Goal: Information Seeking & Learning: Check status

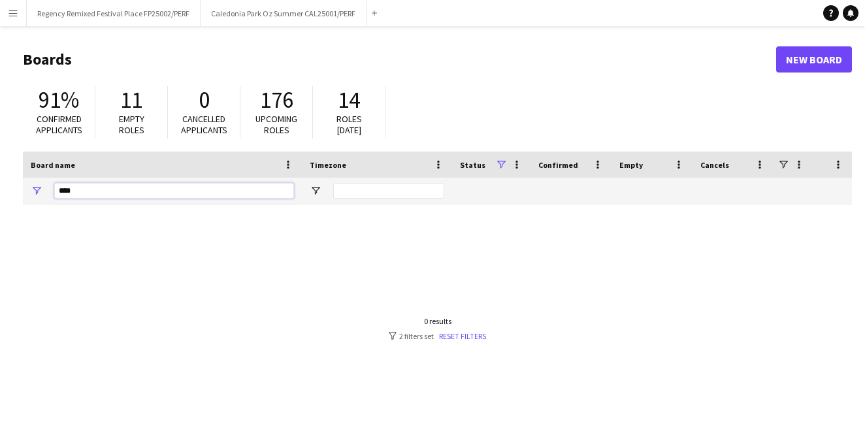
click at [182, 191] on input "****" at bounding box center [174, 191] width 240 height 16
type input "*"
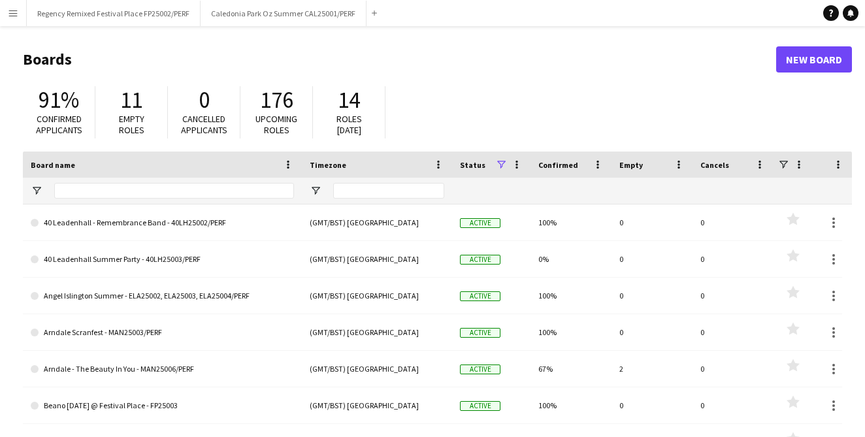
click at [8, 13] on app-icon "Menu" at bounding box center [13, 13] width 10 height 10
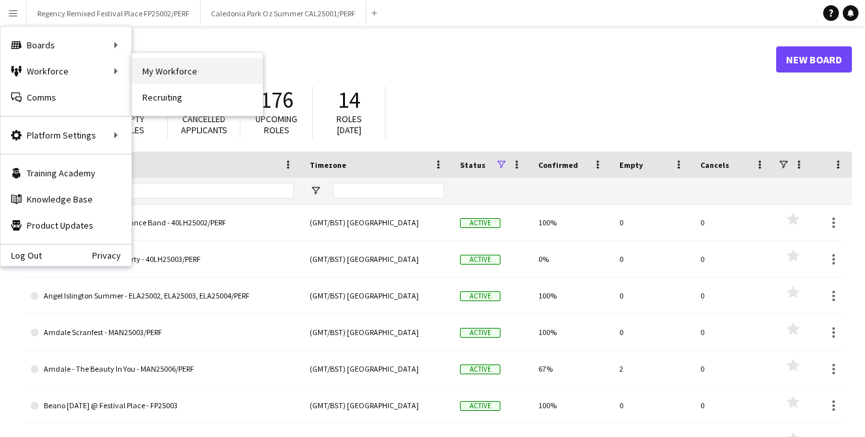
click at [172, 81] on link "My Workforce" at bounding box center [197, 71] width 131 height 26
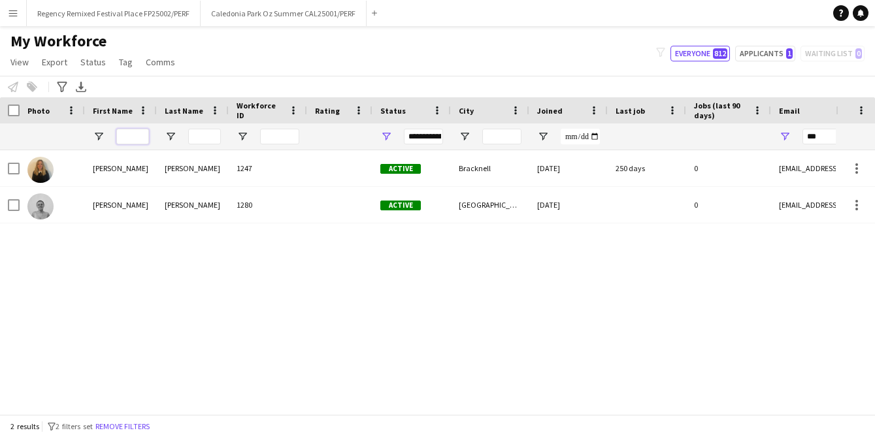
click at [138, 132] on input "First Name Filter Input" at bounding box center [132, 137] width 33 height 16
type input "***"
type input "*******"
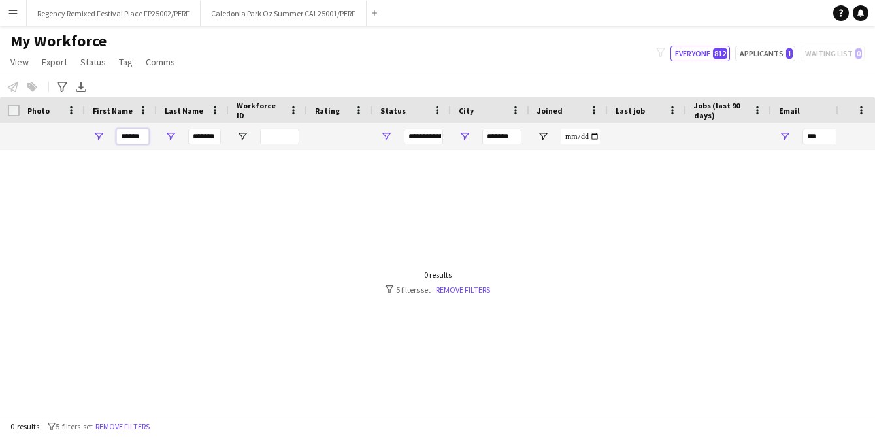
type input "******"
click at [210, 149] on div "*******" at bounding box center [204, 137] width 33 height 26
click at [207, 139] on input "*******" at bounding box center [204, 137] width 33 height 16
type input "*"
click at [714, 50] on button "Everyone 812" at bounding box center [700, 54] width 59 height 16
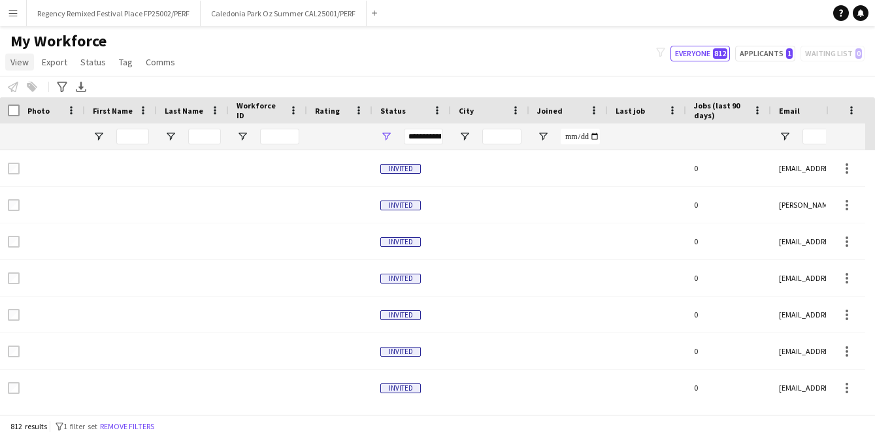
click at [21, 67] on span "View" at bounding box center [19, 62] width 18 height 12
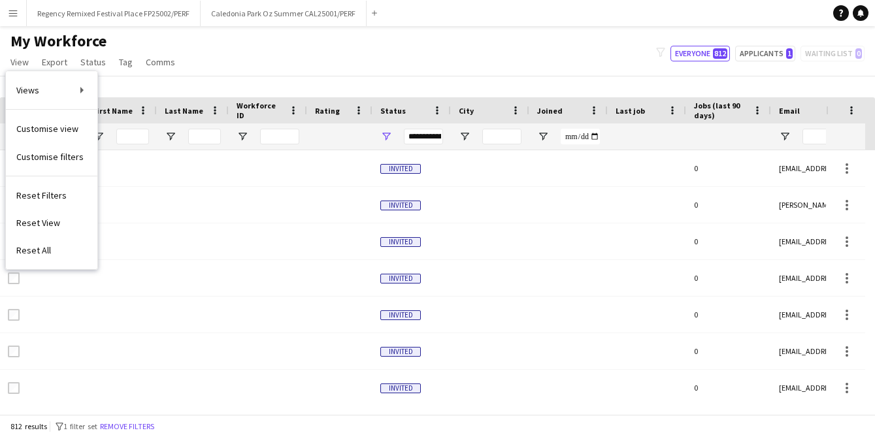
click at [14, 18] on button "Menu" at bounding box center [13, 13] width 26 height 26
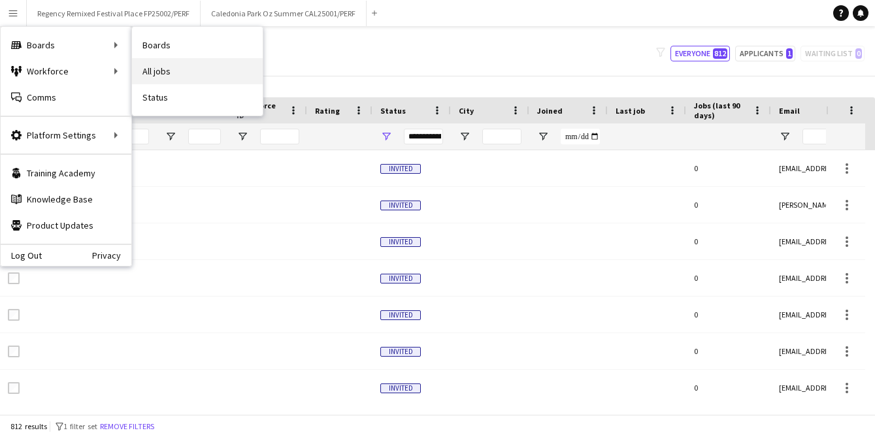
click at [181, 65] on link "All jobs" at bounding box center [197, 71] width 131 height 26
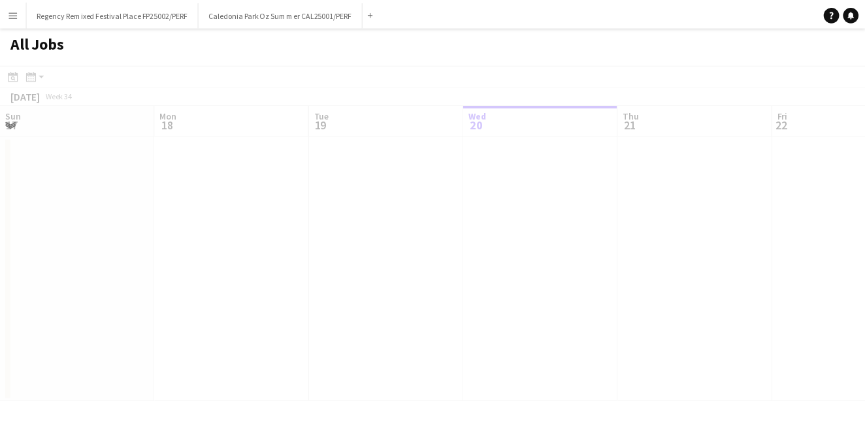
scroll to position [0, 312]
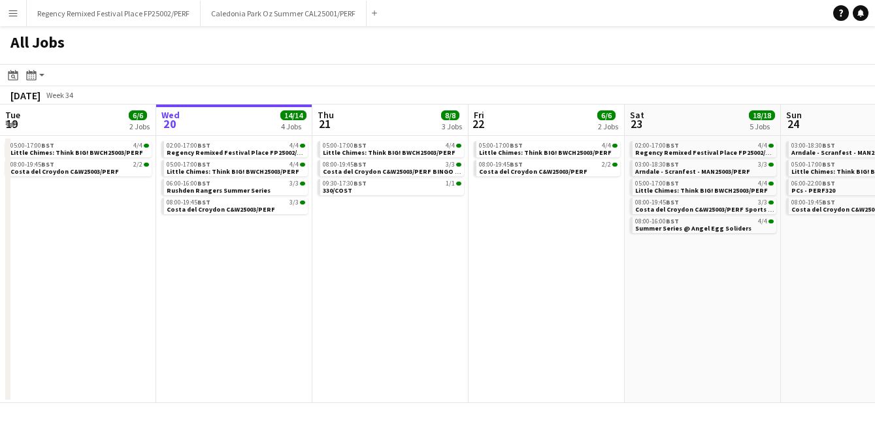
click at [15, 16] on app-icon "Menu" at bounding box center [13, 13] width 10 height 10
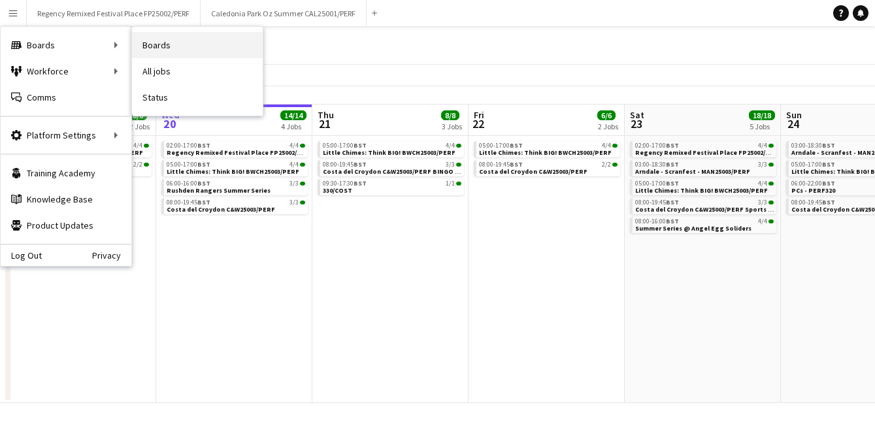
click at [177, 54] on link "Boards" at bounding box center [197, 45] width 131 height 26
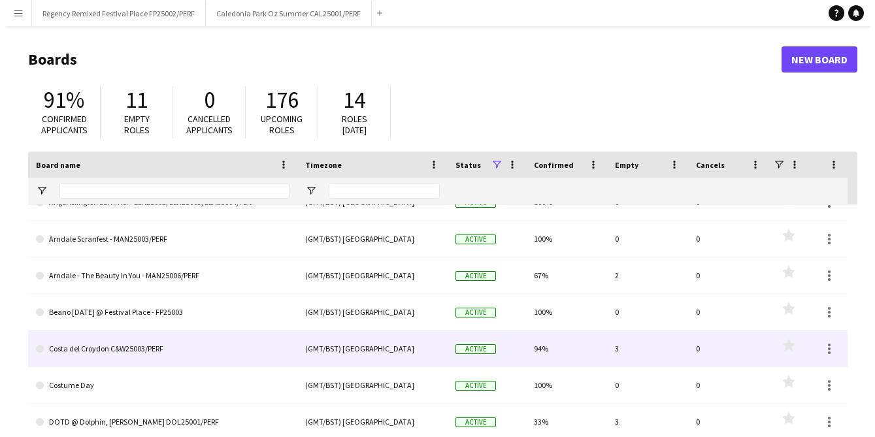
scroll to position [98, 0]
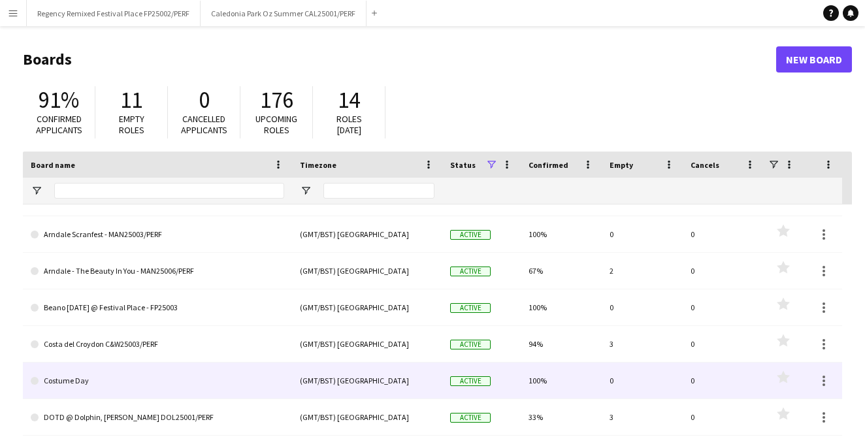
click at [139, 384] on link "Costume Day" at bounding box center [158, 381] width 254 height 37
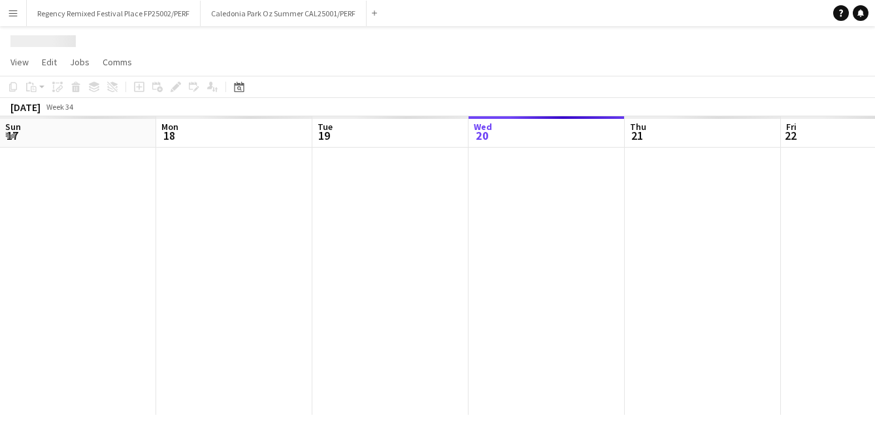
scroll to position [0, 312]
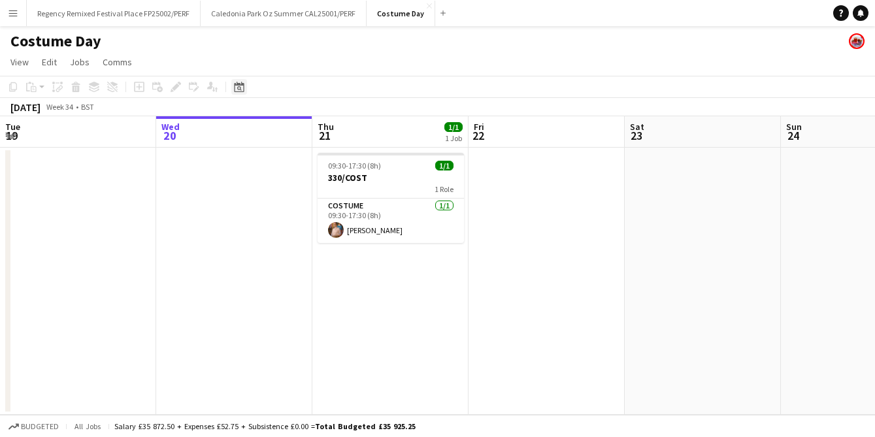
click at [238, 82] on icon "Date picker" at bounding box center [239, 87] width 10 height 10
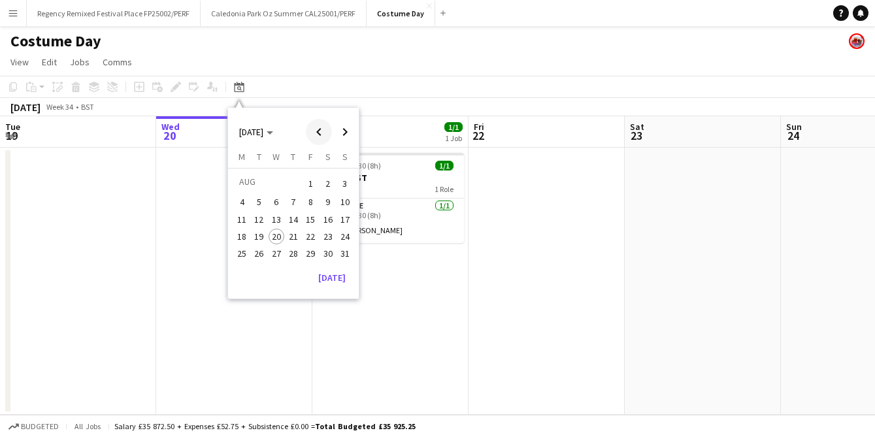
click at [323, 137] on span "Previous month" at bounding box center [319, 132] width 26 height 26
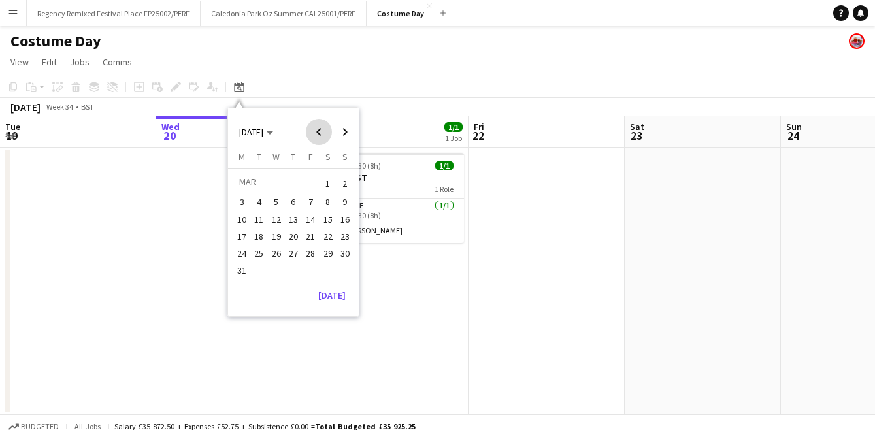
click at [323, 137] on span "Previous month" at bounding box center [319, 132] width 26 height 26
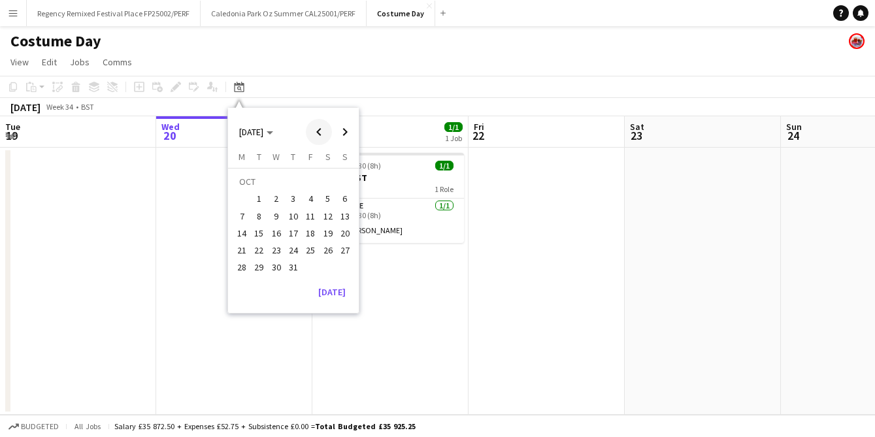
click at [323, 137] on span "Previous month" at bounding box center [319, 132] width 26 height 26
click at [345, 137] on span "Next month" at bounding box center [345, 132] width 26 height 26
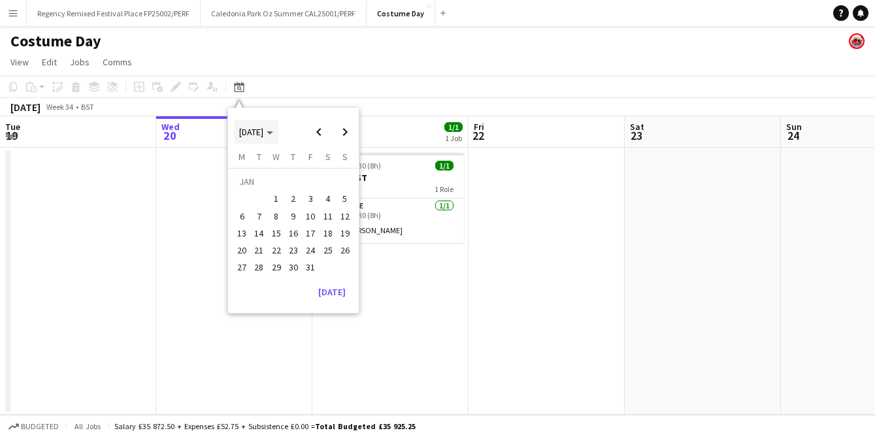
click at [252, 139] on span "Choose month and year" at bounding box center [256, 131] width 44 height 31
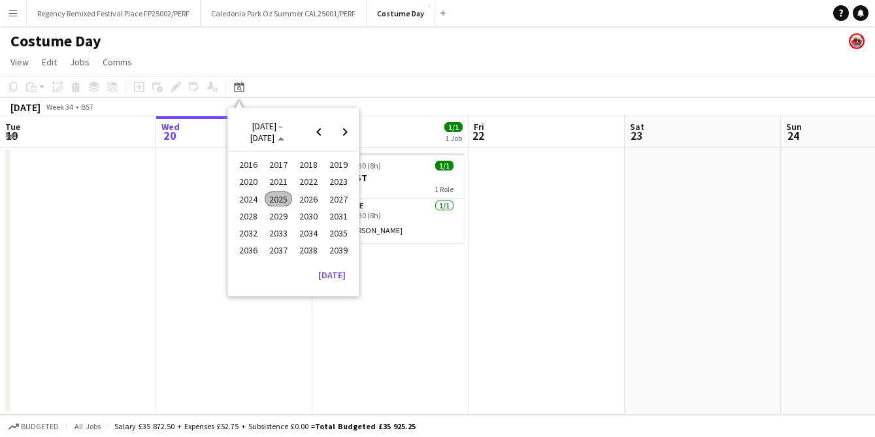
click at [284, 199] on span "2025" at bounding box center [278, 200] width 27 height 16
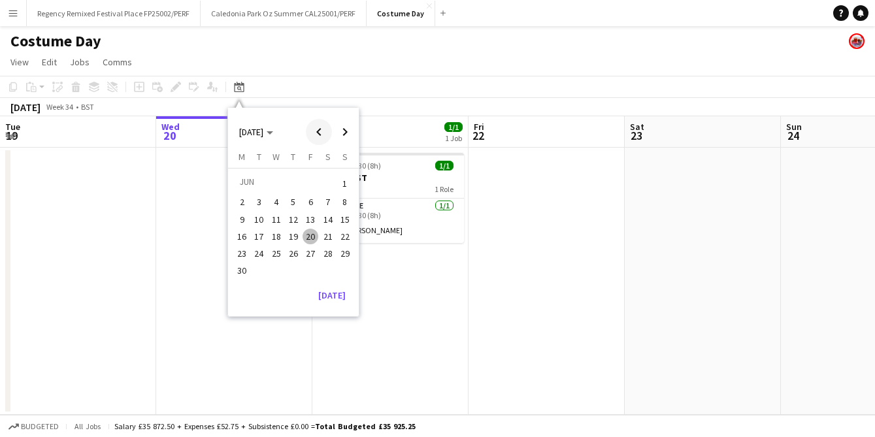
click at [316, 134] on span "Previous month" at bounding box center [319, 132] width 26 height 26
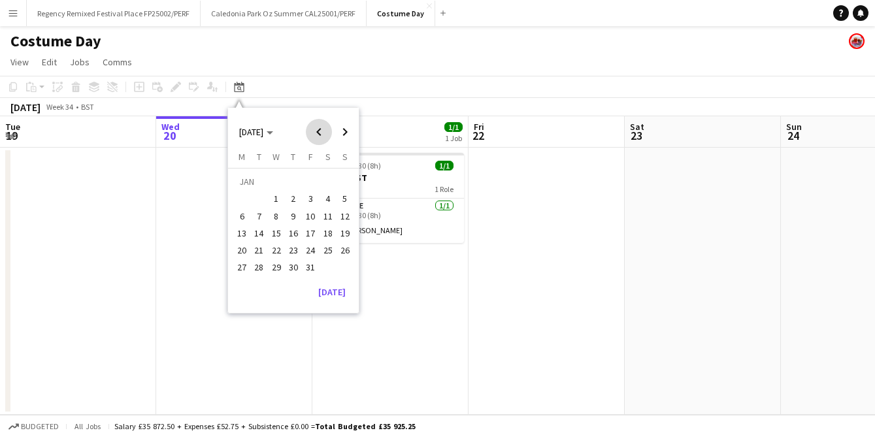
click at [316, 134] on span "Previous month" at bounding box center [319, 132] width 26 height 26
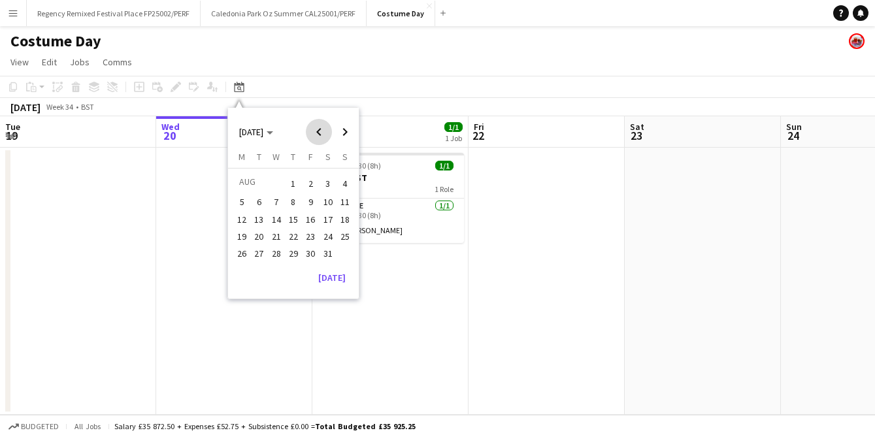
click at [316, 134] on span "Previous month" at bounding box center [319, 132] width 26 height 26
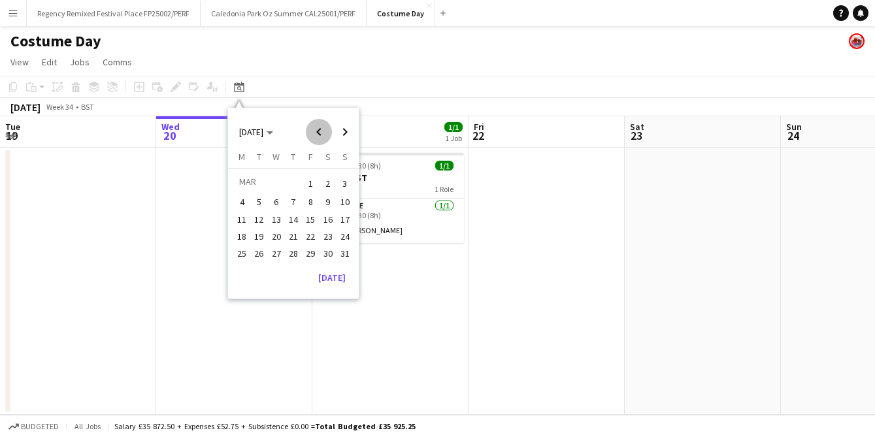
click at [316, 134] on span "Previous month" at bounding box center [319, 132] width 26 height 26
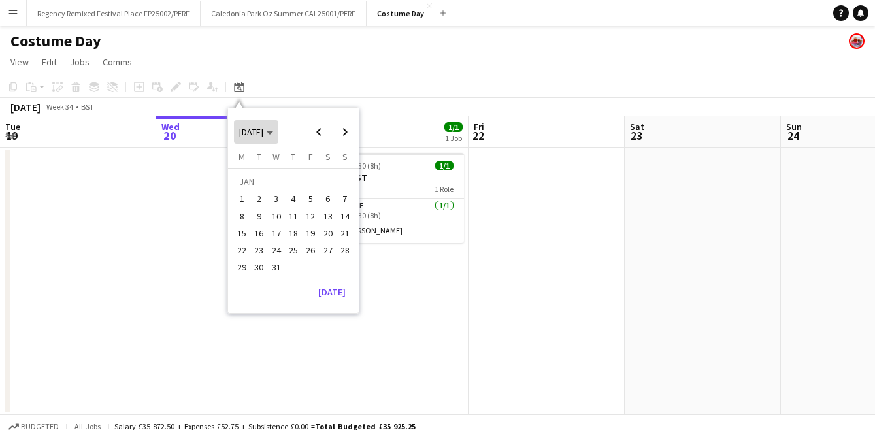
click at [278, 138] on span "Choose month and year" at bounding box center [256, 131] width 44 height 31
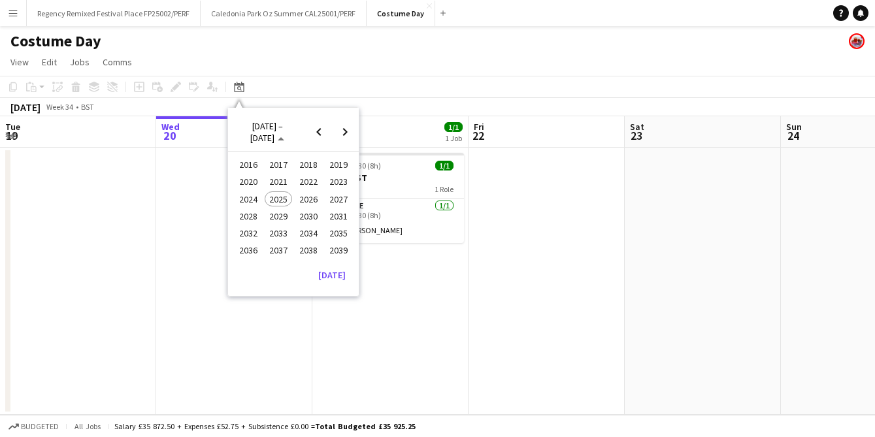
click at [277, 201] on span "2025" at bounding box center [278, 200] width 27 height 16
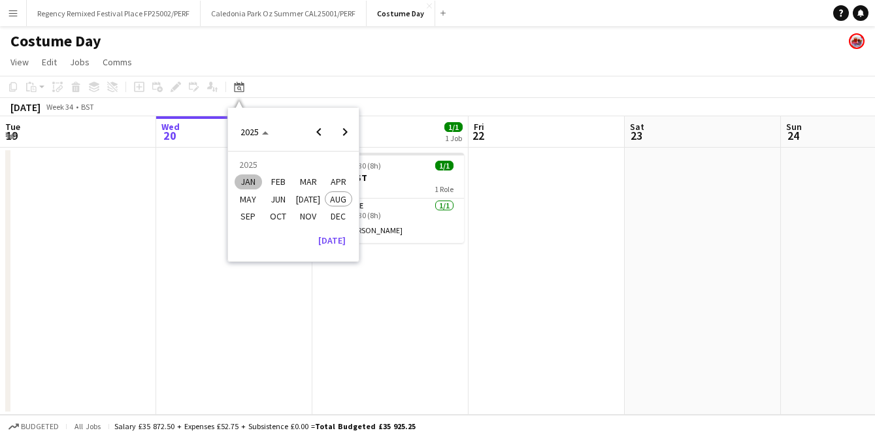
click at [246, 181] on span "JAN" at bounding box center [248, 183] width 27 height 16
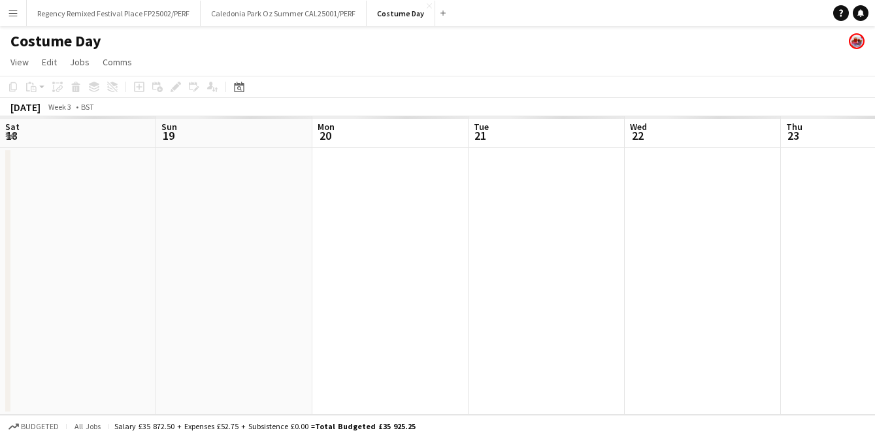
scroll to position [0, 450]
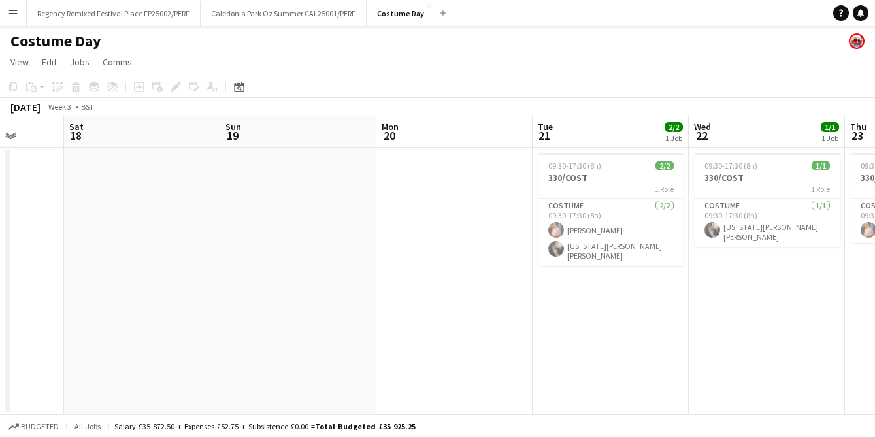
drag, startPoint x: 337, startPoint y: 305, endPoint x: 474, endPoint y: 297, distance: 136.8
click at [539, 284] on app-calendar-viewport "Wed 15 Thu 16 1/1 1 Job Fri 17 Sat 18 Sun 19 Mon 20 Tue 21 2/2 1 Job Wed 22 1/1…" at bounding box center [437, 265] width 875 height 299
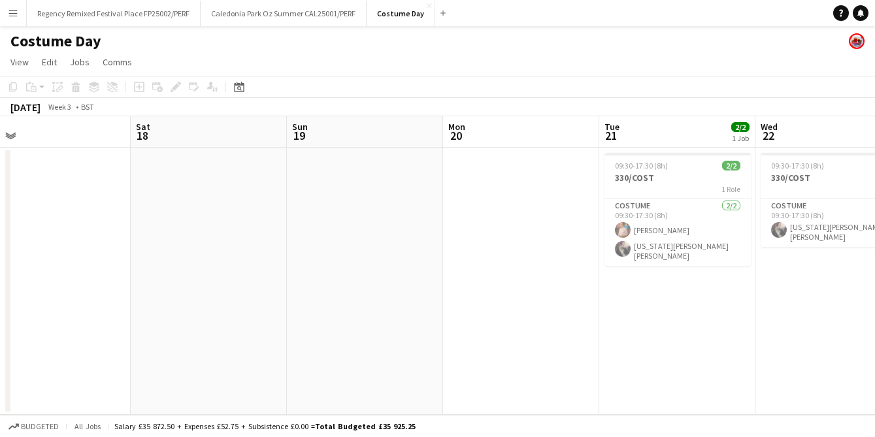
drag, startPoint x: 242, startPoint y: 314, endPoint x: 495, endPoint y: 295, distance: 253.6
click at [501, 293] on app-calendar-viewport "Wed 15 1/1 1 Job Thu 16 1/1 1 Job Fri 17 Sat 18 Sun 19 Mon 20 Tue 21 2/2 1 Job …" at bounding box center [437, 265] width 875 height 299
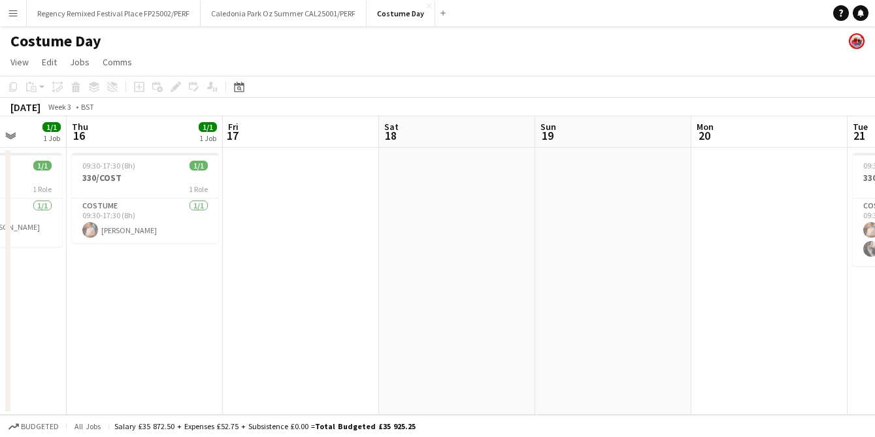
drag, startPoint x: 239, startPoint y: 324, endPoint x: 543, endPoint y: 302, distance: 305.4
click at [531, 302] on app-calendar-viewport "Tue 14 2/2 1 Job Wed 15 1/1 1 Job Thu 16 1/1 1 Job Fri 17 Sat 18 Sun 19 Mon 20 …" at bounding box center [437, 265] width 875 height 299
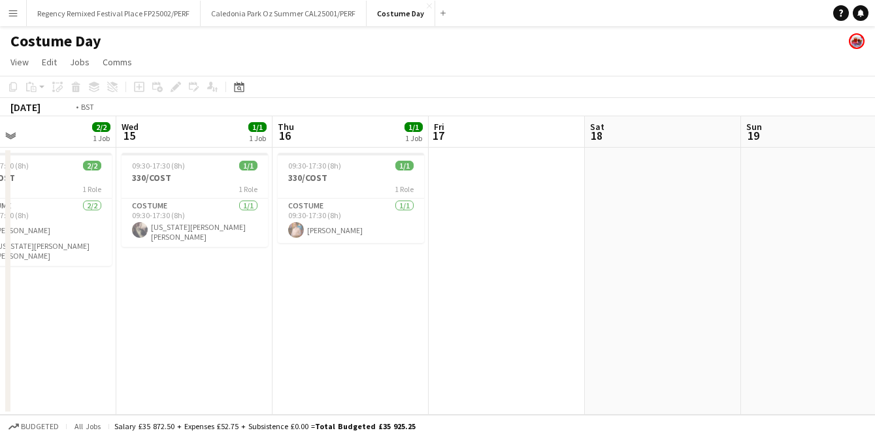
drag, startPoint x: 226, startPoint y: 331, endPoint x: 497, endPoint y: 316, distance: 271.1
click at [501, 315] on app-calendar-viewport "Sun 12 Mon 13 Tue 14 2/2 1 Job Wed 15 1/1 1 Job Thu 16 1/1 1 Job Fri 17 Sat 18 …" at bounding box center [437, 265] width 875 height 299
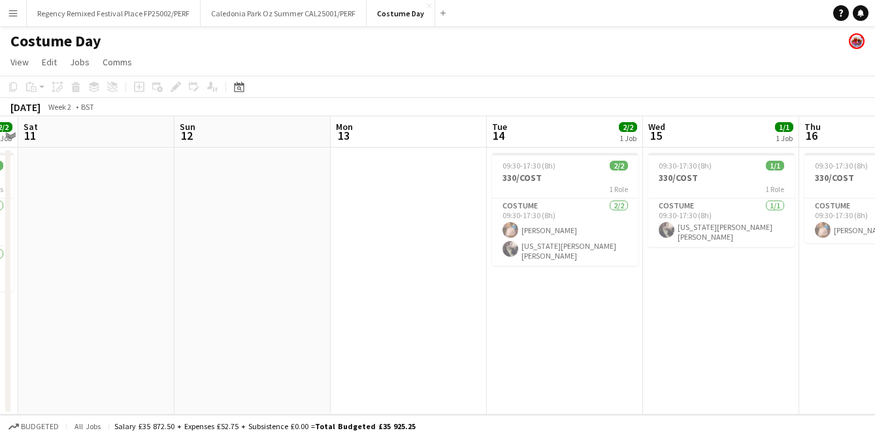
drag, startPoint x: 184, startPoint y: 333, endPoint x: 175, endPoint y: 338, distance: 9.7
click at [508, 328] on app-calendar-viewport "Thu 9 Fri 10 2/2 1 Job Sat 11 Sun 12 Mon 13 Tue 14 2/2 1 Job Wed 15 1/1 1 Job T…" at bounding box center [437, 265] width 875 height 299
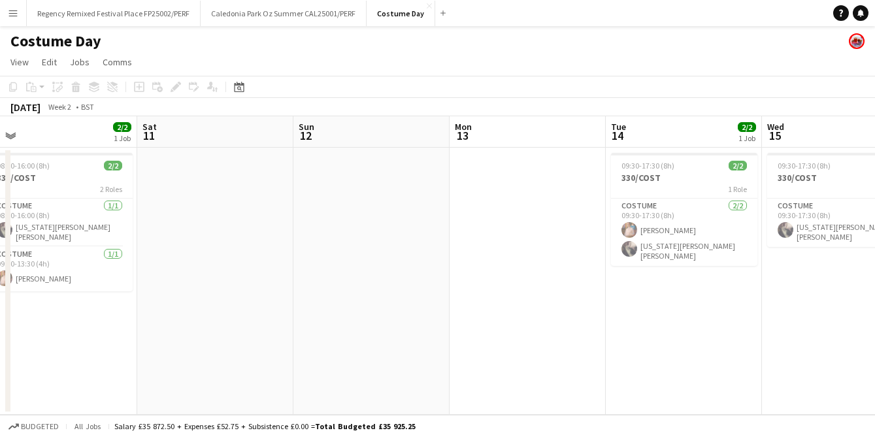
drag, startPoint x: 175, startPoint y: 338, endPoint x: 411, endPoint y: 337, distance: 236.0
click at [490, 324] on app-calendar-viewport "Wed 8 Thu 9 Fri 10 2/2 1 Job Sat 11 Sun 12 Mon 13 Tue 14 2/2 1 Job Wed 15 1/1 1…" at bounding box center [437, 265] width 875 height 299
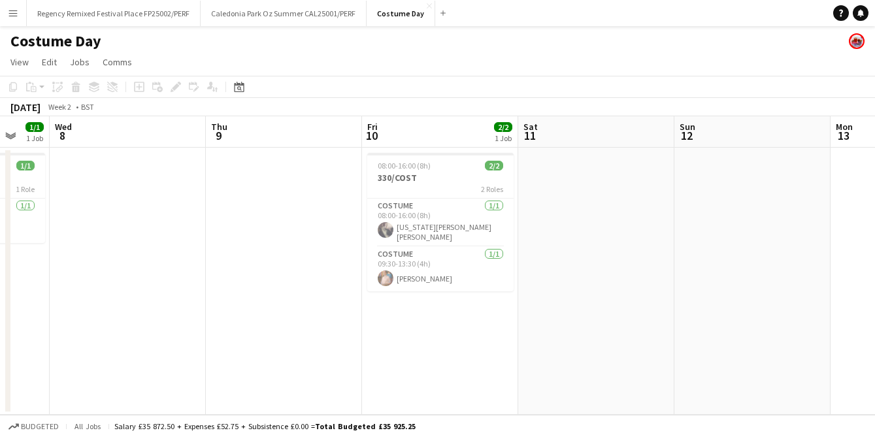
drag, startPoint x: 176, startPoint y: 337, endPoint x: 460, endPoint y: 327, distance: 283.8
click at [455, 327] on app-calendar-viewport "Mon 6 1/1 1 Job Tue 7 1/1 1 Job Wed 8 Thu 9 Fri 10 2/2 1 Job Sat 11 Sun 12 Mon …" at bounding box center [437, 265] width 875 height 299
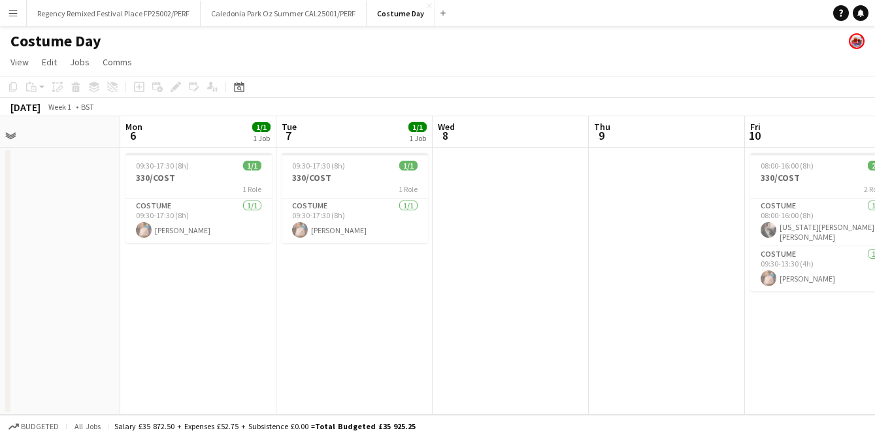
drag, startPoint x: 216, startPoint y: 329, endPoint x: 412, endPoint y: 325, distance: 195.5
click at [402, 324] on app-calendar-viewport "Fri 3 Sat 4 Sun 5 Mon 6 1/1 1 Job Tue 7 1/1 1 Job Wed 8 Thu 9 Fri 10 2/2 1 Job …" at bounding box center [437, 265] width 875 height 299
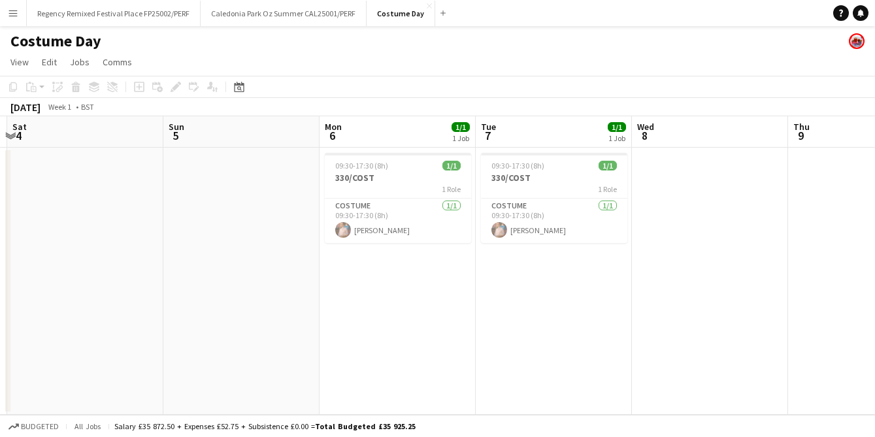
drag, startPoint x: 226, startPoint y: 338, endPoint x: 459, endPoint y: 326, distance: 233.0
click at [459, 326] on app-calendar-viewport "Thu 2 Fri 3 Sat 4 Sun 5 Mon 6 1/1 1 Job Tue 7 1/1 1 Job Wed 8 Thu 9 Fri 10 2/2 …" at bounding box center [437, 265] width 875 height 299
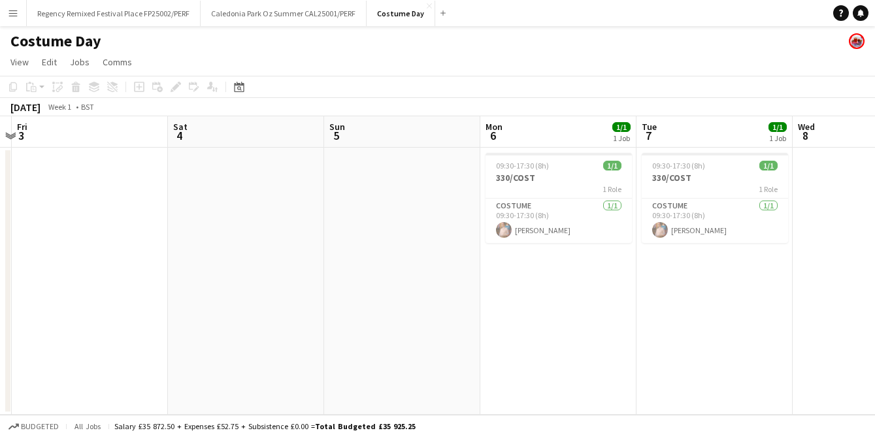
drag, startPoint x: 109, startPoint y: 334, endPoint x: 430, endPoint y: 310, distance: 321.8
click at [429, 310] on app-calendar-viewport "Wed 1 Thu 2 Fri 3 Sat 4 Sun 5 Mon 6 1/1 1 Job Tue 7 1/1 1 Job Wed 8 Thu 9 Fri 1…" at bounding box center [437, 265] width 875 height 299
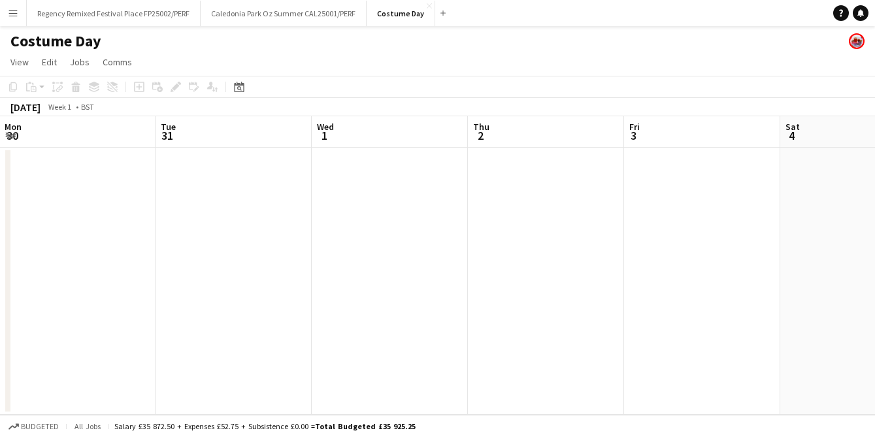
drag, startPoint x: 158, startPoint y: 327, endPoint x: 392, endPoint y: 305, distance: 235.1
click at [410, 301] on app-calendar-viewport "Sat 28 Sun 29 Mon 30 Tue 31 Wed 1 Thu 2 Fri 3 Sat 4 Sun 5 Mon 6 1/1 1 Job Tue 7…" at bounding box center [437, 265] width 875 height 299
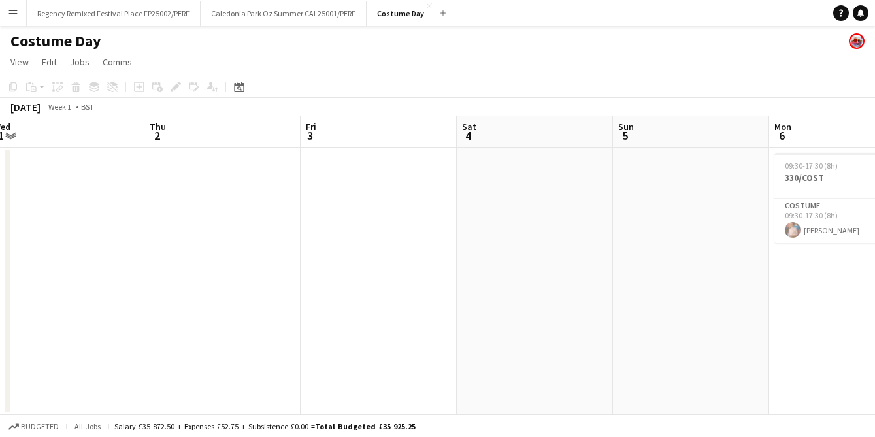
drag, startPoint x: 356, startPoint y: 324, endPoint x: 38, endPoint y: 315, distance: 318.4
click at [38, 315] on app-calendar-viewport "Mon 30 Tue 31 Wed 1 Thu 2 Fri 3 Sat 4 Sun 5 Mon 6 1/1 1 Job Tue 7 1/1 1 Job Wed…" at bounding box center [437, 265] width 875 height 299
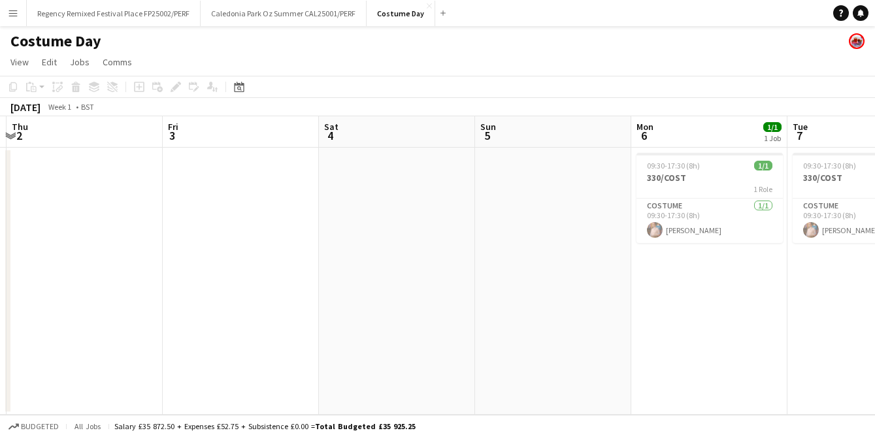
drag, startPoint x: 431, startPoint y: 300, endPoint x: 148, endPoint y: 299, distance: 283.7
click at [139, 301] on app-calendar-viewport "Mon 30 Tue 31 Wed 1 Thu 2 Fri 3 Sat 4 Sun 5 Mon 6 1/1 1 Job Tue 7 1/1 1 Job Wed…" at bounding box center [437, 265] width 875 height 299
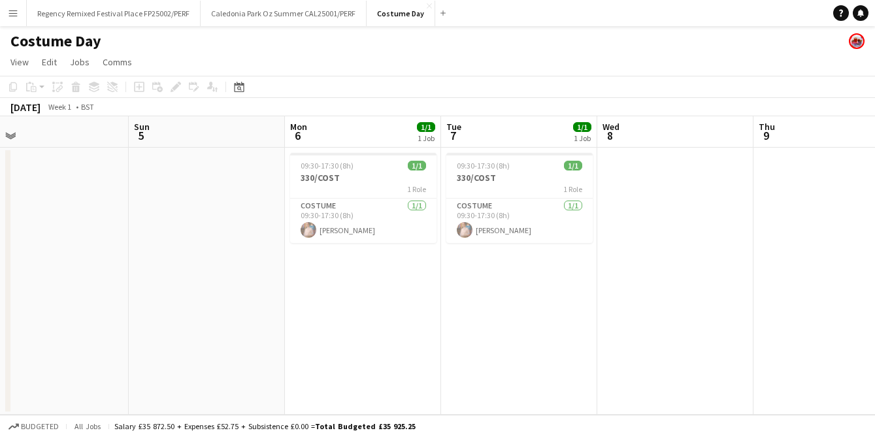
scroll to position [0, 384]
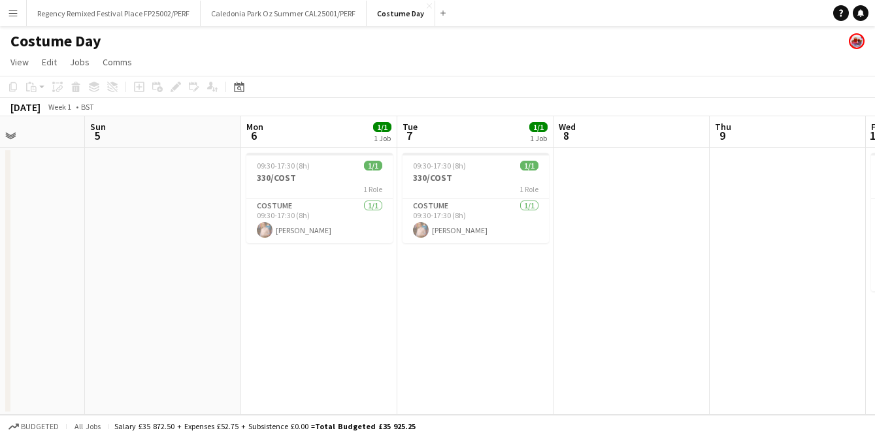
drag, startPoint x: 592, startPoint y: 295, endPoint x: 363, endPoint y: 307, distance: 229.8
click at [363, 307] on app-calendar-viewport "Thu 2 Fri 3 Sat 4 Sun 5 Mon 6 1/1 1 Job Tue 7 1/1 1 Job Wed 8 Thu 9 Fri 10 2/2 …" at bounding box center [437, 265] width 875 height 299
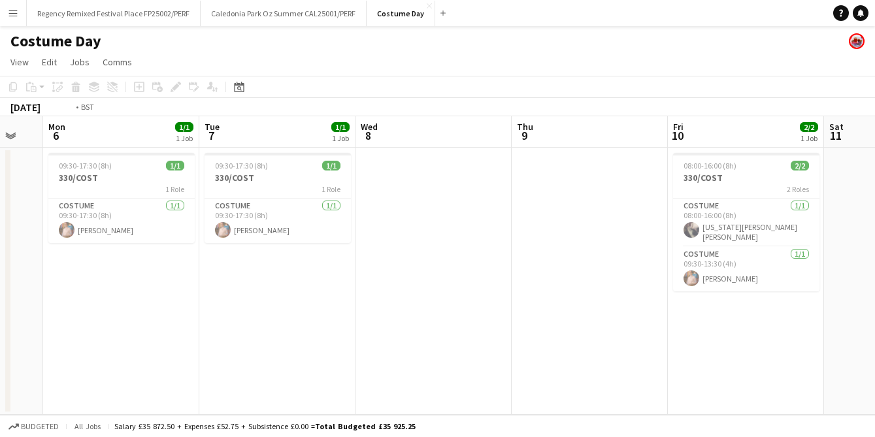
drag, startPoint x: 629, startPoint y: 303, endPoint x: 339, endPoint y: 315, distance: 289.8
click at [339, 315] on app-calendar-viewport "Thu 2 Fri 3 Sat 4 Sun 5 Mon 6 1/1 1 Job Tue 7 1/1 1 Job Wed 8 Thu 9 Fri 10 2/2 …" at bounding box center [437, 265] width 875 height 299
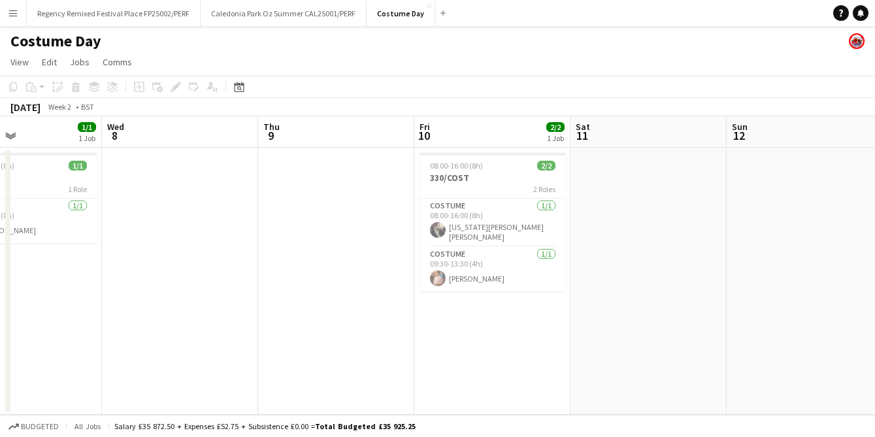
drag, startPoint x: 724, startPoint y: 324, endPoint x: 252, endPoint y: 324, distance: 472.6
click at [252, 324] on app-calendar-viewport "Sun 5 Mon 6 1/1 1 Job Tue 7 1/1 1 Job Wed 8 Thu 9 Fri 10 2/2 1 Job Sat 11 Sun 1…" at bounding box center [437, 265] width 875 height 299
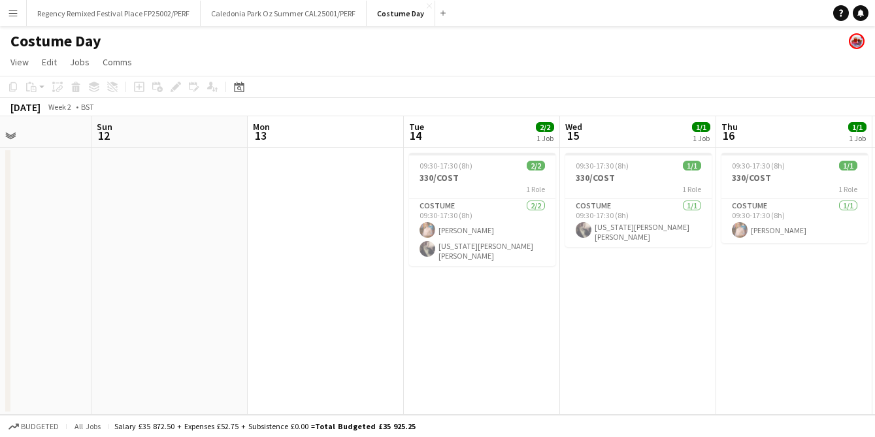
scroll to position [0, 443]
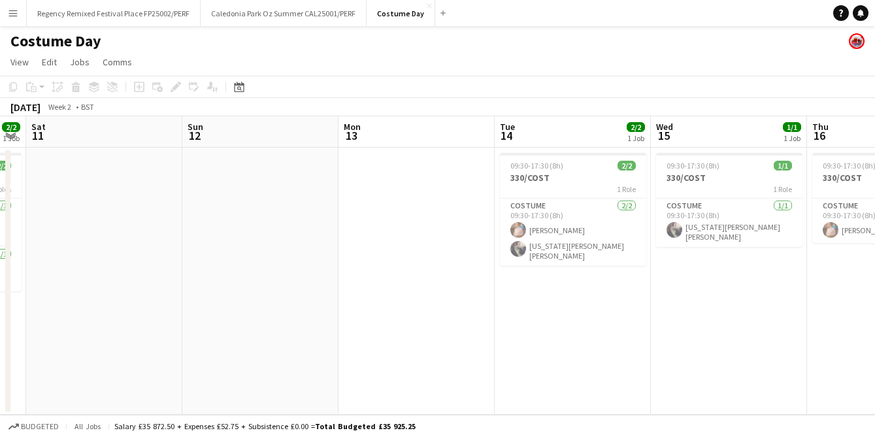
drag, startPoint x: 667, startPoint y: 290, endPoint x: 279, endPoint y: 292, distance: 388.3
click at [279, 292] on app-calendar-viewport "Wed 8 Thu 9 Fri 10 2/2 1 Job Sat 11 Sun 12 Mon 13 Tue 14 2/2 1 Job Wed 15 1/1 1…" at bounding box center [437, 265] width 875 height 299
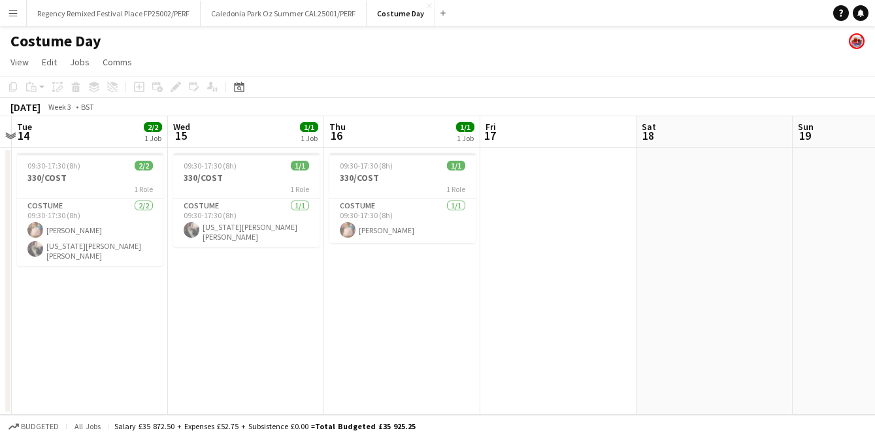
drag, startPoint x: 733, startPoint y: 290, endPoint x: 440, endPoint y: 289, distance: 292.8
click at [440, 289] on app-calendar-viewport "Sat 11 Sun 12 Mon 13 Tue 14 2/2 1 Job Wed 15 1/1 1 Job Thu 16 1/1 1 Job Fri 17 …" at bounding box center [437, 265] width 875 height 299
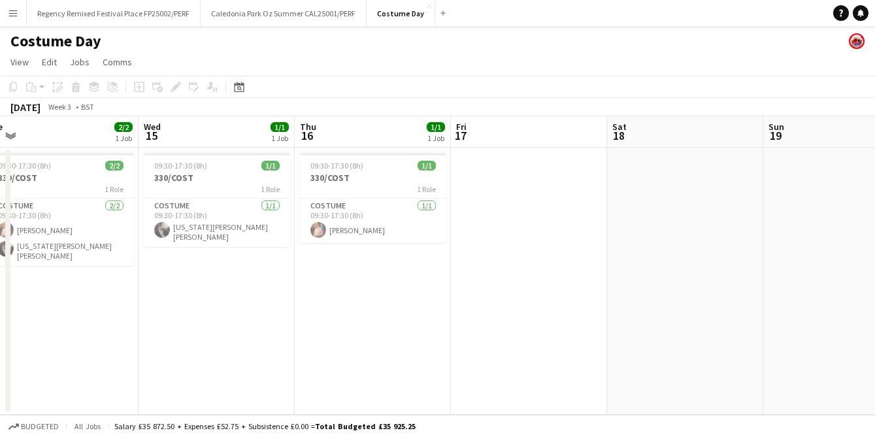
drag, startPoint x: 594, startPoint y: 288, endPoint x: 209, endPoint y: 287, distance: 385.0
click at [209, 287] on app-calendar-viewport "Sat 11 Sun 12 Mon 13 Tue 14 2/2 1 Job Wed 15 1/1 1 Job Thu 16 1/1 1 Job Fri 17 …" at bounding box center [437, 265] width 875 height 299
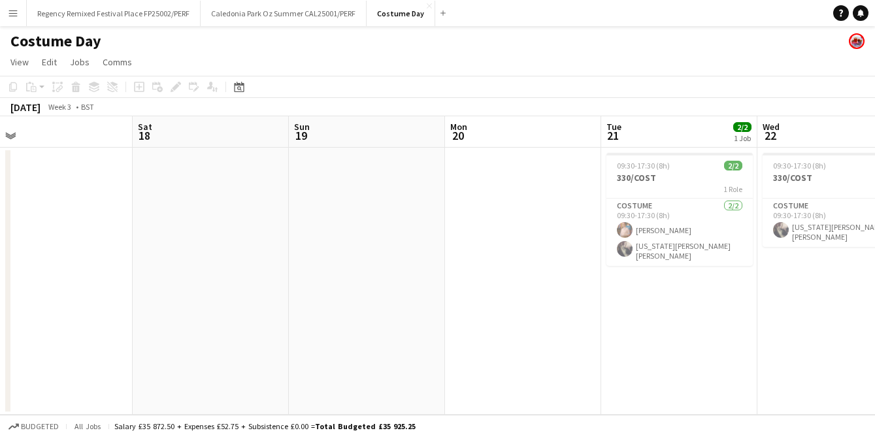
drag, startPoint x: 545, startPoint y: 280, endPoint x: 369, endPoint y: 292, distance: 176.9
click at [369, 292] on app-calendar-viewport "Wed 15 1/1 1 Job Thu 16 1/1 1 Job Fri 17 Sat 18 Sun 19 Mon 20 Tue 21 2/2 1 Job …" at bounding box center [437, 265] width 875 height 299
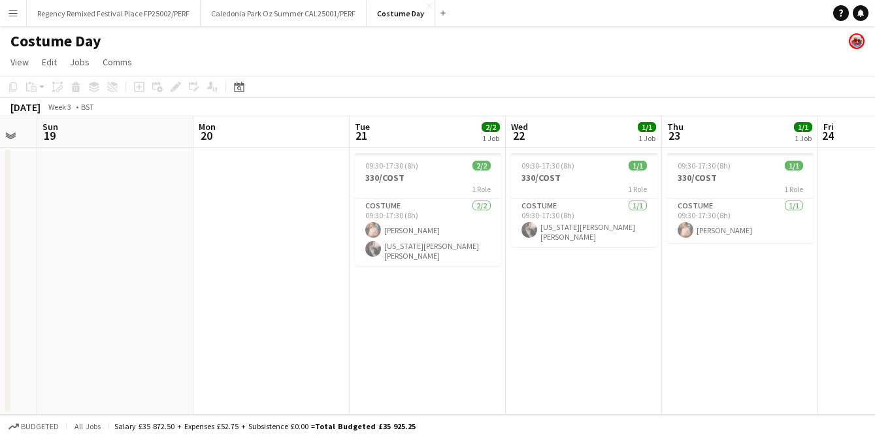
drag, startPoint x: 715, startPoint y: 311, endPoint x: 486, endPoint y: 323, distance: 229.1
click at [486, 323] on app-calendar-viewport "Wed 15 1/1 1 Job Thu 16 1/1 1 Job Fri 17 Sat 18 Sun 19 Mon 20 Tue 21 2/2 1 Job …" at bounding box center [437, 265] width 875 height 299
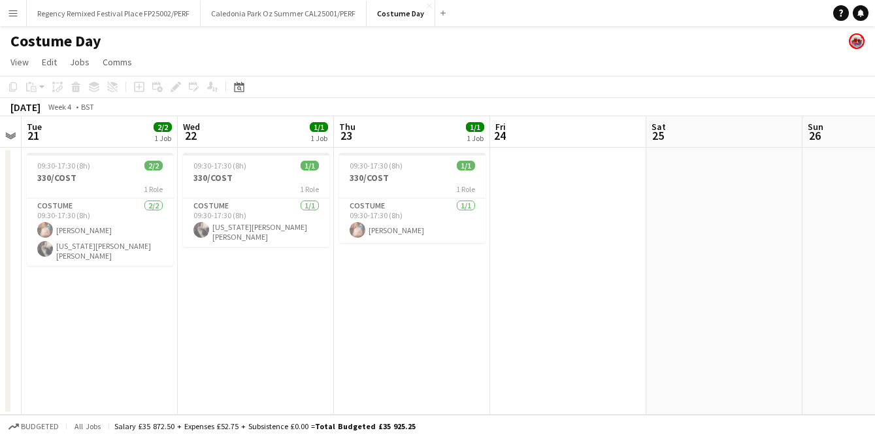
drag, startPoint x: 790, startPoint y: 301, endPoint x: 460, endPoint y: 307, distance: 330.8
click at [460, 307] on app-calendar-viewport "Sat 18 Sun 19 Mon 20 Tue 21 2/2 1 Job Wed 22 1/1 1 Job Thu 23 1/1 1 Job Fri 24 …" at bounding box center [437, 265] width 875 height 299
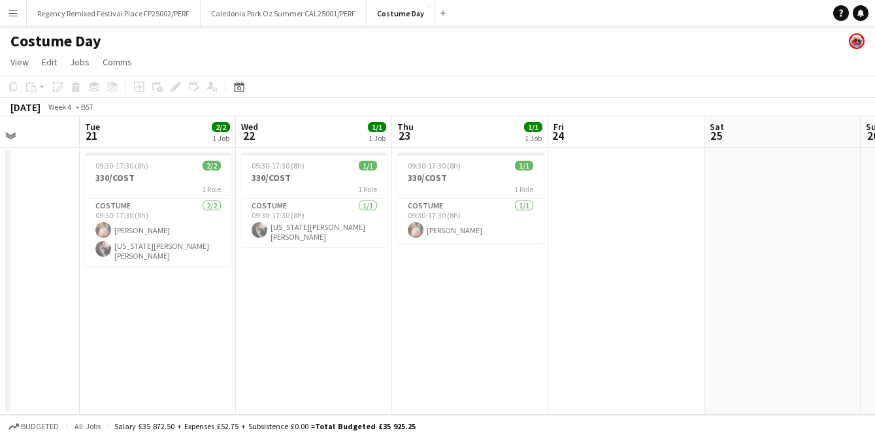
drag, startPoint x: 718, startPoint y: 294, endPoint x: 349, endPoint y: 285, distance: 369.4
click at [349, 285] on app-calendar-viewport "Sat 18 Sun 19 Mon 20 Tue 21 2/2 1 Job Wed 22 1/1 1 Job Thu 23 1/1 1 Job Fri 24 …" at bounding box center [437, 265] width 875 height 299
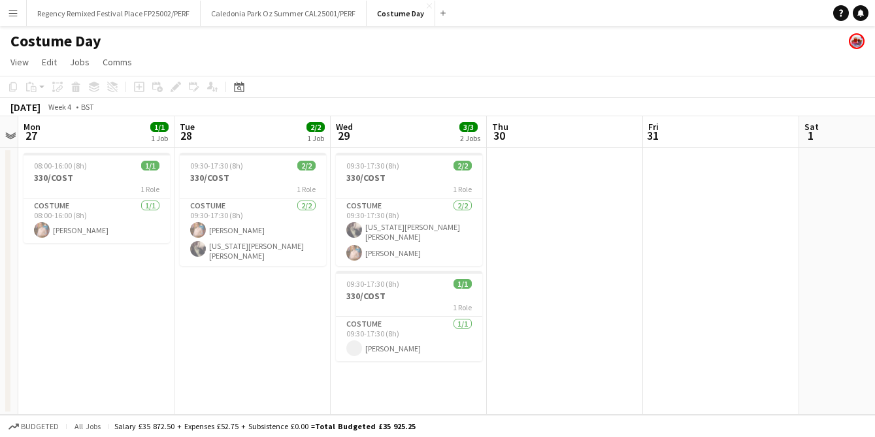
scroll to position [0, 347]
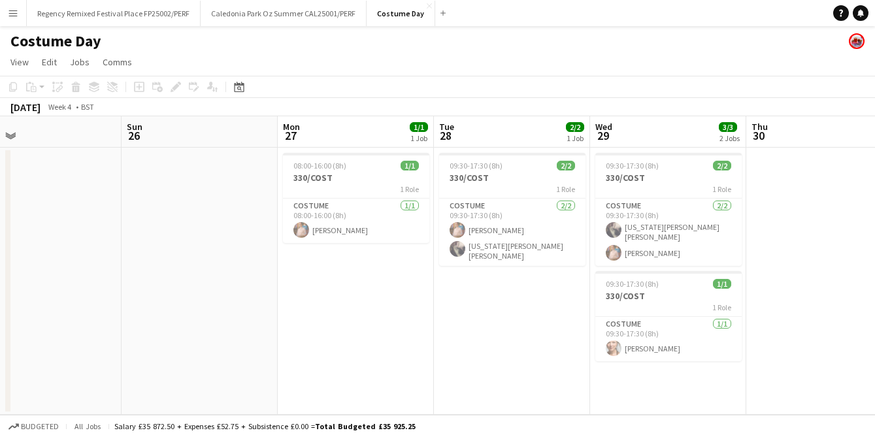
drag, startPoint x: 730, startPoint y: 309, endPoint x: 422, endPoint y: 310, distance: 308.5
click at [422, 310] on app-calendar-viewport "Thu 23 1/1 1 Job Fri 24 Sat 25 Sun 26 Mon 27 1/1 1 Job Tue 28 2/2 1 Job Wed 29 …" at bounding box center [437, 265] width 875 height 299
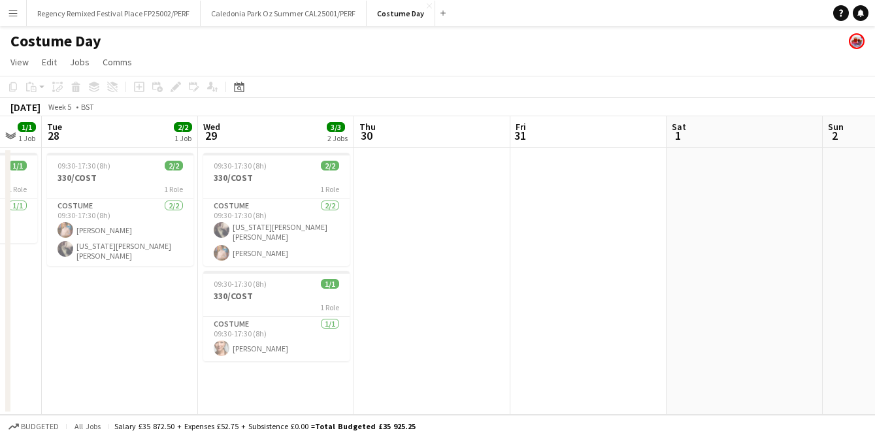
scroll to position [0, 441]
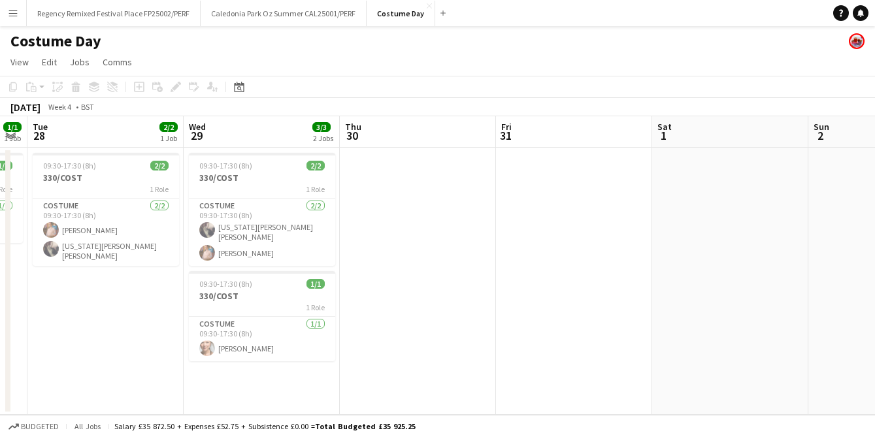
drag, startPoint x: 830, startPoint y: 273, endPoint x: 424, endPoint y: 277, distance: 406.6
click at [424, 277] on app-calendar-viewport "Sat 25 Sun 26 Mon 27 1/1 1 Job Tue 28 2/2 1 Job Wed 29 3/3 2 Jobs Thu 30 Fri 31…" at bounding box center [437, 265] width 875 height 299
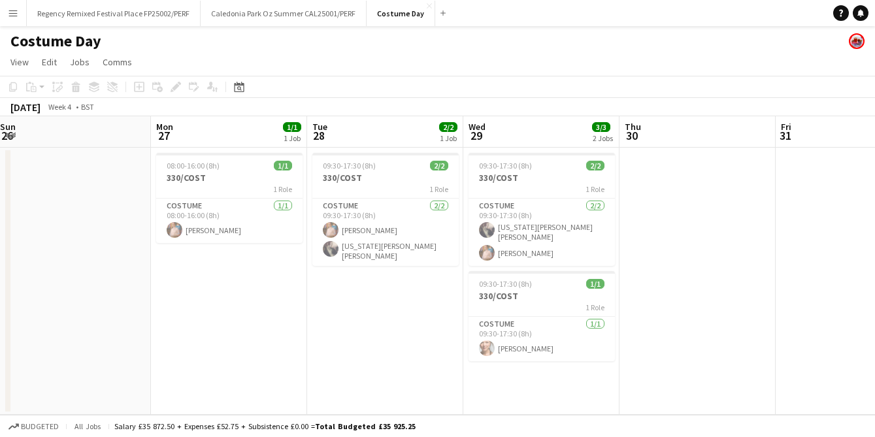
drag, startPoint x: 75, startPoint y: 286, endPoint x: 355, endPoint y: 278, distance: 279.9
click at [355, 278] on app-calendar-viewport "Fri 24 Sat 25 Sun 26 Mon 27 1/1 1 Job Tue 28 2/2 1 Job Wed 29 3/3 2 Jobs Thu 30…" at bounding box center [437, 265] width 875 height 299
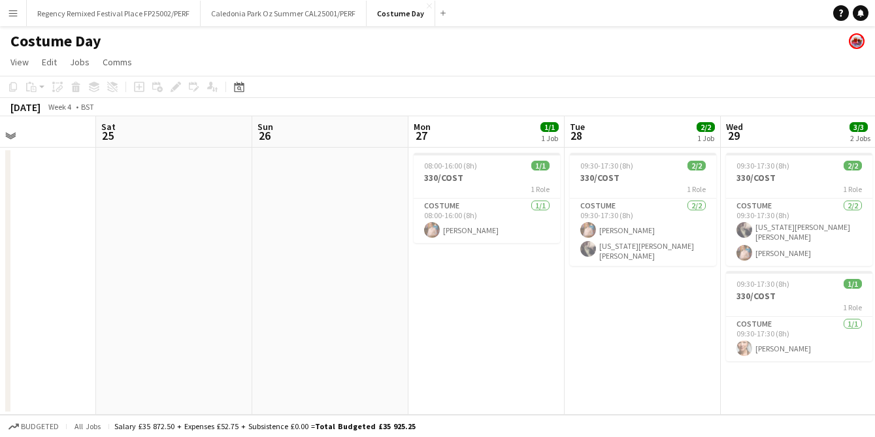
drag, startPoint x: 348, startPoint y: 300, endPoint x: 506, endPoint y: 320, distance: 159.5
click at [656, 286] on app-calendar-viewport "Wed 22 1/1 1 Job Thu 23 1/1 1 Job Fri 24 Sat 25 Sun 26 Mon 27 1/1 1 Job Tue 28 …" at bounding box center [437, 265] width 875 height 299
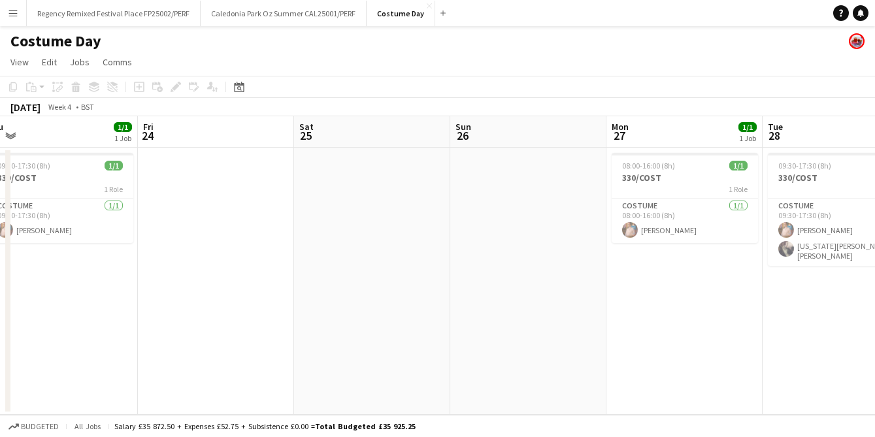
drag, startPoint x: 201, startPoint y: 314, endPoint x: 532, endPoint y: 270, distance: 334.4
click at [532, 270] on app-calendar-viewport "Tue 21 2/2 1 Job Wed 22 1/1 1 Job Thu 23 1/1 1 Job Fri 24 Sat 25 Sun 26 Mon 27 …" at bounding box center [437, 265] width 875 height 299
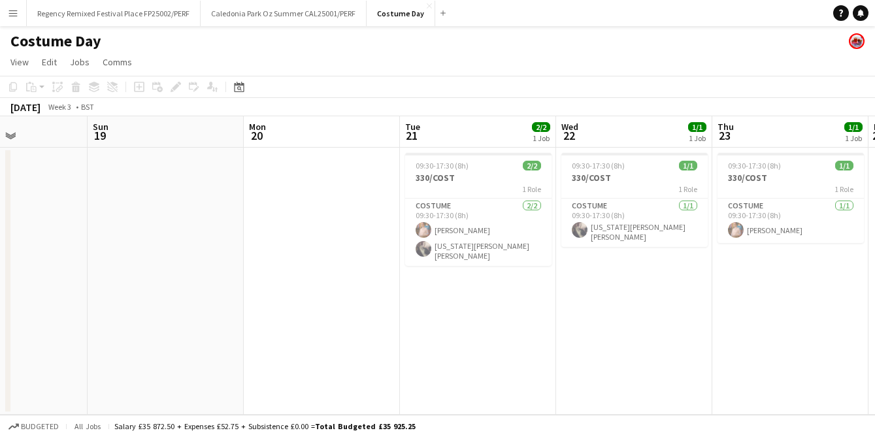
drag, startPoint x: 186, startPoint y: 313, endPoint x: 425, endPoint y: 301, distance: 239.6
click at [598, 275] on app-calendar-viewport "Thu 16 1/1 1 Job Fri 17 Sat 18 Sun 19 Mon 20 Tue 21 2/2 1 Job Wed 22 1/1 1 Job …" at bounding box center [437, 265] width 875 height 299
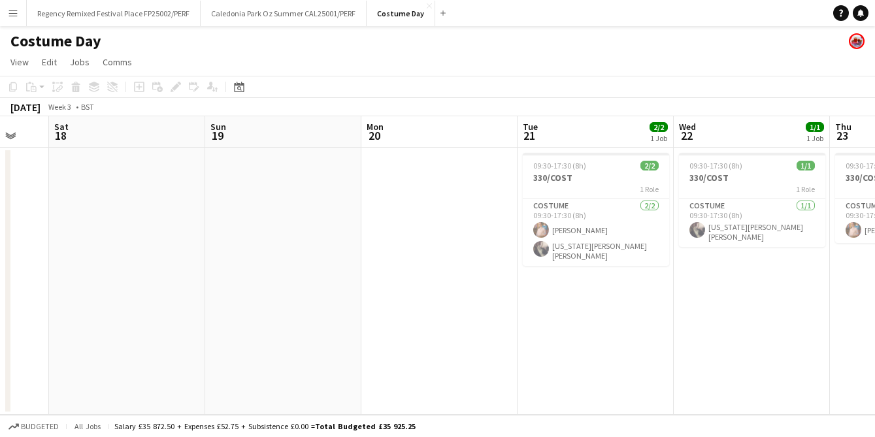
drag, startPoint x: 259, startPoint y: 299, endPoint x: 390, endPoint y: 287, distance: 131.3
click at [477, 282] on app-calendar-viewport "Thu 16 1/1 1 Job Fri 17 Sat 18 Sun 19 Mon 20 Tue 21 2/2 1 Job Wed 22 1/1 1 Job …" at bounding box center [437, 265] width 875 height 299
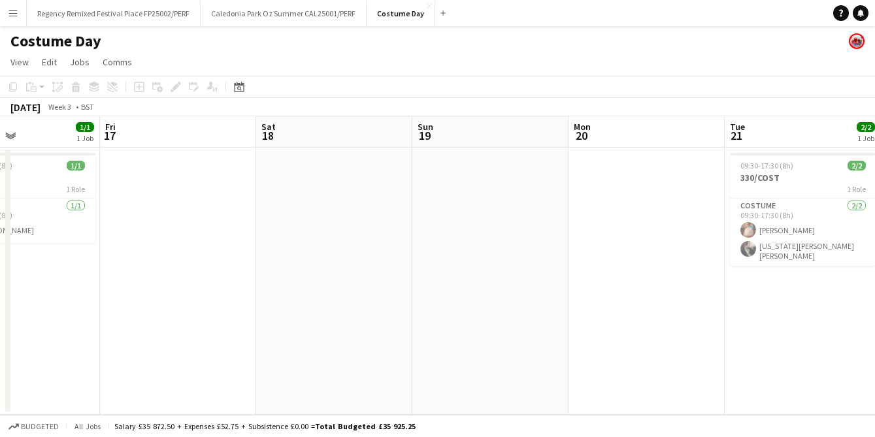
drag
click at [442, 273] on app-calendar-viewport "Tue 14 2/2 1 Job Wed 15 1/1 1 Job Thu 16 1/1 1 Job Fri 17 Sat 18 Sun 19 Mon 20 …" at bounding box center [437, 265] width 875 height 299
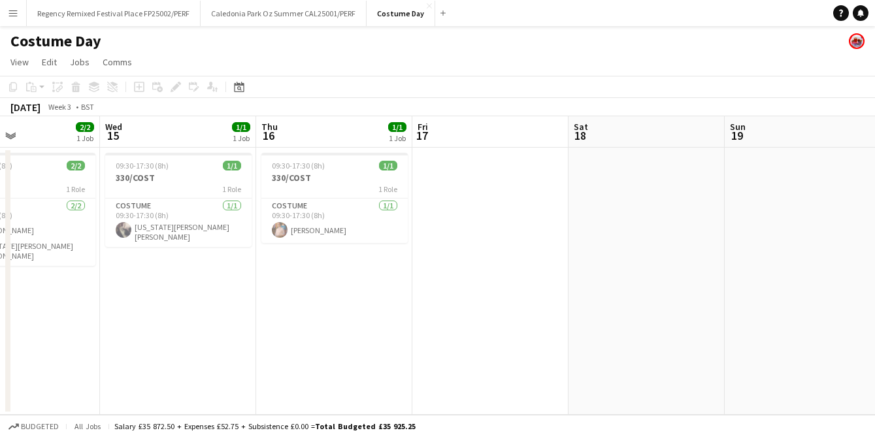
scroll to position [0, 315]
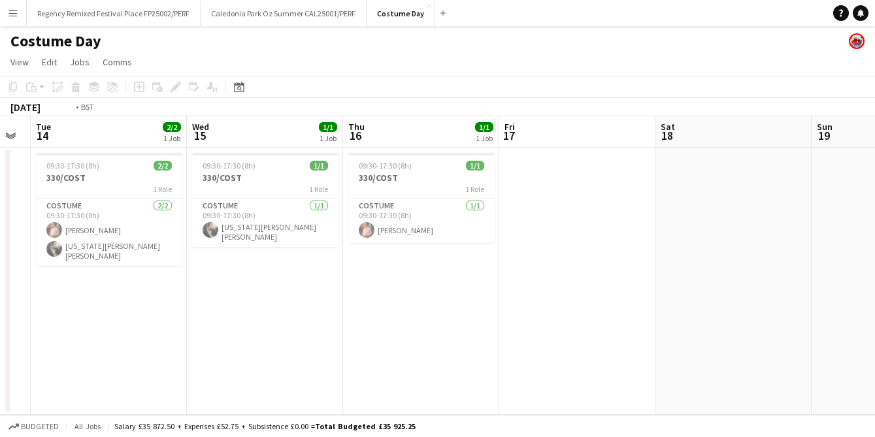
click at [431, 297] on app-calendar-viewport "Sun 12 Mon 13 Tue 14 2/2 1 Job Wed 15 1/1 1 Job Thu 16 1/1 1 Job Fri 17 Sat 18 …" at bounding box center [437, 265] width 875 height 299
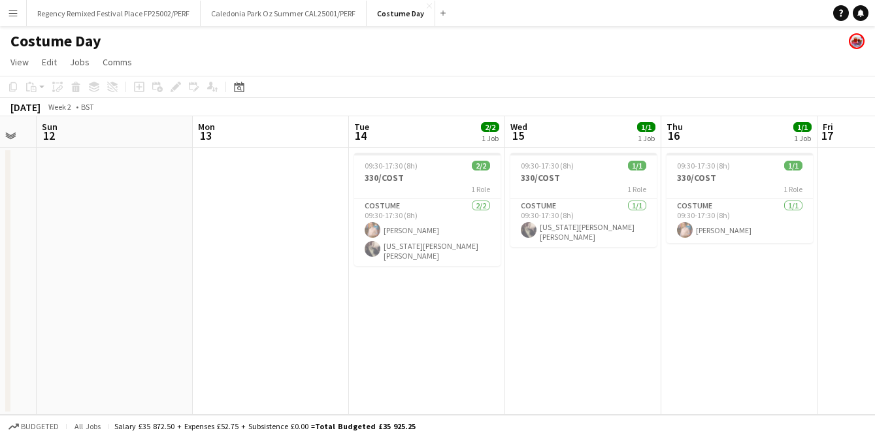
drag, startPoint x: 158, startPoint y: 312, endPoint x: 524, endPoint y: 299, distance: 366.9
click at [523, 296] on app-calendar-viewport "Fri 10 2/2 1 Job Sat 11 Sun 12 Mon 13 Tue 14 2/2 1 Job Wed 15 1/1 1 Job Thu 16 …" at bounding box center [437, 265] width 875 height 299
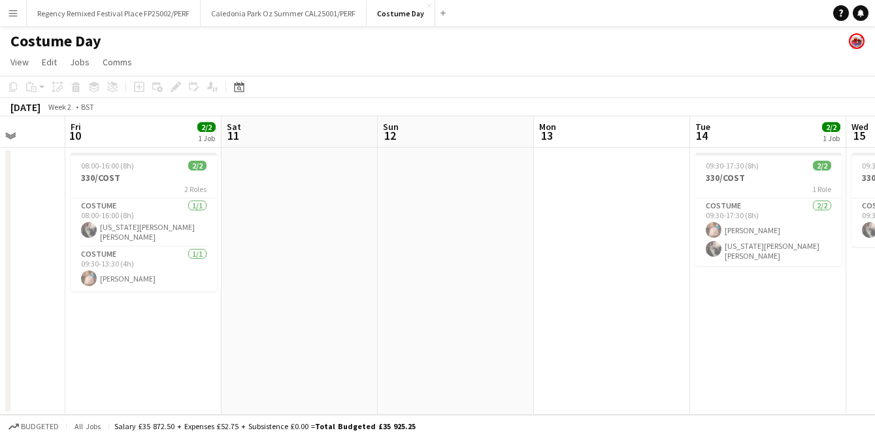
click at [343, 308] on app-calendar-viewport "Tue 7 1/1 1 Job Wed 8 Thu 9 Fri 10 2/2 1 Job Sat 11 Sun 12 Mon 13 Tue 14 2/2 1 …" at bounding box center [437, 265] width 875 height 299
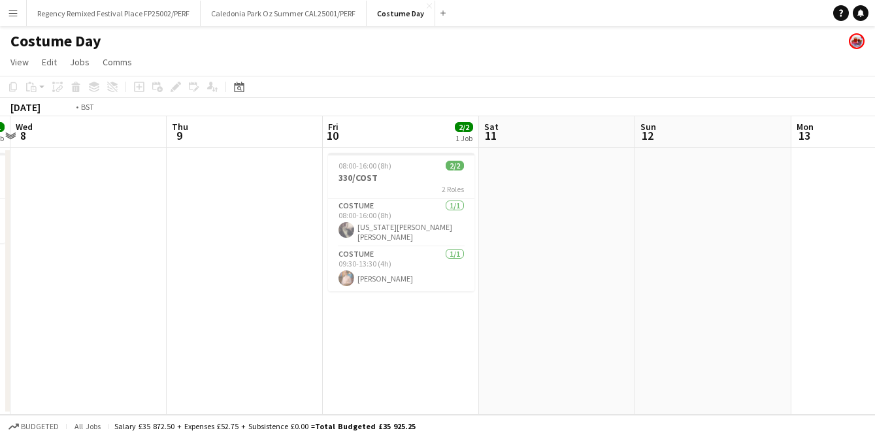
drag, startPoint x: 132, startPoint y: 326, endPoint x: 565, endPoint y: 323, distance: 432.7
click at [565, 323] on app-calendar-viewport "Mon 6 1/1 1 Job Tue 7 1/1 1 Job Wed 8 Thu 9 Fri 10 2/2 1 Job Sat 11 Sun 12 Mon …" at bounding box center [437, 265] width 875 height 299
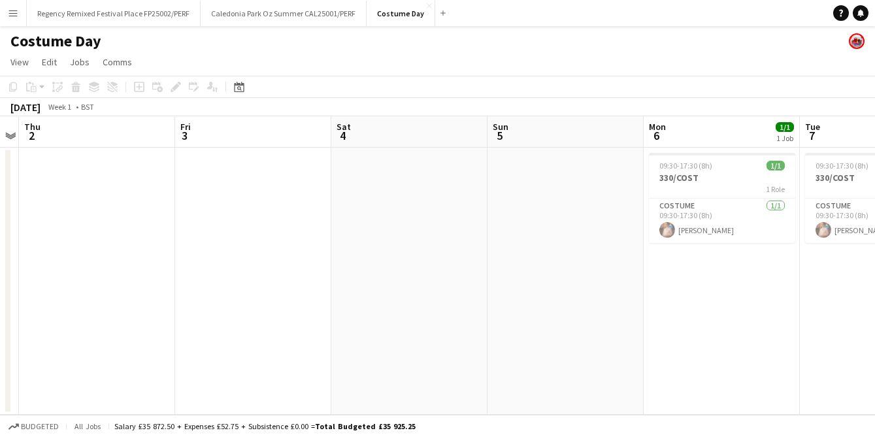
scroll to position [0, 292]
drag, startPoint x: 229, startPoint y: 327, endPoint x: 839, endPoint y: 244, distance: 614.8
click at [839, 244] on app-calendar-viewport "Tue 31 Wed 1 Thu 2 Fri 3 Sat 4 Sun 5 Mon 6 1/1 1 Job Tue 7 1/1 1 Job Wed 8 Thu …" at bounding box center [437, 265] width 875 height 299
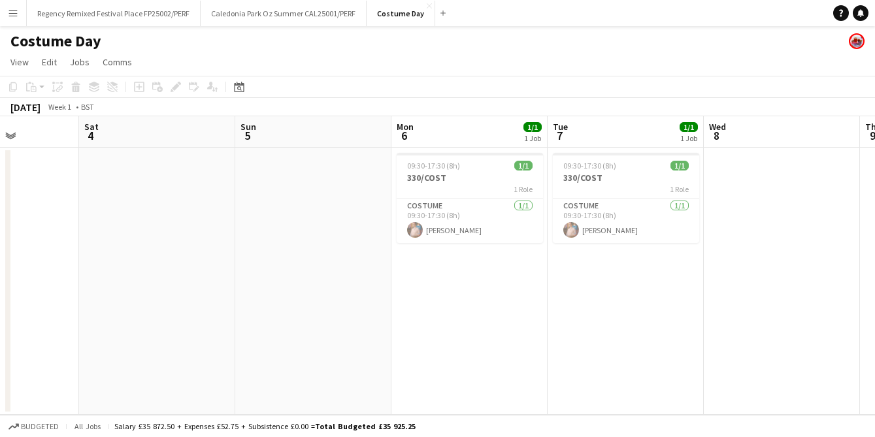
drag, startPoint x: 809, startPoint y: 293, endPoint x: 358, endPoint y: 331, distance: 453.3
click at [211, 333] on app-calendar-viewport "Tue 31 Wed 1 Thu 2 Fri 3 Sat 4 Sun 5 Mon 6 1/1 1 Job Tue 7 1/1 1 Job Wed 8 Thu …" at bounding box center [437, 265] width 875 height 299
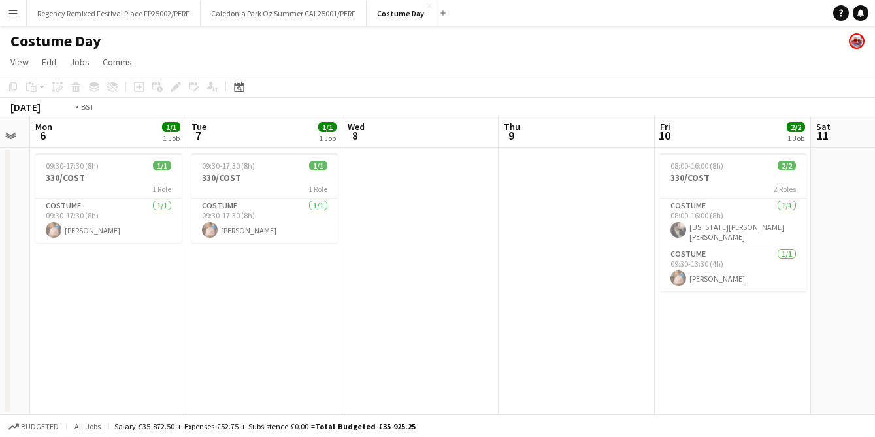
drag, startPoint x: 625, startPoint y: 334, endPoint x: 256, endPoint y: 333, distance: 368.6
click at [238, 335] on app-calendar-viewport "Fri 3 Sat 4 Sun 5 Mon 6 1/1 1 Job Tue 7 1/1 1 Job Wed 8 Thu 9 Fri 10 2/2 1 Job …" at bounding box center [437, 265] width 875 height 299
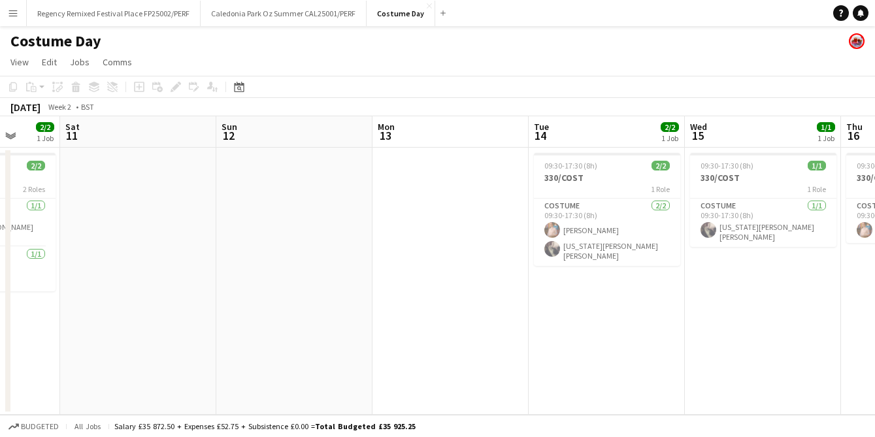
drag, startPoint x: 507, startPoint y: 309, endPoint x: 337, endPoint y: 310, distance: 170.6
click at [271, 310] on app-calendar-viewport "Tue 7 1/1 1 Job Wed 8 Thu 9 Fri 10 2/2 1 Job Sat 11 Sun 12 Mon 13 Tue 14 2/2 1 …" at bounding box center [437, 265] width 875 height 299
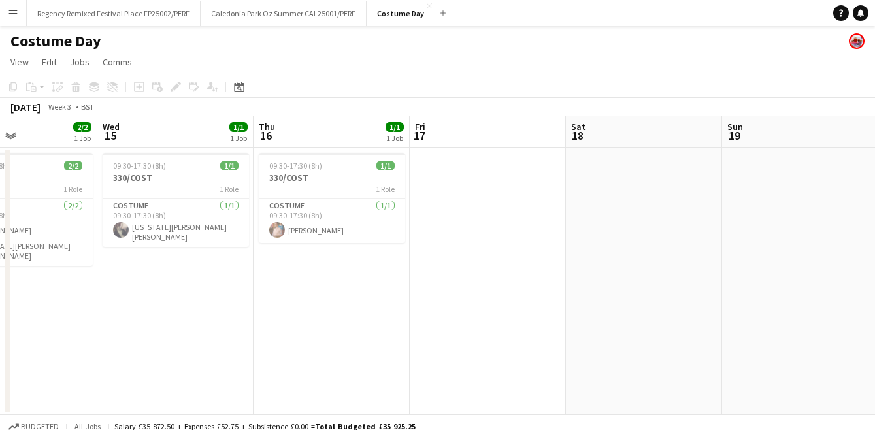
drag, startPoint x: 655, startPoint y: 285, endPoint x: 197, endPoint y: 292, distance: 458.2
click at [181, 293] on app-calendar-viewport "Sat 11 Sun 12 Mon 13 Tue 14 2/2 1 Job Wed 15 1/1 1 Job Thu 16 1/1 1 Job Fri 17 …" at bounding box center [437, 265] width 875 height 299
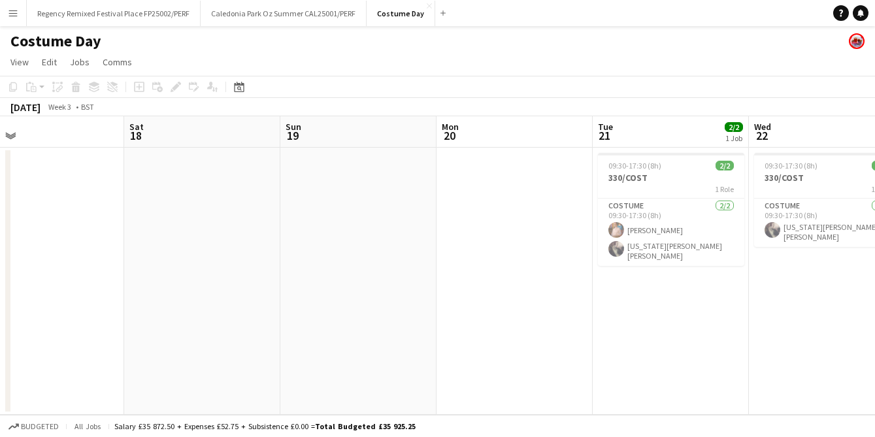
drag, startPoint x: 644, startPoint y: 284, endPoint x: 302, endPoint y: 289, distance: 341.9
click at [194, 295] on app-calendar-viewport "Tue 14 2/2 1 Job Wed 15 1/1 1 Job Thu 16 1/1 1 Job Fri 17 Sat 18 Sun 19 Mon 20 …" at bounding box center [437, 265] width 875 height 299
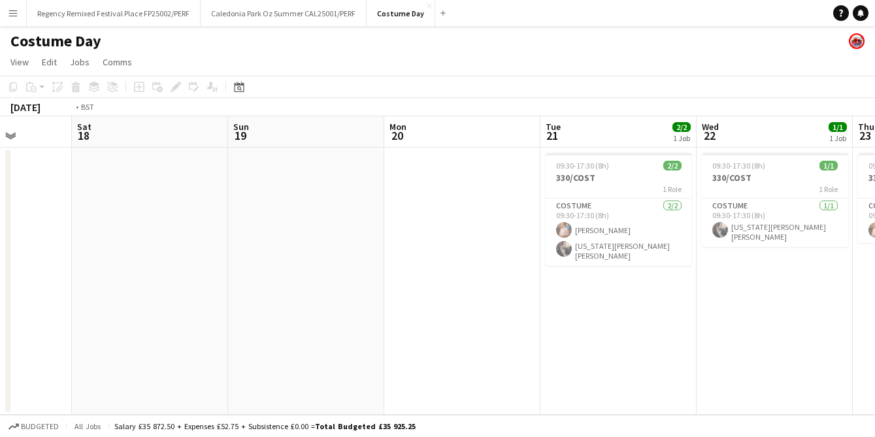
drag, startPoint x: 643, startPoint y: 268, endPoint x: 150, endPoint y: 279, distance: 493.0
click at [150, 279] on app-calendar-viewport "Tue 14 2/2 1 Job Wed 15 1/1 1 Job Thu 16 1/1 1 Job Fri 17 Sat 18 Sun 19 Mon 20 …" at bounding box center [437, 265] width 875 height 299
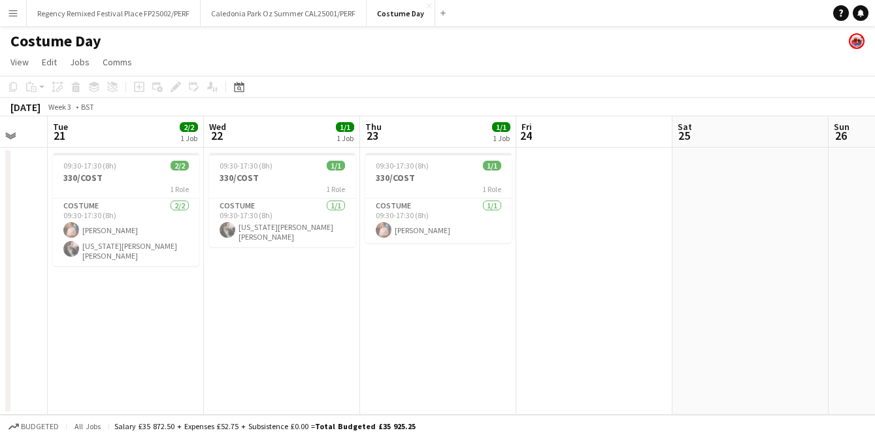
drag, startPoint x: 592, startPoint y: 271, endPoint x: 107, endPoint y: 277, distance: 484.4
click at [107, 277] on app-calendar-viewport "Sat 18 Sun 19 Mon 20 Tue 21 2/2 1 Job Wed 22 1/1 1 Job Thu 23 1/1 1 Job Fri 24 …" at bounding box center [437, 265] width 875 height 299
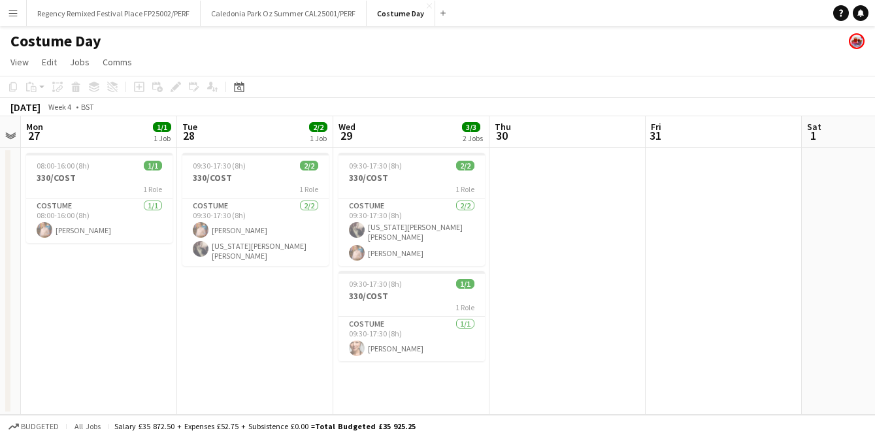
drag, startPoint x: 595, startPoint y: 269, endPoint x: 138, endPoint y: 277, distance: 457.0
click at [70, 281] on app-calendar-viewport "Fri 24 Sat 25 Sun 26 Mon 27 1/1 1 Job Tue 28 2/2 1 Job Wed 29 3/3 2 Jobs Thu 30…" at bounding box center [437, 265] width 875 height 299
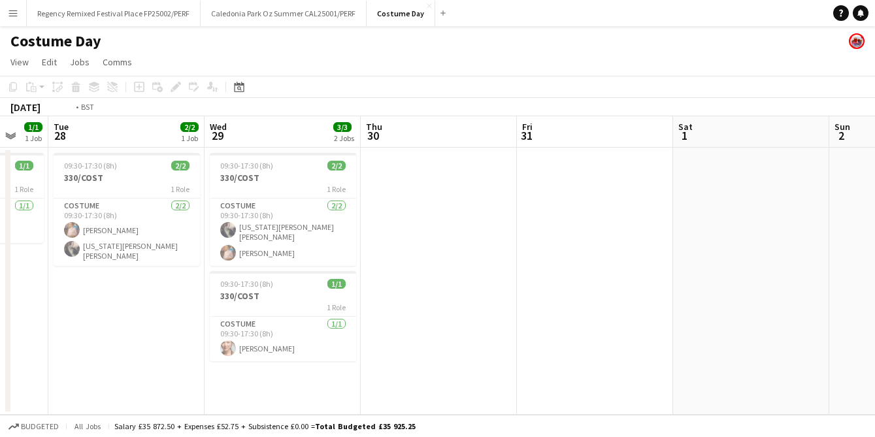
drag, startPoint x: 587, startPoint y: 269, endPoint x: 129, endPoint y: 274, distance: 458.2
click at [124, 275] on app-calendar-viewport "Fri 24 Sat 25 Sun 26 Mon 27 1/1 1 Job Tue 28 2/2 1 Job Wed 29 3/3 2 Jobs Thu 30…" at bounding box center [437, 265] width 875 height 299
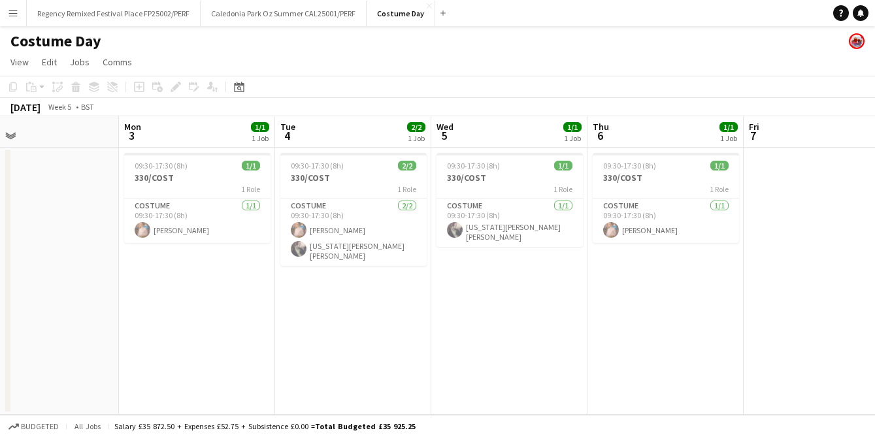
scroll to position [0, 510]
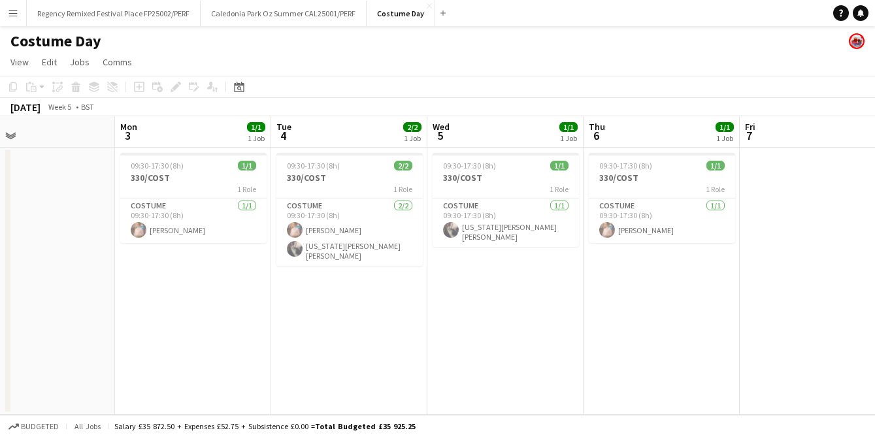
drag, startPoint x: 610, startPoint y: 236, endPoint x: 73, endPoint y: 246, distance: 536.7
click at [73, 246] on app-calendar-viewport "Thu 30 Fri 31 Sat 1 Sun 2 Mon 3 1/1 1 Job Tue 4 2/2 1 Job Wed 5 1/1 1 Job Thu 6…" at bounding box center [437, 265] width 875 height 299
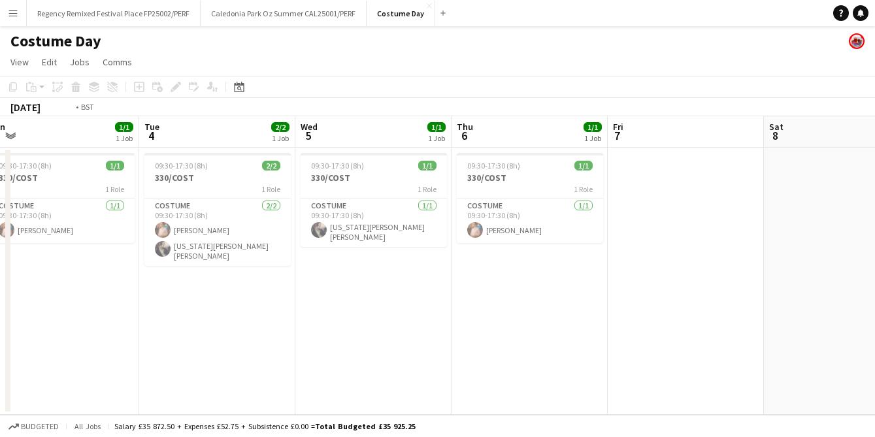
drag, startPoint x: 562, startPoint y: 277, endPoint x: 288, endPoint y: 279, distance: 273.9
click at [288, 279] on app-calendar-viewport "Fri 31 Sat 1 Sun 2 Mon 3 1/1 1 Job Tue 4 2/2 1 Job Wed 5 1/1 1 Job Thu 6 1/1 1 …" at bounding box center [437, 265] width 875 height 299
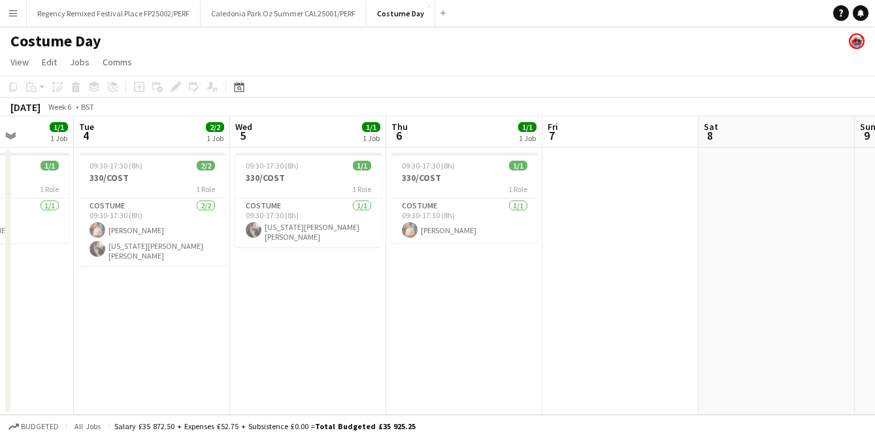
drag, startPoint x: 537, startPoint y: 281, endPoint x: 228, endPoint y: 281, distance: 308.5
click at [222, 281] on app-calendar-viewport "Sat 1 Sun 2 Mon 3 1/1 1 Job Tue 4 2/2 1 Job Wed 5 1/1 1 Job Thu 6 1/1 1 Job Fri…" at bounding box center [437, 265] width 875 height 299
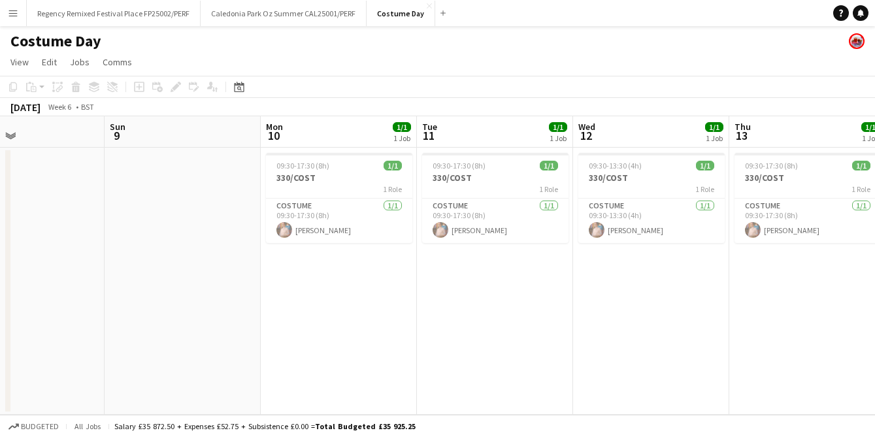
drag, startPoint x: 605, startPoint y: 280, endPoint x: 293, endPoint y: 307, distance: 312.9
click at [293, 307] on app-calendar-viewport "Wed 5 1/1 1 Job Thu 6 1/1 1 Job Fri 7 Sat 8 Sun 9 Mon 10 1/1 1 Job Tue 11 1/1 1…" at bounding box center [437, 265] width 875 height 299
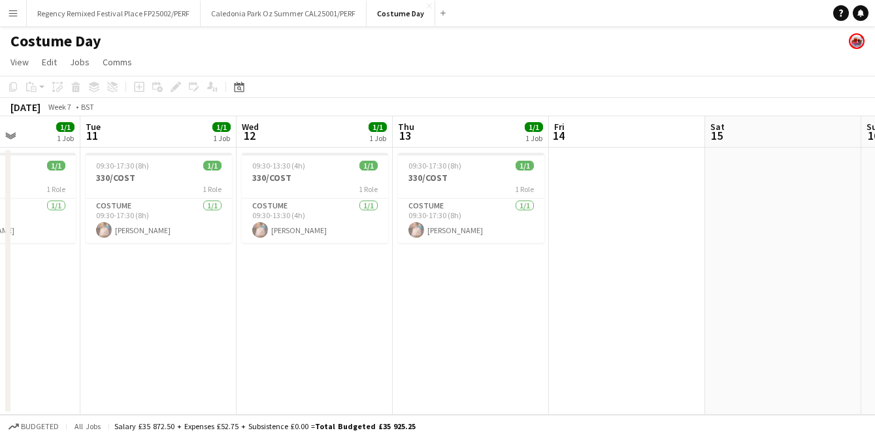
drag, startPoint x: 629, startPoint y: 283, endPoint x: 335, endPoint y: 301, distance: 294.7
click at [259, 310] on app-calendar-viewport "Fri 7 Sat 8 Sun 9 Mon 10 1/1 1 Job Tue 11 1/1 1 Job Wed 12 1/1 1 Job Thu 13 1/1…" at bounding box center [437, 265] width 875 height 299
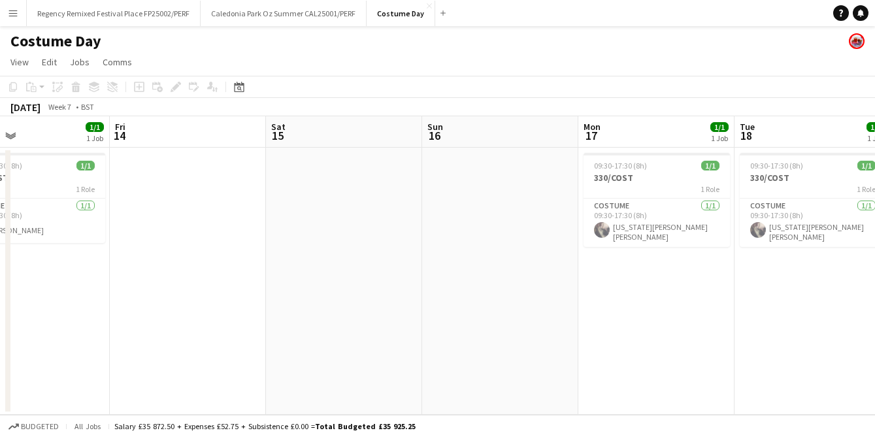
drag, startPoint x: 609, startPoint y: 302, endPoint x: 206, endPoint y: 303, distance: 402.6
click at [206, 303] on app-calendar-viewport "Mon 10 1/1 1 Job Tue 11 1/1 1 Job Wed 12 1/1 1 Job Thu 13 1/1 1 Job Fri 14 Sat …" at bounding box center [437, 265] width 875 height 299
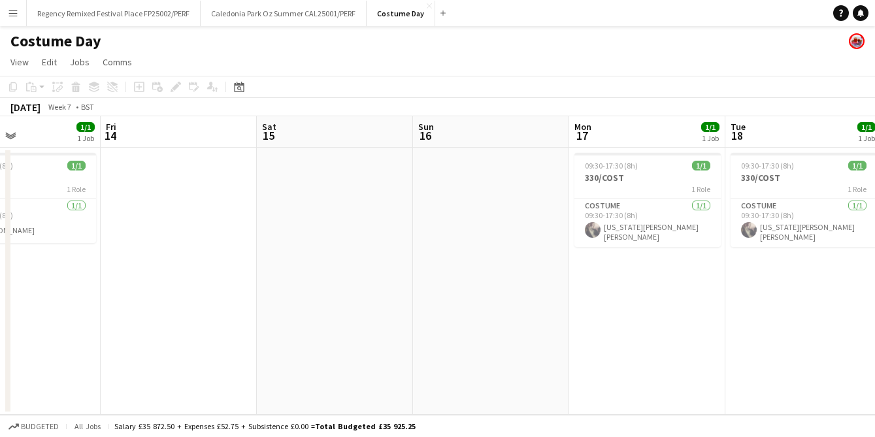
drag, startPoint x: 592, startPoint y: 296, endPoint x: 248, endPoint y: 296, distance: 343.8
click at [248, 296] on app-calendar-viewport "Mon 10 1/1 1 Job Tue 11 1/1 1 Job Wed 12 1/1 1 Job Thu 13 1/1 1 Job Fri 14 Sat …" at bounding box center [437, 265] width 875 height 299
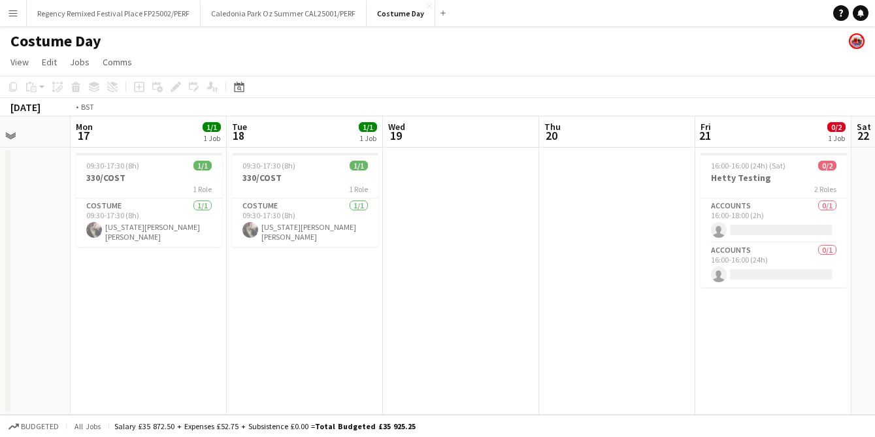
scroll to position [0, 554]
drag, startPoint x: 653, startPoint y: 282, endPoint x: 179, endPoint y: 286, distance: 473.9
click at [176, 286] on app-calendar-viewport "Thu 13 1/1 1 Job Fri 14 Sat 15 Sun 16 Mon 17 1/1 1 Job Tue 18 1/1 1 Job Wed 19 …" at bounding box center [437, 265] width 875 height 299
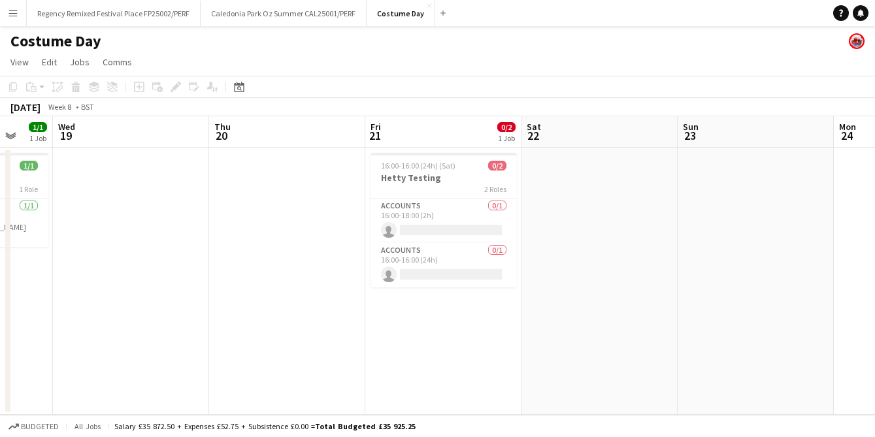
drag, startPoint x: 678, startPoint y: 283, endPoint x: 348, endPoint y: 297, distance: 330.4
click at [348, 297] on app-calendar-viewport "Sun 16 Mon 17 1/1 1 Job Tue 18 1/1 1 Job Wed 19 Thu 20 Fri 21 0/2 1 Job Sat 22 …" at bounding box center [437, 265] width 875 height 299
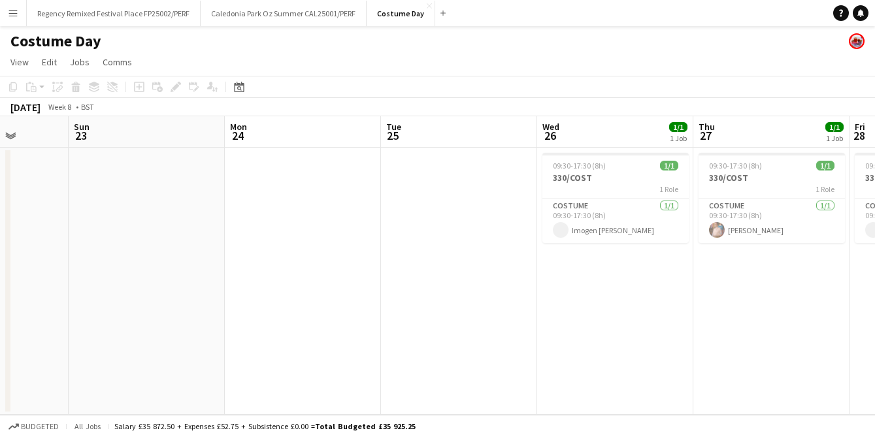
drag, startPoint x: 716, startPoint y: 280, endPoint x: 420, endPoint y: 288, distance: 296.9
click at [420, 288] on app-calendar-viewport "Wed 19 Thu 20 Fri 21 0/2 1 Job Sat 22 Sun 23 Mon 24 Tue 25 Wed 26 1/1 1 Job Thu…" at bounding box center [437, 265] width 875 height 299
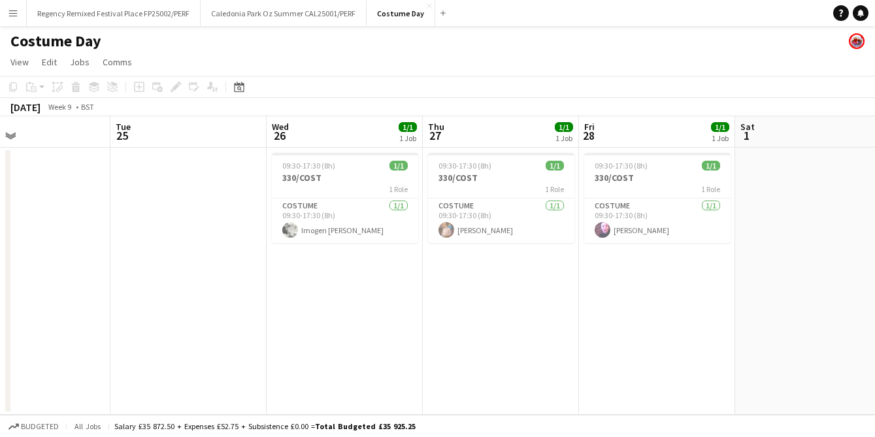
scroll to position [0, 515]
click at [403, 293] on app-calendar-viewport "Fri 21 0/2 1 Job Sat 22 Sun 23 Mon 24 Tue 25 Wed 26 1/1 1 Job Thu 27 1/1 1 Job …" at bounding box center [437, 265] width 875 height 299
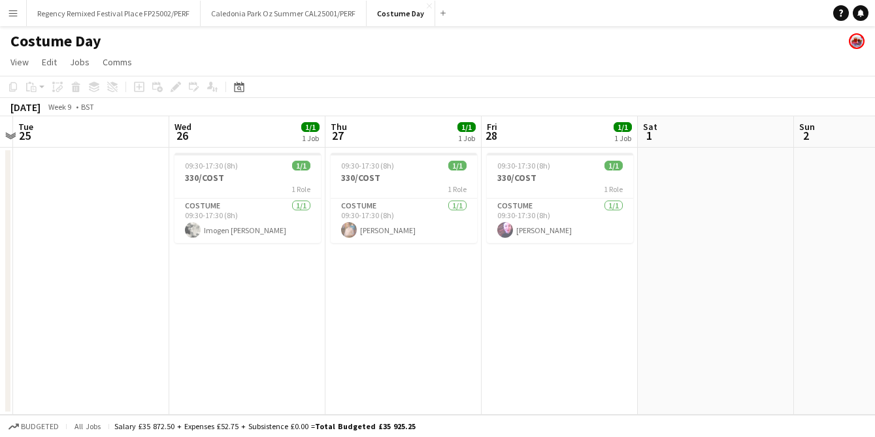
scroll to position [0, 454]
click at [505, 295] on app-calendar-viewport "Sat 22 Sun 23 Mon 24 Tue 25 Wed 26 1/1 1 Job Thu 27 1/1 1 Job Fri 28 1/1 1 Job …" at bounding box center [437, 265] width 875 height 299
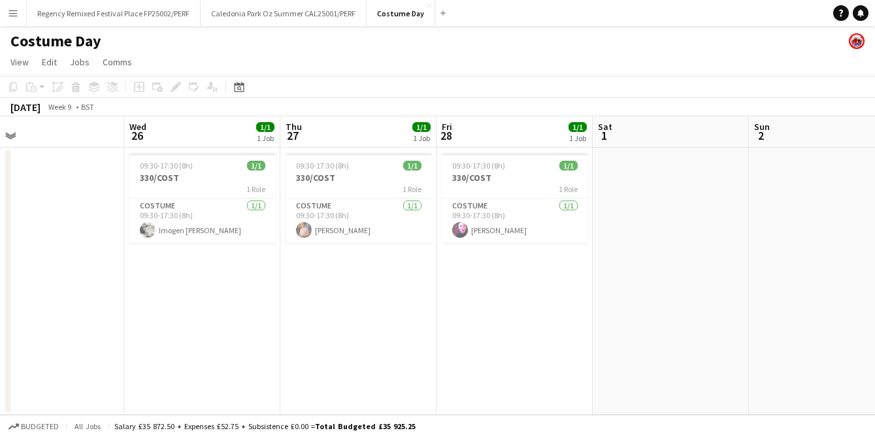
click at [393, 280] on app-calendar-viewport "Sat 22 Sun 23 Mon 24 Tue 25 Wed 26 1/1 1 Job Thu 27 1/1 1 Job Fri 28 1/1 1 Job …" at bounding box center [437, 265] width 875 height 299
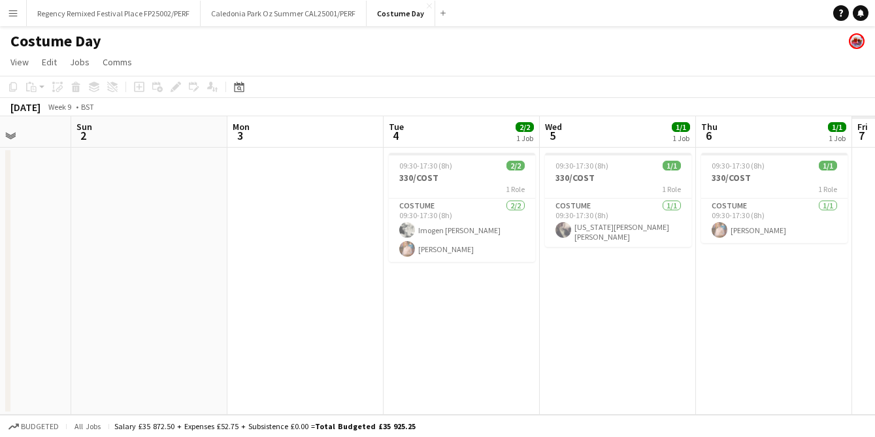
scroll to position [0, 354]
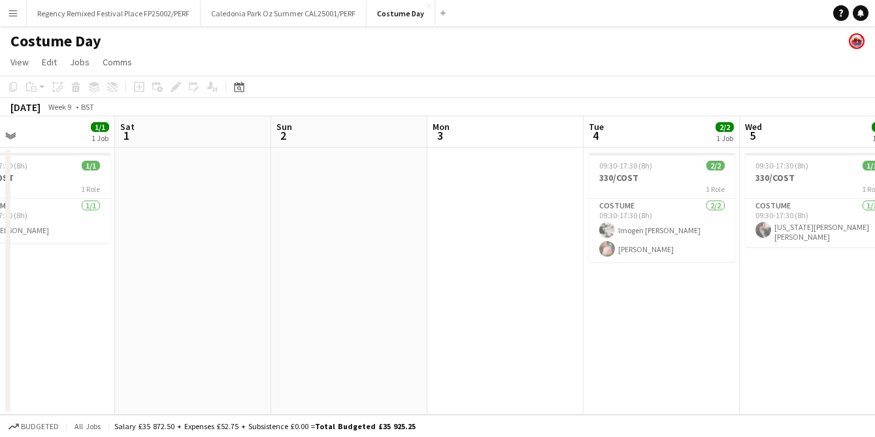
click at [382, 260] on app-calendar-viewport "Wed 26 1/1 1 Job Thu 27 1/1 1 Job Fri 28 1/1 1 Job Sat 1 Sun 2 Mon 3 Tue 4 2/2 …" at bounding box center [437, 265] width 875 height 299
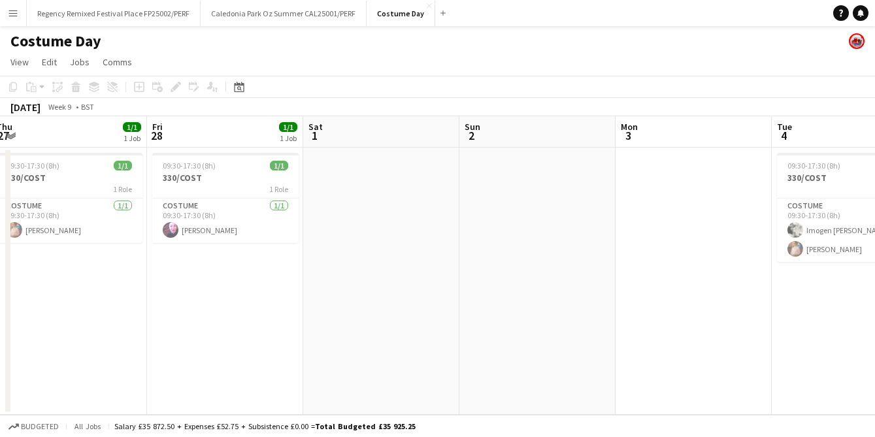
click at [777, 282] on app-calendar-viewport "Tue 25 Wed 26 1/1 1 Job Thu 27 1/1 1 Job Fri 28 1/1 1 Job Sat 1 Sun 2 Mon 3 Tue…" at bounding box center [437, 265] width 875 height 299
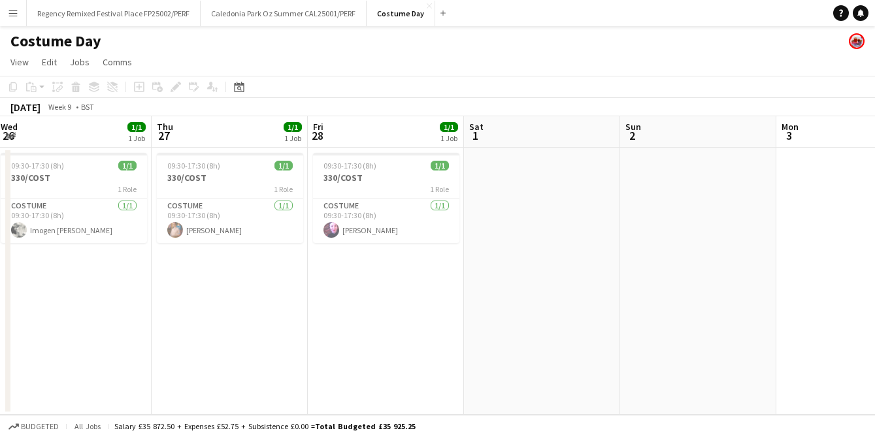
click at [699, 292] on app-calendar-viewport "Mon 24 Tue 25 Wed 26 1/1 1 Job Thu 27 1/1 1 Job Fri 28 1/1 1 Job Sat 1 Sun 2 Mo…" at bounding box center [437, 265] width 875 height 299
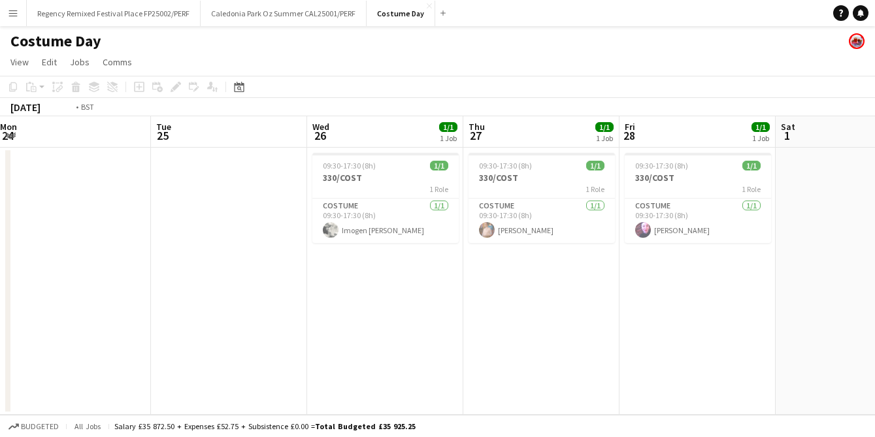
click at [673, 287] on app-calendar-viewport "Sat 22 Sun 23 Mon 24 Tue 25 Wed 26 1/1 1 Job Thu 27 1/1 1 Job Fri 28 1/1 1 Job …" at bounding box center [437, 265] width 875 height 299
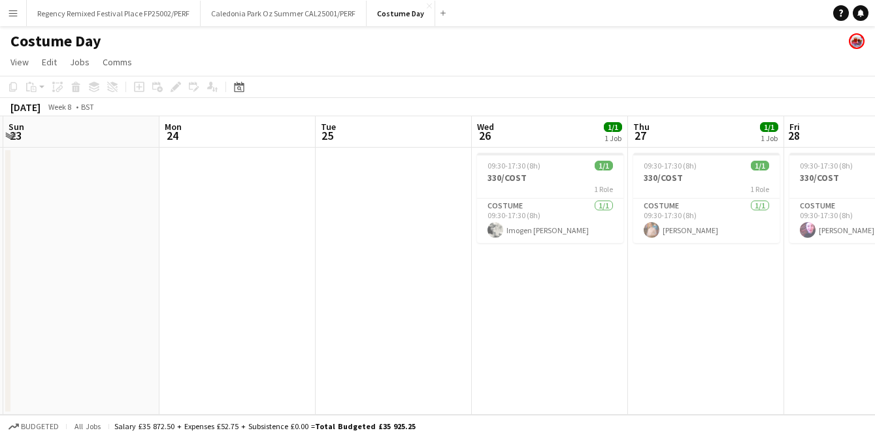
click at [698, 297] on app-calendar-viewport "Fri 21 0/2 1 Job Sat 22 Sun 23 Mon 24 Tue 25 Wed 26 1/1 1 Job Thu 27 1/1 1 Job …" at bounding box center [437, 265] width 875 height 299
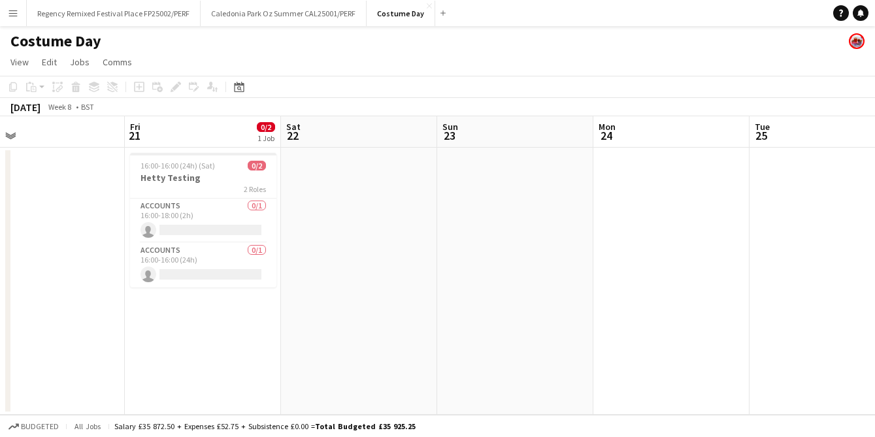
click at [714, 300] on app-calendar-viewport "Tue 18 1/1 1 Job Wed 19 Thu 20 Fri 21 0/2 1 Job Sat 22 Sun 23 Mon 24 Tue 25 Wed…" at bounding box center [437, 265] width 875 height 299
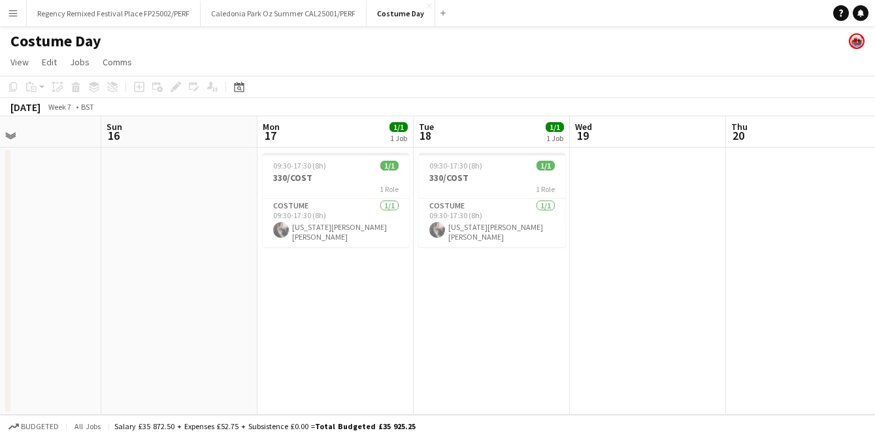
click at [582, 293] on app-calendar-viewport "Thu 13 1/1 1 Job Fri 14 Sat 15 Sun 16 Mon 17 1/1 1 Job Tue 18 1/1 1 Job Wed 19 …" at bounding box center [437, 265] width 875 height 299
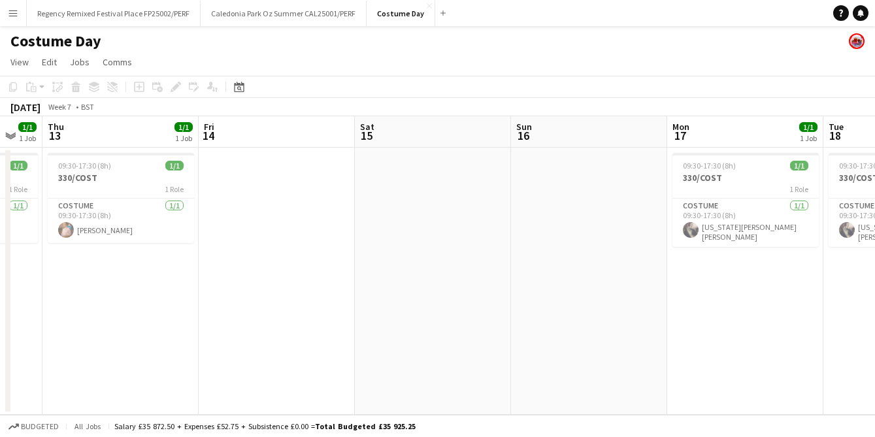
click at [686, 285] on app-calendar-viewport "Tue 11 1/1 1 Job Wed 12 1/1 1 Job Thu 13 1/1 1 Job Fri 14 Sat 15 Sun 16 Mon 17 …" at bounding box center [437, 265] width 875 height 299
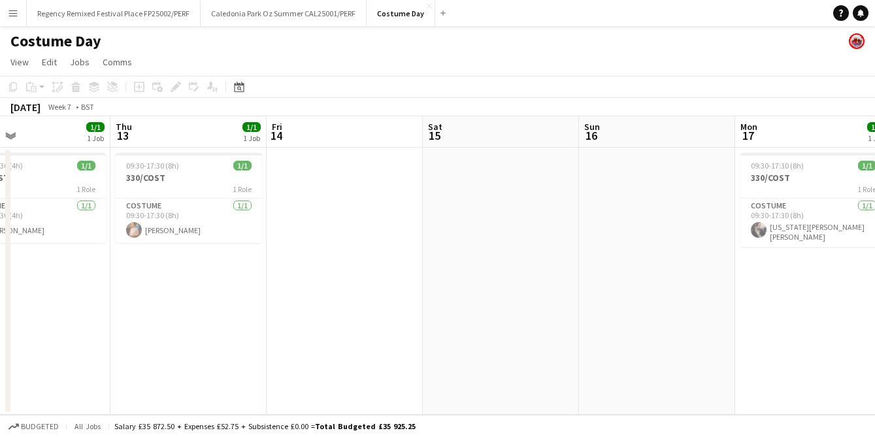
click at [652, 261] on app-calendar-viewport "Mon 10 1/1 1 Job Tue 11 1/1 1 Job Wed 12 1/1 1 Job Thu 13 1/1 1 Job Fri 14 Sat …" at bounding box center [437, 265] width 875 height 299
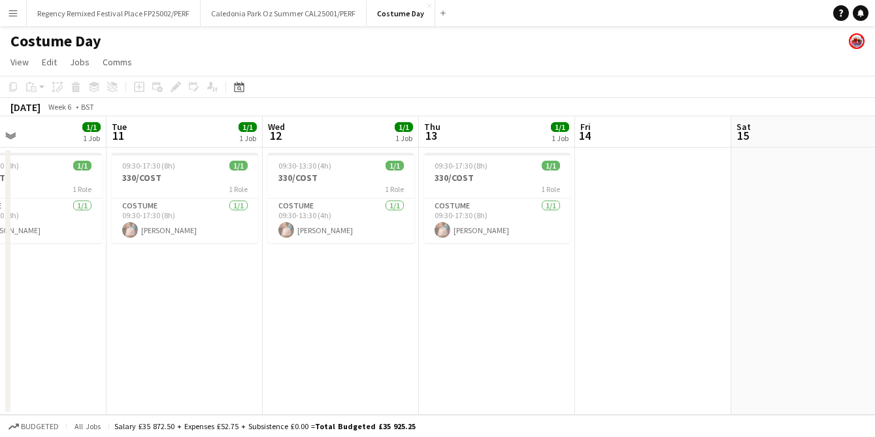
click at [595, 259] on app-calendar-viewport "Sat 8 Sun 9 Mon 10 1/1 1 Job Tue 11 1/1 1 Job Wed 12 1/1 1 Job Thu 13 1/1 1 Job…" at bounding box center [437, 265] width 875 height 299
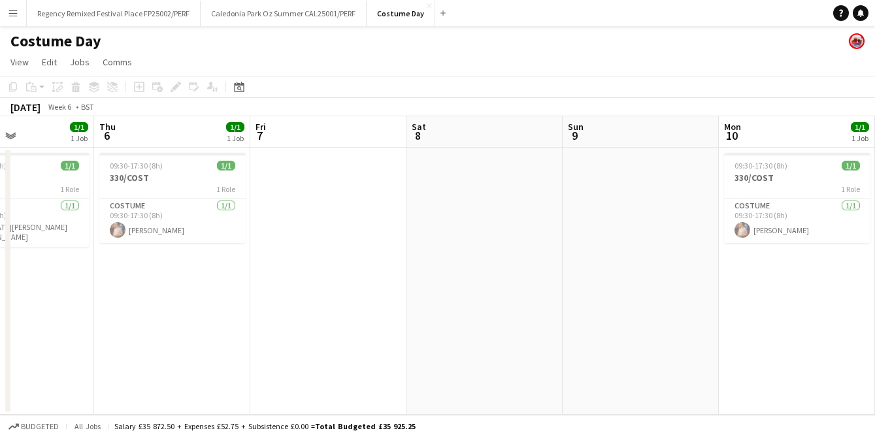
click at [698, 280] on app-calendar-viewport "Mon 3 1/1 1 Job Tue 4 2/2 1 Job Wed 5 1/1 1 Job Thu 6 1/1 1 Job Fri 7 Sat 8 Sun…" at bounding box center [437, 265] width 875 height 299
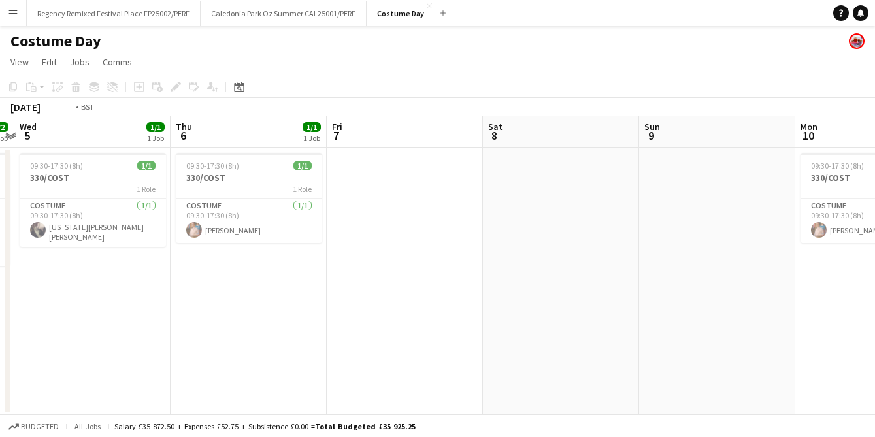
click at [677, 282] on app-calendar-viewport "Mon 3 1/1 1 Job Tue 4 2/2 1 Job Wed 5 1/1 1 Job Thu 6 1/1 1 Job Fri 7 Sat 8 Sun…" at bounding box center [437, 265] width 875 height 299
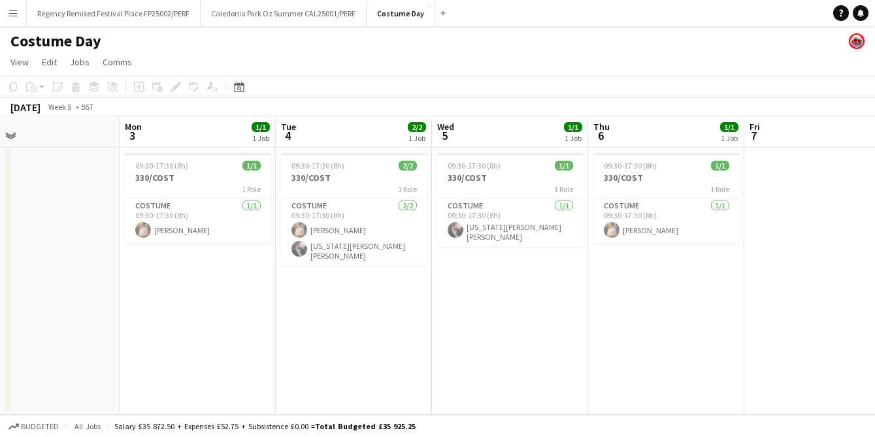
click at [744, 252] on app-calendar-viewport "Fri 31 Sat 1 Sun 2 Mon 3 1/1 1 Job Tue 4 2/2 1 Job Wed 5 1/1 1 Job Thu 6 1/1 1 …" at bounding box center [437, 265] width 875 height 299
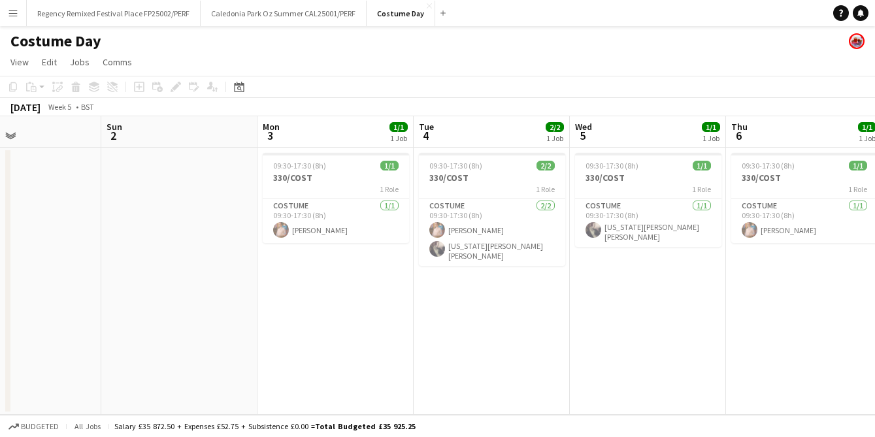
click at [418, 284] on app-calendar-viewport "Wed 29 3/3 2 Jobs Thu 30 Fri 31 Sat 1 Sun 2 Mon 3 1/1 1 Job Tue 4 2/2 1 Job Wed…" at bounding box center [437, 265] width 875 height 299
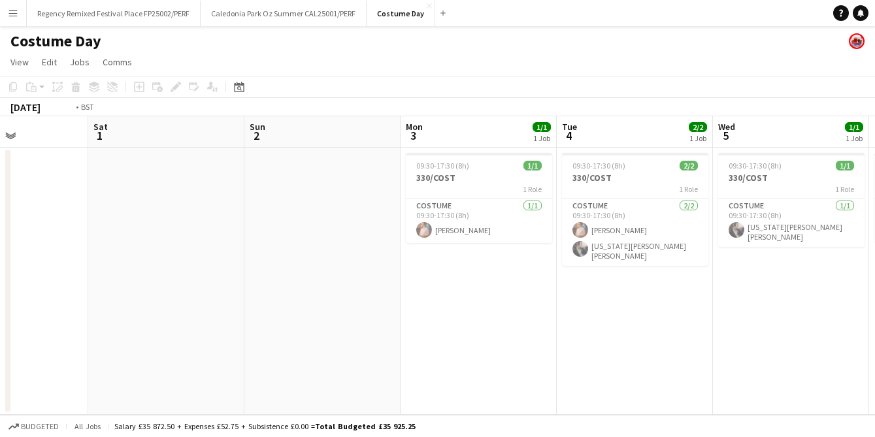
click at [193, 362] on app-calendar-viewport "Wed 29 3/3 2 Jobs Thu 30 Fri 31 Sat 1 Sun 2 Mon 3 1/1 1 Job Tue 4 2/2 1 Job Wed…" at bounding box center [437, 265] width 875 height 299
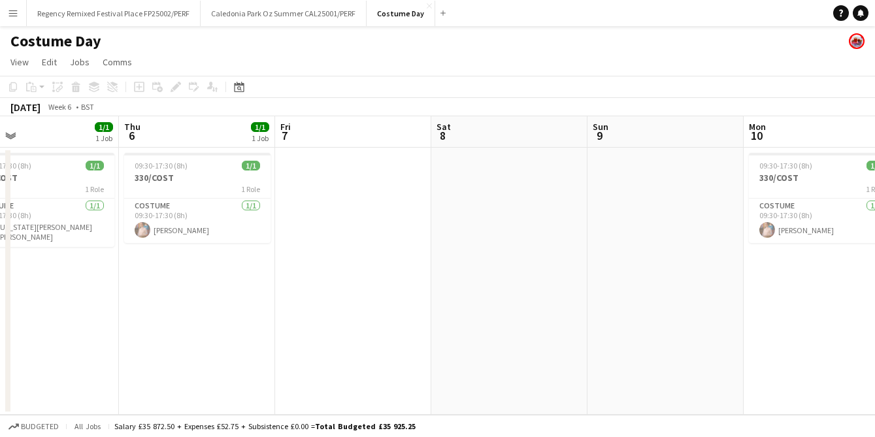
click at [182, 334] on app-calendar-viewport "Sun 2 Mon 3 1/1 1 Job Tue 4 2/2 1 Job Wed 5 1/1 1 Job Thu 6 1/1 1 Job Fri 7 Sat…" at bounding box center [437, 265] width 875 height 299
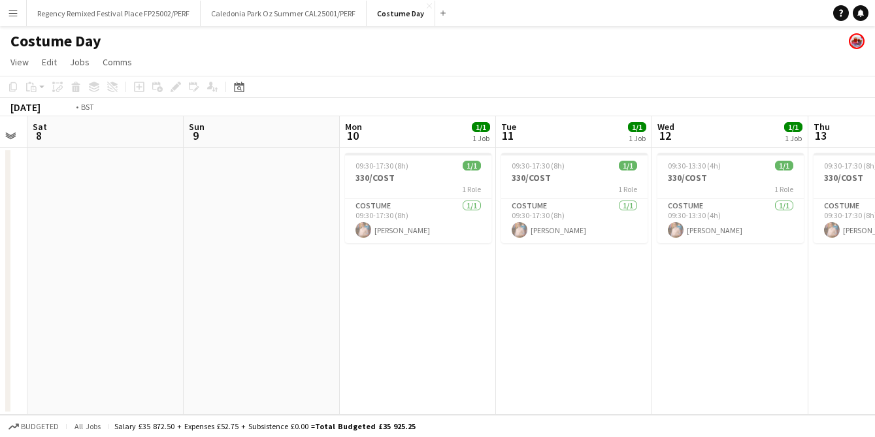
click at [124, 322] on app-calendar-viewport "Wed 5 1/1 1 Job Thu 6 1/1 1 Job Fri 7 Sat 8 Sun 9 Mon 10 1/1 1 Job Tue 11 1/1 1…" at bounding box center [437, 265] width 875 height 299
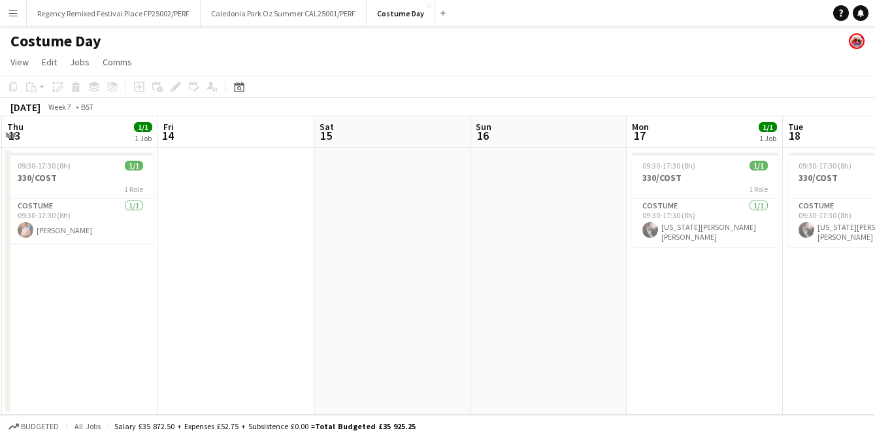
click at [241, 290] on app-calendar-viewport "Sun 9 Mon 10 1/1 1 Job Tue 11 1/1 1 Job Wed 12 1/1 1 Job Thu 13 1/1 1 Job Fri 1…" at bounding box center [437, 265] width 875 height 299
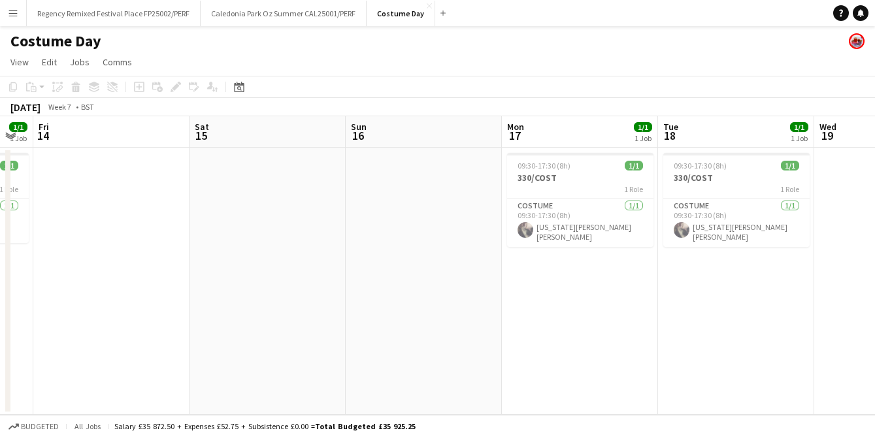
click at [344, 303] on app-calendar-viewport "Tue 11 1/1 1 Job Wed 12 1/1 1 Job Thu 13 1/1 1 Job Fri 14 Sat 15 Sun 16 Mon 17 …" at bounding box center [437, 265] width 875 height 299
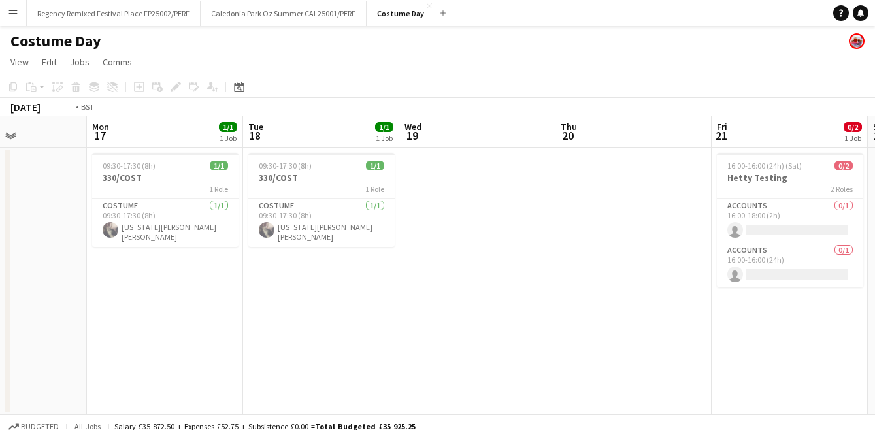
click at [190, 289] on app-calendar-viewport "Thu 13 1/1 1 Job Fri 14 Sat 15 Sun 16 Mon 17 1/1 1 Job Tue 18 1/1 1 Job Wed 19 …" at bounding box center [437, 265] width 875 height 299
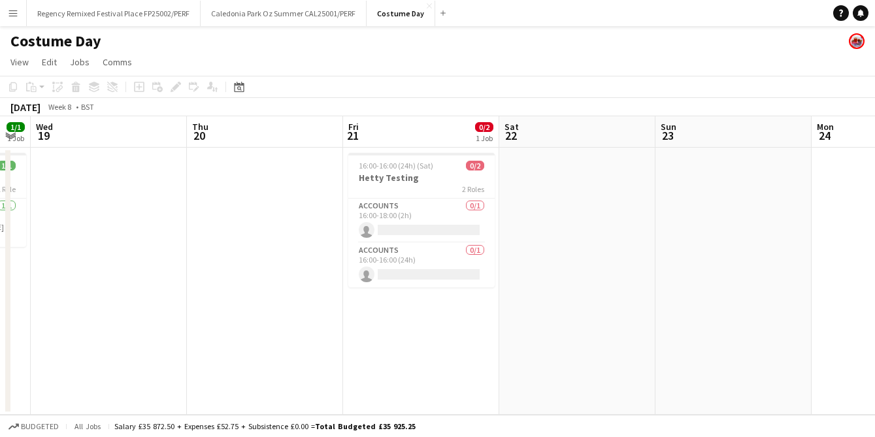
click at [266, 316] on app-calendar-viewport "Sat 15 Sun 16 Mon 17 1/1 1 Job Tue 18 1/1 1 Job Wed 19 Thu 20 Fri 21 0/2 1 Job …" at bounding box center [437, 265] width 875 height 299
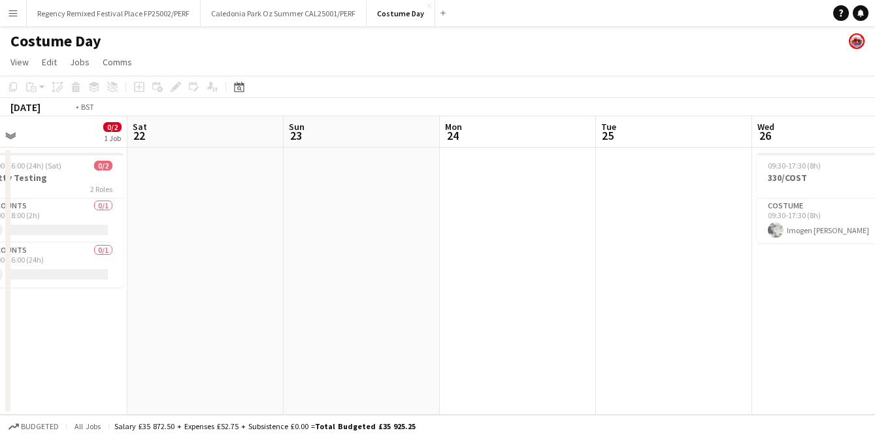
scroll to position [0, 505]
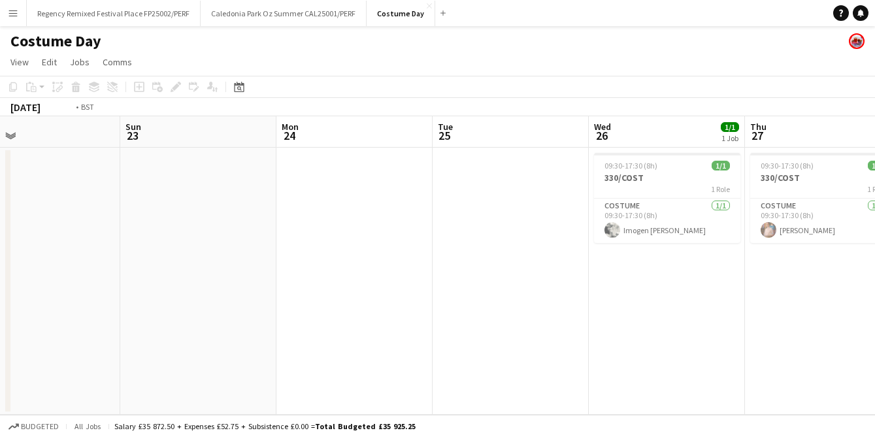
click at [240, 297] on app-calendar-viewport "Wed 19 Thu 20 Fri 21 0/2 1 Job Sat 22 Sun 23 Mon 24 Tue 25 Wed 26 1/1 1 Job Thu…" at bounding box center [437, 265] width 875 height 299
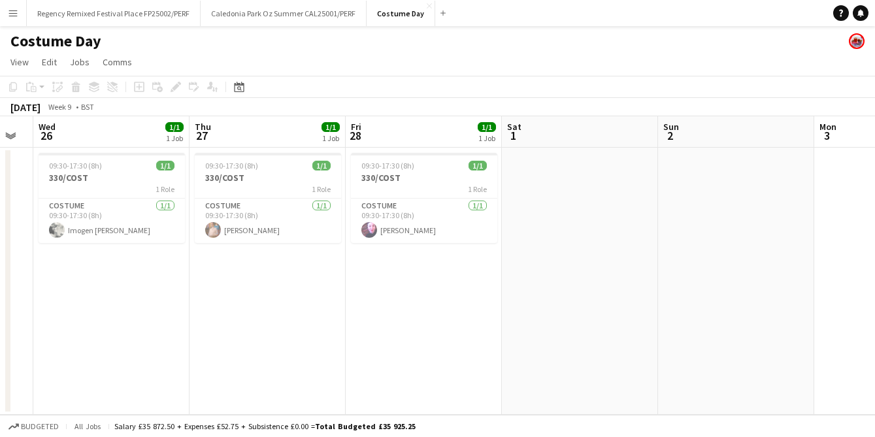
scroll to position [0, 428]
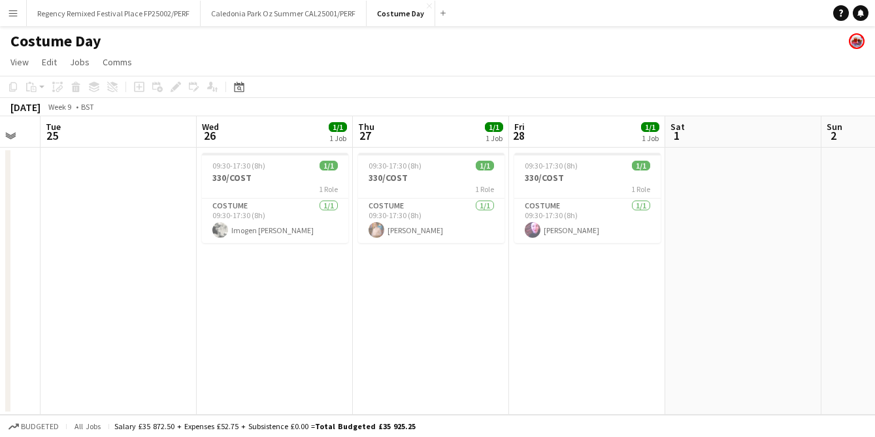
click at [271, 319] on app-calendar-viewport "Sat 22 Sun 23 Mon 24 Tue 25 Wed 26 1/1 1 Job Thu 27 1/1 1 Job Fri 28 1/1 1 Job …" at bounding box center [437, 265] width 875 height 299
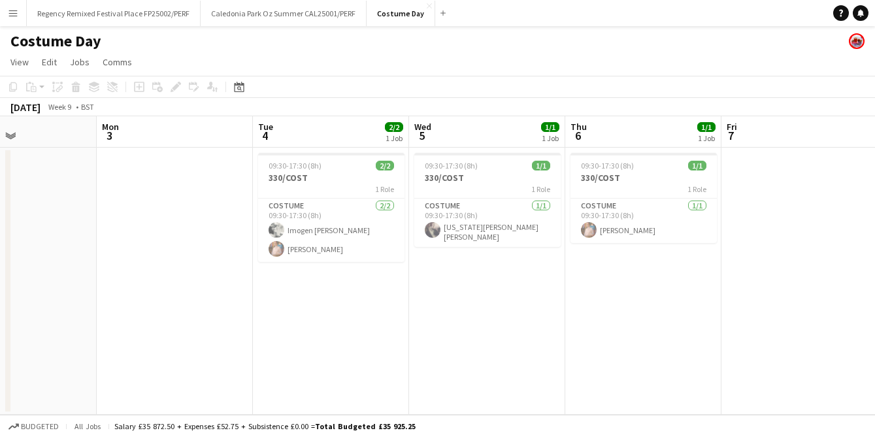
click at [41, 294] on app-calendar-viewport "Thu 27 1/1 1 Job Fri 28 1/1 1 Job Sat 1 Sun 2 Mon 3 Tue 4 2/2 1 Job Wed 5 1/1 1…" at bounding box center [437, 265] width 875 height 299
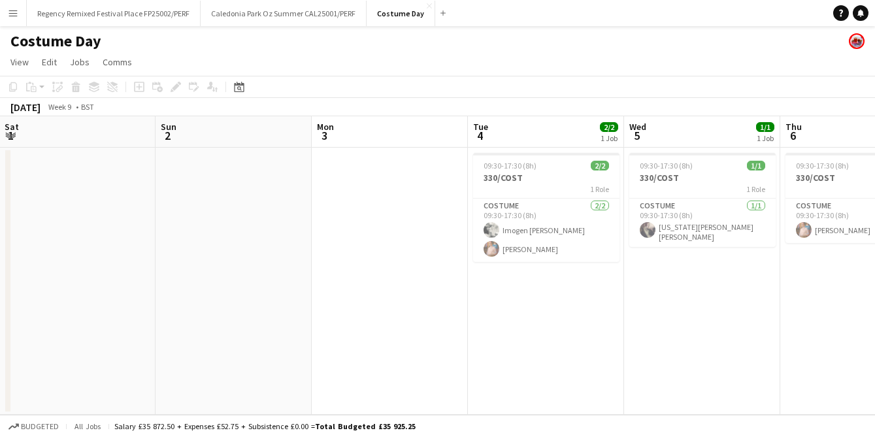
click at [676, 269] on app-calendar-viewport "Thu 27 1/1 1 Job Fri 28 1/1 1 Job Sat 1 Sun 2 Mon 3 Tue 4 2/2 1 Job Wed 5 1/1 1…" at bounding box center [437, 265] width 875 height 299
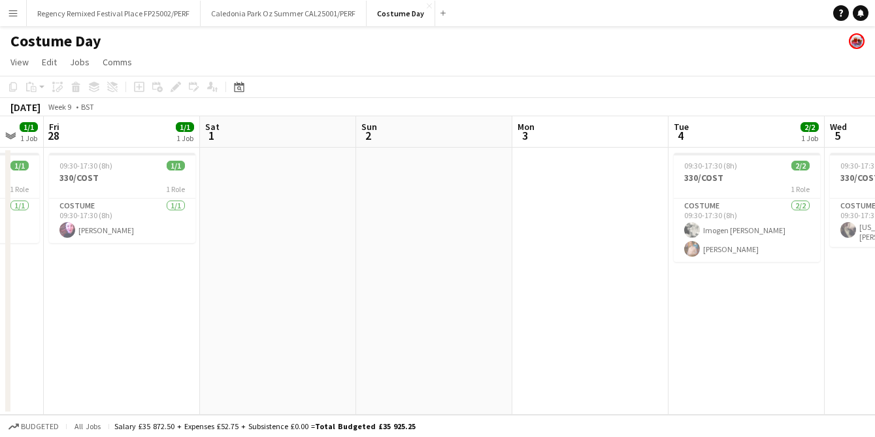
click at [650, 300] on app-calendar-viewport "Wed 26 1/1 1 Job Thu 27 1/1 1 Job Fri 28 1/1 1 Job Sat 1 Sun 2 Mon 3 Tue 4 2/2 …" at bounding box center [437, 265] width 875 height 299
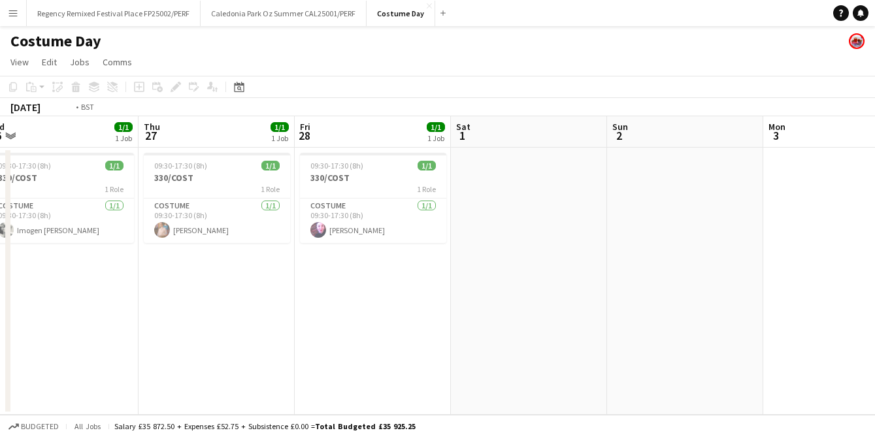
scroll to position [0, 278]
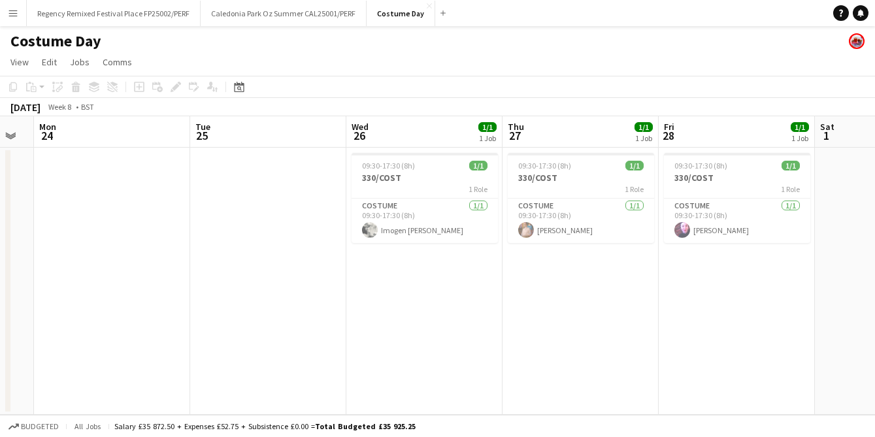
click at [716, 292] on app-calendar-viewport "Sat 22 Sun 23 Mon 24 Tue 25 Wed 26 1/1 1 Job Thu 27 1/1 1 Job Fri 28 1/1 1 Job …" at bounding box center [437, 265] width 875 height 299
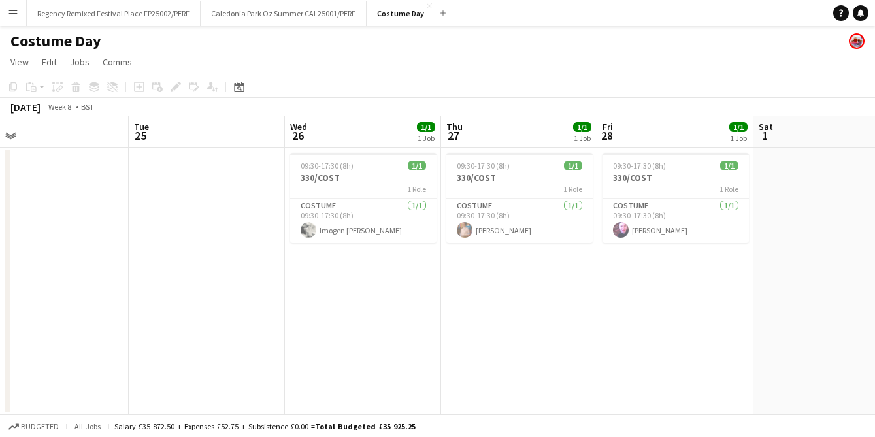
click at [724, 284] on app-calendar-viewport "Sat 22 Sun 23 Mon 24 Tue 25 Wed 26 1/1 1 Job Thu 27 1/1 1 Job Fri 28 1/1 1 Job …" at bounding box center [437, 265] width 875 height 299
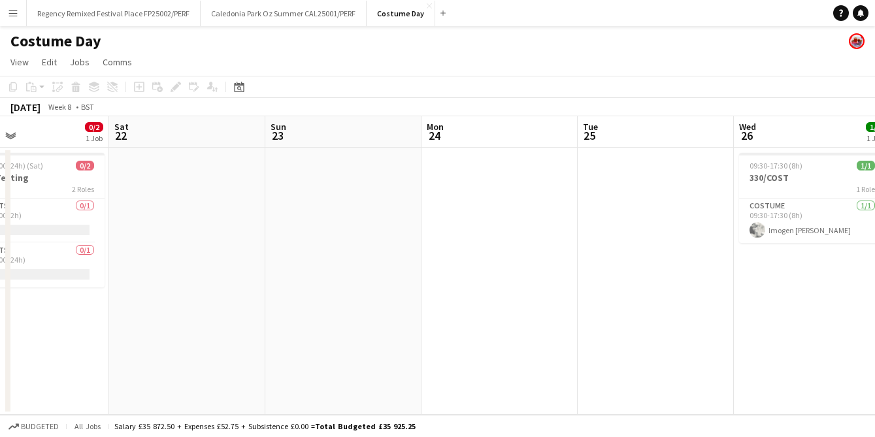
click at [816, 270] on app-calendar-viewport "Wed 19 Thu 20 Fri 21 0/2 1 Job Sat 22 Sun 23 Mon 24 Tue 25 Wed 26 1/1 1 Job Thu…" at bounding box center [437, 265] width 875 height 299
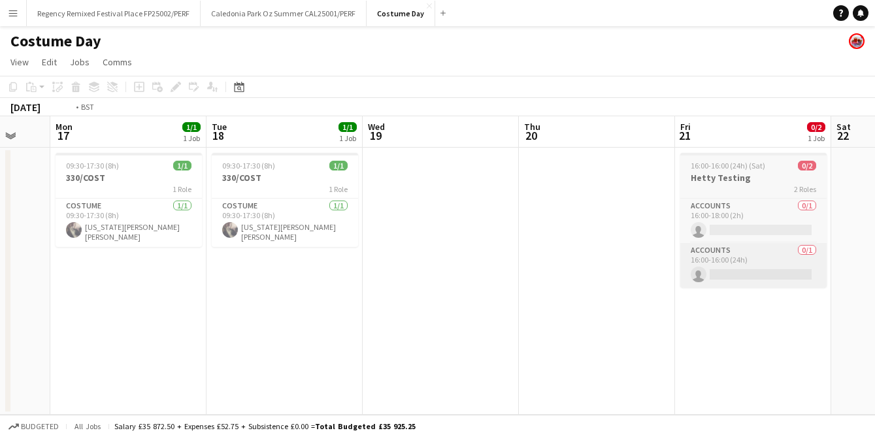
scroll to position [0, 346]
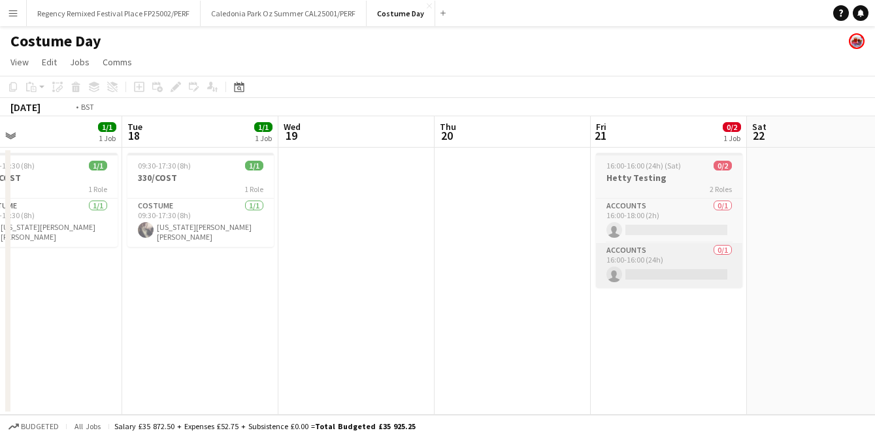
click at [765, 263] on app-calendar-viewport "Sat 15 Sun 16 Mon 17 1/1 1 Job Tue 18 1/1 1 Job Wed 19 Thu 20 Fri 21 0/2 1 Job …" at bounding box center [437, 265] width 875 height 299
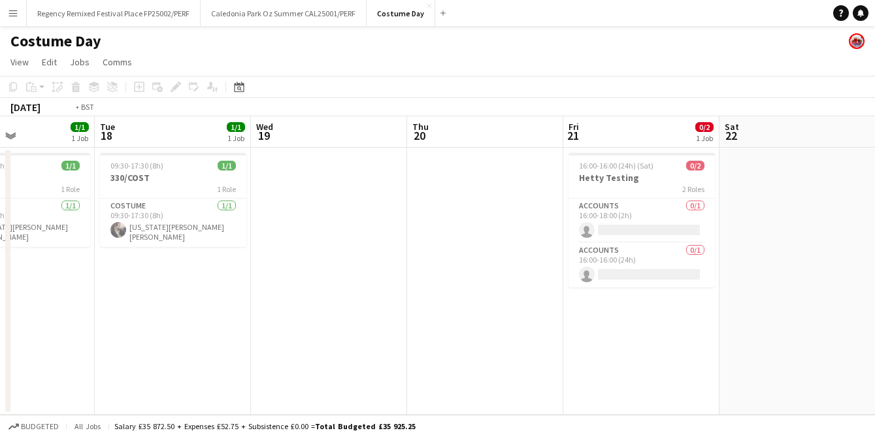
click at [156, 288] on app-calendar-viewport "Fri 14 Sat 15 Sun 16 Mon 17 1/1 1 Job Tue 18 1/1 1 Job Wed 19 Thu 20 Fri 21 0/2…" at bounding box center [437, 265] width 875 height 299
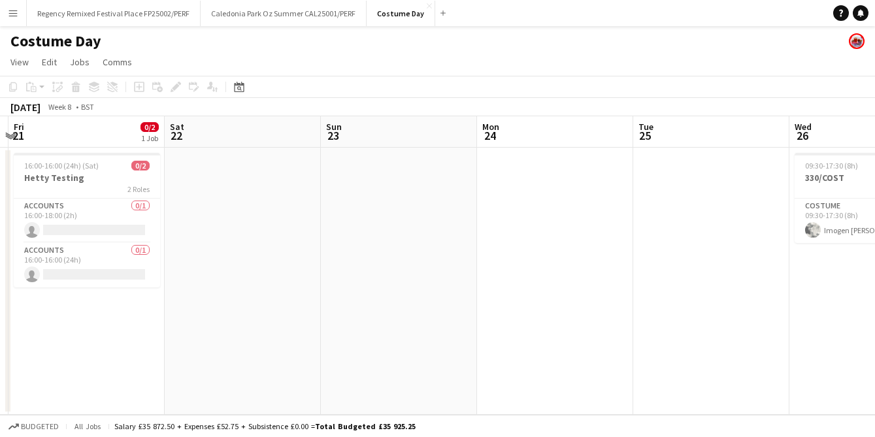
click at [241, 290] on app-calendar-viewport "Tue 18 1/1 1 Job Wed 19 Thu 20 Fri 21 0/2 1 Job Sat 22 Sun 23 Mon 24 Tue 25 Wed…" at bounding box center [437, 265] width 875 height 299
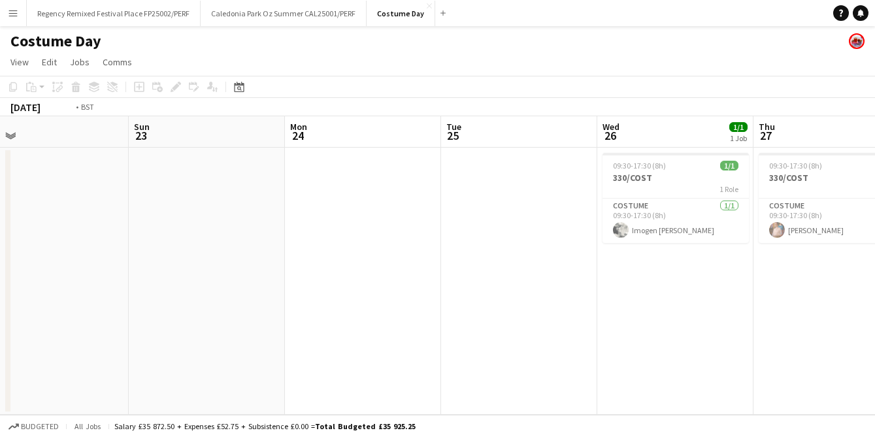
scroll to position [0, 394]
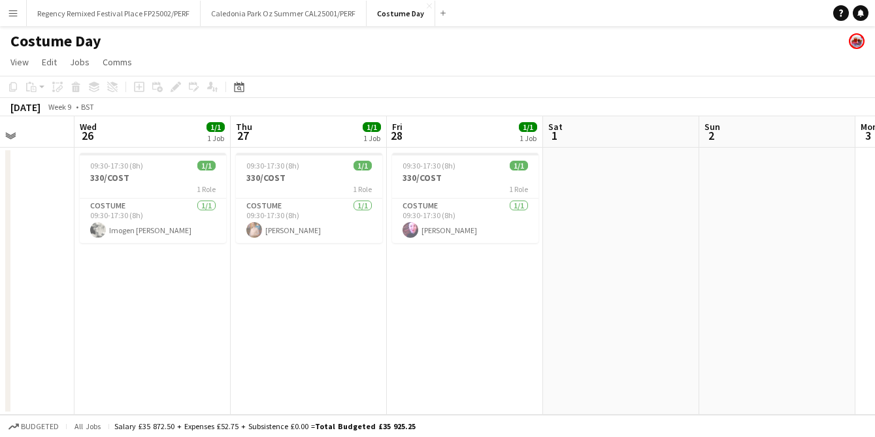
click at [408, 288] on app-calendar-viewport "Sun 23 Mon 24 Tue 25 Wed 26 1/1 1 Job Thu 27 1/1 1 Job Fri 28 1/1 1 Job Sat 1 S…" at bounding box center [437, 265] width 875 height 299
click at [227, 303] on app-calendar-viewport "Sun 23 Mon 24 Tue 25 Wed 26 1/1 1 Job Thu 27 1/1 1 Job Fri 28 1/1 1 Job Sat 1 S…" at bounding box center [437, 265] width 875 height 299
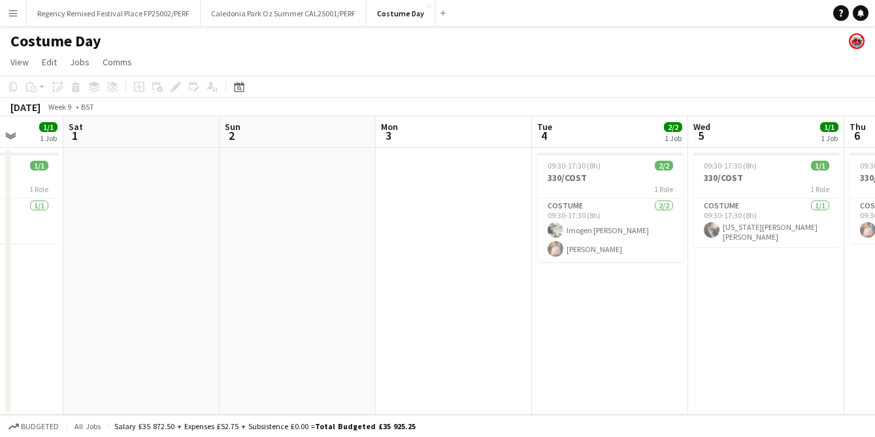
click at [359, 314] on app-calendar-viewport "Tue 25 Wed 26 1/1 1 Job Thu 27 1/1 1 Job Fri 28 1/1 1 Job Sat 1 Sun 2 Mon 3 Tue…" at bounding box center [437, 265] width 875 height 299
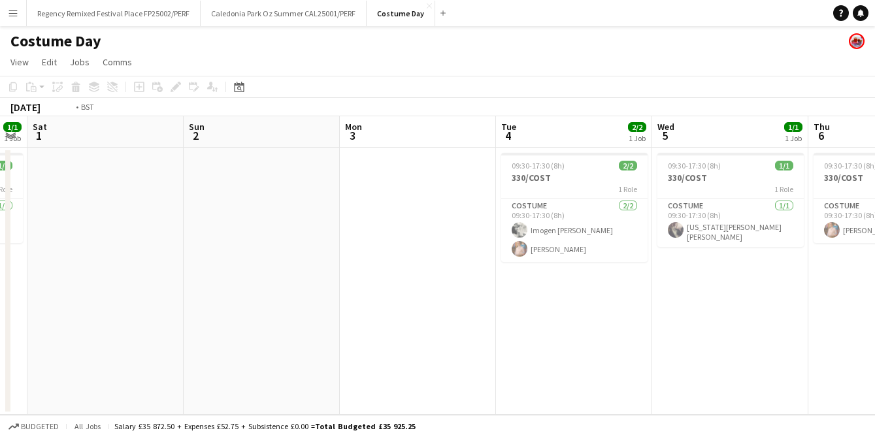
click at [182, 298] on app-calendar-viewport "Wed 26 1/1 1 Job Thu 27 1/1 1 Job Fri 28 1/1 1 Job Sat 1 Sun 2 Mon 3 Tue 4 2/2 …" at bounding box center [437, 265] width 875 height 299
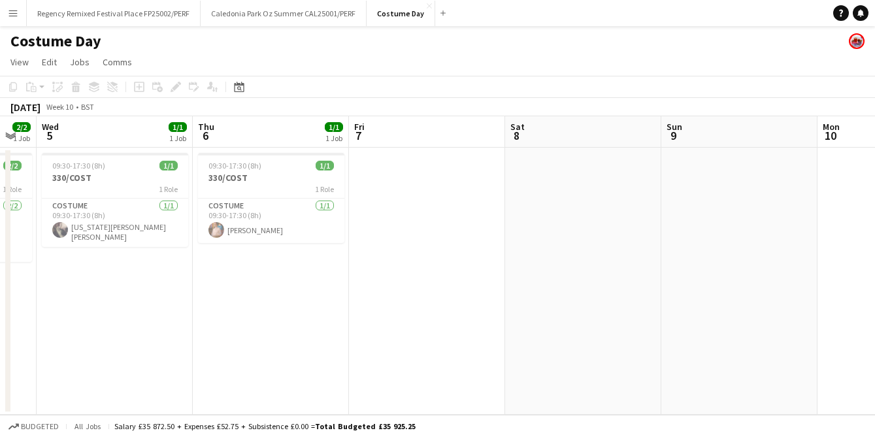
click at [241, 305] on app-calendar-viewport "Sat 1 Sun 2 Mon 3 Tue 4 2/2 1 Job Wed 5 1/1 1 Job Thu 6 1/1 1 Job Fri 7 Sat 8 S…" at bounding box center [437, 265] width 875 height 299
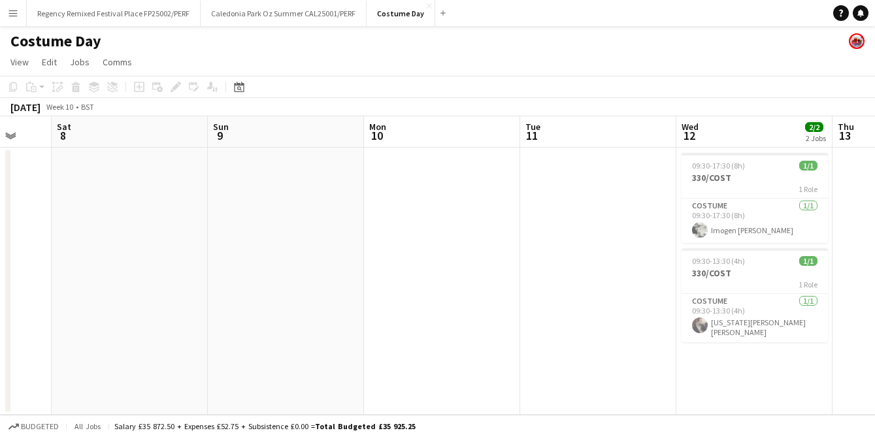
click at [203, 298] on app-calendar-viewport "Wed 5 1/1 1 Job Thu 6 1/1 1 Job Fri 7 Sat 8 Sun 9 Mon 10 Tue 11 Wed 12 2/2 2 Jo…" at bounding box center [437, 265] width 875 height 299
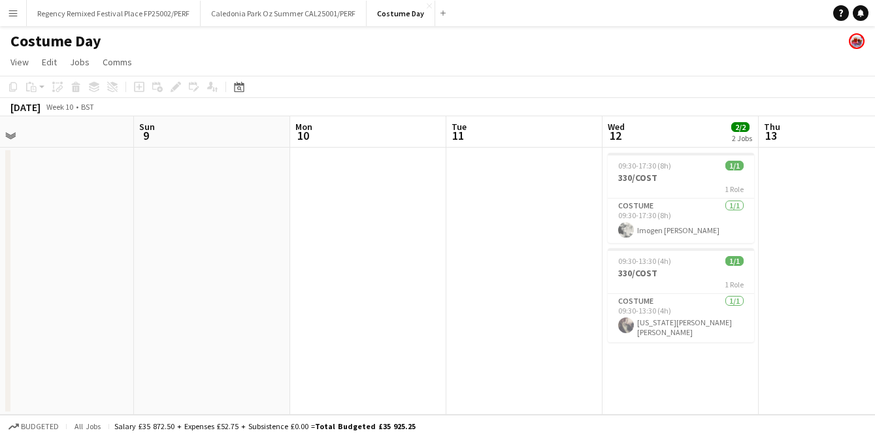
scroll to position [0, 543]
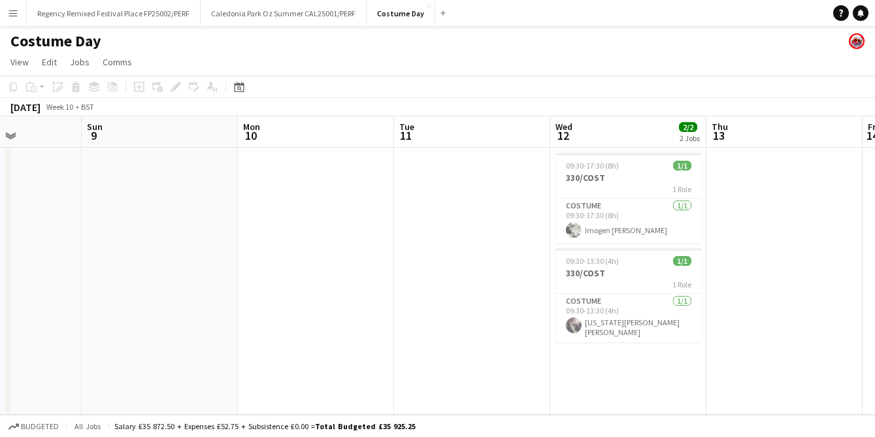
click at [355, 318] on app-calendar-viewport "Wed 5 1/1 1 Job Thu 6 1/1 1 Job Fri 7 Sat 8 Sun 9 Mon 10 Tue 11 Wed 12 2/2 2 Jo…" at bounding box center [437, 265] width 875 height 299
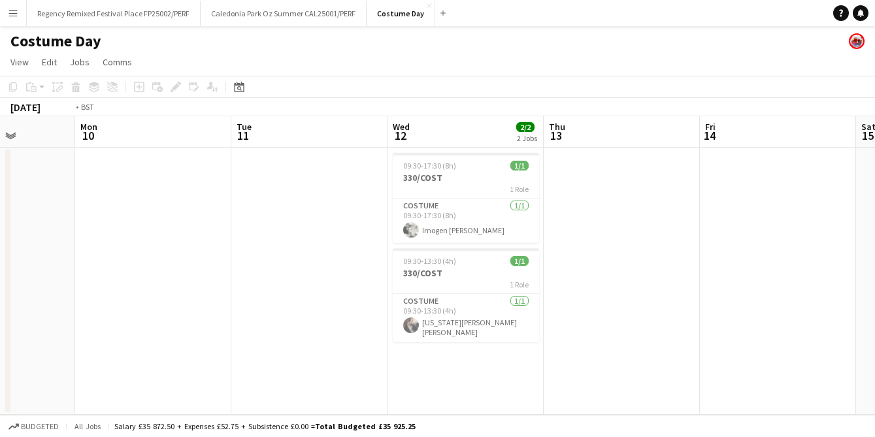
click at [363, 339] on app-calendar-viewport "Thu 6 1/1 1 Job Fri 7 Sat 8 Sun 9 Mon 10 Tue 11 Wed 12 2/2 2 Jobs Thu 13 Fri 14…" at bounding box center [437, 265] width 875 height 299
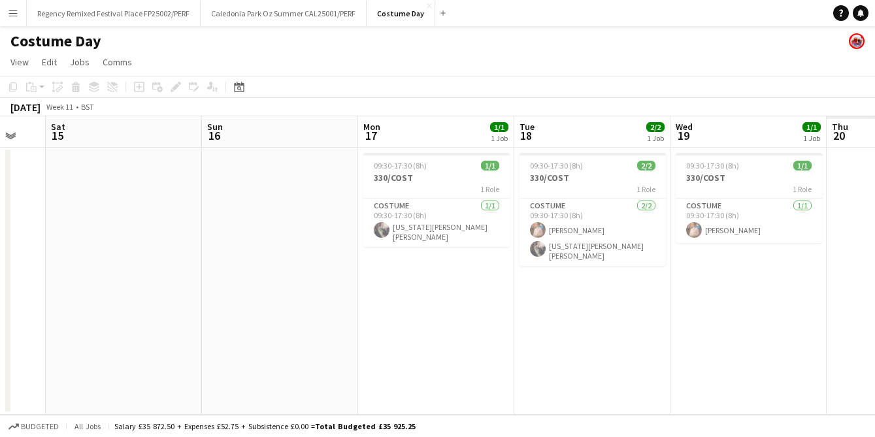
click at [199, 316] on app-calendar-viewport "Tue 11 Wed 12 2/2 2 Jobs Thu 13 Fri 14 Sat 15 Sun 16 Mon 17 1/1 1 Job Tue 18 2/…" at bounding box center [437, 265] width 875 height 299
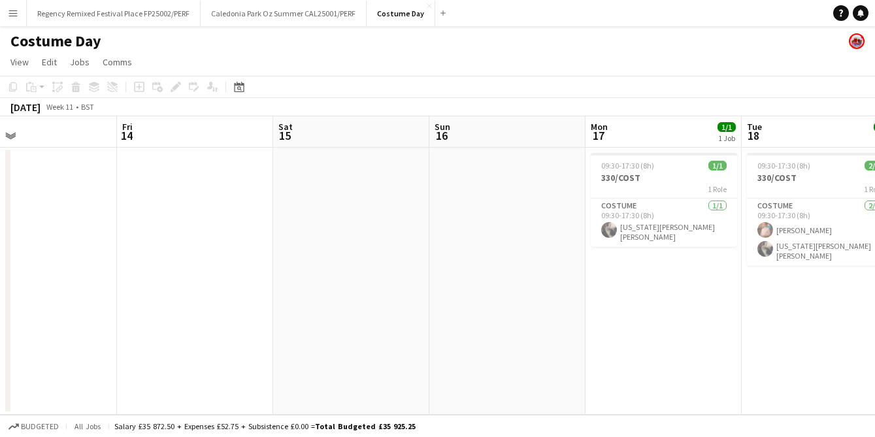
click at [555, 299] on app-calendar-viewport "Tue 11 Wed 12 2/2 2 Jobs Thu 13 Fri 14 Sat 15 Sun 16 Mon 17 1/1 1 Job Tue 18 2/…" at bounding box center [437, 265] width 875 height 299
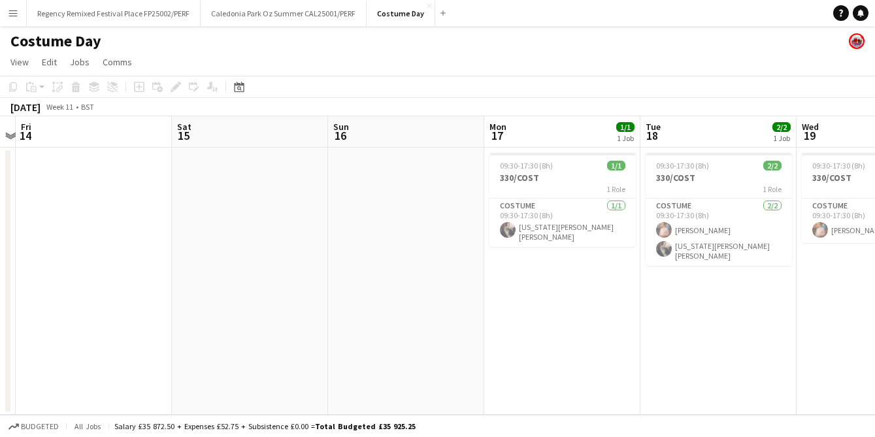
click at [40, 307] on app-calendar-viewport "Tue 11 Wed 12 2/2 2 Jobs Thu 13 Fri 14 Sat 15 Sun 16 Mon 17 1/1 1 Job Tue 18 2/…" at bounding box center [437, 265] width 875 height 299
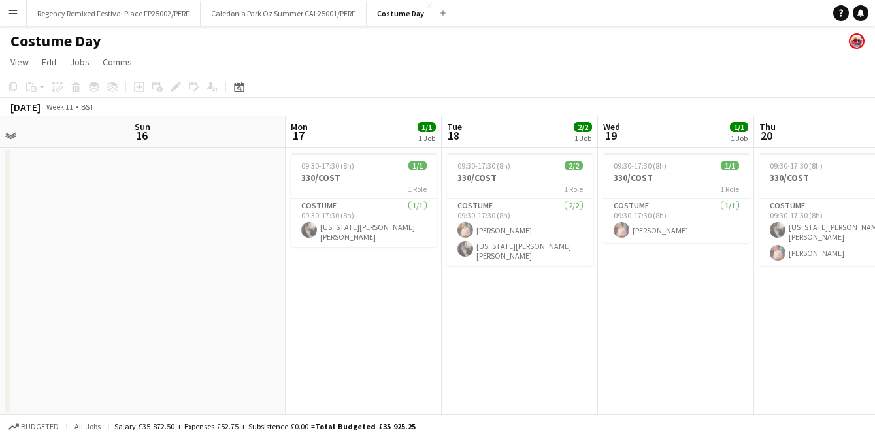
drag, startPoint x: 382, startPoint y: 329, endPoint x: 669, endPoint y: 327, distance: 287.0
click at [651, 326] on app-calendar-viewport "Thu 13 Fri 14 Sat 15 Sun 16 Mon 17 1/1 1 Job Tue 18 2/2 1 Job Wed 19 1/1 1 Job …" at bounding box center [437, 265] width 875 height 299
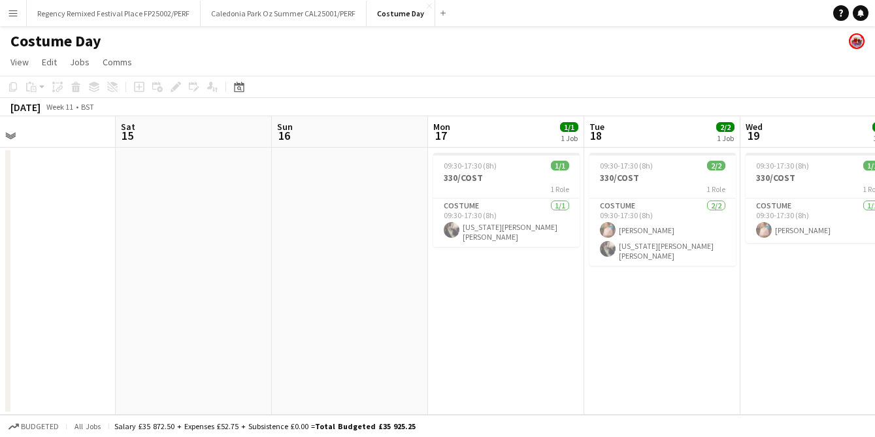
drag, startPoint x: 361, startPoint y: 335, endPoint x: 605, endPoint y: 324, distance: 243.4
click at [594, 324] on app-calendar-viewport "Wed 12 2/2 2 Jobs Thu 13 Fri 14 Sat 15 Sun 16 Mon 17 1/1 1 Job Tue 18 2/2 1 Job…" at bounding box center [437, 265] width 875 height 299
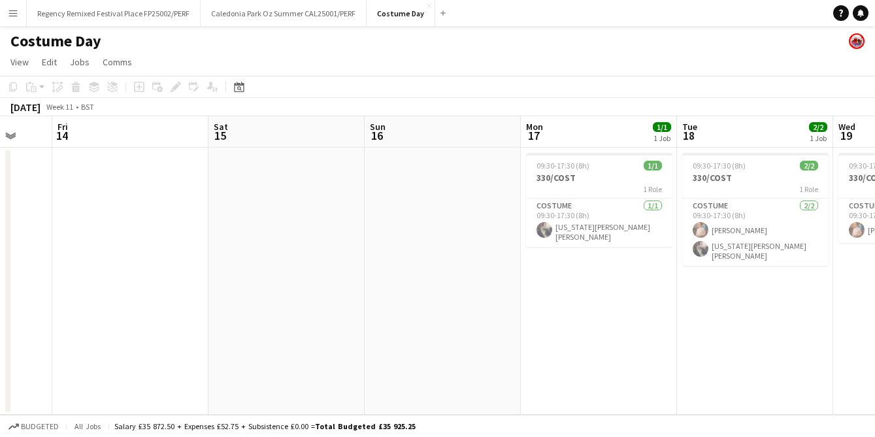
drag, startPoint x: 252, startPoint y: 334, endPoint x: 591, endPoint y: 317, distance: 339.0
click at [534, 318] on app-calendar-viewport "Tue 11 Wed 12 2/2 2 Jobs Thu 13 Fri 14 Sat 15 Sun 16 Mon 17 1/1 1 Job Tue 18 2/…" at bounding box center [437, 265] width 875 height 299
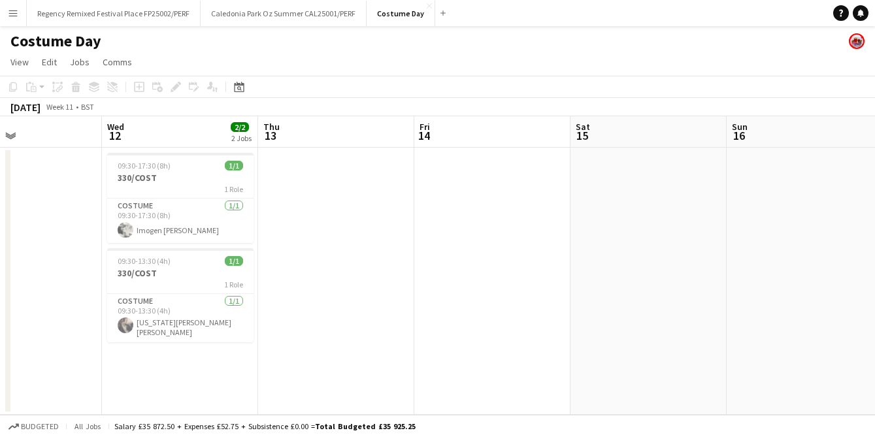
click at [273, 329] on app-date-cell at bounding box center [336, 281] width 156 height 267
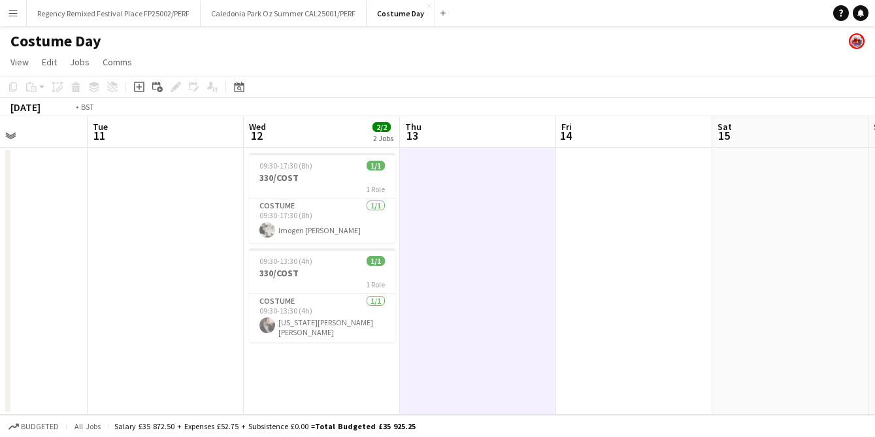
drag, startPoint x: 273, startPoint y: 329, endPoint x: 641, endPoint y: 316, distance: 367.6
click at [628, 317] on app-calendar-viewport "Sat 8 Sun 9 Mon 10 Tue 11 Wed 12 2/2 2 Jobs Thu 13 Fri 14 Sat 15 Sun 16 Mon 17 …" at bounding box center [437, 265] width 875 height 299
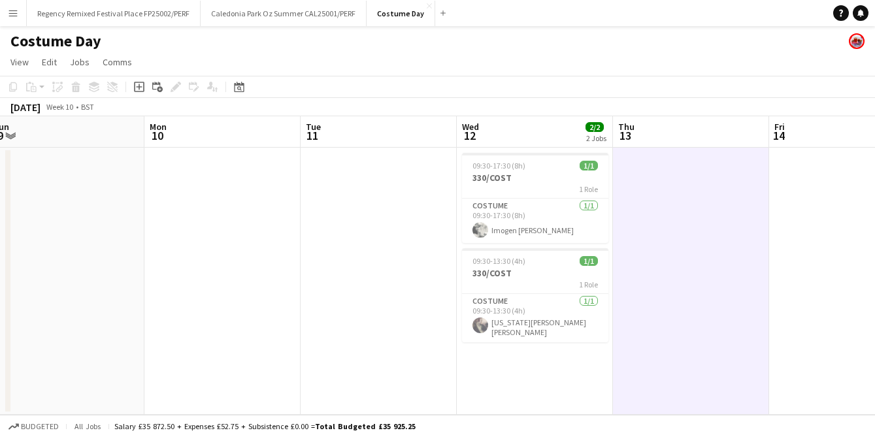
drag, startPoint x: 153, startPoint y: 333, endPoint x: 493, endPoint y: 317, distance: 340.9
click at [473, 319] on app-calendar-viewport "Fri 7 Sat 8 Sun 9 Mon 10 Tue 11 Wed 12 2/2 2 Jobs Thu 13 Fri 14 Sat 15 Sun 16 M…" at bounding box center [437, 265] width 875 height 299
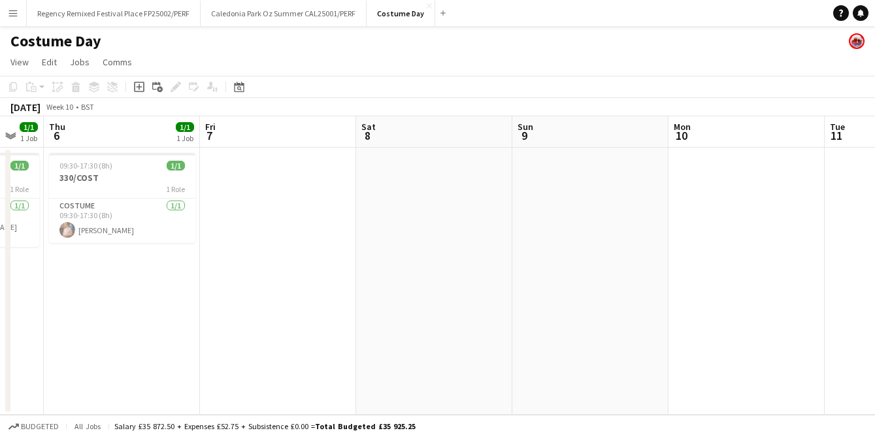
drag, startPoint x: 146, startPoint y: 327, endPoint x: 463, endPoint y: 287, distance: 318.9
click at [443, 290] on app-calendar-viewport "Tue 4 2/2 1 Job Wed 5 1/1 1 Job Thu 6 1/1 1 Job Fri 7 Sat 8 Sun 9 Mon 10 Tue 11…" at bounding box center [437, 265] width 875 height 299
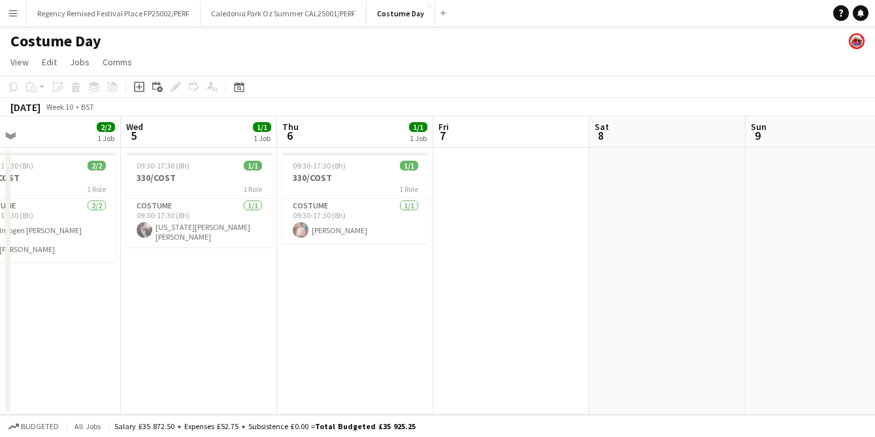
drag, startPoint x: 176, startPoint y: 295, endPoint x: 365, endPoint y: 294, distance: 188.9
click at [344, 295] on app-calendar-viewport "Sun 2 Mon 3 Tue 4 2/2 1 Job Wed 5 1/1 1 Job Thu 6 1/1 1 Job Fri 7 Sat 8 Sun 9 M…" at bounding box center [437, 265] width 875 height 299
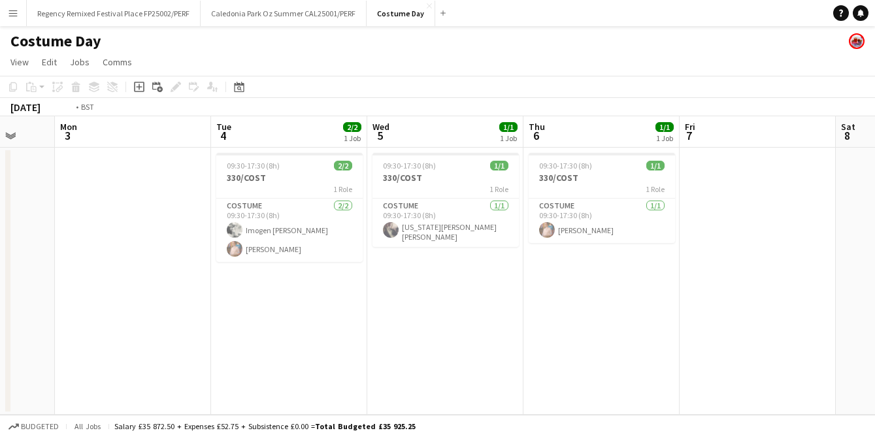
scroll to position [0, 469]
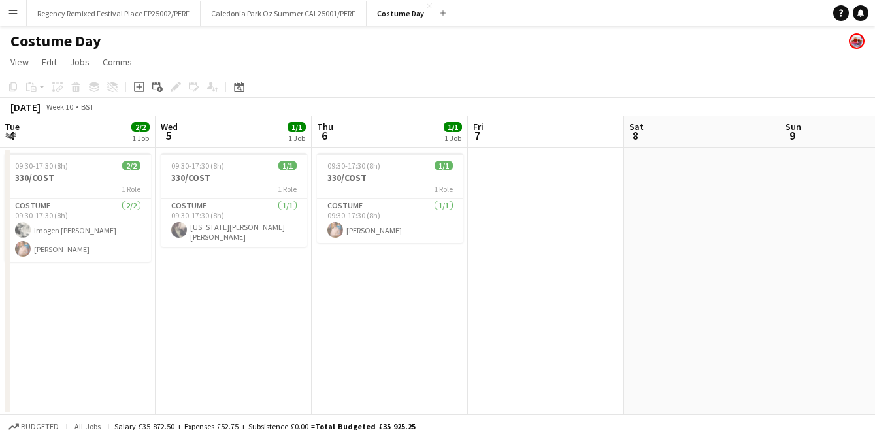
drag, startPoint x: 67, startPoint y: 315, endPoint x: 0, endPoint y: 306, distance: 67.3
click at [0, 306] on app-calendar-viewport "Sat 1 Sun 2 Mon 3 Tue 4 2/2 1 Job Wed 5 1/1 1 Job Thu 6 1/1 1 Job Fri 7 Sat 8 S…" at bounding box center [437, 265] width 875 height 299
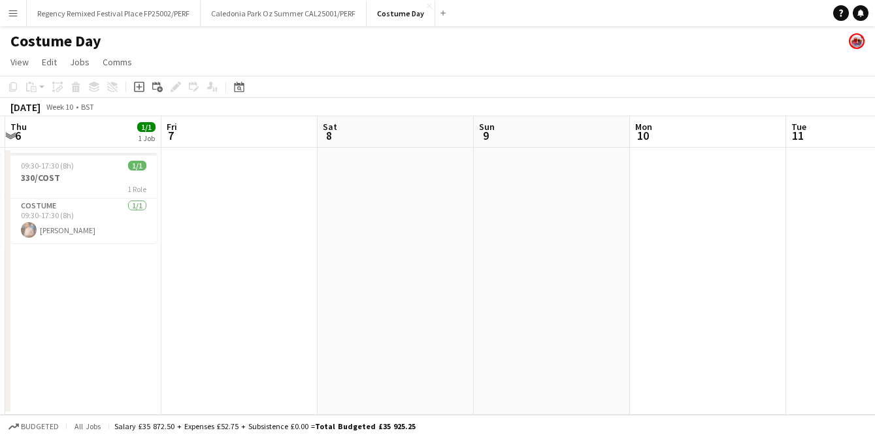
drag, startPoint x: 394, startPoint y: 292, endPoint x: 52, endPoint y: 314, distance: 342.6
click at [58, 314] on app-calendar-viewport "Mon 3 Tue 4 2/2 1 Job Wed 5 1/1 1 Job Thu 6 1/1 1 Job Fri 7 Sat 8 Sun 9 Mon 10 …" at bounding box center [437, 265] width 875 height 299
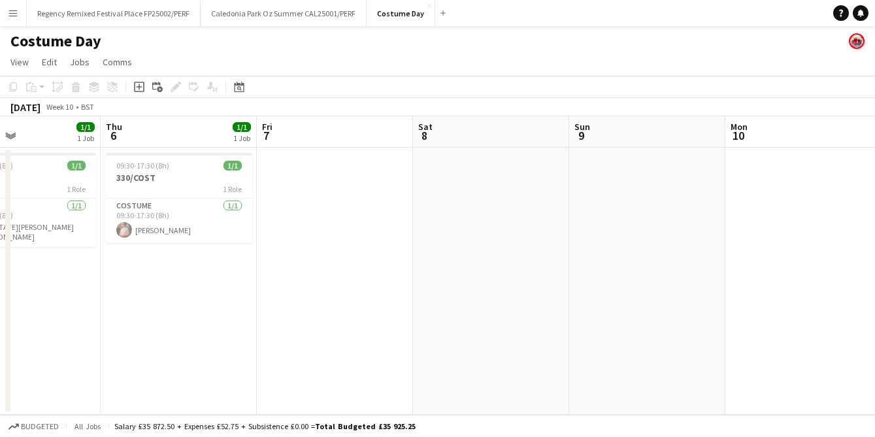
drag, startPoint x: 350, startPoint y: 300, endPoint x: 69, endPoint y: 297, distance: 281.1
click at [54, 301] on app-calendar-viewport "Mon 3 Tue 4 2/2 1 Job Wed 5 1/1 1 Job Thu 6 1/1 1 Job Fri 7 Sat 8 Sun 9 Mon 10 …" at bounding box center [437, 265] width 875 height 299
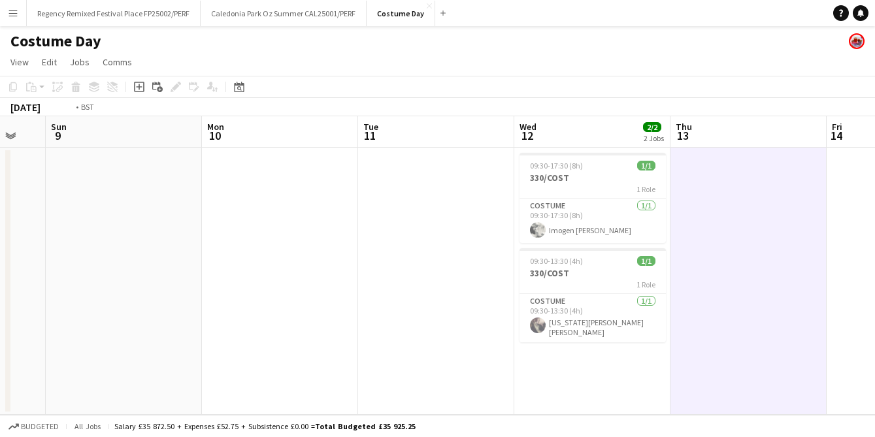
drag, startPoint x: 499, startPoint y: 293, endPoint x: 147, endPoint y: 300, distance: 352.4
click at [148, 300] on app-calendar-viewport "Wed 5 1/1 1 Job Thu 6 1/1 1 Job Fri 7 Sat 8 Sun 9 Mon 10 Tue 11 Wed 12 2/2 2 Jo…" at bounding box center [437, 265] width 875 height 299
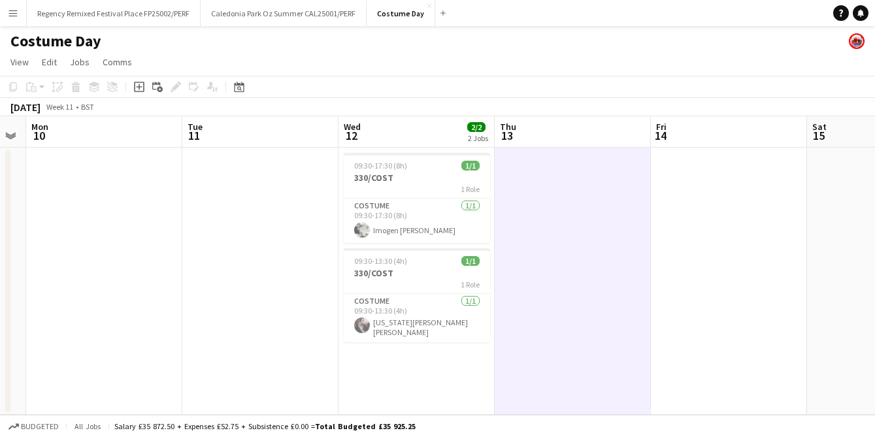
drag, startPoint x: 580, startPoint y: 297, endPoint x: 160, endPoint y: 297, distance: 419.6
click at [160, 297] on app-calendar-viewport "Fri 7 Sat 8 Sun 9 Mon 10 Tue 11 Wed 12 2/2 2 Jobs Thu 13 Fri 14 Sat 15 Sun 16 M…" at bounding box center [437, 265] width 875 height 299
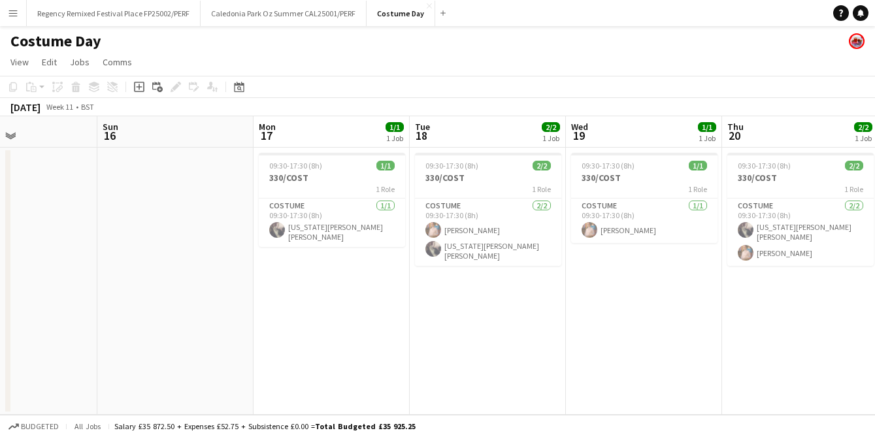
drag, startPoint x: 616, startPoint y: 280, endPoint x: 241, endPoint y: 291, distance: 374.7
click at [241, 291] on app-calendar-viewport "Thu 13 Fri 14 Sat 15 Sun 16 Mon 17 1/1 1 Job Tue 18 2/2 1 Job Wed 19 1/1 1 Job …" at bounding box center [437, 265] width 875 height 299
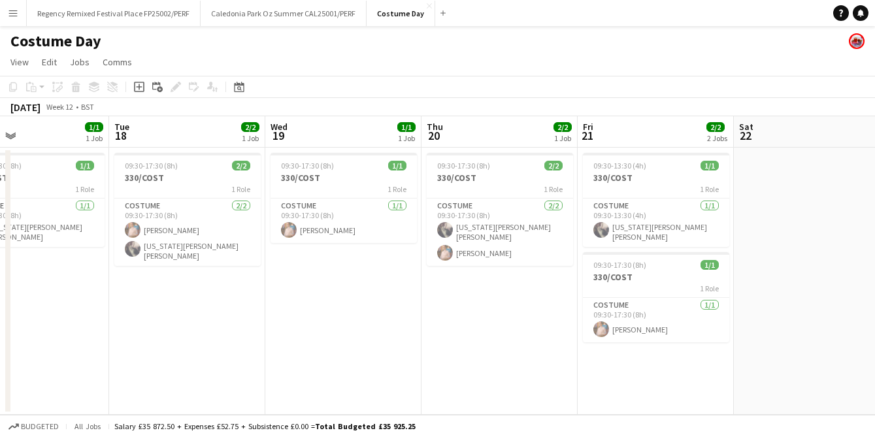
click at [232, 289] on app-calendar-viewport "Sat 15 Sun 16 Mon 17 1/1 1 Job Tue 18 2/2 1 Job Wed 19 1/1 1 Job Thu 20 2/2 1 J…" at bounding box center [437, 265] width 875 height 299
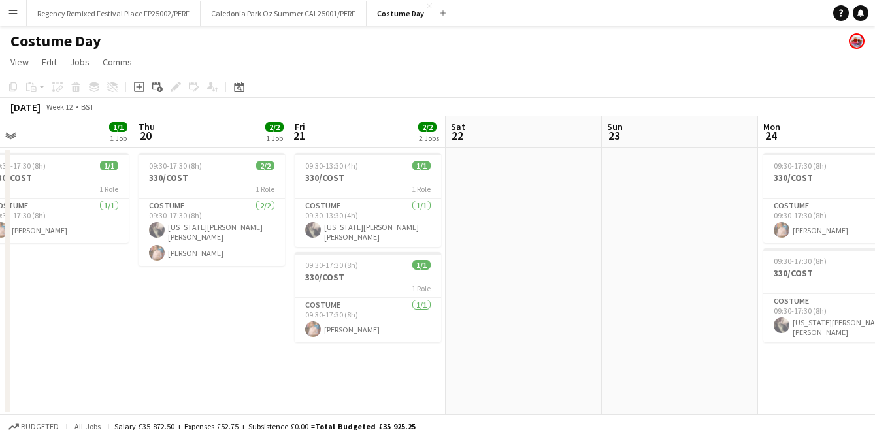
drag, startPoint x: 626, startPoint y: 284, endPoint x: 326, endPoint y: 284, distance: 300.7
click at [331, 285] on app-calendar-viewport "Mon 17 1/1 1 Job Tue 18 2/2 1 Job Wed 19 1/1 1 Job Thu 20 2/2 1 Job Fri 21 2/2 …" at bounding box center [437, 265] width 875 height 299
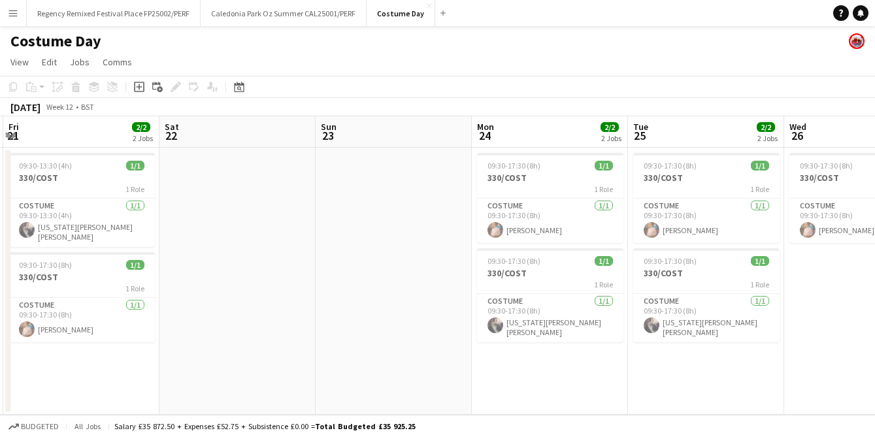
click at [335, 278] on app-calendar-viewport "Tue 18 2/2 1 Job Wed 19 1/1 1 Job Thu 20 2/2 1 Job Fri 21 2/2 2 Jobs Sat 22 Sun…" at bounding box center [437, 265] width 875 height 299
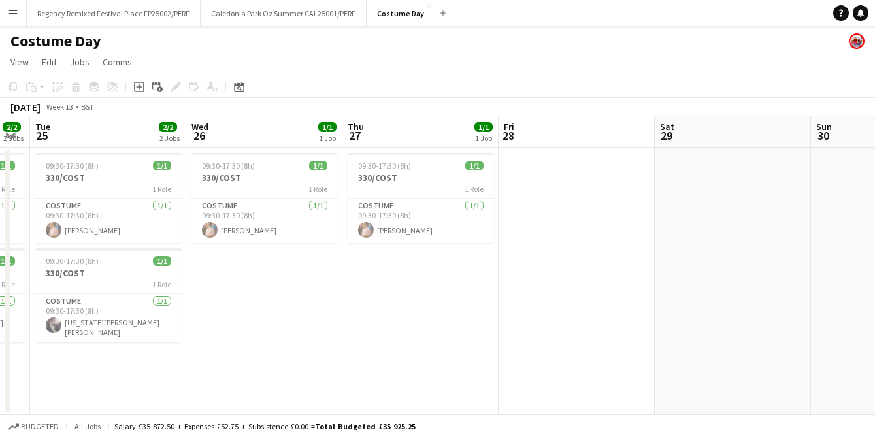
drag, startPoint x: 512, startPoint y: 278, endPoint x: 352, endPoint y: 268, distance: 161.1
click at [352, 268] on app-calendar-viewport "Sat 22 Sun 23 Mon 24 2/2 2 Jobs Tue 25 2/2 2 Jobs Wed 26 1/1 1 Job Thu 27 1/1 1…" at bounding box center [437, 265] width 875 height 299
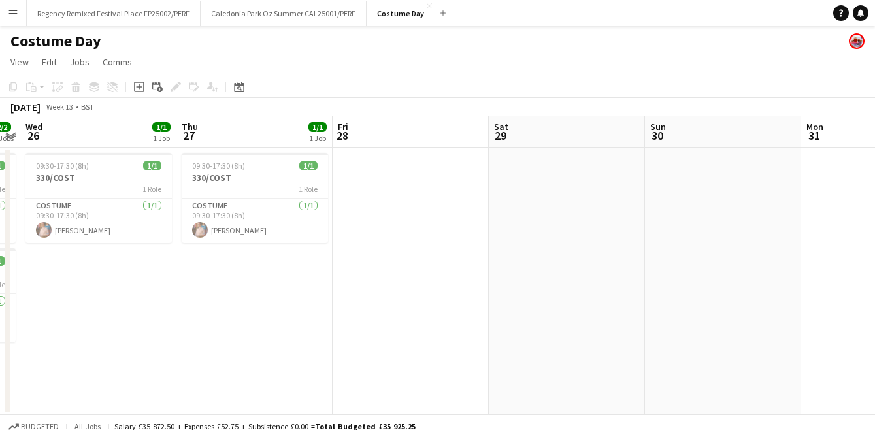
click at [239, 272] on app-calendar-viewport "Sun 23 Mon 24 2/2 2 Jobs Tue 25 2/2 2 Jobs Wed 26 1/1 1 Job Thu 27 1/1 1 Job Fr…" at bounding box center [437, 265] width 875 height 299
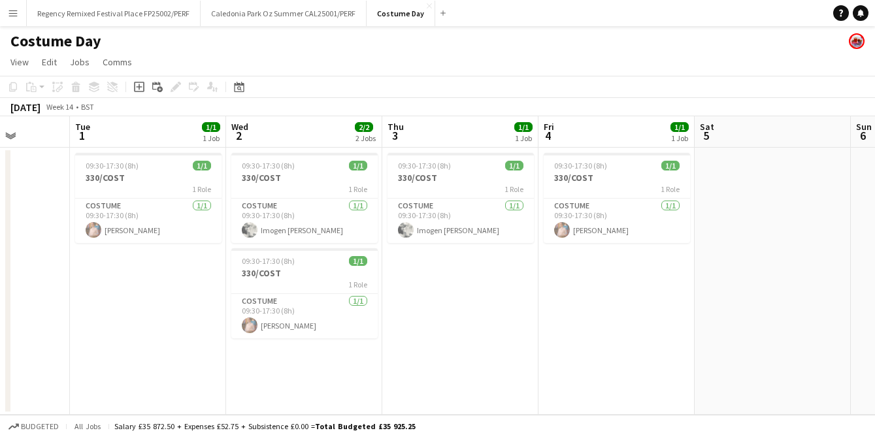
scroll to position [0, 561]
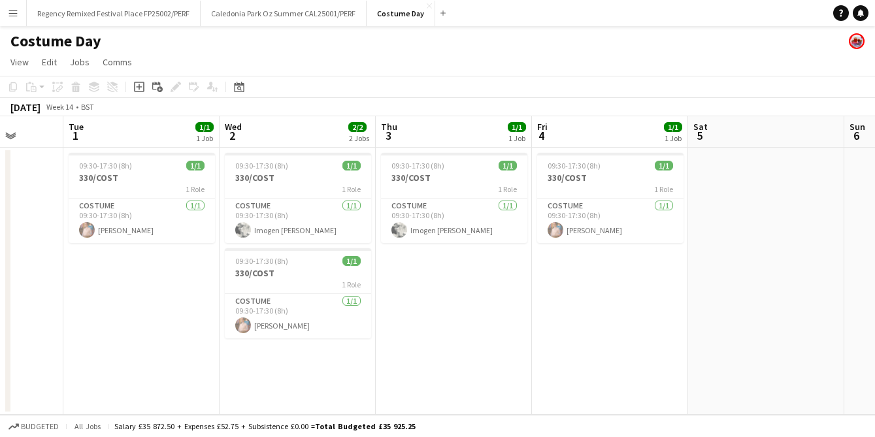
click at [275, 275] on app-calendar-viewport "Fri 28 Sat 29 Sun 30 Mon 31 Tue 1 1/1 1 Job Wed 2 2/2 2 Jobs Thu 3 1/1 1 Job Fr…" at bounding box center [437, 265] width 875 height 299
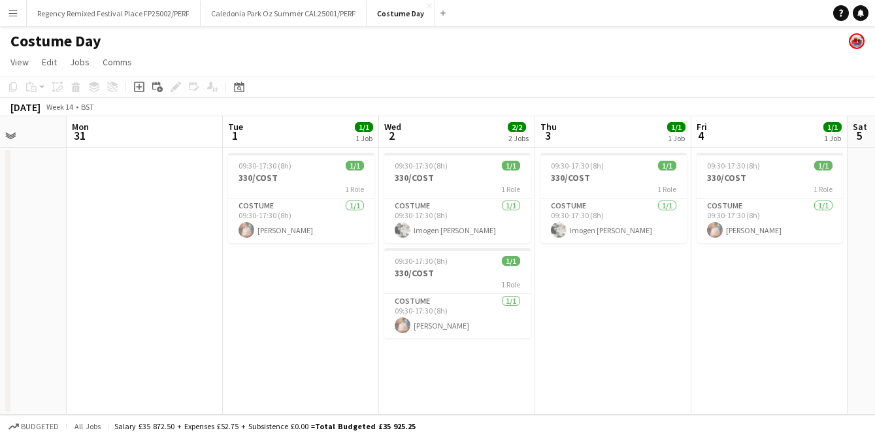
drag, startPoint x: 505, startPoint y: 283, endPoint x: 128, endPoint y: 286, distance: 376.5
click at [128, 286] on app-calendar-viewport "Fri 28 Sat 29 Sun 30 Mon 31 Tue 1 1/1 1 Job Wed 2 2/2 2 Jobs Thu 3 1/1 1 Job Fr…" at bounding box center [437, 265] width 875 height 299
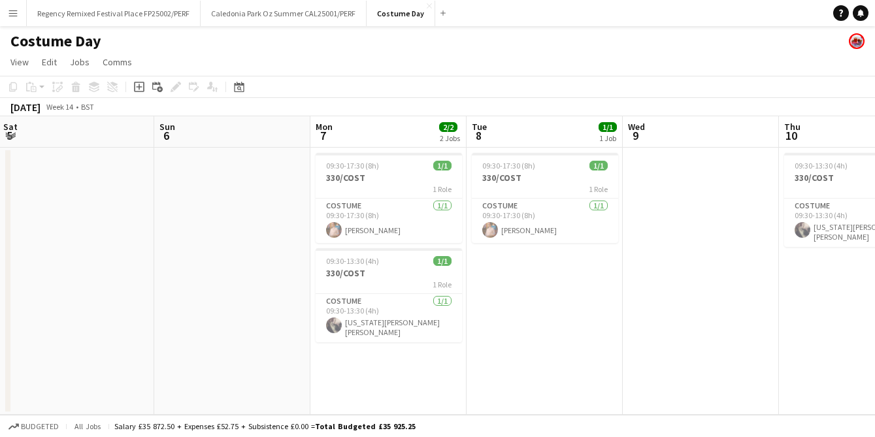
click at [122, 292] on app-calendar-viewport "Wed 2 2/2 2 Jobs Thu 3 1/1 1 Job Fri 4 1/1 1 Job Sat 5 Sun 6 Mon 7 2/2 2 Jobs T…" at bounding box center [437, 265] width 875 height 299
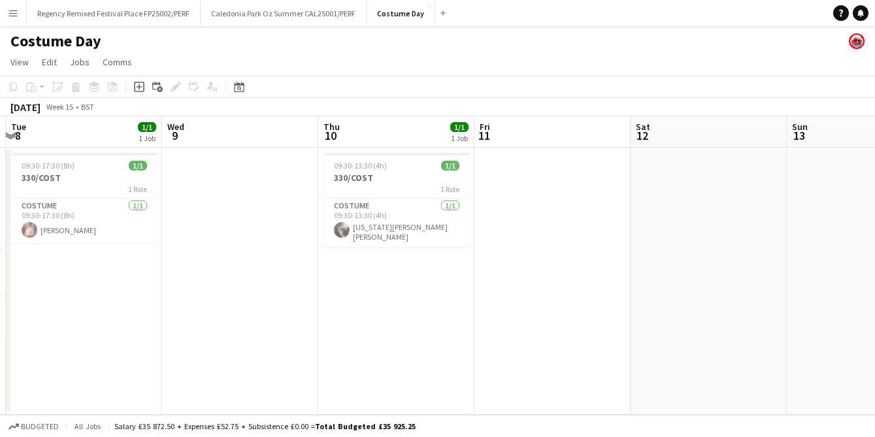
click at [93, 292] on app-calendar-viewport "Sat 5 Sun 6 Mon 7 2/2 2 Jobs Tue 8 1/1 1 Job Wed 9 Thu 10 1/1 1 Job Fri 11 Sat …" at bounding box center [437, 265] width 875 height 299
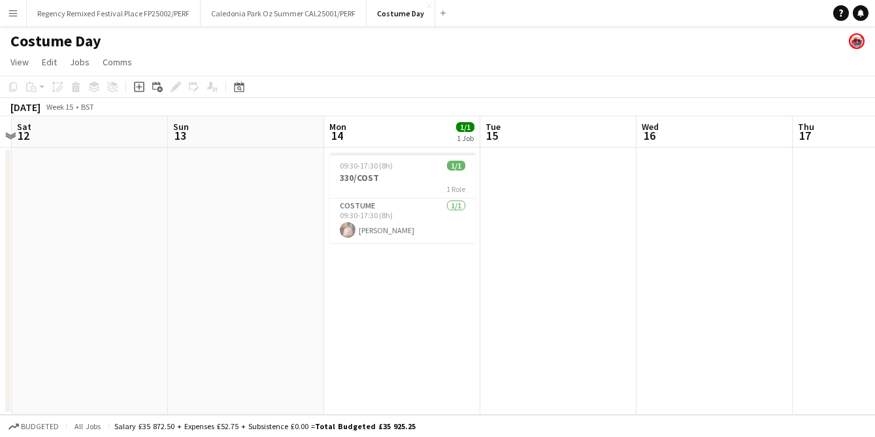
scroll to position [0, 334]
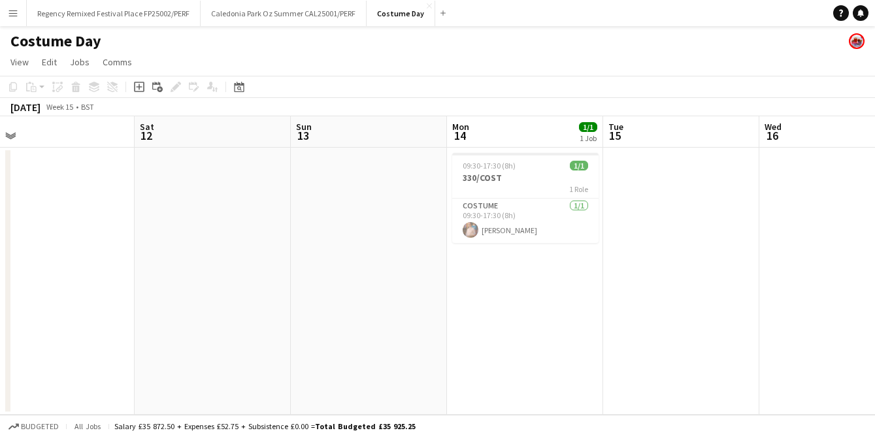
click at [0, 295] on app-calendar-viewport "Wed 9 Thu 10 1/1 1 Job Fri 11 Sat 12 Sun 13 Mon 14 1/1 1 Job Tue 15 Wed 16 Thu …" at bounding box center [437, 265] width 875 height 299
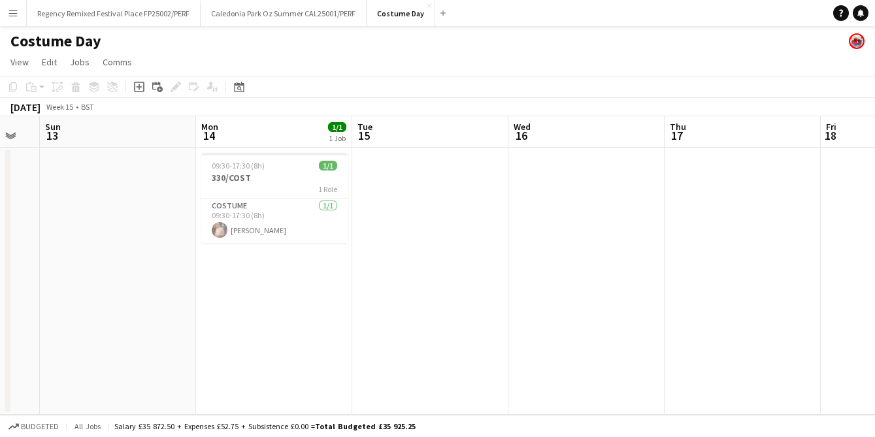
click at [131, 299] on app-calendar-viewport "Wed 9 Thu 10 1/1 1 Job Fri 11 Sat 12 Sun 13 Mon 14 1/1 1 Job Tue 15 Wed 16 Thu …" at bounding box center [437, 265] width 875 height 299
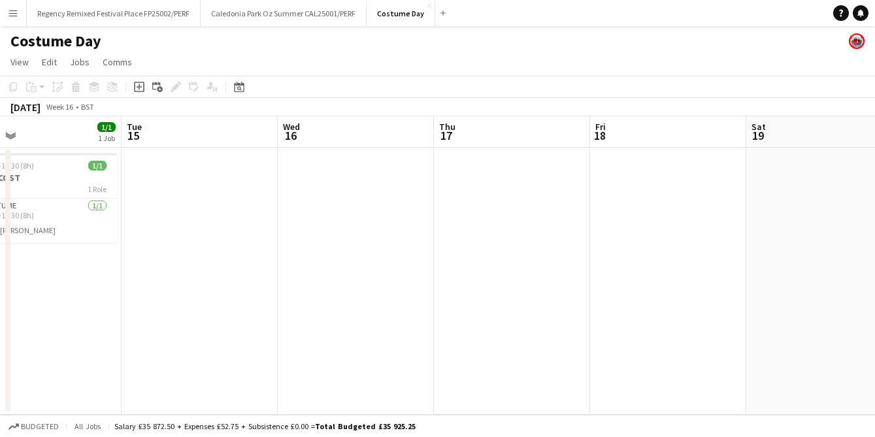
click at [288, 295] on app-calendar-viewport "Sat 12 Sun 13 Mon 14 1/1 1 Job Tue 15 Wed 16 Thu 17 Fri 18 Sat 19 Sun 20 Mon 21…" at bounding box center [437, 265] width 875 height 299
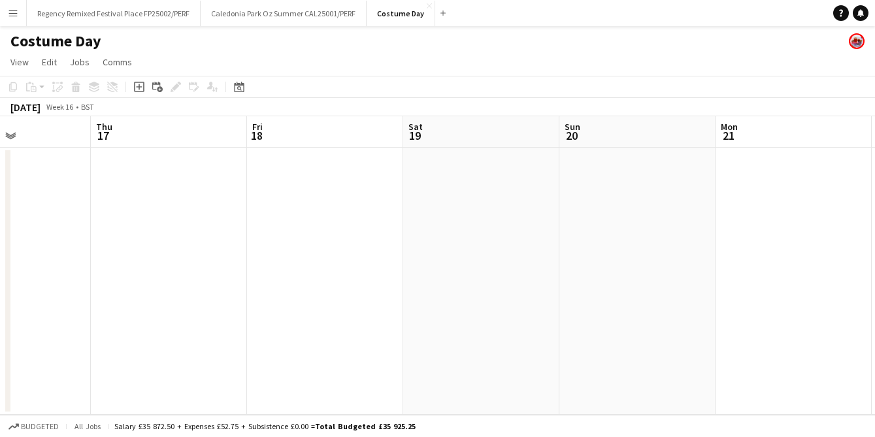
click at [372, 303] on app-calendar-viewport "Mon 14 1/1 1 Job Tue 15 Wed 16 Thu 17 Fri 18 Sat 19 Sun 20 Mon 21 Tue 22 Wed 23…" at bounding box center [437, 265] width 875 height 299
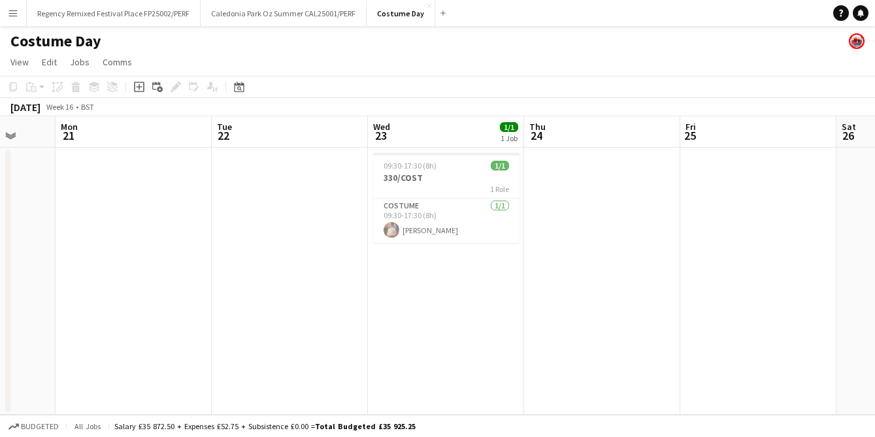
click at [355, 317] on app-calendar-viewport "Thu 17 Fri 18 Sat 19 Sun 20 Mon 21 Tue 22 Wed 23 1/1 1 Job Thu 24 Fri 25 Sat 26…" at bounding box center [437, 265] width 875 height 299
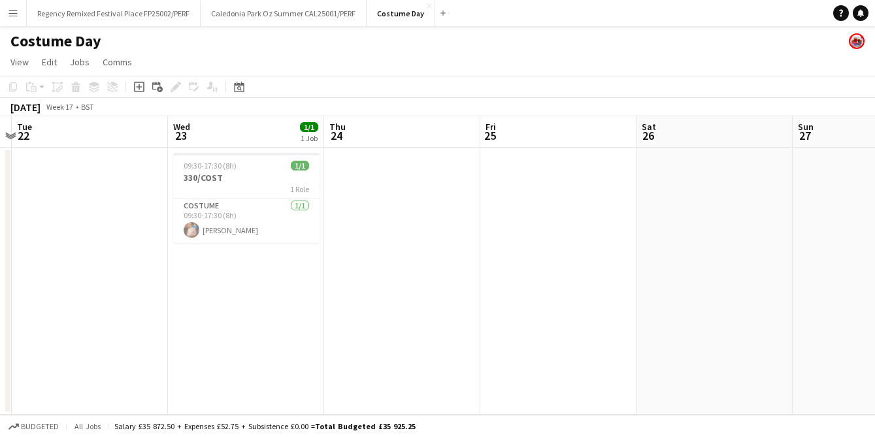
click at [278, 297] on app-calendar-viewport "Sat 19 Sun 20 Mon 21 Tue 22 Wed 23 1/1 1 Job Thu 24 Fri 25 Sat 26 Sun 27 Mon 28…" at bounding box center [437, 265] width 875 height 299
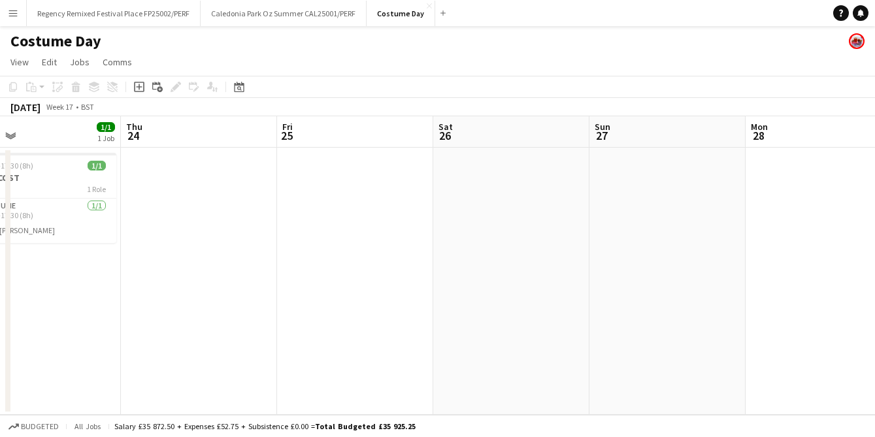
click at [290, 280] on app-calendar-viewport "Sun 20 Mon 21 Tue 22 Wed 23 1/1 1 Job Thu 24 Fri 25 Sat 26 Sun 27 Mon 28 Tue 29…" at bounding box center [437, 265] width 875 height 299
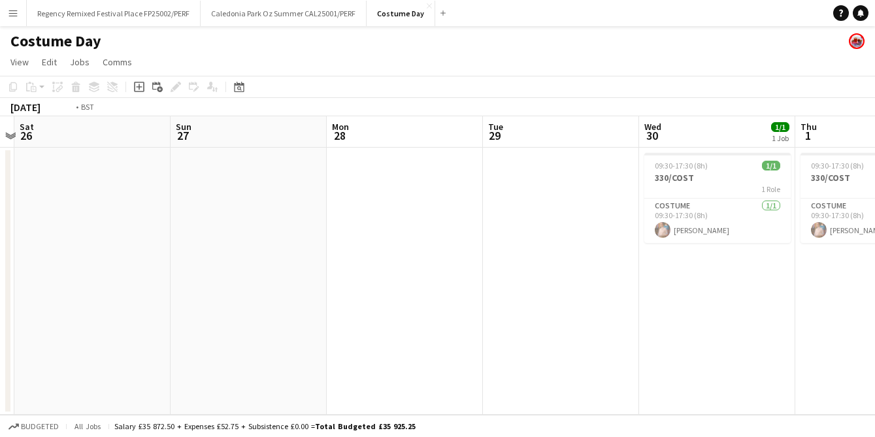
click at [373, 294] on app-calendar-viewport "Tue 22 Wed 23 1/1 1 Job Thu 24 Fri 25 Sat 26 Sun 27 Mon 28 Tue 29 Wed 30 1/1 1 …" at bounding box center [437, 265] width 875 height 299
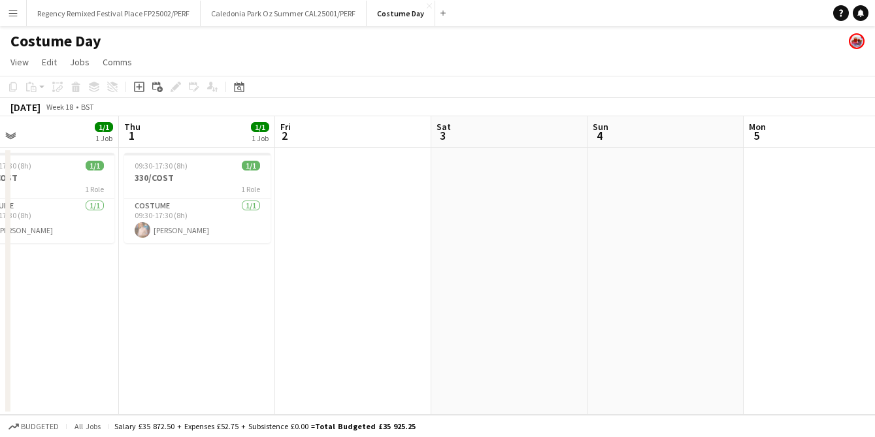
click at [318, 293] on app-calendar-viewport "Sun 27 Mon 28 Tue 29 Wed 30 1/1 1 Job Thu 1 1/1 1 Job Fri 2 Sat 3 Sun 4 Mon 5 T…" at bounding box center [437, 265] width 875 height 299
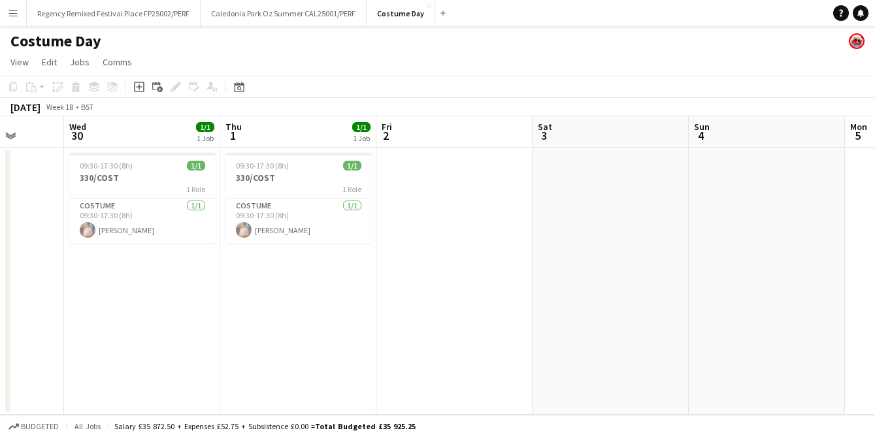
click at [332, 278] on app-calendar-viewport "Sun 27 Mon 28 Tue 29 Wed 30 1/1 1 Job Thu 1 1/1 1 Job Fri 2 Sat 3 Sun 4 Mon 5 T…" at bounding box center [437, 265] width 875 height 299
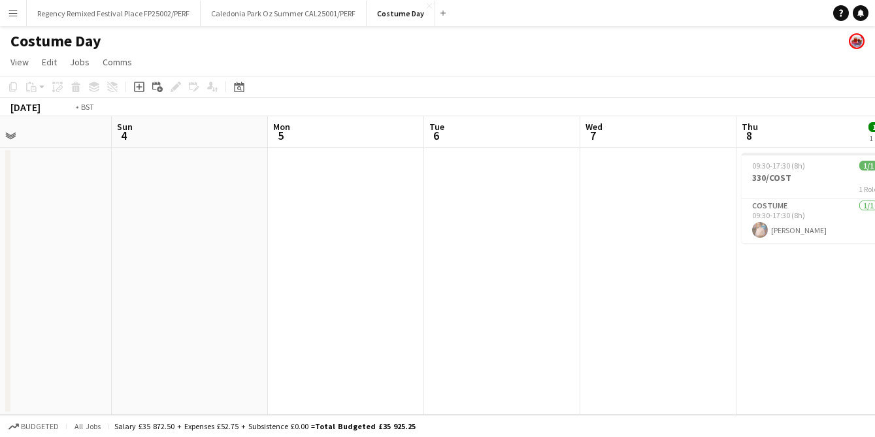
click at [280, 264] on app-calendar-viewport "Thu 1 1/1 1 Job Fri 2 Sat 3 Sun 4 Mon 5 Tue 6 Wed 7 Thu 8 1/1 1 Job Fri 9 Sat 1…" at bounding box center [437, 265] width 875 height 299
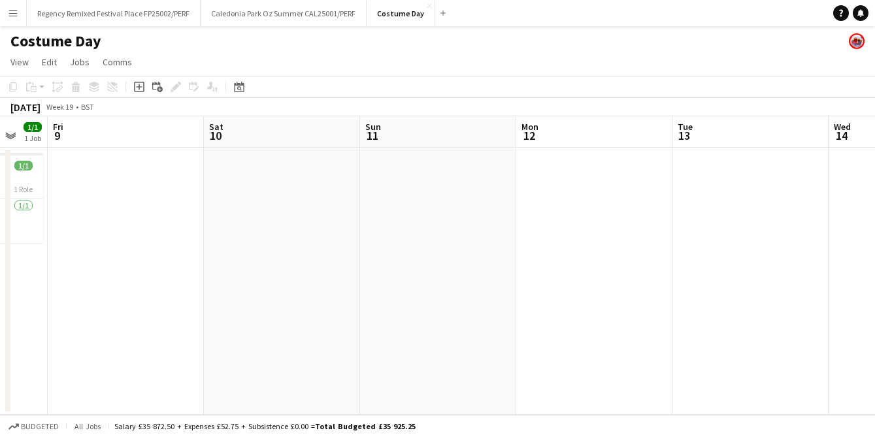
click at [287, 288] on app-calendar-viewport "Mon 5 Tue 6 Wed 7 Thu 8 1/1 1 Job Fri 9 Sat 10 Sun 11 Mon 12 Tue 13 Wed 14 Thu …" at bounding box center [437, 265] width 875 height 299
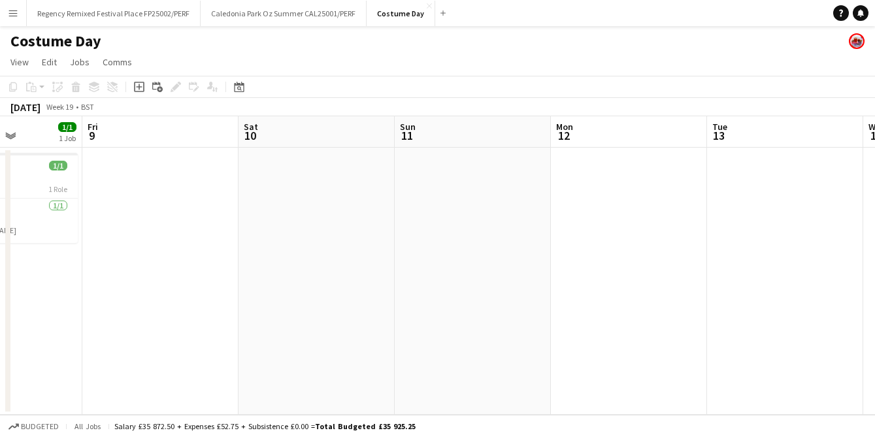
click at [260, 264] on app-calendar-viewport "Tue 6 Wed 7 Thu 8 1/1 1 Job Fri 9 Sat 10 Sun 11 Mon 12 Tue 13 Wed 14 Thu 15 1/1…" at bounding box center [437, 265] width 875 height 299
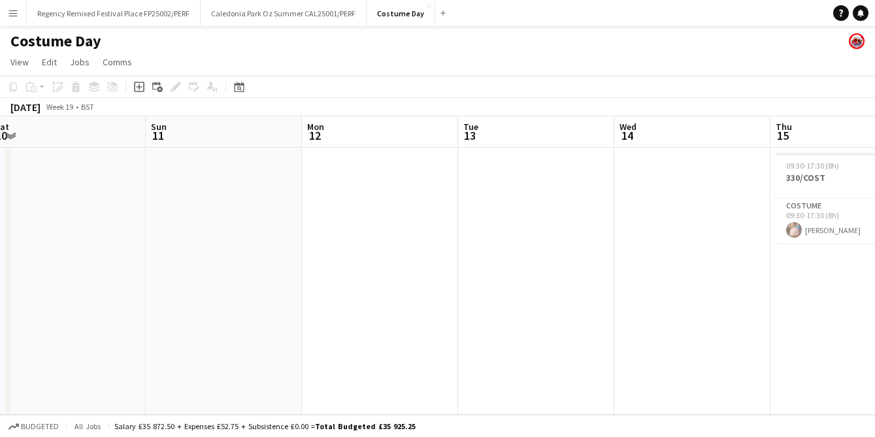
click at [608, 223] on app-calendar-viewport "Thu 8 1/1 1 Job Fri 9 Sat 10 Sun 11 Mon 12 Tue 13 Wed 14 Thu 15 1/1 1 Job Fri 1…" at bounding box center [437, 265] width 875 height 299
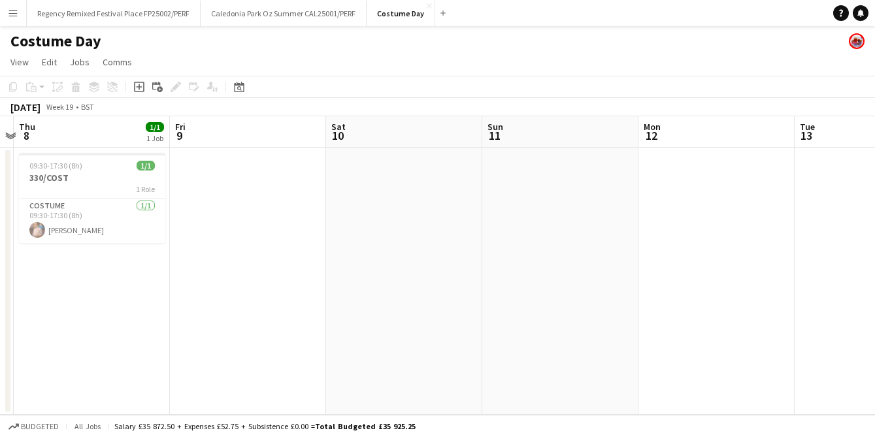
click at [635, 233] on app-calendar-viewport "Tue 6 Wed 7 Thu 8 1/1 1 Job Fri 9 Sat 10 Sun 11 Mon 12 Tue 13 Wed 14 Thu 15 1/1…" at bounding box center [437, 265] width 875 height 299
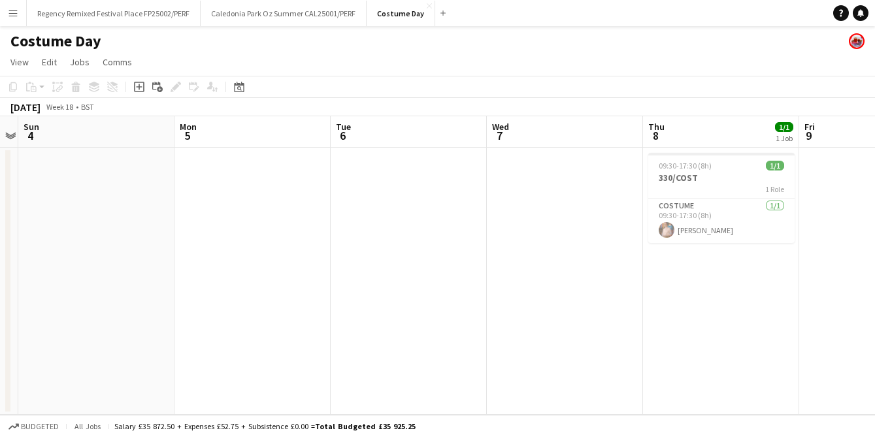
click at [662, 250] on app-calendar-viewport "Fri 2 Sat 3 Sun 4 Mon 5 Tue 6 Wed 7 Thu 8 1/1 1 Job Fri 9 Sat 10 Sun 11 Mon 12 …" at bounding box center [437, 265] width 875 height 299
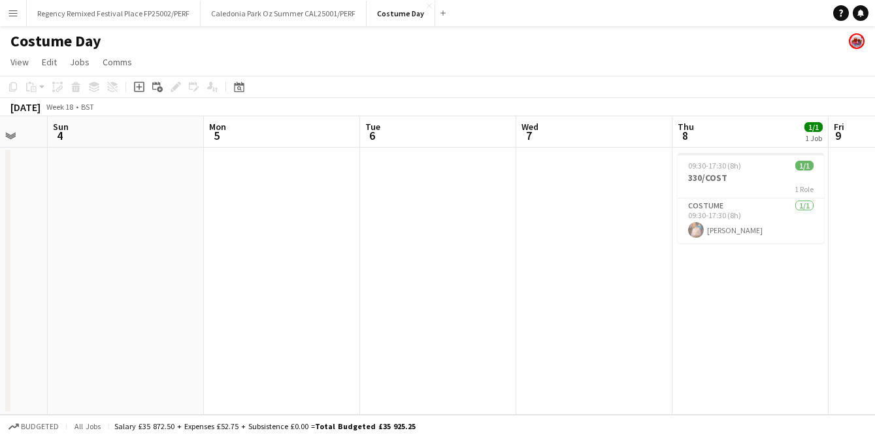
click at [661, 262] on app-calendar-viewport "Fri 2 Sat 3 Sun 4 Mon 5 Tue 6 Wed 7 Thu 8 1/1 1 Job Fri 9 Sat 10 Sun 11 Mon 12 …" at bounding box center [437, 265] width 875 height 299
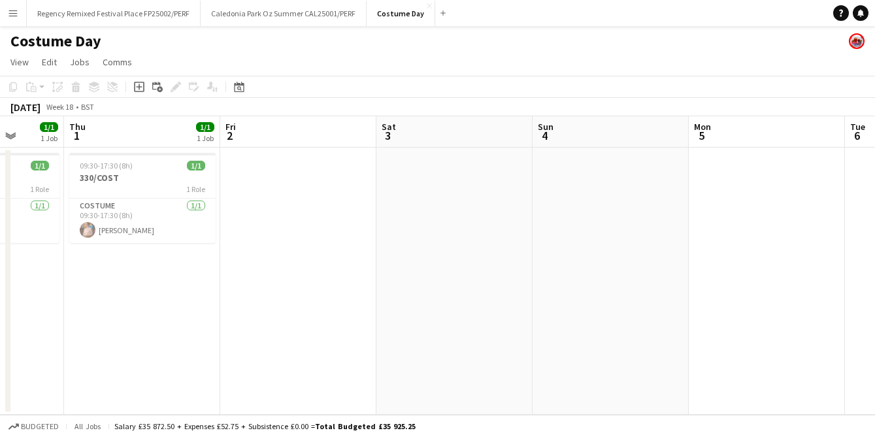
click at [479, 261] on app-calendar-viewport "Mon 28 Tue 29 Wed 30 1/1 1 Job Thu 1 1/1 1 Job Fri 2 Sat 3 Sun 4 Mon 5 Tue 6 We…" at bounding box center [437, 265] width 875 height 299
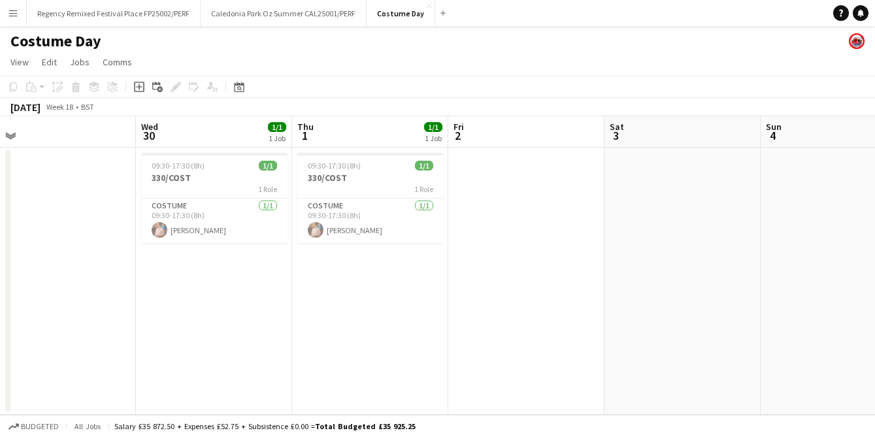
click at [384, 239] on app-calendar-viewport "Sun 27 Mon 28 Tue 29 Wed 30 1/1 1 Job Thu 1 1/1 1 Job Fri 2 Sat 3 Sun 4 Mon 5 T…" at bounding box center [437, 265] width 875 height 299
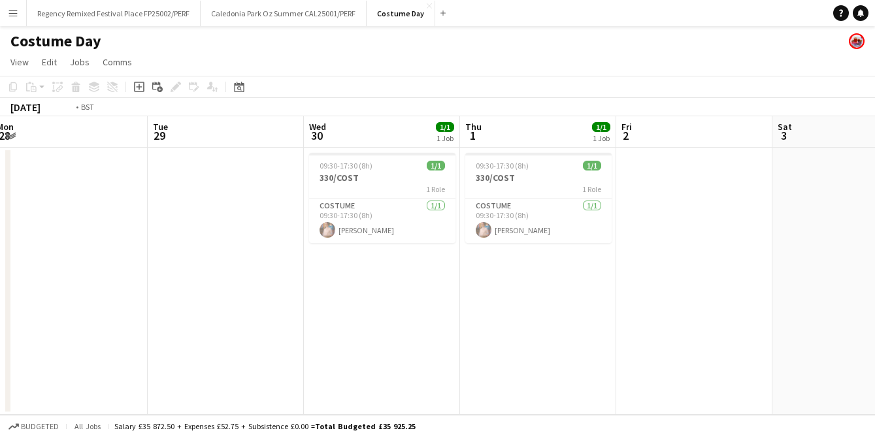
click at [399, 299] on app-calendar-viewport "Sat 26 Sun 27 Mon 28 Tue 29 Wed 30 1/1 1 Job Thu 1 1/1 1 Job Fri 2 Sat 3 Sun 4 …" at bounding box center [437, 265] width 875 height 299
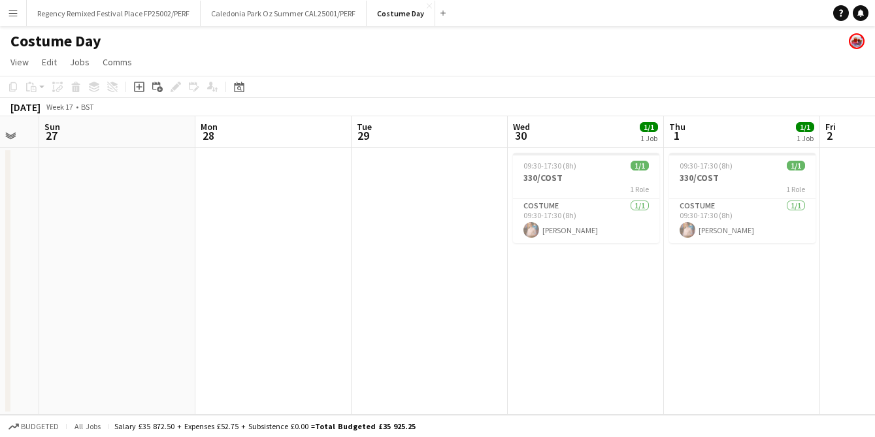
click at [343, 295] on app-calendar-viewport "Fri 25 Sat 26 Sun 27 Mon 28 Tue 29 Wed 30 1/1 1 Job Thu 1 1/1 1 Job Fri 2 Sat 3…" at bounding box center [437, 265] width 875 height 299
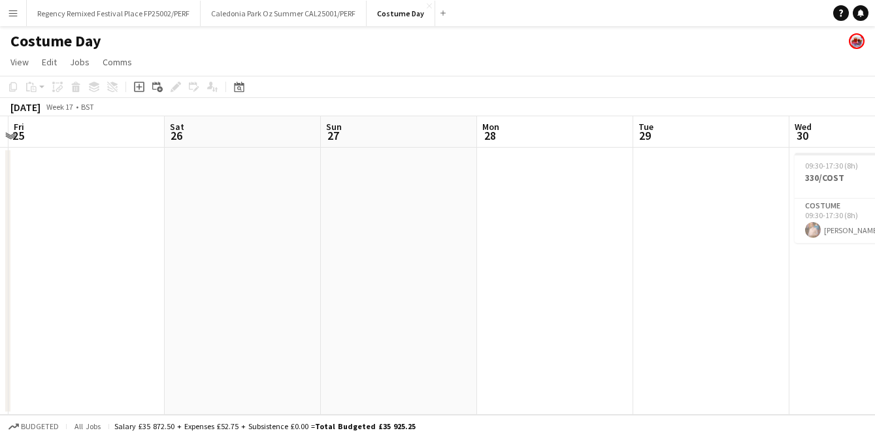
click at [339, 292] on app-calendar-viewport "Wed 23 1/1 1 Job Thu 24 Fri 25 Sat 26 Sun 27 Mon 28 Tue 29 Wed 30 1/1 1 Job Thu…" at bounding box center [437, 265] width 875 height 299
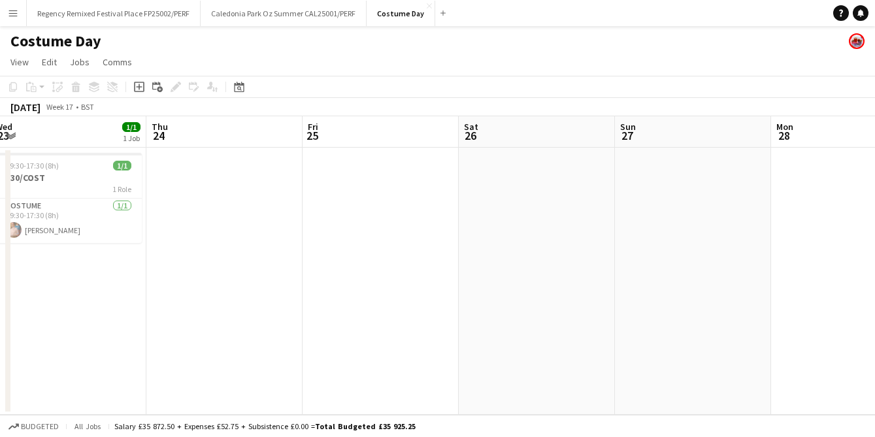
click at [359, 296] on app-calendar-viewport "Mon 21 Tue 22 Wed 23 1/1 1 Job Thu 24 Fri 25 Sat 26 Sun 27 Mon 28 Tue 29 Wed 30…" at bounding box center [437, 265] width 875 height 299
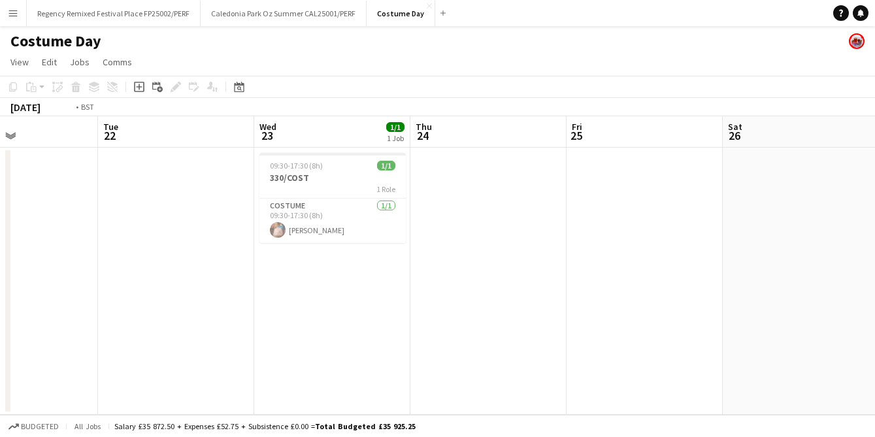
click at [409, 308] on app-calendar-viewport "Sun 20 Mon 21 Tue 22 Wed 23 1/1 1 Job Thu 24 Fri 25 Sat 26 Sun 27 Mon 28 Tue 29…" at bounding box center [437, 265] width 875 height 299
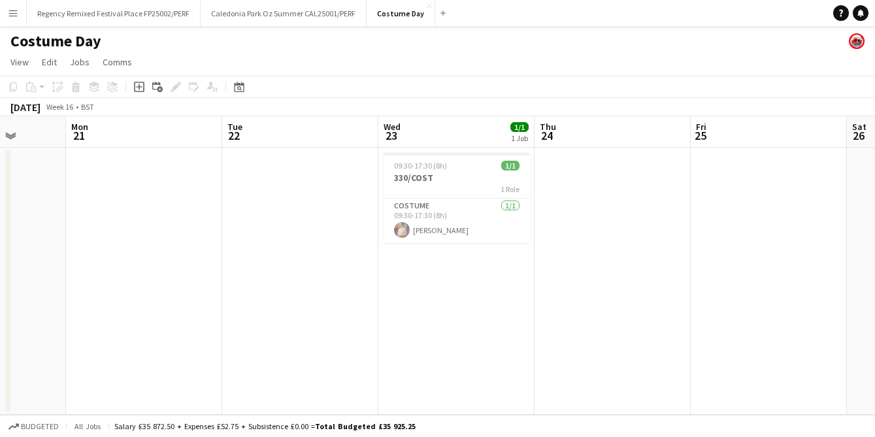
click at [380, 309] on app-calendar-viewport "Fri 18 Sat 19 Sun 20 Mon 21 Tue 22 Wed 23 1/1 1 Job Thu 24 Fri 25 Sat 26 Sun 27…" at bounding box center [437, 265] width 875 height 299
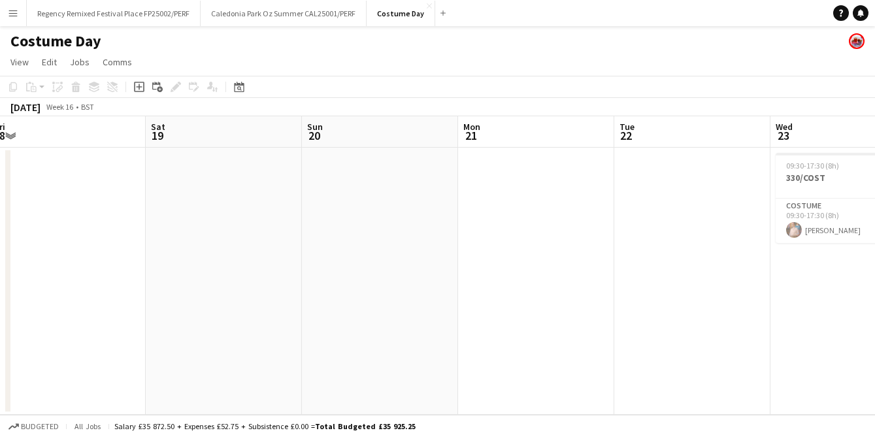
click at [442, 300] on app-calendar-viewport "Wed 16 Thu 17 Fri 18 Sat 19 Sun 20 Mon 21 Tue 22 Wed 23 1/1 1 Job Thu 24 Fri 25…" at bounding box center [437, 265] width 875 height 299
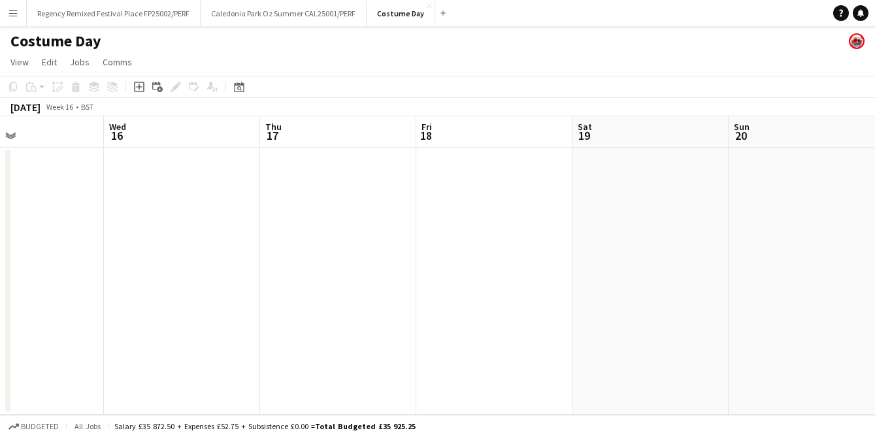
click at [412, 307] on div "Sun 13 Mon 14 1/1 1 Job Tue 15 Wed 16 Thu 17 Fri 18 Sat 19 Sun 20 Mon 21 Tue 22…" at bounding box center [437, 265] width 875 height 299
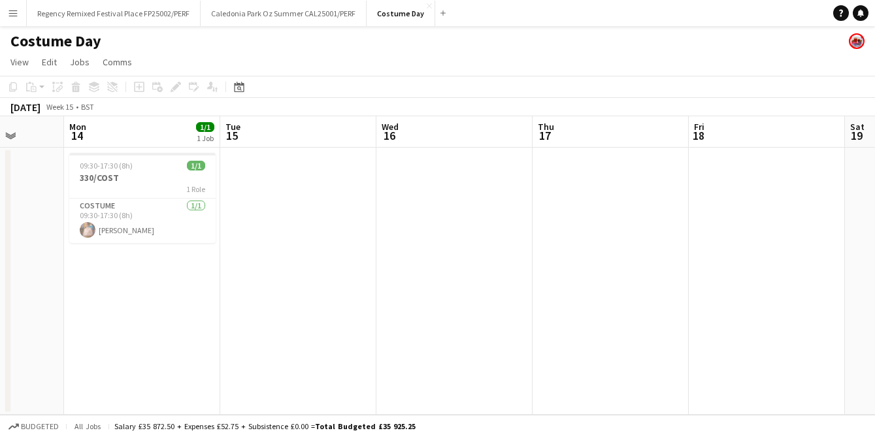
click at [681, 286] on app-calendar-viewport "Fri 11 Sat 12 Sun 13 Mon 14 1/1 1 Job Tue 15 Wed 16 Thu 17 Fri 18 Sat 19 Sun 20…" at bounding box center [437, 265] width 875 height 299
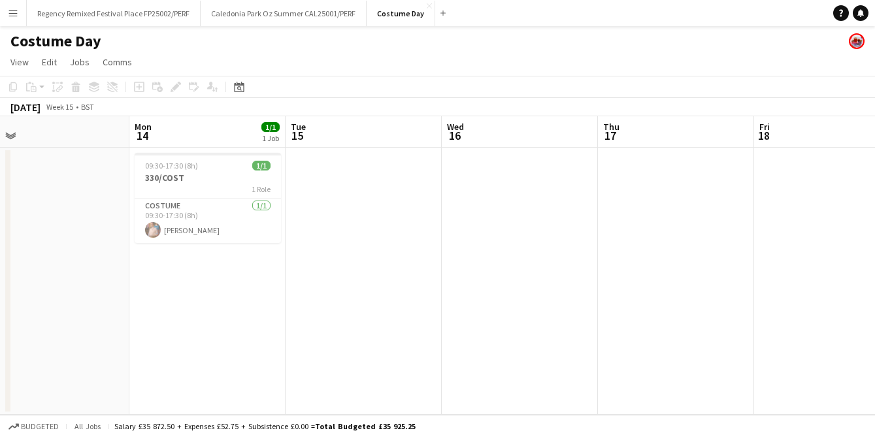
click at [741, 301] on app-calendar-viewport "Fri 11 Sat 12 Sun 13 Mon 14 1/1 1 Job Tue 15 Wed 16 Thu 17 Fri 18 Sat 19 Sun 20…" at bounding box center [437, 265] width 875 height 299
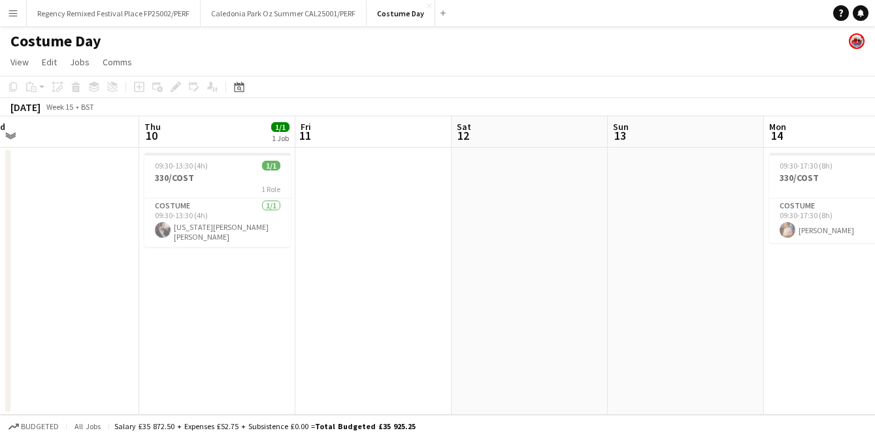
click at [644, 306] on app-calendar-viewport "Mon 7 2/2 2 Jobs Tue 8 1/1 1 Job Wed 9 Thu 10 1/1 1 Job Fri 11 Sat 12 Sun 13 Mo…" at bounding box center [437, 265] width 875 height 299
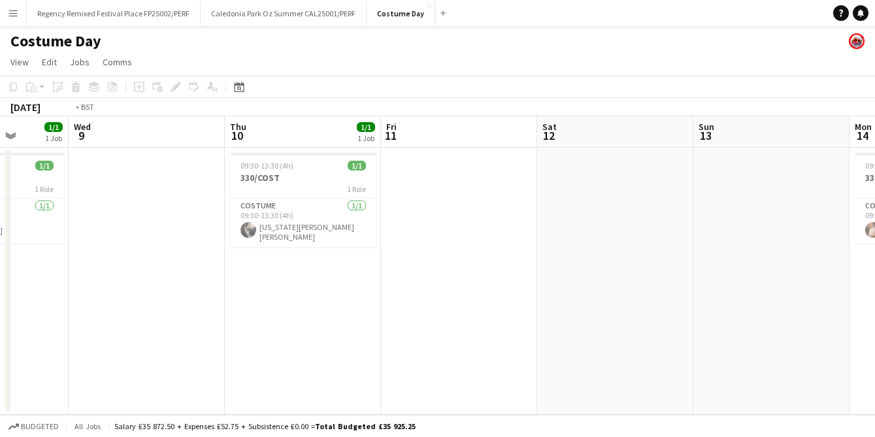
scroll to position [0, 378]
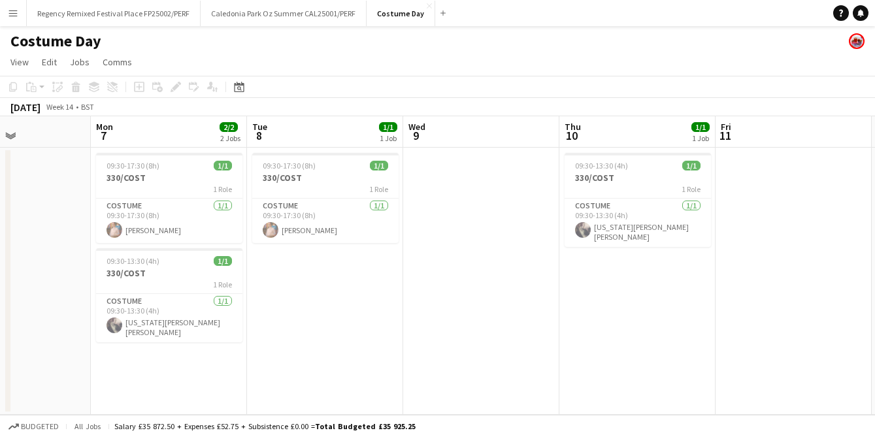
click at [516, 295] on app-calendar-viewport "Fri 4 1/1 1 Job Sat 5 Sun 6 Mon 7 2/2 2 Jobs Tue 8 1/1 1 Job Wed 9 Thu 10 1/1 1…" at bounding box center [437, 265] width 875 height 299
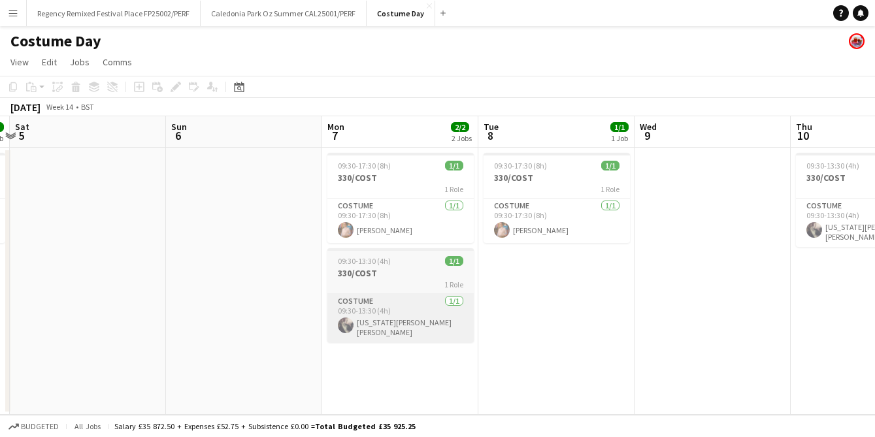
click at [654, 297] on app-calendar-viewport "Thu 3 1/1 1 Job Fri 4 1/1 1 Job Sat 5 Sun 6 Mon 7 2/2 2 Jobs Tue 8 1/1 1 Job We…" at bounding box center [437, 265] width 875 height 299
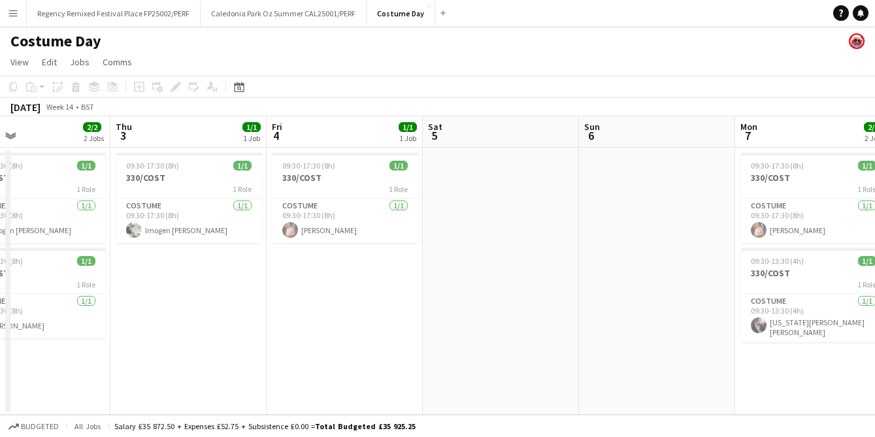
click at [641, 285] on app-calendar-viewport "Mon 31 Tue 1 1/1 1 Job Wed 2 2/2 2 Jobs Thu 3 1/1 1 Job Fri 4 1/1 1 Job Sat 5 S…" at bounding box center [437, 265] width 875 height 299
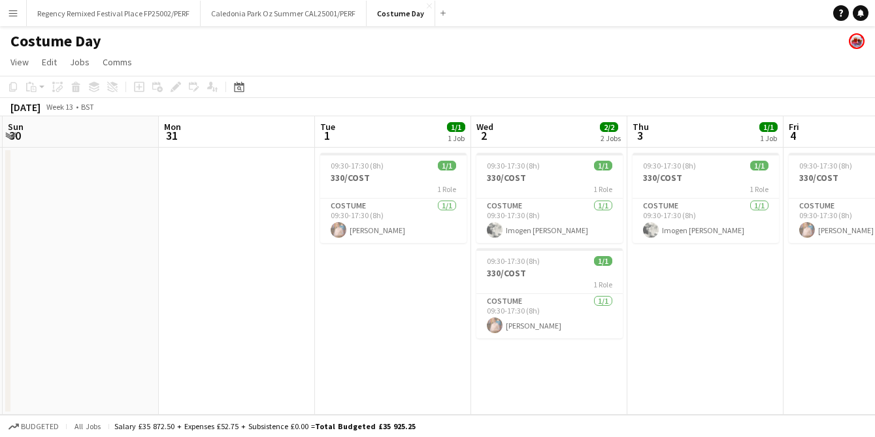
click at [629, 297] on app-calendar-viewport "Fri 28 Sat 29 Sun 30 Mon 31 Tue 1 1/1 1 Job Wed 2 2/2 2 Jobs Thu 3 1/1 1 Job Fr…" at bounding box center [437, 265] width 875 height 299
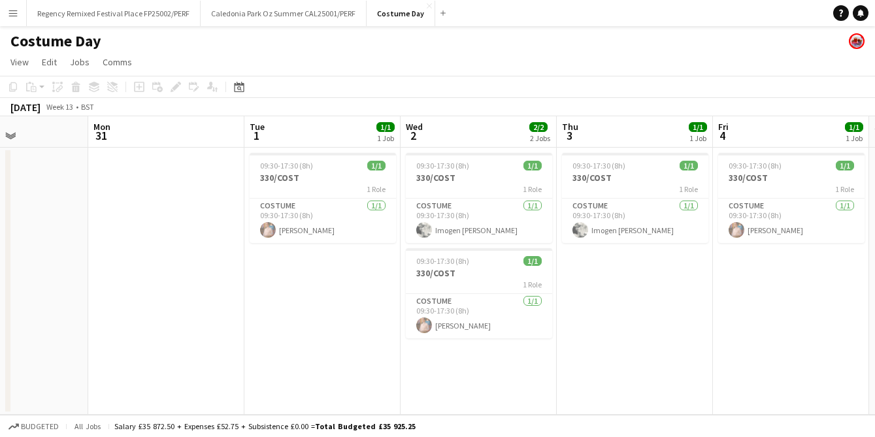
click at [680, 273] on app-calendar-viewport "Fri 28 Sat 29 Sun 30 Mon 31 Tue 1 1/1 1 Job Wed 2 2/2 2 Jobs Thu 3 1/1 1 Job Fr…" at bounding box center [437, 265] width 875 height 299
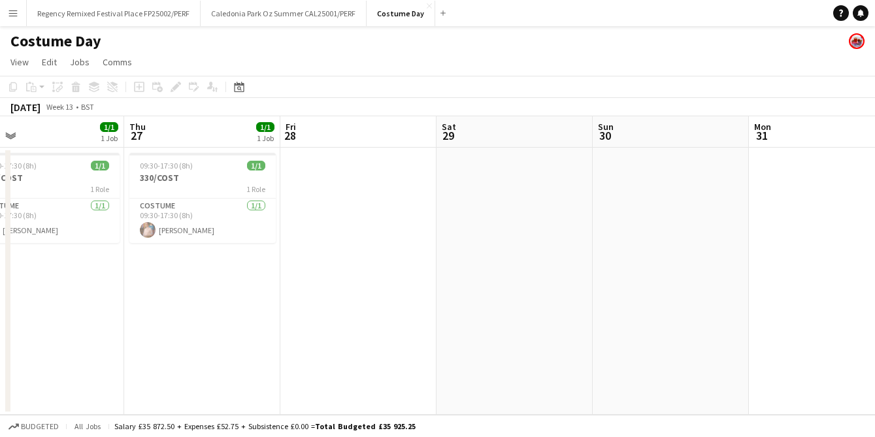
click at [669, 261] on app-calendar-viewport "Mon 24 2/2 2 Jobs Tue 25 2/2 2 Jobs Wed 26 1/1 1 Job Thu 27 1/1 1 Job Fri 28 Sa…" at bounding box center [437, 265] width 875 height 299
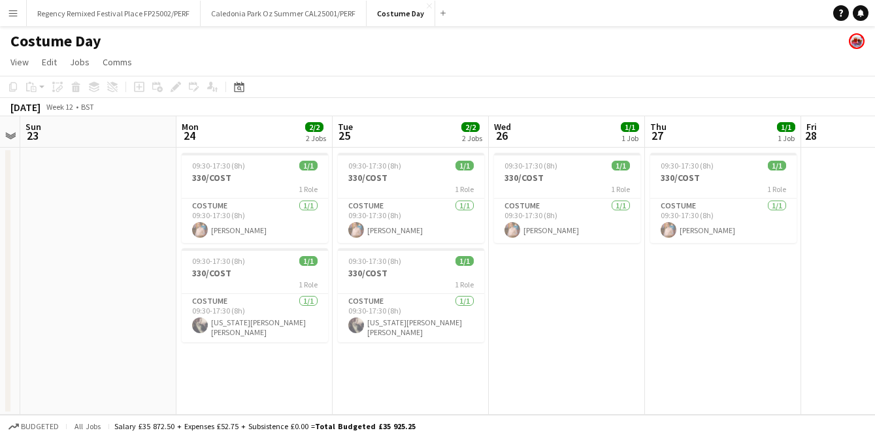
scroll to position [0, 324]
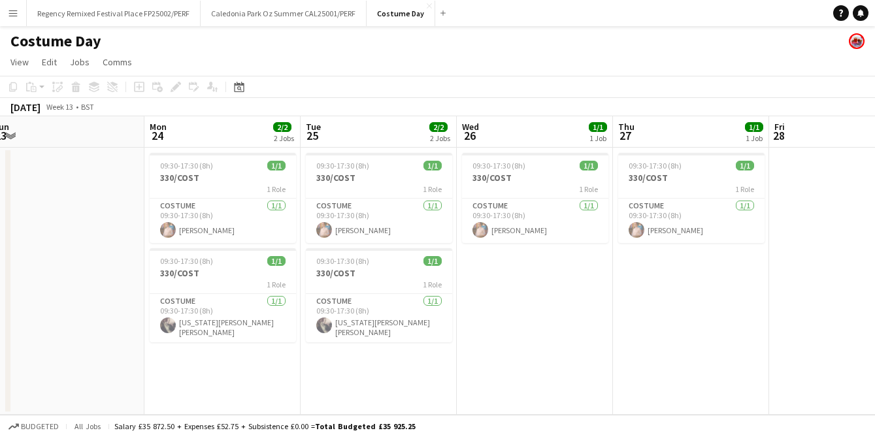
click at [608, 256] on app-calendar-viewport "Fri 21 2/2 2 Jobs Sat 22 Sun 23 Mon 24 2/2 2 Jobs Tue 25 2/2 2 Jobs Wed 26 1/1 …" at bounding box center [437, 265] width 875 height 299
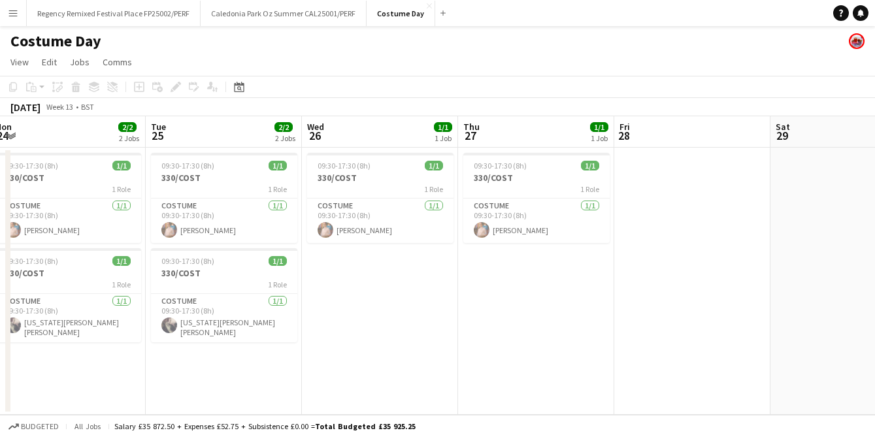
click at [155, 311] on app-calendar-viewport "Fri 21 2/2 2 Jobs Sat 22 Sun 23 Mon 24 2/2 2 Jobs Tue 25 2/2 2 Jobs Wed 26 1/1 …" at bounding box center [437, 265] width 875 height 299
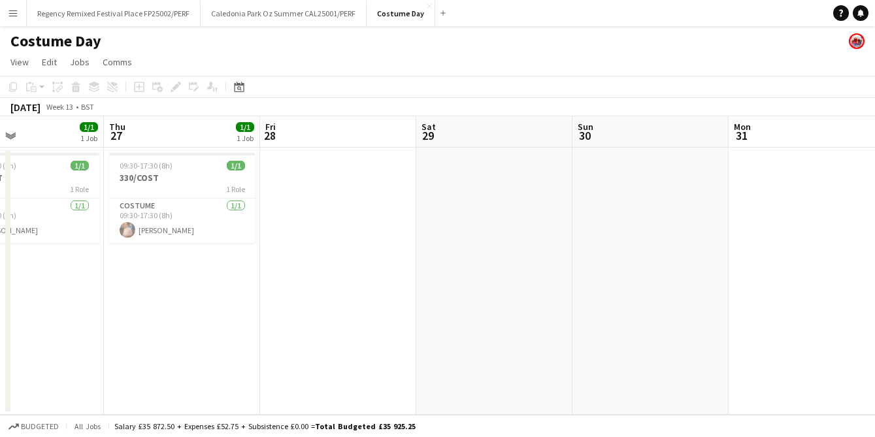
click at [296, 305] on app-calendar-viewport "Sun 23 Mon 24 2/2 2 Jobs Tue 25 2/2 2 Jobs Wed 26 1/1 1 Job Thu 27 1/1 1 Job Fr…" at bounding box center [437, 265] width 875 height 299
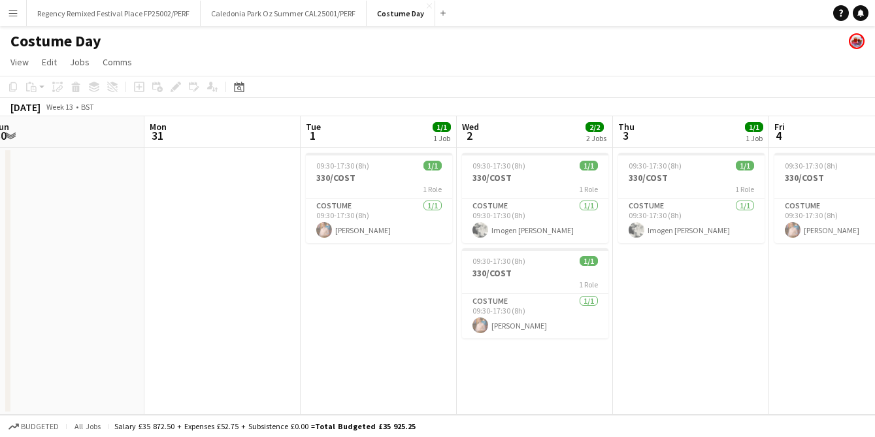
click at [369, 322] on app-calendar-viewport "Thu 27 1/1 1 Job Fri 28 Sat 29 Sun 30 Mon 31 Tue 1 1/1 1 Job Wed 2 2/2 2 Jobs T…" at bounding box center [437, 265] width 875 height 299
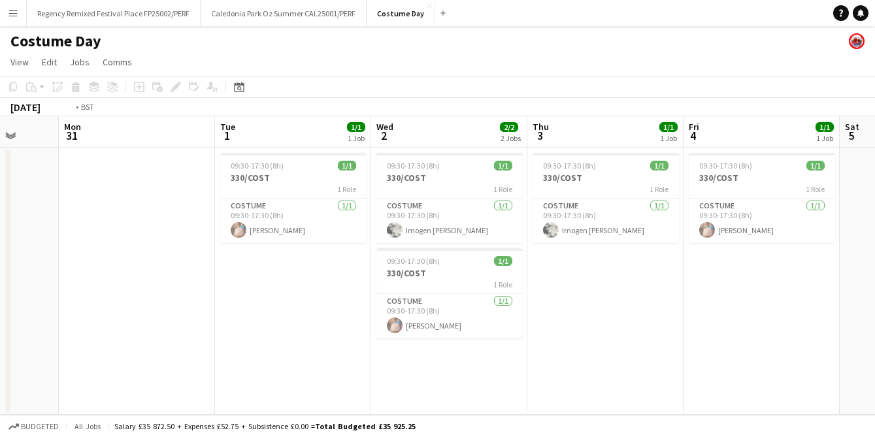
scroll to position [0, 328]
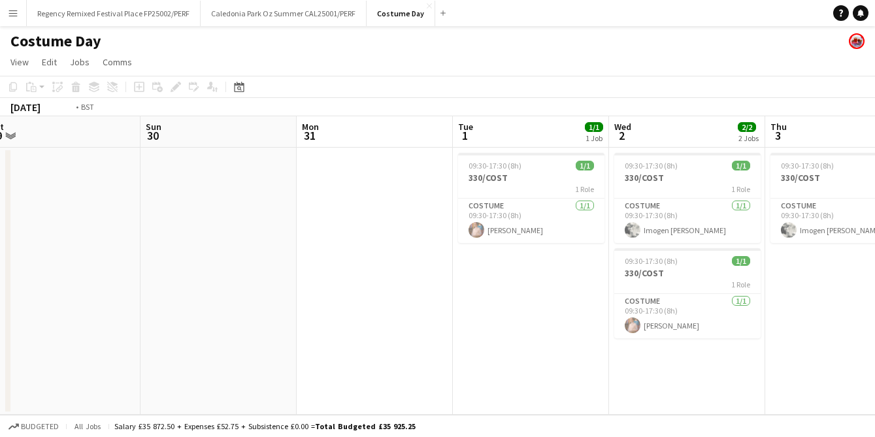
click at [120, 305] on app-calendar-viewport "Thu 27 1/1 1 Job Fri 28 Sat 29 Sun 30 Mon 31 Tue 1 1/1 1 Job Wed 2 2/2 2 Jobs T…" at bounding box center [437, 265] width 875 height 299
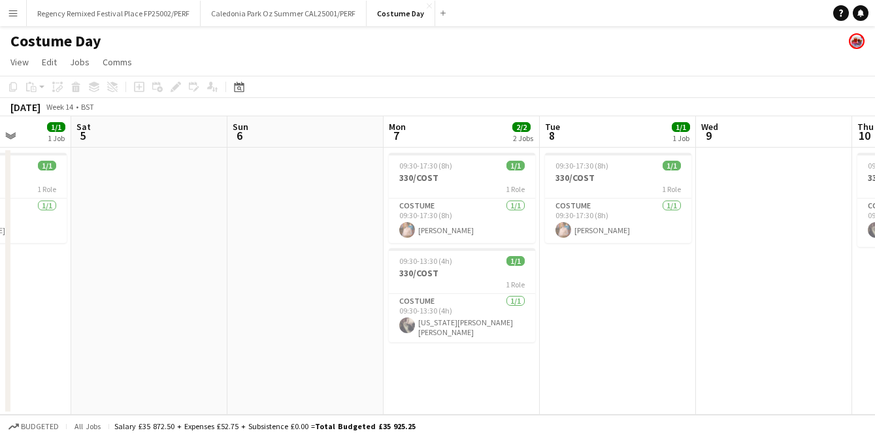
click at [121, 284] on app-calendar-viewport "Tue 1 1/1 1 Job Wed 2 2/2 2 Jobs Thu 3 1/1 1 Job Fri 4 1/1 1 Job Sat 5 Sun 6 Mo…" at bounding box center [437, 265] width 875 height 299
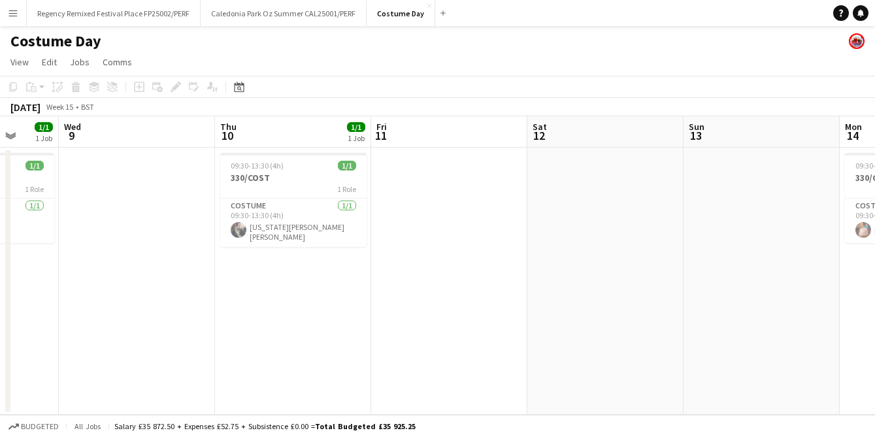
click at [265, 294] on app-calendar-viewport "Sat 5 Sun 6 Mon 7 2/2 2 Jobs Tue 8 1/1 1 Job Wed 9 Thu 10 1/1 1 Job Fri 11 Sat …" at bounding box center [437, 265] width 875 height 299
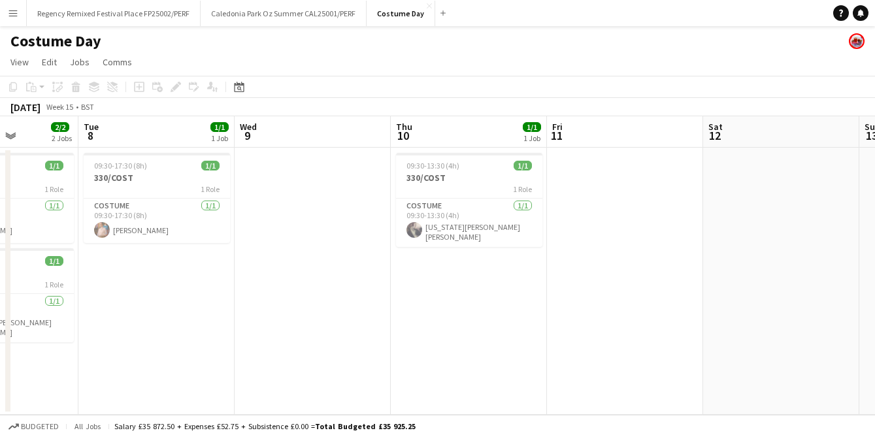
click at [258, 274] on app-calendar-viewport "Sat 5 Sun 6 Mon 7 2/2 2 Jobs Tue 8 1/1 1 Job Wed 9 Thu 10 1/1 1 Job Fri 11 Sat …" at bounding box center [437, 265] width 875 height 299
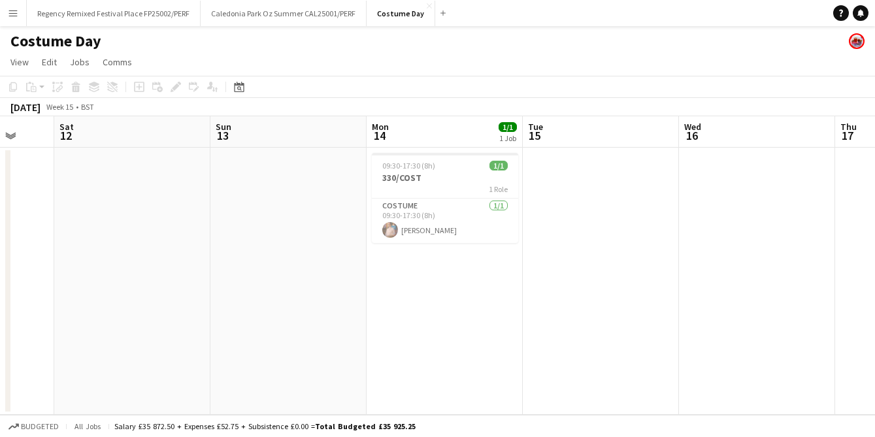
click at [243, 312] on app-calendar-viewport "Wed 9 Thu 10 1/1 1 Job Fri 11 Sat 12 Sun 13 Mon 14 1/1 1 Job Tue 15 Wed 16 Thu …" at bounding box center [437, 265] width 875 height 299
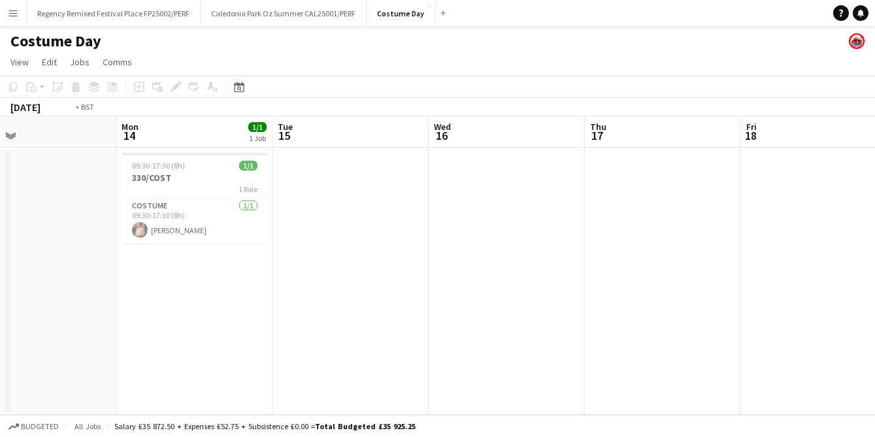
click at [267, 307] on app-calendar-viewport "Fri 11 Sat 12 Sun 13 Mon 14 1/1 1 Job Tue 15 Wed 16 Thu 17 Fri 18 Sat 19 Sun 20…" at bounding box center [437, 265] width 875 height 299
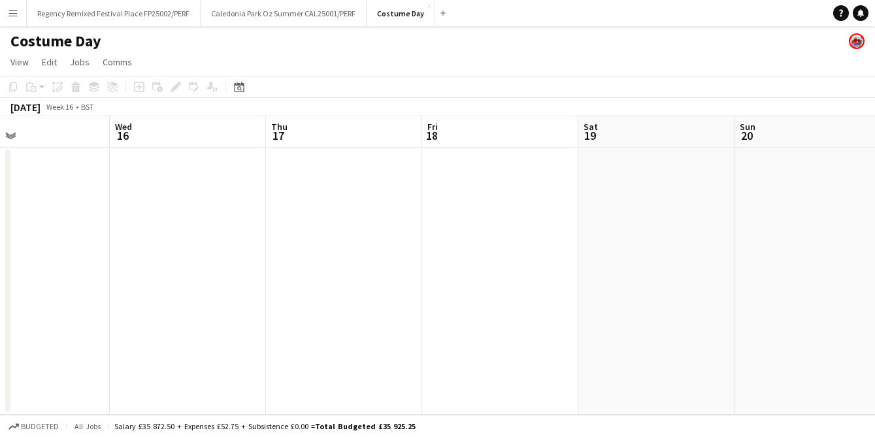
click at [329, 297] on app-calendar-viewport "Sun 13 Mon 14 1/1 1 Job Tue 15 Wed 16 Thu 17 Fri 18 Sat 19 Sun 20 Mon 21 Tue 22…" at bounding box center [437, 265] width 875 height 299
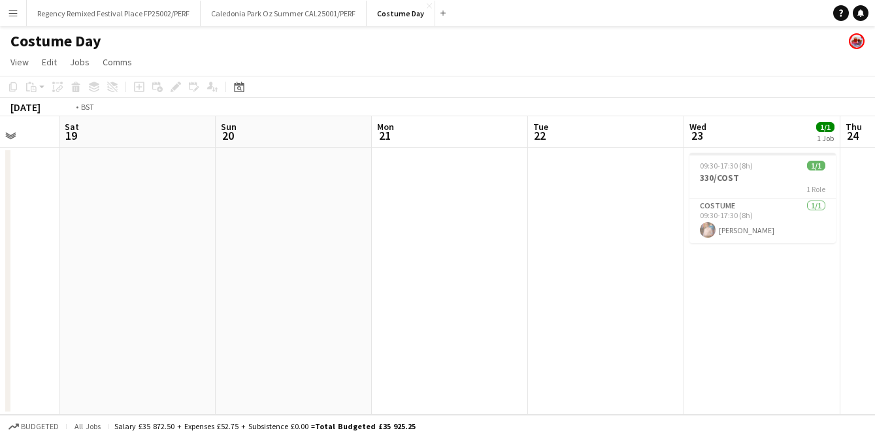
click at [205, 297] on app-calendar-viewport "Tue 15 Wed 16 Thu 17 Fri 18 Sat 19 Sun 20 Mon 21 Tue 22 Wed 23 1/1 1 Job Thu 24…" at bounding box center [437, 265] width 875 height 299
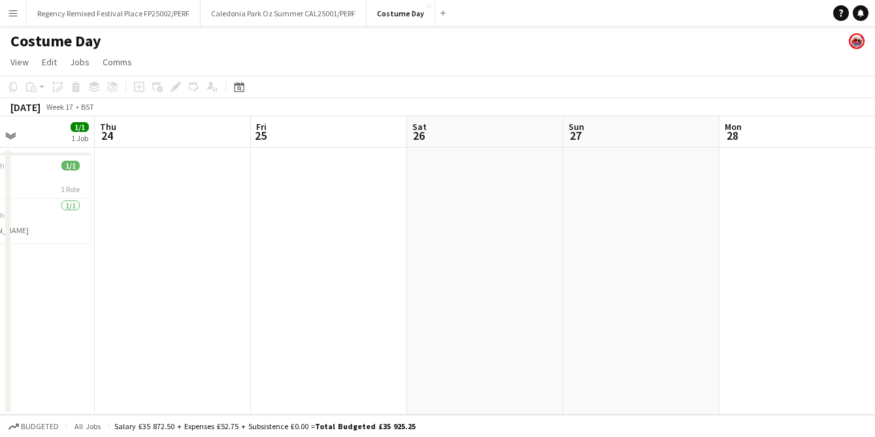
click at [244, 292] on app-calendar-viewport "Mon 21 Tue 22 Wed 23 1/1 1 Job Thu 24 Fri 25 Sat 26 Sun 27 Mon 28 Tue 29 Wed 30…" at bounding box center [437, 265] width 875 height 299
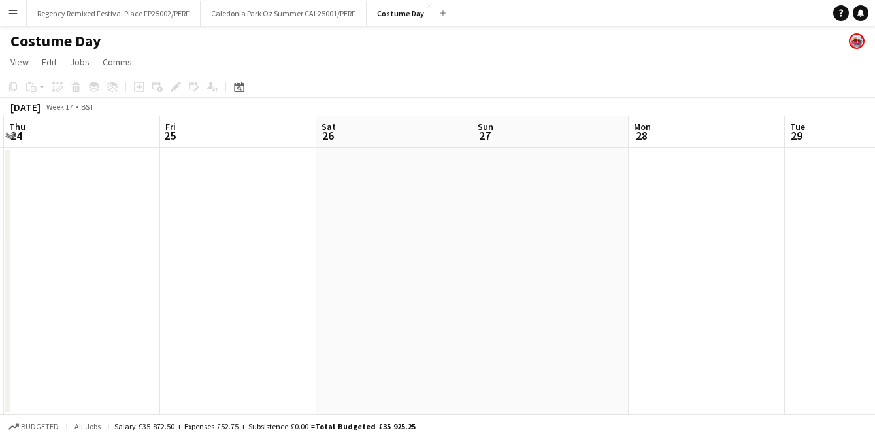
click at [456, 293] on app-calendar-viewport "Mon 21 Tue 22 Wed 23 1/1 1 Job Thu 24 Fri 25 Sat 26 Sun 27 Mon 28 Tue 29 Wed 30…" at bounding box center [437, 265] width 875 height 299
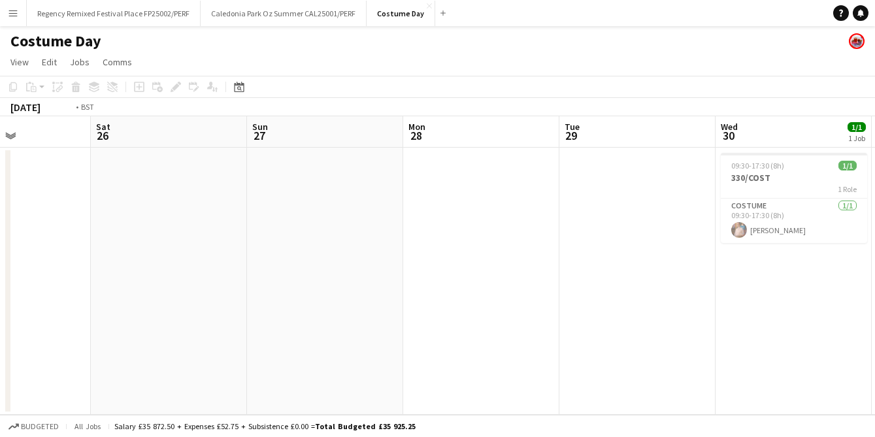
click at [409, 298] on app-calendar-viewport "Wed 23 1/1 1 Job Thu 24 Fri 25 Sat 26 Sun 27 Mon 28 Tue 29 Wed 30 1/1 1 Job Thu…" at bounding box center [437, 265] width 875 height 299
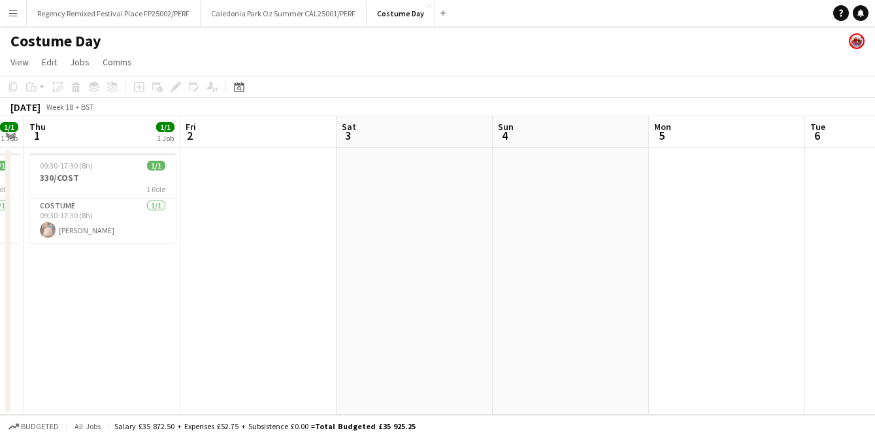
click at [386, 296] on app-calendar-viewport "Mon 28 Tue 29 Wed 30 1/1 1 Job Thu 1 1/1 1 Job Fri 2 Sat 3 Sun 4 Mon 5 Tue 6 We…" at bounding box center [437, 265] width 875 height 299
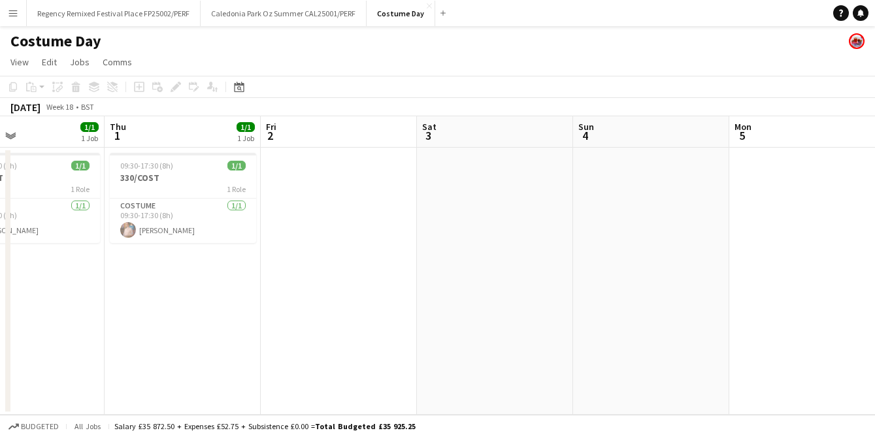
click at [712, 275] on app-calendar-viewport "Mon 28 Tue 29 Wed 30 1/1 1 Job Thu 1 1/1 1 Job Fri 2 Sat 3 Sun 4 Mon 5 Tue 6 We…" at bounding box center [437, 265] width 875 height 299
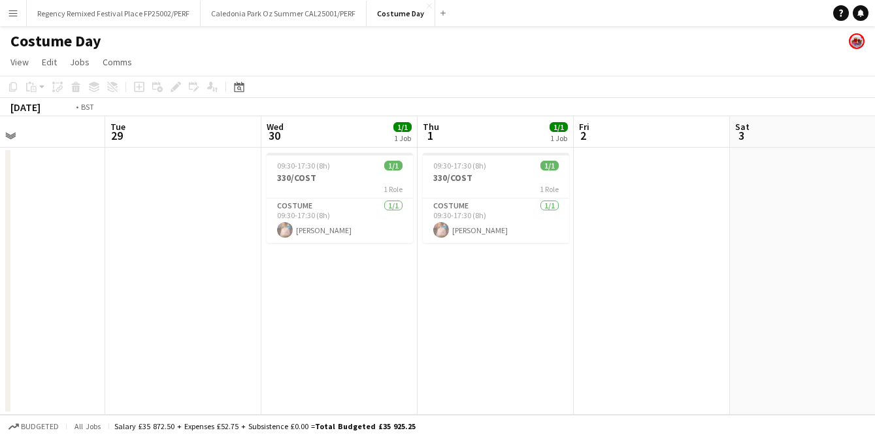
scroll to position [0, 585]
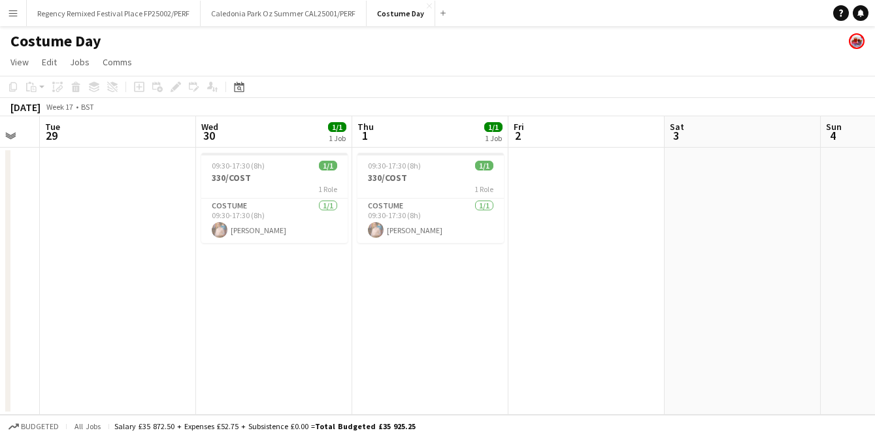
click at [332, 314] on app-calendar-viewport "Fri 25 Sat 26 Sun 27 Mon 28 Tue 29 Wed 30 1/1 1 Job Thu 1 1/1 1 Job Fri 2 Sat 3…" at bounding box center [437, 265] width 875 height 299
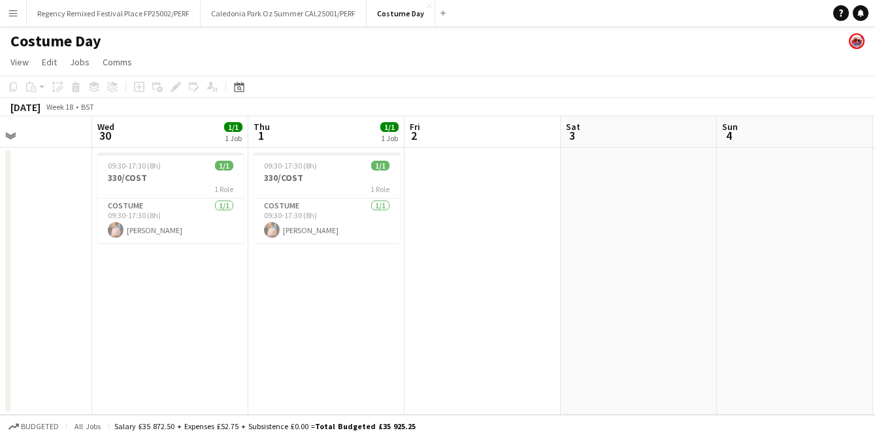
scroll to position [0, 377]
click at [376, 299] on app-calendar-viewport "Sun 27 Mon 28 Tue 29 Wed 30 1/1 1 Job Thu 1 1/1 1 Job Fri 2 Sat 3 Sun 4 Mon 5 T…" at bounding box center [437, 265] width 875 height 299
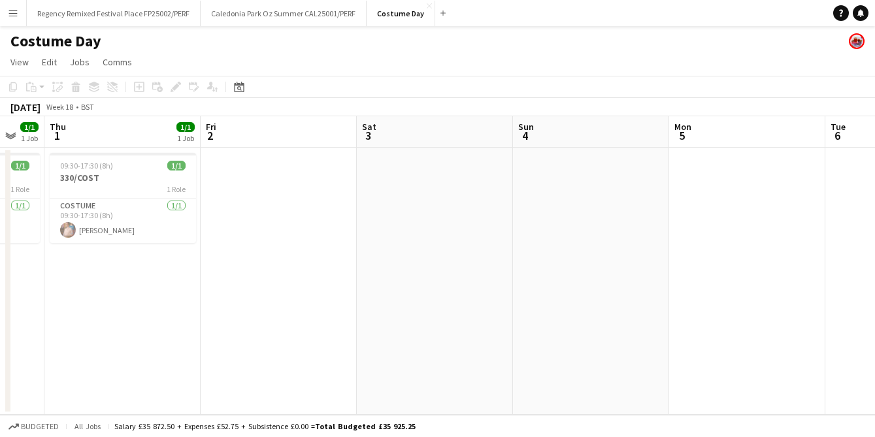
click at [121, 300] on app-calendar-viewport "Sun 27 Mon 28 Tue 29 Wed 30 1/1 1 Job Thu 1 1/1 1 Job Fri 2 Sat 3 Sun 4 Mon 5 T…" at bounding box center [437, 265] width 875 height 299
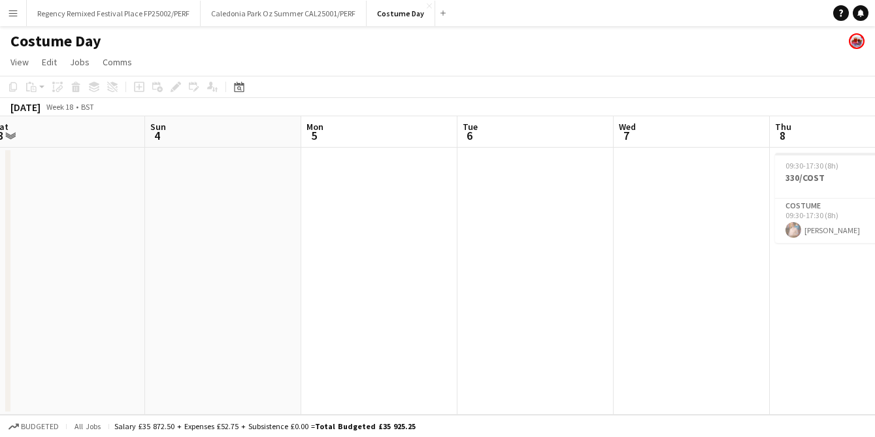
click at [154, 305] on app-calendar-viewport "Thu 1 1/1 1 Job Fri 2 Sat 3 Sun 4 Mon 5 Tue 6 Wed 7 Thu 8 1/1 1 Job Fri 9 Sat 1…" at bounding box center [437, 265] width 875 height 299
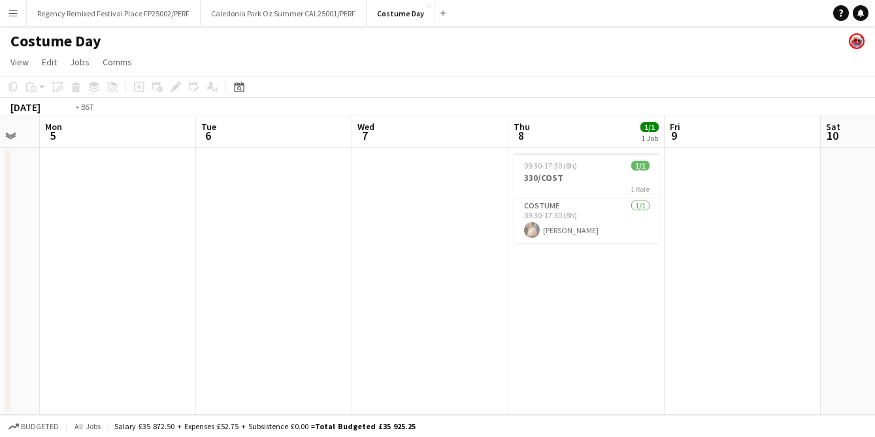
click at [177, 307] on app-calendar-viewport "Thu 1 1/1 1 Job Fri 2 Sat 3 Sun 4 Mon 5 Tue 6 Wed 7 Thu 8 1/1 1 Job Fri 9 Sat 1…" at bounding box center [437, 265] width 875 height 299
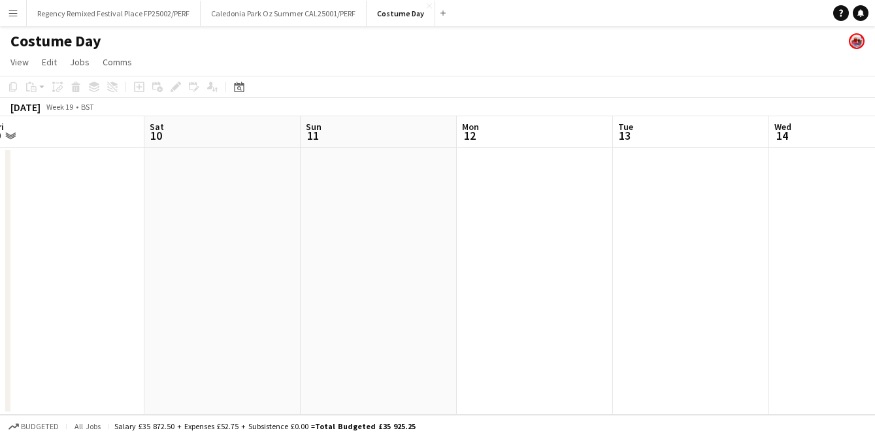
click at [202, 318] on app-calendar-viewport "Tue 6 Wed 7 Thu 8 1/1 1 Job Fri 9 Sat 10 Sun 11 Mon 12 Tue 13 Wed 14 Thu 15 1/1…" at bounding box center [437, 265] width 875 height 299
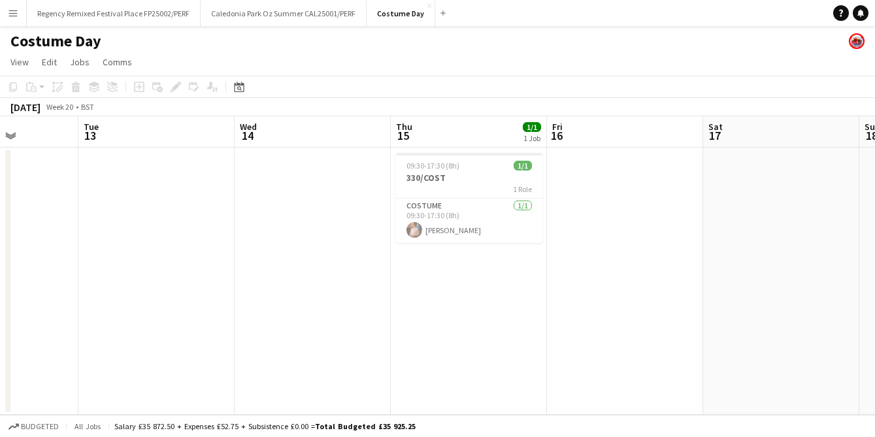
click at [84, 280] on app-calendar-viewport "Sat 10 Sun 11 Mon 12 Tue 13 Wed 14 Thu 15 1/1 1 Job Fri 16 Sat 17 Sun 18 Mon 19…" at bounding box center [437, 265] width 875 height 299
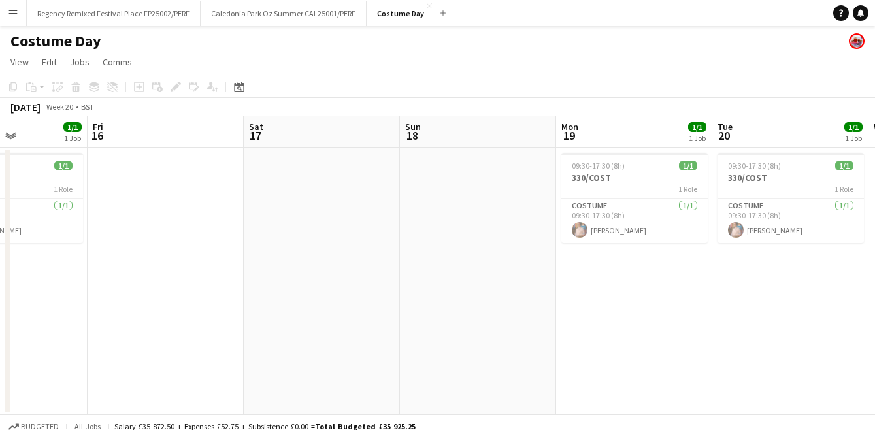
click at [205, 307] on app-calendar-viewport "Mon 12 Tue 13 Wed 14 Thu 15 1/1 1 Job Fri 16 Sat 17 Sun 18 Mon 19 1/1 1 Job Tue…" at bounding box center [437, 265] width 875 height 299
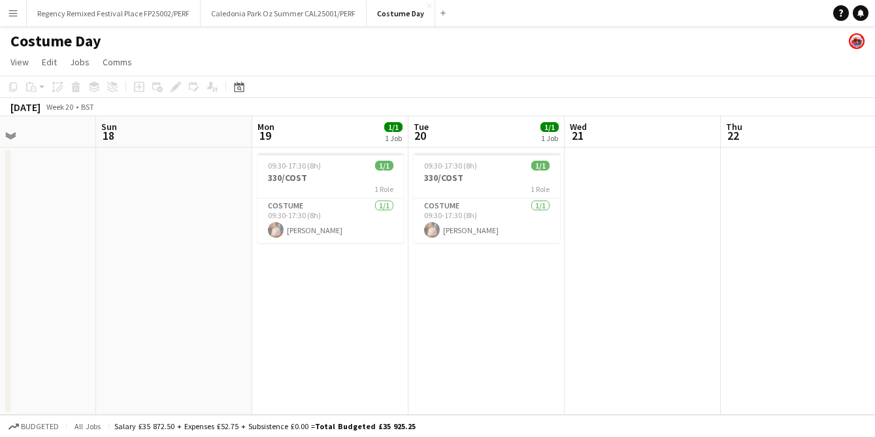
click at [320, 302] on app-calendar-viewport "Wed 14 Thu 15 1/1 1 Job Fri 16 Sat 17 Sun 18 Mon 19 1/1 1 Job Tue 20 1/1 1 Job …" at bounding box center [437, 265] width 875 height 299
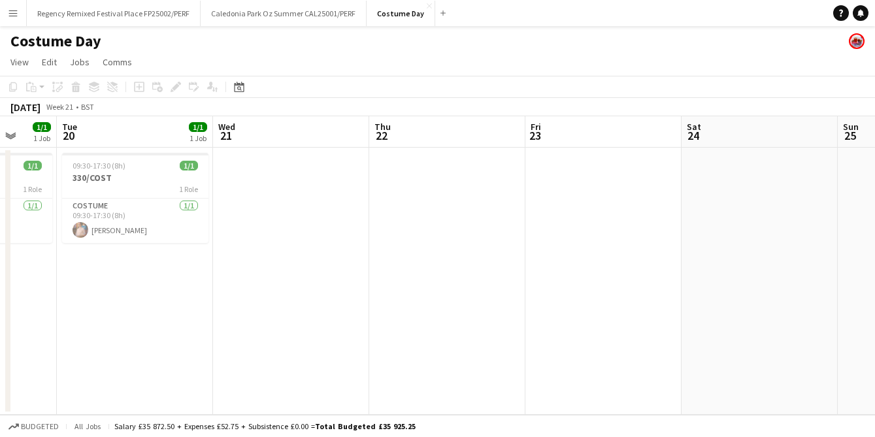
click at [351, 310] on app-calendar-viewport "Fri 16 Sat 17 Sun 18 Mon 19 1/1 1 Job Tue 20 1/1 1 Job Wed 21 Thu 22 Fri 23 Sat…" at bounding box center [437, 265] width 875 height 299
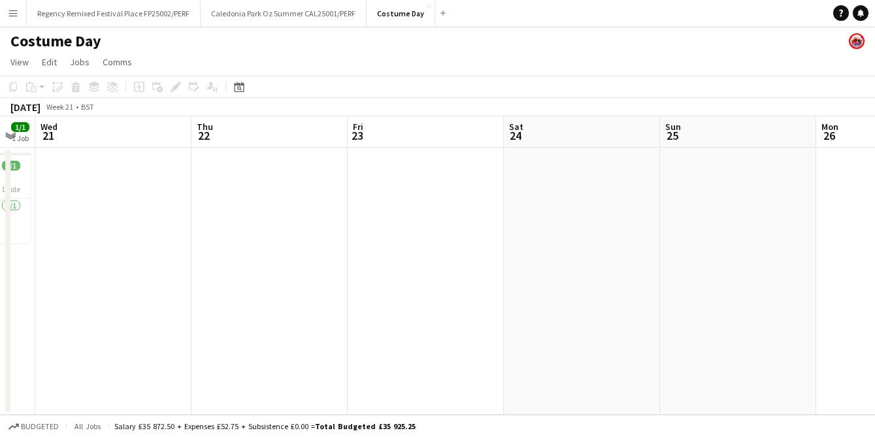
click at [305, 274] on app-calendar-viewport "Sat 17 Sun 18 Mon 19 1/1 1 Job Tue 20 1/1 1 Job Wed 21 Thu 22 Fri 23 Sat 24 Sun…" at bounding box center [437, 265] width 875 height 299
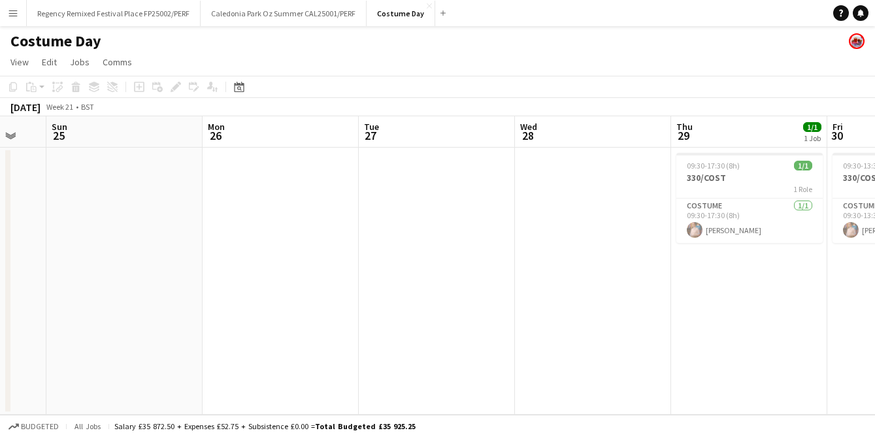
click at [359, 302] on app-calendar-viewport "Wed 21 Thu 22 Fri 23 Sat 24 Sun 25 Mon 26 Tue 27 Wed 28 Thu 29 1/1 1 Job Fri 30…" at bounding box center [437, 265] width 875 height 299
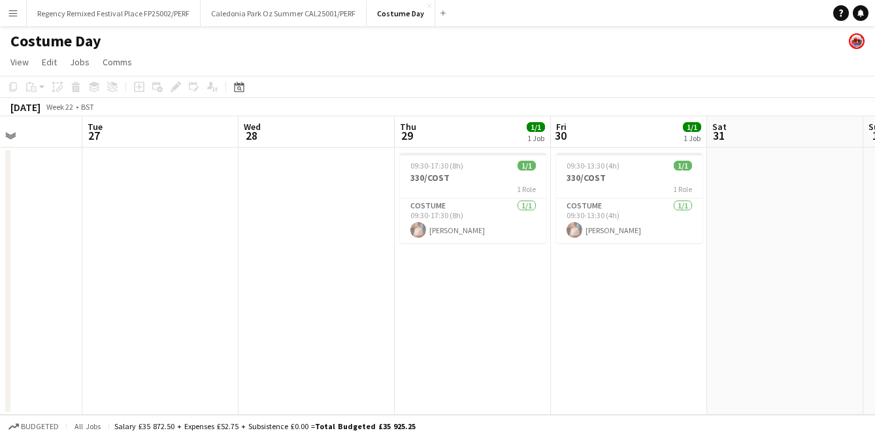
click at [318, 307] on app-calendar-viewport "Fri 23 Sat 24 Sun 25 Mon 26 Tue 27 Wed 28 Thu 29 1/1 1 Job Fri 30 1/1 1 Job Sat…" at bounding box center [437, 265] width 875 height 299
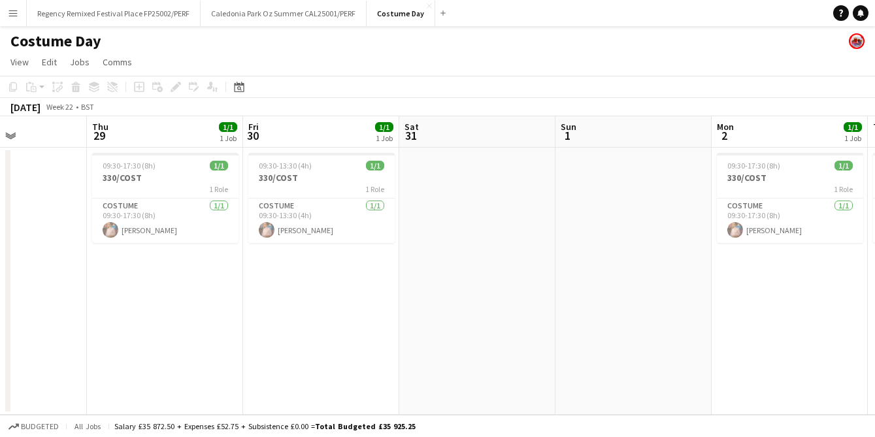
scroll to position [0, 541]
click at [432, 321] on app-calendar-viewport "Sun 25 Mon 26 Tue 27 Wed 28 Thu 29 1/1 1 Job Fri 30 1/1 1 Job Sat 31 Sun 1 Mon …" at bounding box center [437, 265] width 875 height 299
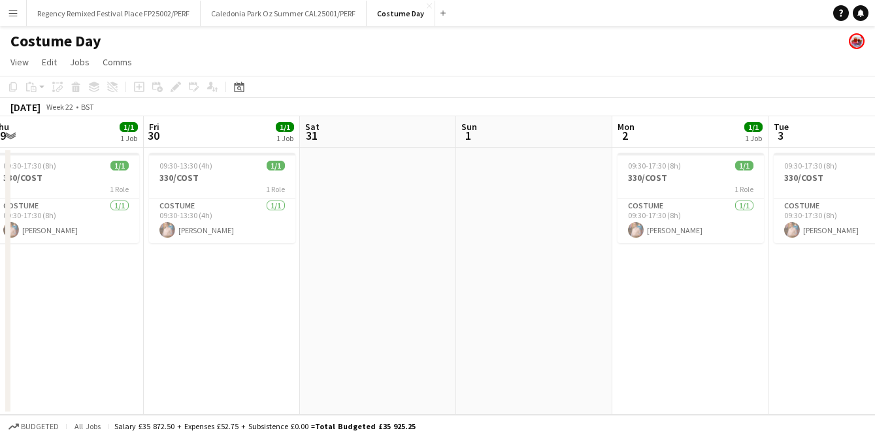
click at [366, 239] on app-calendar-viewport "Mon 26 Tue 27 Wed 28 Thu 29 1/1 1 Job Fri 30 1/1 1 Job Sat 31 Sun 1 Mon 2 1/1 1…" at bounding box center [437, 265] width 875 height 299
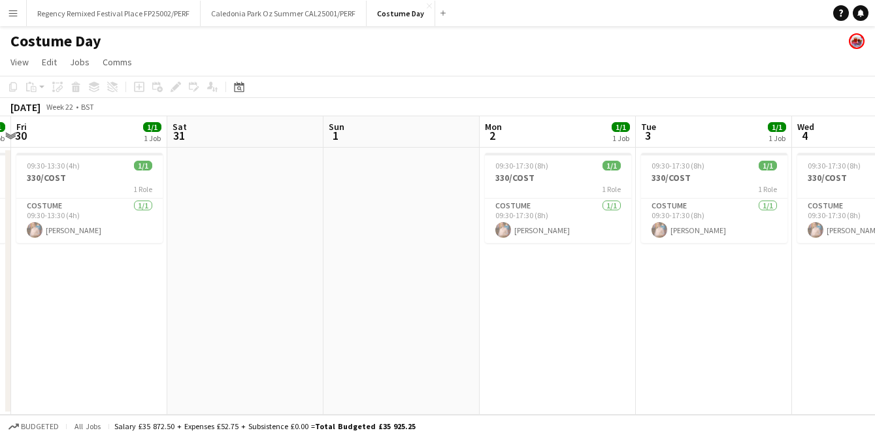
click at [166, 261] on app-calendar-viewport "Tue 27 Wed 28 Thu 29 1/1 1 Job Fri 30 1/1 1 Job Sat 31 Sun 1 Mon 2 1/1 1 Job Tu…" at bounding box center [437, 265] width 875 height 299
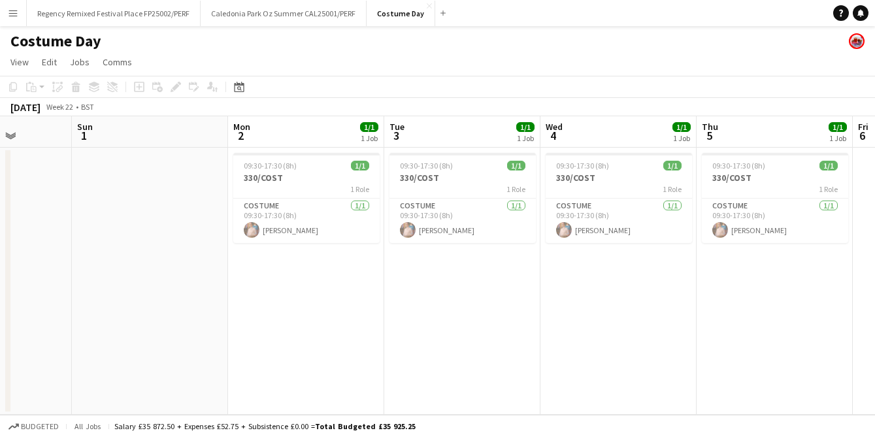
click at [108, 292] on app-calendar-viewport "Wed 28 Thu 29 1/1 1 Job Fri 30 1/1 1 Job Sat 31 Sun 1 Mon 2 1/1 1 Job Tue 3 1/1…" at bounding box center [437, 265] width 875 height 299
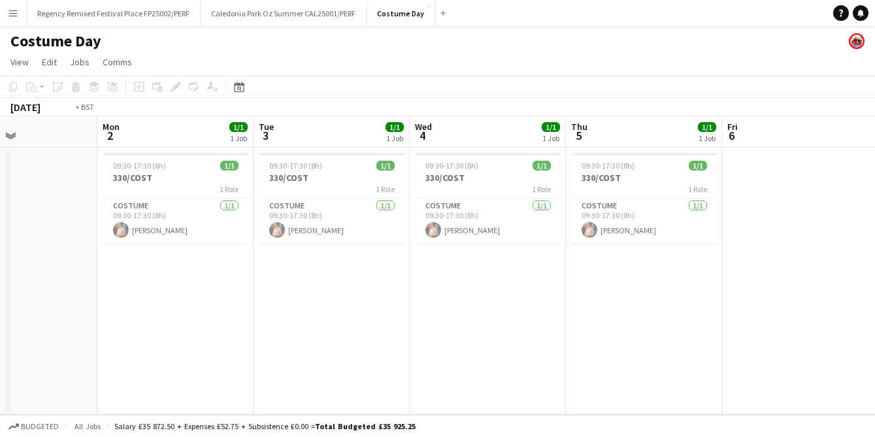
click at [190, 290] on app-calendar-viewport "Fri 30 1/1 1 Job Sat 31 Sun 1 Mon 2 1/1 1 Job Tue 3 1/1 1 Job Wed 4 1/1 1 Job T…" at bounding box center [437, 265] width 875 height 299
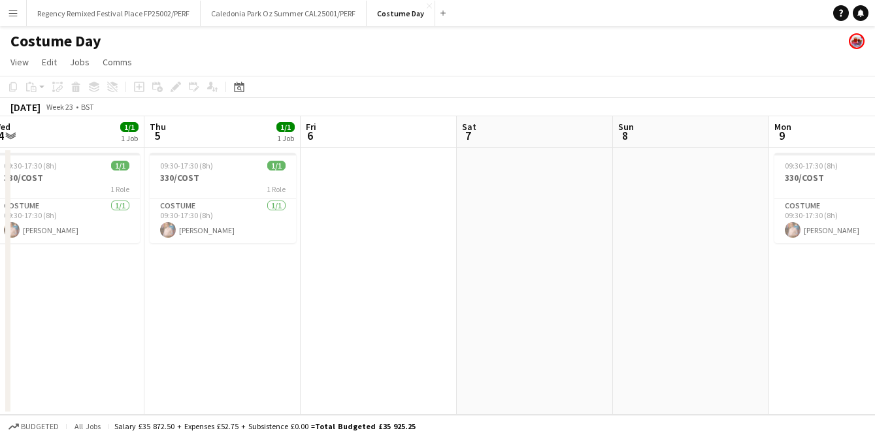
click at [37, 281] on app-calendar-viewport "Sun 1 Mon 2 1/1 1 Job Tue 3 1/1 1 Job Wed 4 1/1 1 Job Thu 5 1/1 1 Job Fri 6 Sat…" at bounding box center [437, 265] width 875 height 299
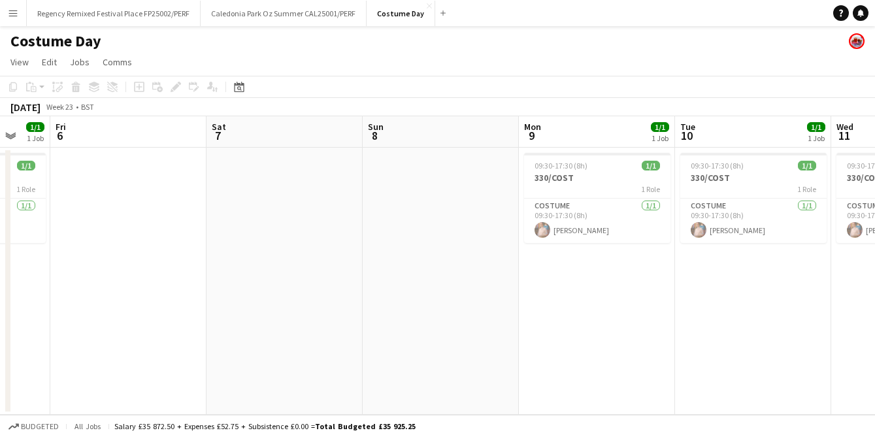
click at [246, 297] on app-calendar-viewport "Tue 3 1/1 1 Job Wed 4 1/1 1 Job Thu 5 1/1 1 Job Fri 6 Sat 7 Sun 8 Mon 9 1/1 1 J…" at bounding box center [437, 265] width 875 height 299
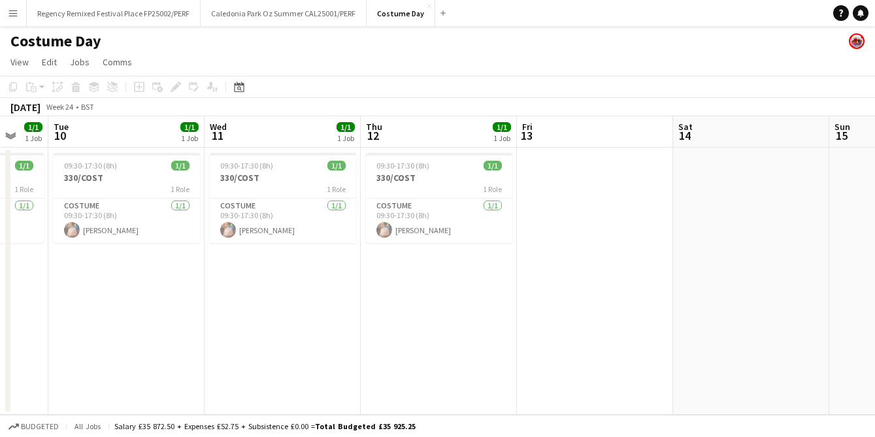
click at [177, 283] on app-calendar-viewport "Sat 7 Sun 8 Mon 9 1/1 1 Job Tue 10 1/1 1 Job Wed 11 1/1 1 Job Thu 12 1/1 1 Job …" at bounding box center [437, 265] width 875 height 299
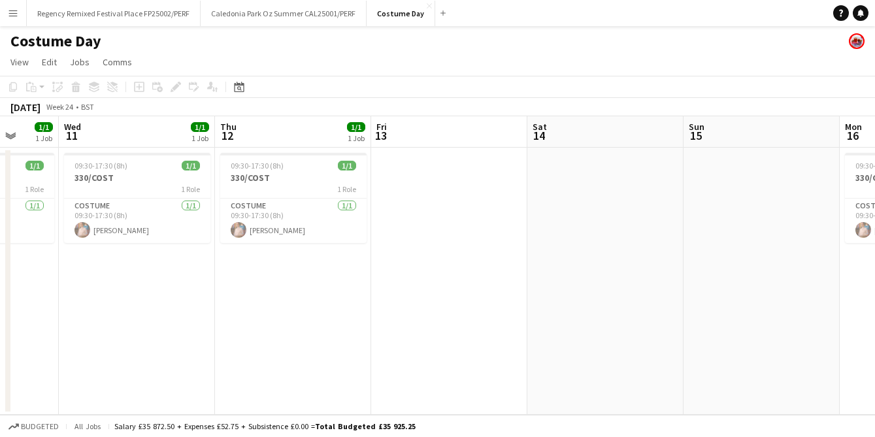
click at [184, 268] on app-calendar-viewport "Sat 7 Sun 8 Mon 9 1/1 1 Job Tue 10 1/1 1 Job Wed 11 1/1 1 Job Thu 12 1/1 1 Job …" at bounding box center [437, 265] width 875 height 299
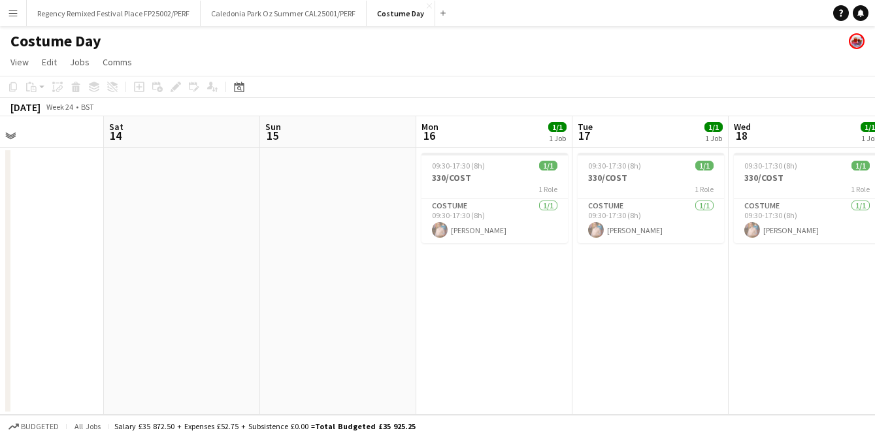
click at [271, 271] on app-calendar-viewport "Tue 10 1/1 1 Job Wed 11 1/1 1 Job Thu 12 1/1 1 Job Fri 13 Sat 14 Sun 15 Mon 16 …" at bounding box center [437, 265] width 875 height 299
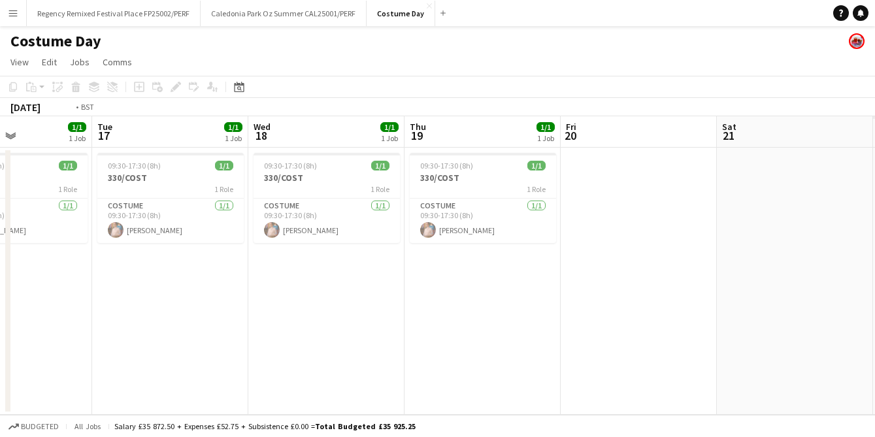
click at [254, 282] on app-calendar-viewport "Fri 13 Sat 14 Sun 15 Mon 16 1/1 1 Job Tue 17 1/1 1 Job Wed 18 1/1 1 Job Thu 19 …" at bounding box center [437, 265] width 875 height 299
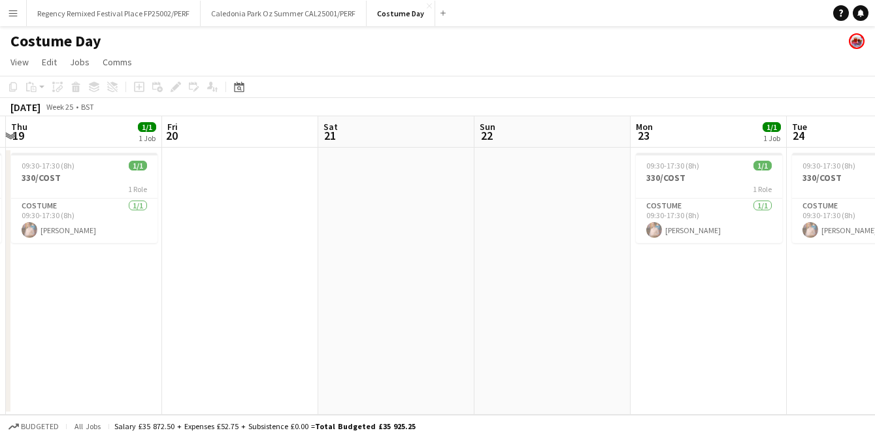
click at [265, 295] on app-calendar-viewport "Mon 16 1/1 1 Job Tue 17 1/1 1 Job Wed 18 1/1 1 Job Thu 19 1/1 1 Job Fri 20 Sat …" at bounding box center [437, 265] width 875 height 299
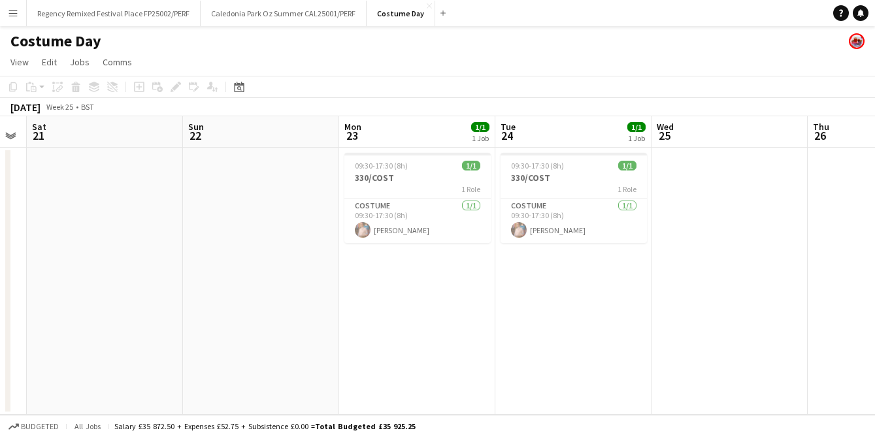
click at [407, 297] on app-calendar-viewport "Tue 17 1/1 1 Job Wed 18 1/1 1 Job Thu 19 1/1 1 Job Fri 20 Sat 21 Sun 22 Mon 23 …" at bounding box center [437, 265] width 875 height 299
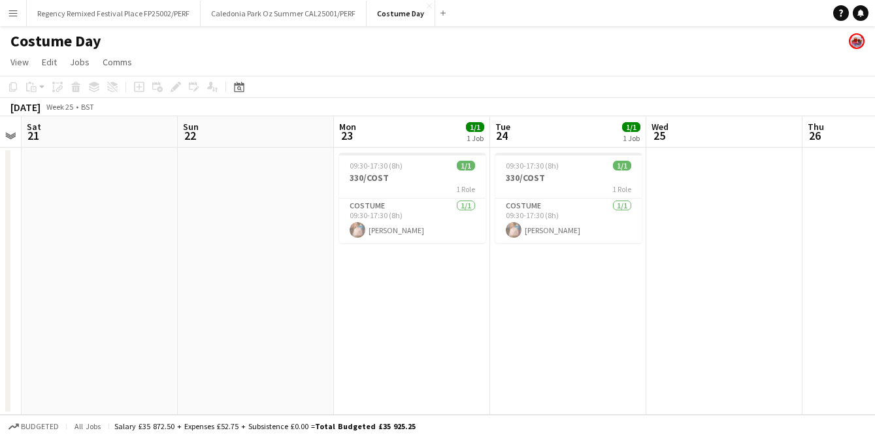
click at [619, 282] on app-calendar-viewport "Wed 18 1/1 1 Job Thu 19 1/1 1 Job Fri 20 Sat 21 Sun 22 Mon 23 1/1 1 Job Tue 24 …" at bounding box center [437, 265] width 875 height 299
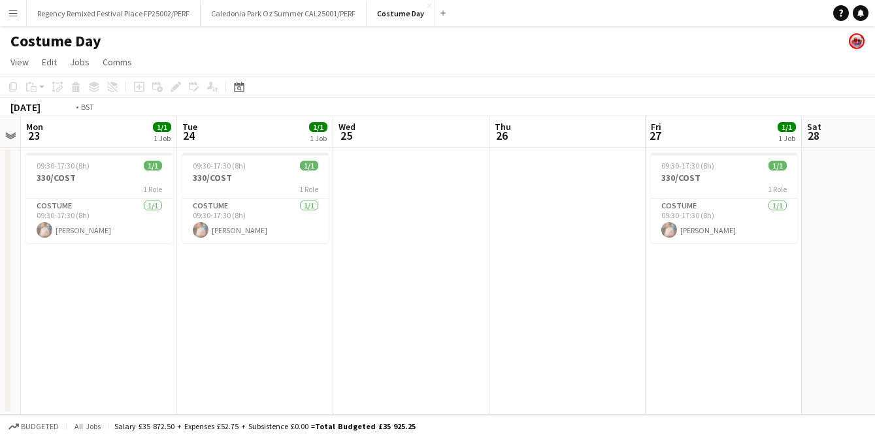
click at [243, 272] on app-calendar-viewport "Fri 20 Sat 21 Sun 22 Mon 23 1/1 1 Job Tue 24 1/1 1 Job Wed 25 Thu 26 Fri 27 1/1…" at bounding box center [437, 265] width 875 height 299
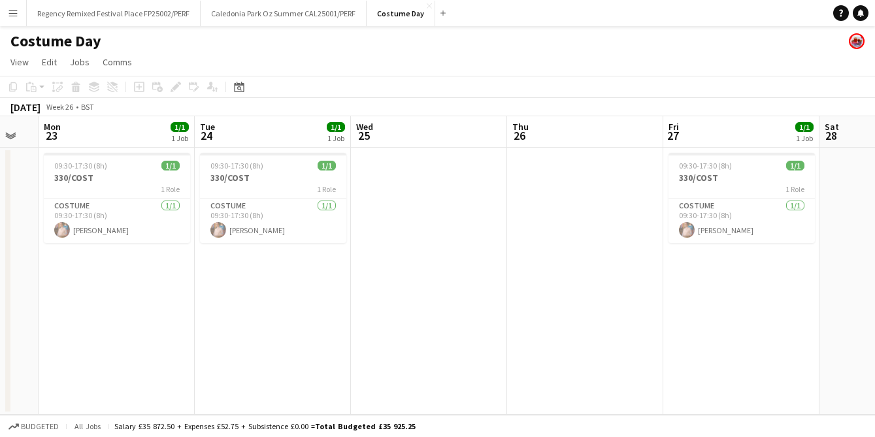
click at [387, 303] on app-calendar-viewport "Fri 20 Sat 21 Sun 22 Mon 23 1/1 1 Job Tue 24 1/1 1 Job Wed 25 Thu 26 Fri 27 1/1…" at bounding box center [437, 265] width 875 height 299
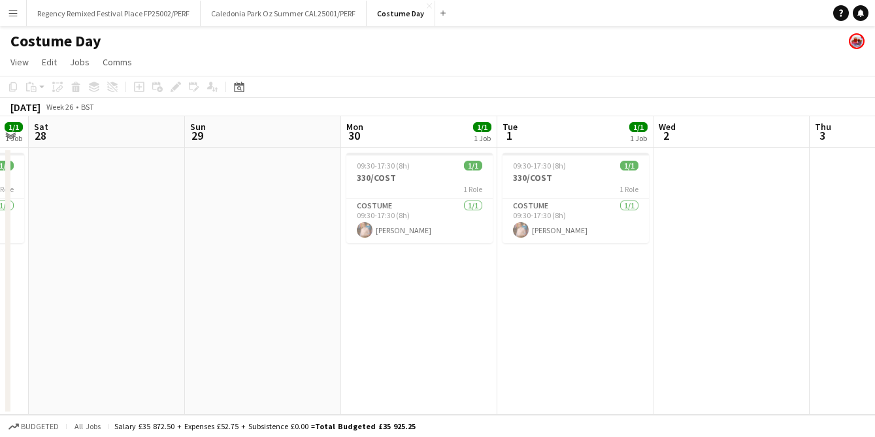
click at [307, 299] on app-calendar-viewport "Wed 25 Thu 26 Fri 27 1/1 1 Job Sat 28 Sun 29 Mon 30 1/1 1 Job Tue 1 1/1 1 Job W…" at bounding box center [437, 265] width 875 height 299
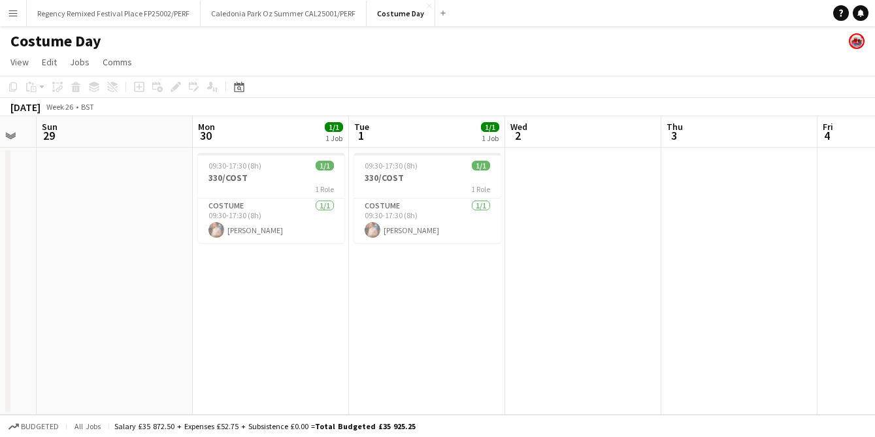
drag, startPoint x: 479, startPoint y: 309, endPoint x: 225, endPoint y: 314, distance: 254.3
click at [226, 314] on app-calendar-viewport "Wed 25 Thu 26 Fri 27 1/1 1 Job Sat 28 Sun 29 Mon 30 1/1 1 Job Tue 1 1/1 1 Job W…" at bounding box center [437, 265] width 875 height 299
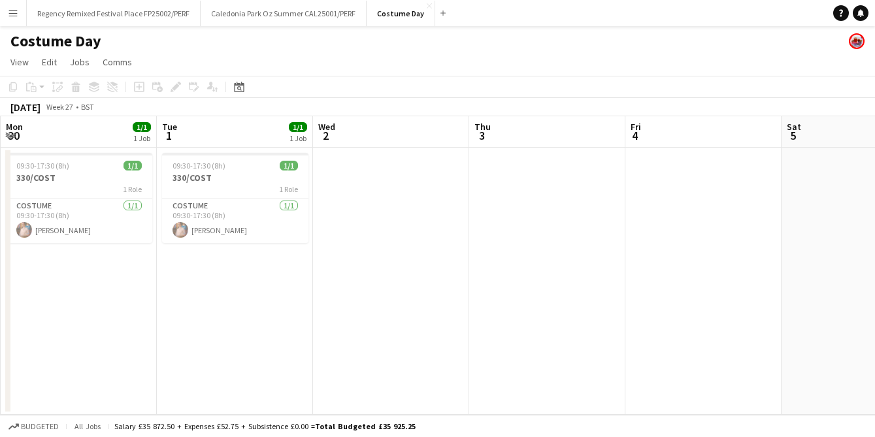
click at [492, 292] on app-calendar-viewport "Fri 27 1/1 1 Job Sat 28 Sun 29 Mon 30 1/1 1 Job Tue 1 1/1 1 Job Wed 2 Thu 3 Fri…" at bounding box center [437, 265] width 875 height 299
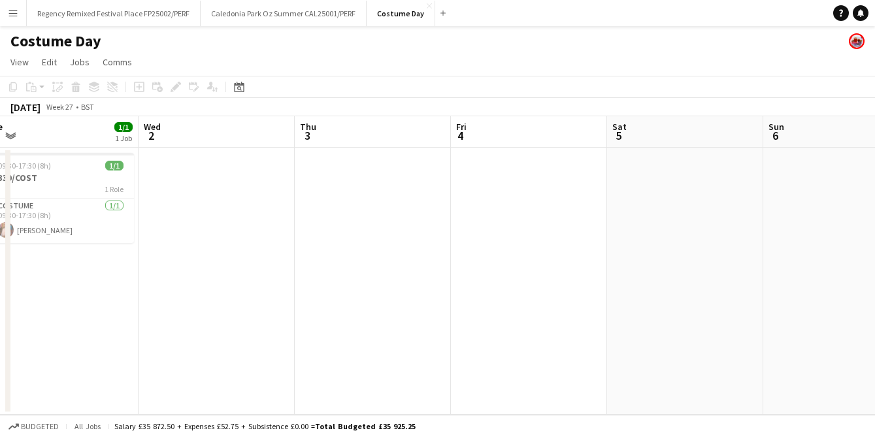
click at [604, 308] on app-calendar-viewport "Sat 28 Sun 29 Mon 30 1/1 1 Job Tue 1 1/1 1 Job Wed 2 Thu 3 Fri 4 Sat 5 Sun 6 Mo…" at bounding box center [437, 265] width 875 height 299
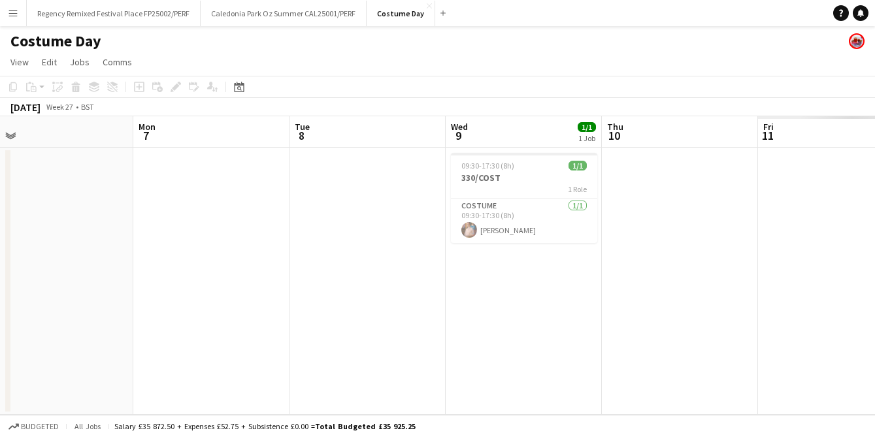
click at [451, 301] on app-calendar-viewport "Wed 2 Thu 3 Fri 4 Sat 5 Sun 6 Mon 7 Tue 8 Wed 9 1/1 1 Job Thu 10 Fri 11 Sat 12 …" at bounding box center [437, 265] width 875 height 299
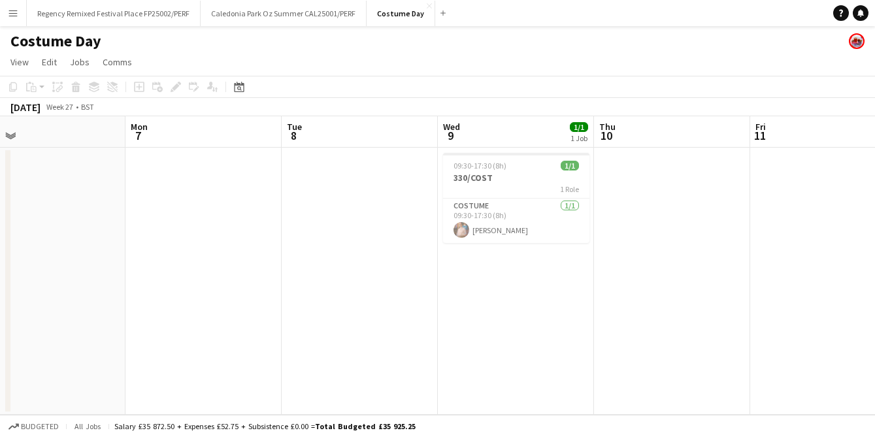
click at [378, 303] on app-calendar-viewport "Thu 3 Fri 4 Sat 5 Sun 6 Mon 7 Tue 8 Wed 9 1/1 1 Job Thu 10 Fri 11 Sat 12 Sun 13…" at bounding box center [437, 265] width 875 height 299
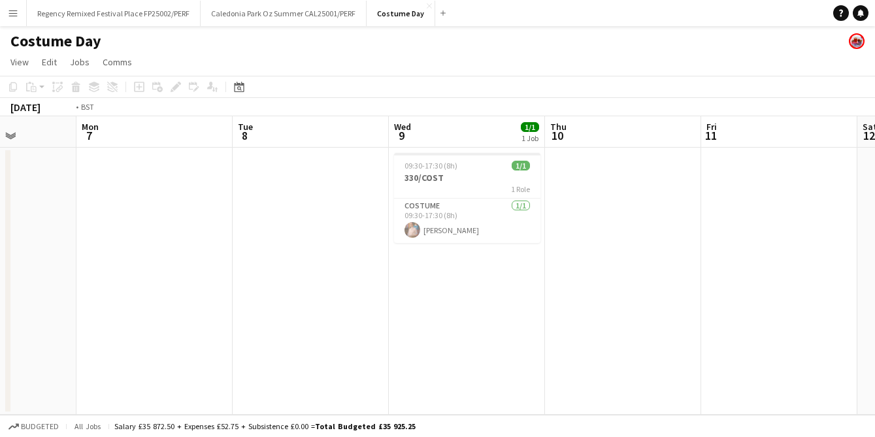
click at [282, 307] on app-calendar-viewport "Thu 3 Fri 4 Sat 5 Sun 6 Mon 7 Tue 8 Wed 9 1/1 1 Job Thu 10 Fri 11 Sat 12 Sun 13…" at bounding box center [437, 265] width 875 height 299
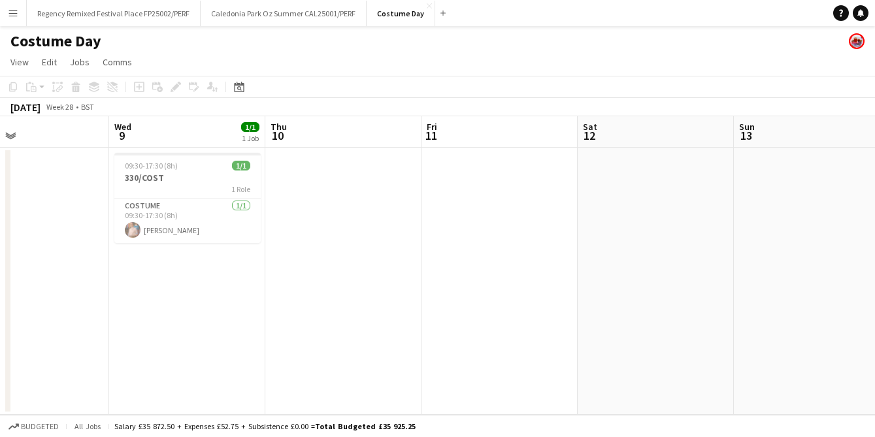
click at [345, 316] on app-calendar-viewport "Sun 6 Mon 7 Tue 8 Wed 9 1/1 1 Job Thu 10 Fri 11 Sat 12 Sun 13 Mon 14 Tue 15 1/1…" at bounding box center [437, 265] width 875 height 299
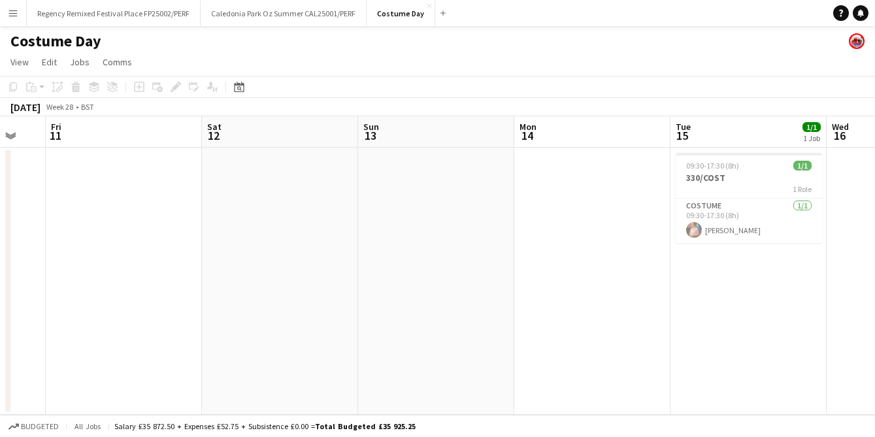
click at [345, 315] on app-calendar-viewport "Tue 8 Wed 9 1/1 1 Job Thu 10 Fri 11 Sat 12 Sun 13 Mon 14 Tue 15 1/1 1 Job Wed 1…" at bounding box center [437, 265] width 875 height 299
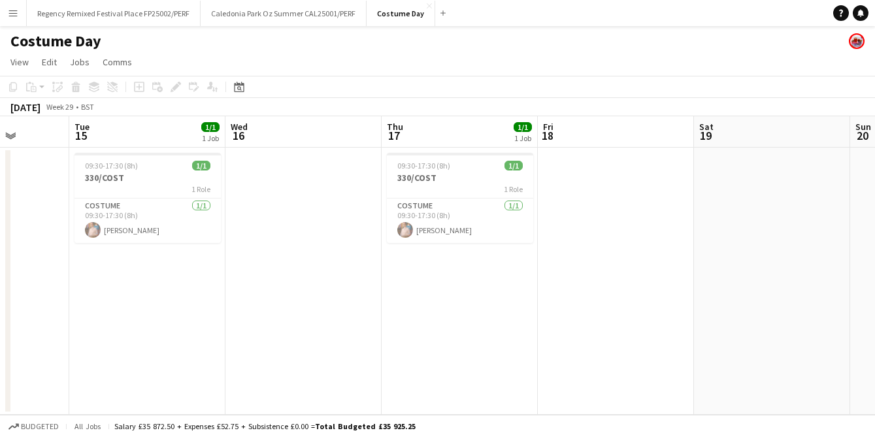
click at [181, 307] on app-calendar-viewport "Sat 12 Sun 13 Mon 14 Tue 15 1/1 1 Job Wed 16 Thu 17 1/1 1 Job Fri 18 Sat 19 Sun…" at bounding box center [437, 265] width 875 height 299
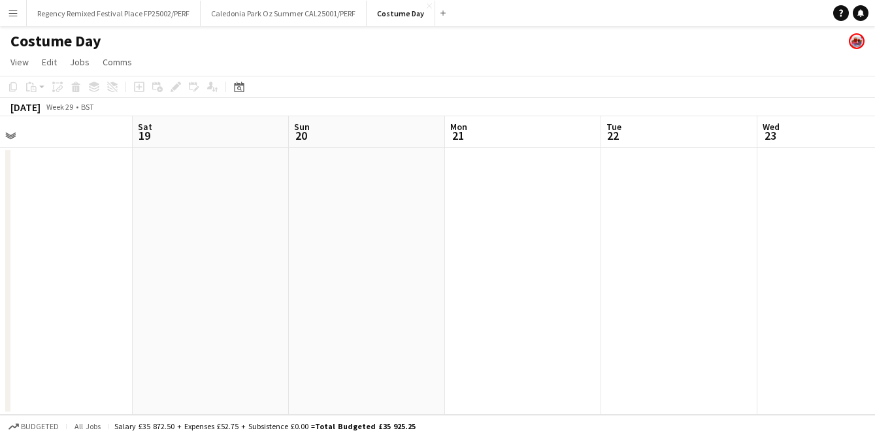
click at [151, 290] on app-calendar-viewport "Tue 15 1/1 1 Job Wed 16 Thu 17 1/1 1 Job Fri 18 Sat 19 Sun 20 Mon 21 Tue 22 Wed…" at bounding box center [437, 265] width 875 height 299
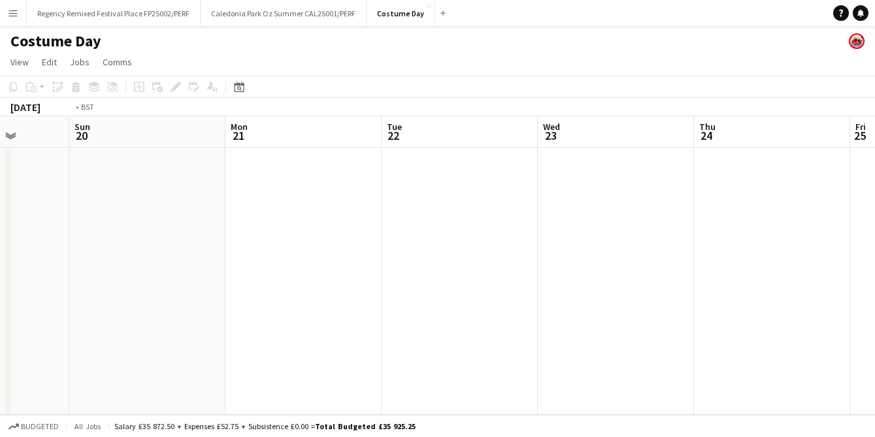
click at [0, 273] on app-calendar-viewport "Wed 16 Thu 17 1/1 1 Job Fri 18 Sat 19 Sun 20 Mon 21 Tue 22 Wed 23 Thu 24 Fri 25…" at bounding box center [437, 265] width 875 height 299
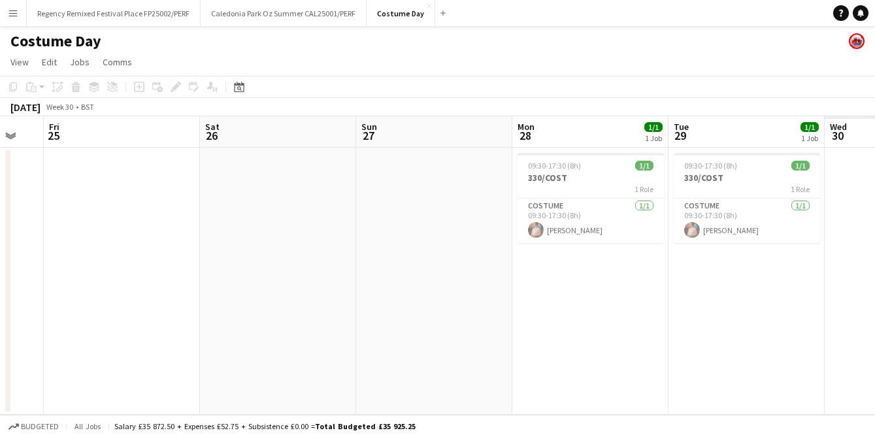
click at [114, 267] on app-calendar-viewport "Mon 21 Tue 22 Wed 23 Thu 24 Fri 25 Sat 26 Sun 27 Mon 28 1/1 1 Job Tue 29 1/1 1 …" at bounding box center [437, 265] width 875 height 299
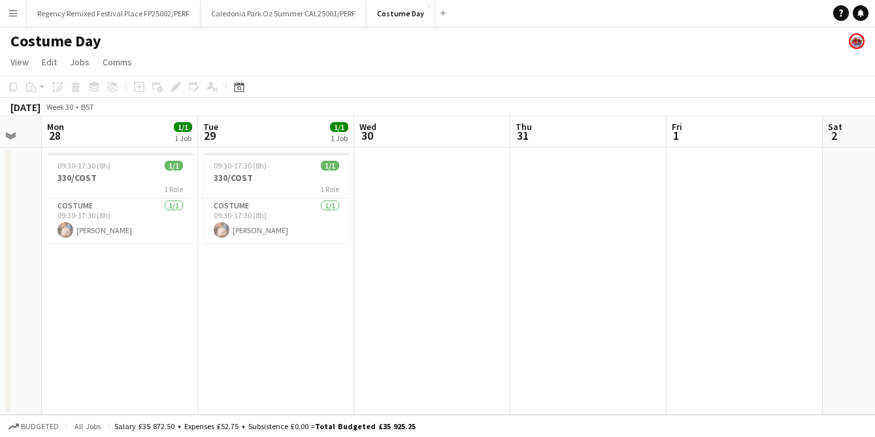
click at [279, 294] on app-calendar-viewport "Thu 24 Fri 25 Sat 26 Sun 27 Mon 28 1/1 1 Job Tue 29 1/1 1 Job Wed 30 Thu 31 Fri…" at bounding box center [437, 265] width 875 height 299
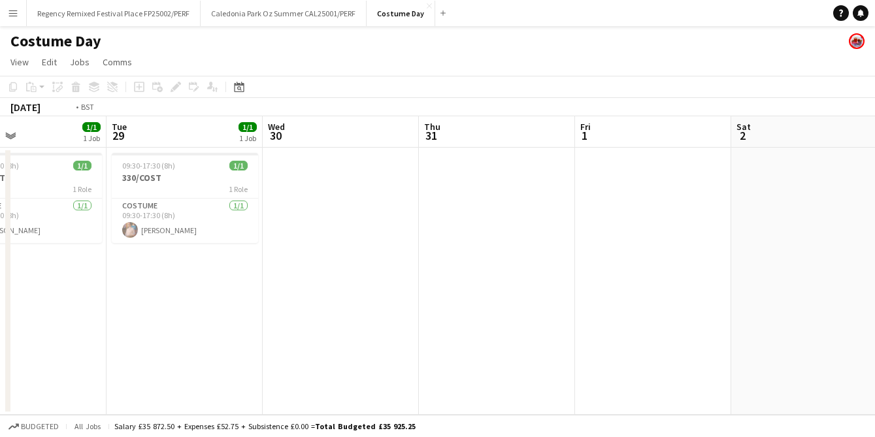
click at [375, 309] on app-calendar-viewport "Fri 25 Sat 26 Sun 27 Mon 28 1/1 1 Job Tue 29 1/1 1 Job Wed 30 Thu 31 Fri 1 Sat …" at bounding box center [437, 265] width 875 height 299
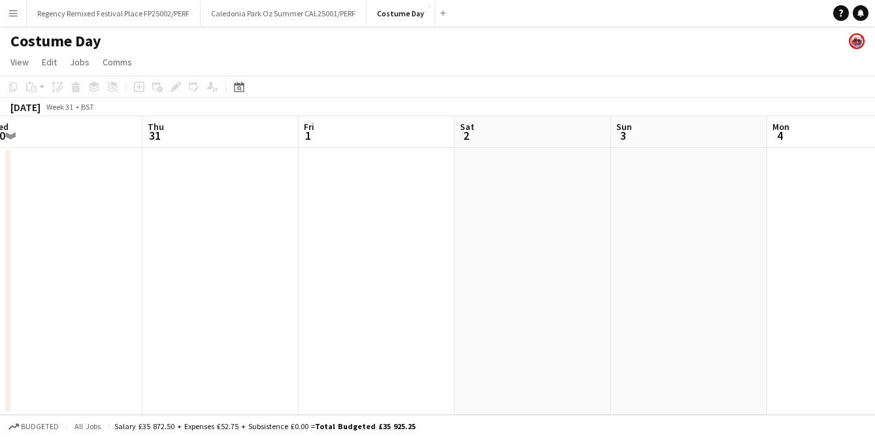
scroll to position [0, 483]
click at [378, 268] on app-calendar-viewport "Sun 27 Mon 28 1/1 1 Job Tue 29 1/1 1 Job Wed 30 Thu 31 Fri 1 Sat 2 Sun 3 Mon 4 …" at bounding box center [437, 265] width 875 height 299
click at [308, 307] on app-calendar-viewport "Tue 29 1/1 1 Job Wed 30 Thu 31 Fri 1 Sat 2 Sun 3 Mon 4 Tue 5 Wed 6 Thu 7 Fri 8 …" at bounding box center [437, 265] width 875 height 299
click at [320, 291] on app-calendar-viewport "Tue 29 1/1 1 Job Wed 30 Thu 31 Fri 1 Sat 2 Sun 3 Mon 4 Tue 5 Wed 6 Thu 7 Fri 8 …" at bounding box center [437, 265] width 875 height 299
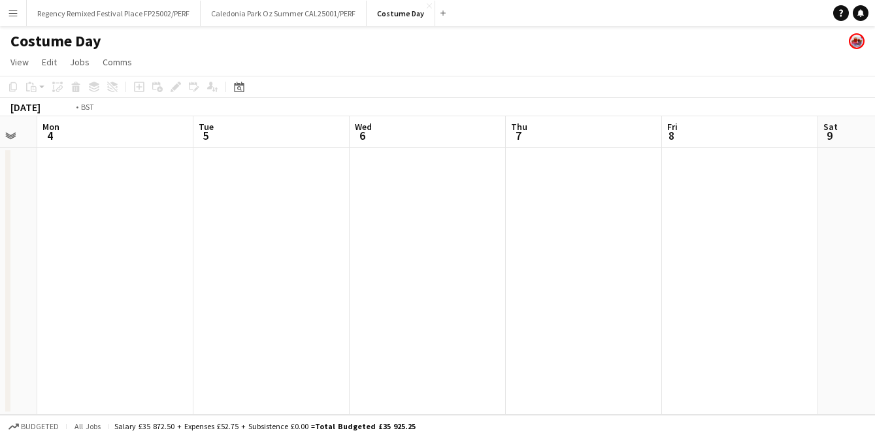
click at [244, 263] on app-calendar-viewport "Thu 31 Fri 1 Sat 2 Sun 3 Mon 4 Tue 5 Wed 6 Thu 7 Fri 8 Sat 9 Sun 10" at bounding box center [437, 265] width 875 height 299
click at [287, 248] on app-calendar-viewport "Mon 4 Tue 5 Wed 6 Thu 7 Fri 8 Sat 9 Sun 10 Mon 11 Tue 12 Wed 13 Thu 14" at bounding box center [437, 265] width 875 height 299
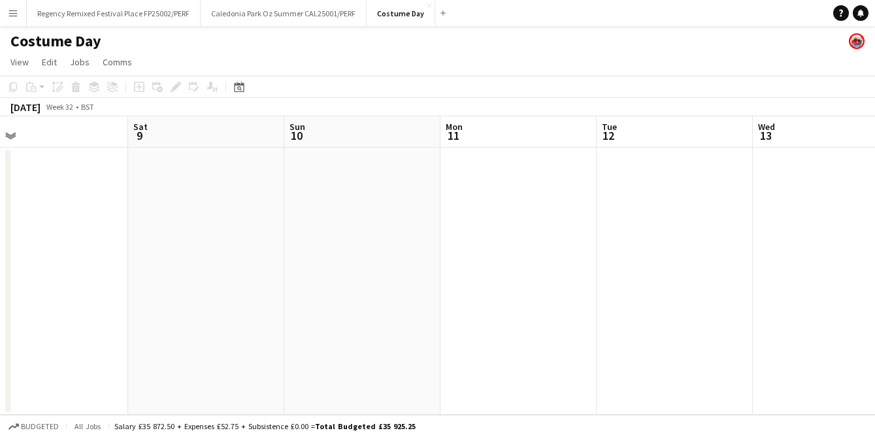
click at [267, 244] on app-calendar-viewport "Tue 5 Wed 6 Thu 7 Fri 8 Sat 9 Sun 10 Mon 11 Tue 12 Wed 13 Thu 14 Fri 15" at bounding box center [437, 265] width 875 height 299
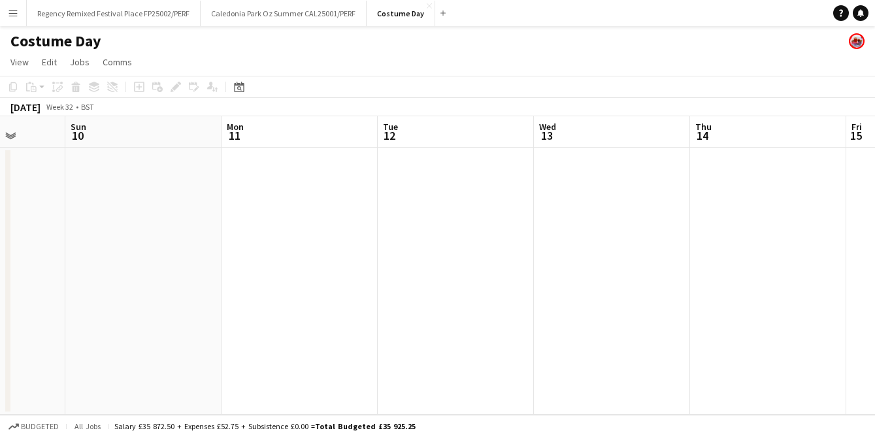
scroll to position [0, 358]
click at [250, 239] on app-calendar-viewport "Thu 7 Fri 8 Sat 9 Sun 10 Mon 11 Tue 12 Wed 13 Thu 14 Fri 15 Sat 16 Sun 17" at bounding box center [437, 265] width 875 height 299
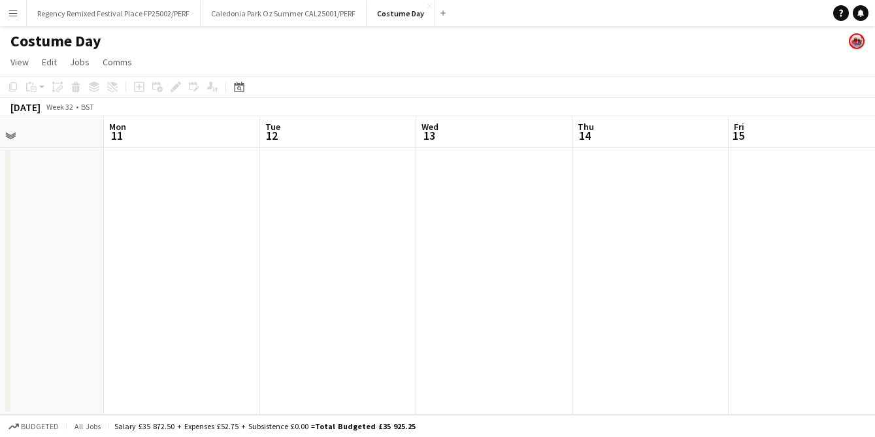
click at [681, 197] on app-calendar-viewport "Fri 8 Sat 9 Sun 10 Mon 11 Tue 12 Wed 13 Thu 14 Fri 15 Sat 16 Sun 17 Mon 18" at bounding box center [437, 265] width 875 height 299
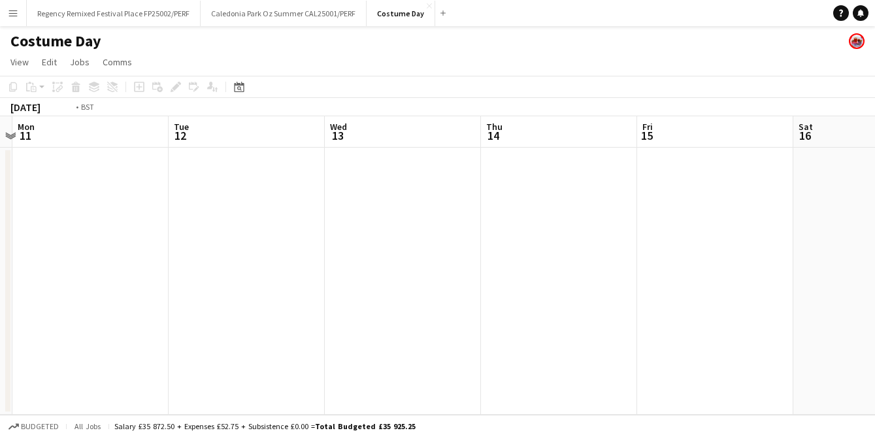
click at [350, 224] on app-calendar-viewport "Thu 7 Fri 8 Sat 9 Sun 10 Mon 11 Tue 12 Wed 13 Thu 14 Fri 15 Sat 16 Sun 17" at bounding box center [437, 265] width 875 height 299
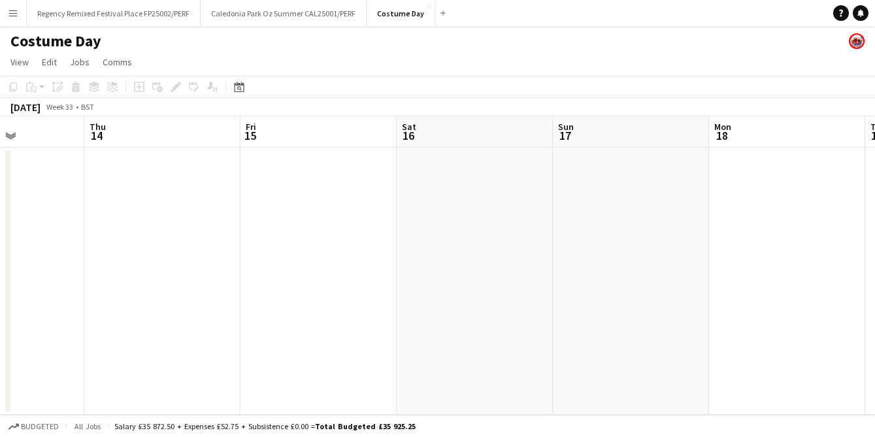
click at [150, 231] on app-calendar-viewport "Sun 10 Mon 11 Tue 12 Wed 13 Thu 14 Fri 15 Sat 16 Sun 17 Mon 18 Tue 19 Wed 20" at bounding box center [437, 265] width 875 height 299
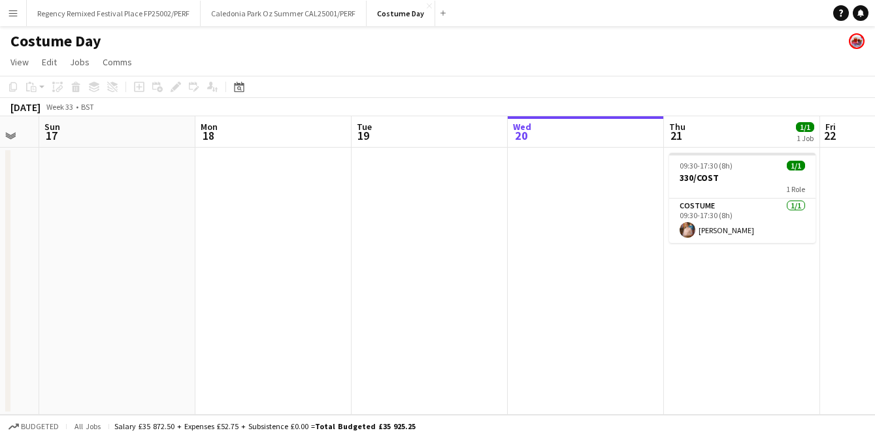
click at [120, 207] on app-calendar-viewport "Wed 13 Thu 14 Fri 15 Sat 16 Sun 17 Mon 18 Tue 19 Wed 20 Thu 21 1/1 1 Job Fri 22…" at bounding box center [437, 265] width 875 height 299
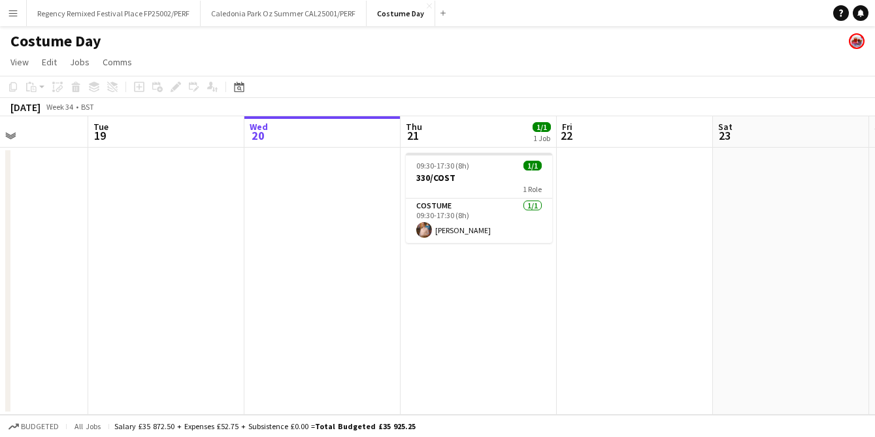
click at [294, 237] on app-calendar-viewport "Fri 15 Sat 16 Sun 17 Mon 18 Tue 19 Wed 20 Thu 21 1/1 1 Job Fri 22 Sat 23 Sun 24…" at bounding box center [437, 265] width 875 height 299
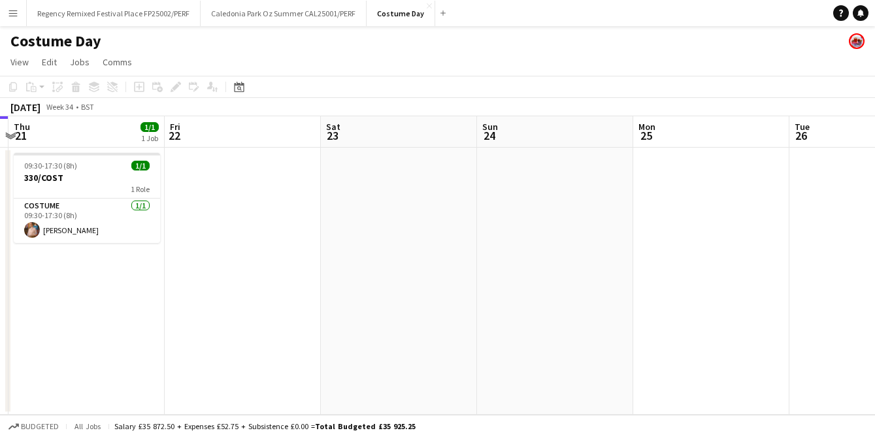
click at [216, 239] on app-calendar-viewport "Sun 17 Mon 18 Tue 19 Wed 20 Thu 21 1/1 1 Job Fri 22 Sat 23 Sun 24 Mon 25 Tue 26…" at bounding box center [437, 265] width 875 height 299
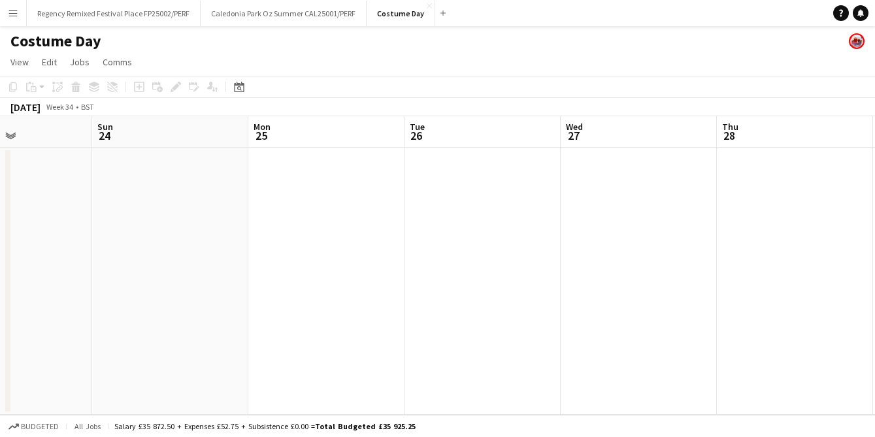
scroll to position [0, 486]
click at [563, 265] on app-calendar-viewport "Thu 21 1/1 1 Job Fri 22 Sat 23 Sun 24 Mon 25 Tue 26 Wed 27 Thu 28 Fri 29 Sat 30…" at bounding box center [437, 265] width 875 height 299
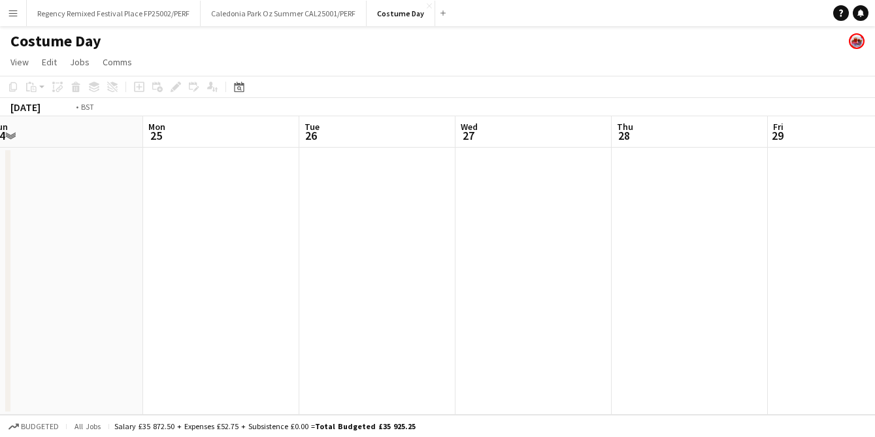
click at [276, 258] on app-calendar-viewport "Thu 21 1/1 1 Job Fri 22 Sat 23 Sun 24 Mon 25 Tue 26 Wed 27 Thu 28 Fri 29 Sat 30…" at bounding box center [437, 265] width 875 height 299
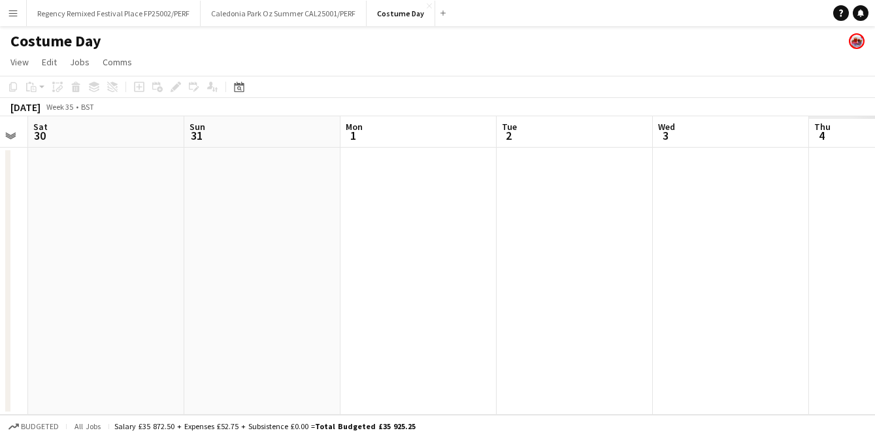
click at [247, 244] on app-calendar-viewport "Tue 26 Wed 27 Thu 28 Fri 29 Sat 30 Sun 31 Mon 1 Tue 2 Wed 3 Thu 4 Fri 5" at bounding box center [437, 265] width 875 height 299
click at [276, 237] on app-calendar-viewport "Wed 27 Thu 28 Fri 29 Sat 30 Sun 31 Mon 1 Tue 2 Wed 3 Thu 4 Fri 5 Sat 6" at bounding box center [437, 265] width 875 height 299
click at [246, 228] on app-calendar-viewport "Sat 30 Sun 31 Mon 1 Tue 2 Wed 3 Thu 4 Fri 5 Sat 6 Sun 7 Mon 8 Tue 9" at bounding box center [437, 265] width 875 height 299
click at [672, 216] on app-calendar-viewport "Mon 1 Tue 2 Wed 3 Thu 4 Fri 5 Sat 6 Sun 7 Mon 8 Tue 9 Wed 10 Thu 11" at bounding box center [437, 265] width 875 height 299
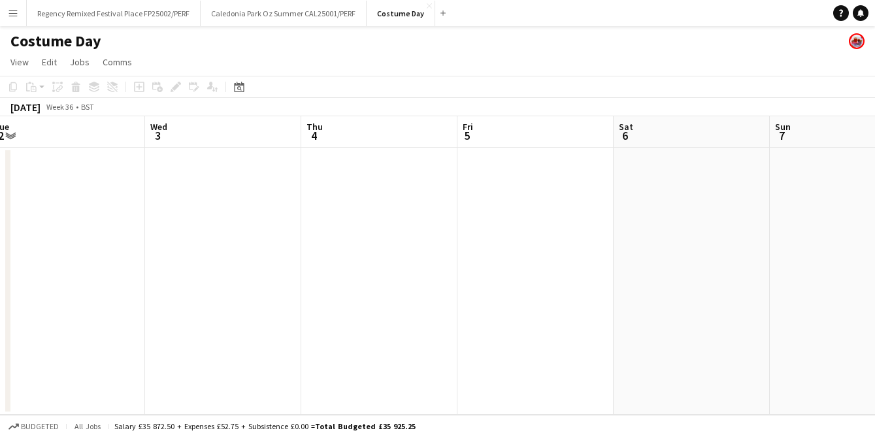
click at [482, 226] on app-calendar-viewport "Sun 31 Mon 1 Tue 2 Wed 3 Thu 4 Fri 5 Sat 6 Sun 7 Mon 8 Tue 9 Wed 10" at bounding box center [437, 265] width 875 height 299
click at [382, 429] on span "Total Budgeted £35 925.25" at bounding box center [365, 427] width 101 height 10
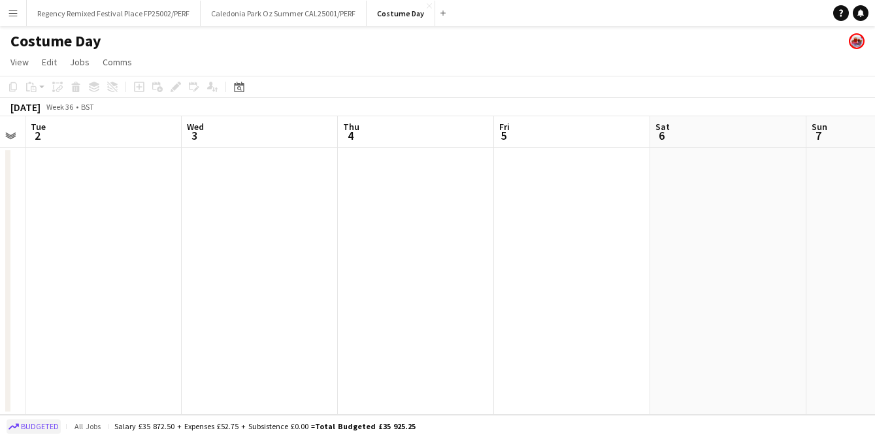
click at [46, 425] on span "Budgeted" at bounding box center [40, 426] width 38 height 9
click at [46, 425] on span "Confirmed" at bounding box center [41, 426] width 41 height 9
click at [18, 8] on app-icon "Menu" at bounding box center [13, 13] width 10 height 10
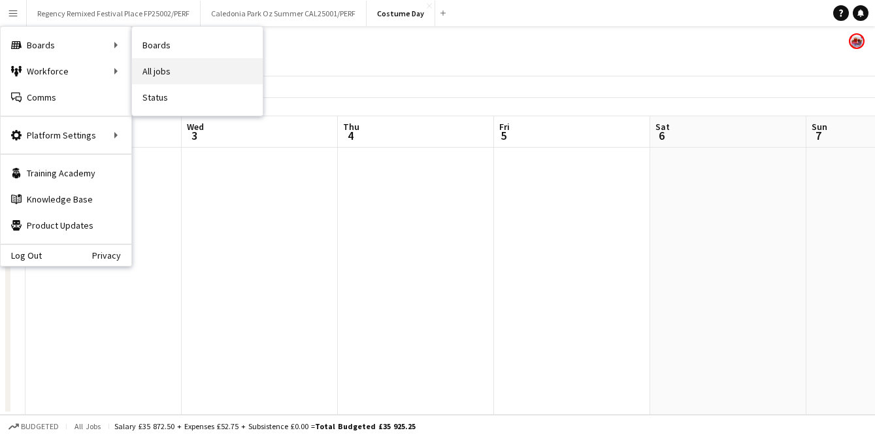
click at [179, 78] on link "All jobs" at bounding box center [197, 71] width 131 height 26
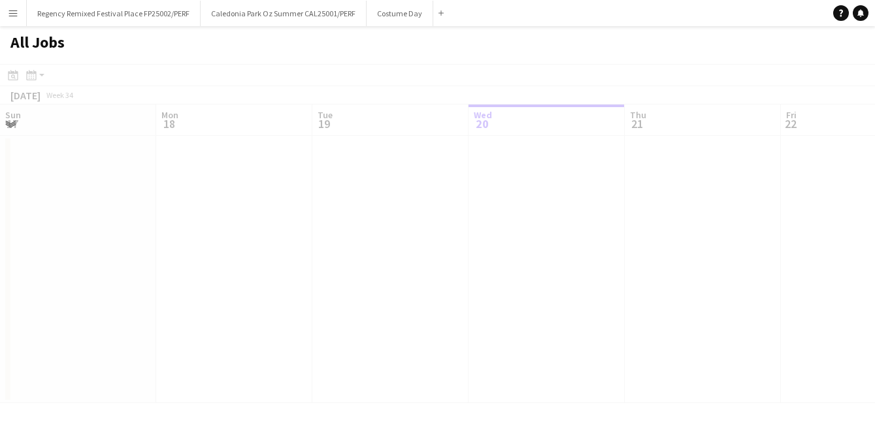
scroll to position [0, 312]
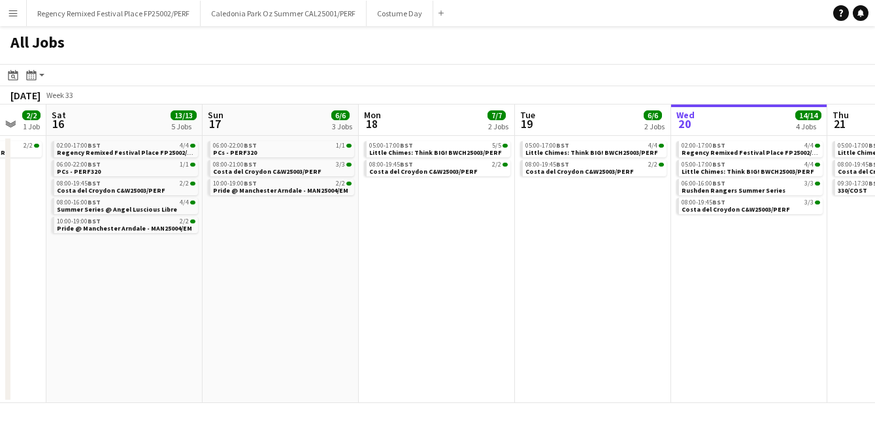
drag, startPoint x: 76, startPoint y: 259, endPoint x: 522, endPoint y: 250, distance: 446.5
click at [522, 250] on app-calendar-viewport "Thu 14 2/2 1 Job Fri 15 2/2 1 Job Sat 16 13/13 5 Jobs Sun 17 6/6 3 Jobs Mon 18 …" at bounding box center [437, 254] width 875 height 299
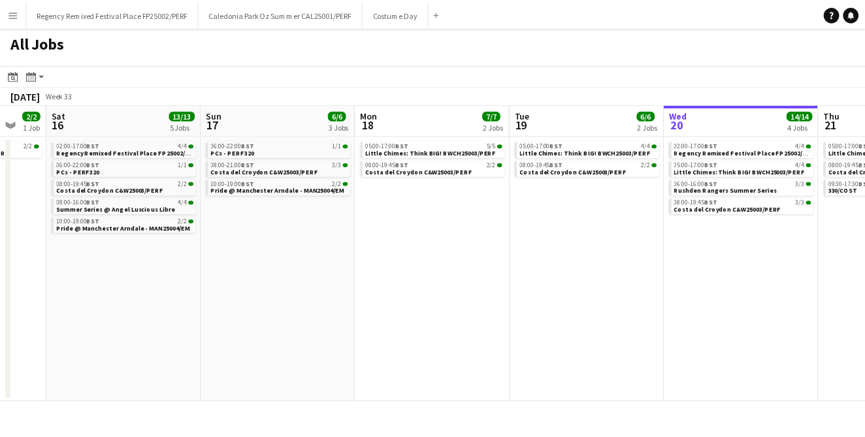
scroll to position [0, 335]
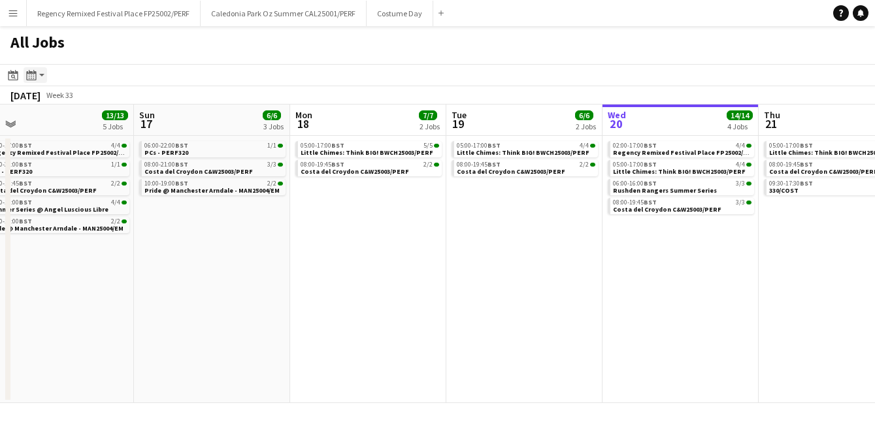
click at [39, 73] on app-action-btn "Month view / Day view" at bounding box center [36, 75] width 24 height 16
click at [78, 144] on link "Month view" at bounding box center [71, 145] width 72 height 12
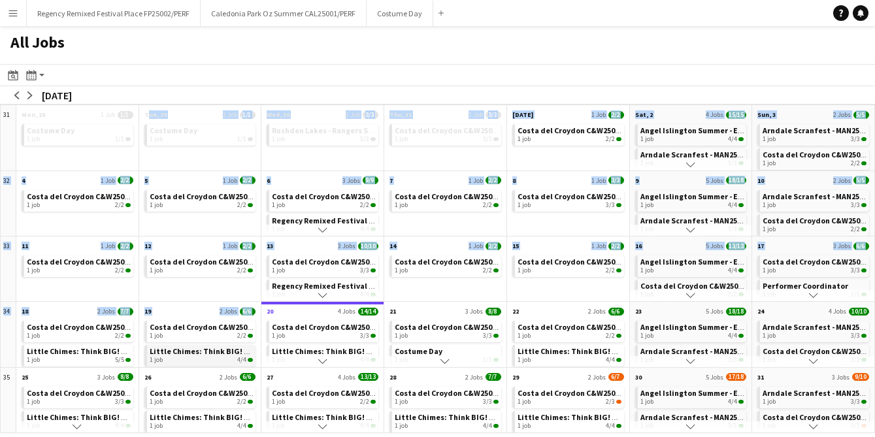
drag, startPoint x: 136, startPoint y: 150, endPoint x: 184, endPoint y: 345, distance: 201.2
click at [184, 345] on div "31 Scroll down Mon, 28 1 Job 1/1 Costume Day 1 job 1/1 Scroll down Tue, 29 1 Jo…" at bounding box center [437, 269] width 875 height 329
click at [19, 93] on app-icon "arrow-left" at bounding box center [17, 96] width 8 height 8
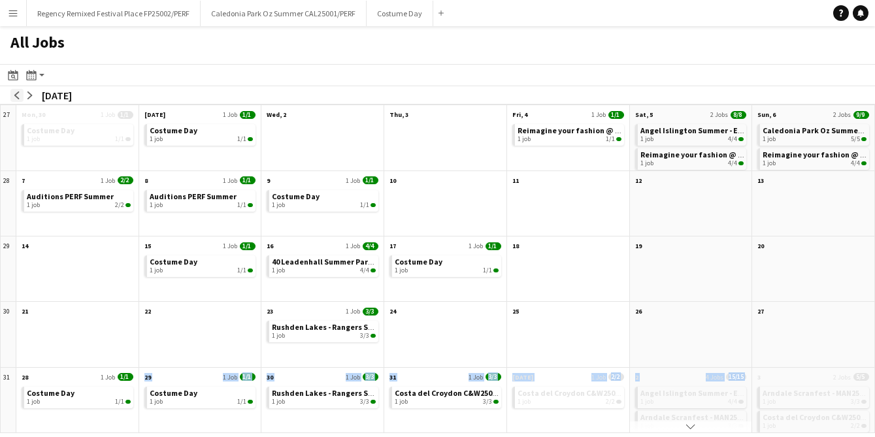
click at [19, 93] on app-icon "arrow-left" at bounding box center [17, 96] width 8 height 8
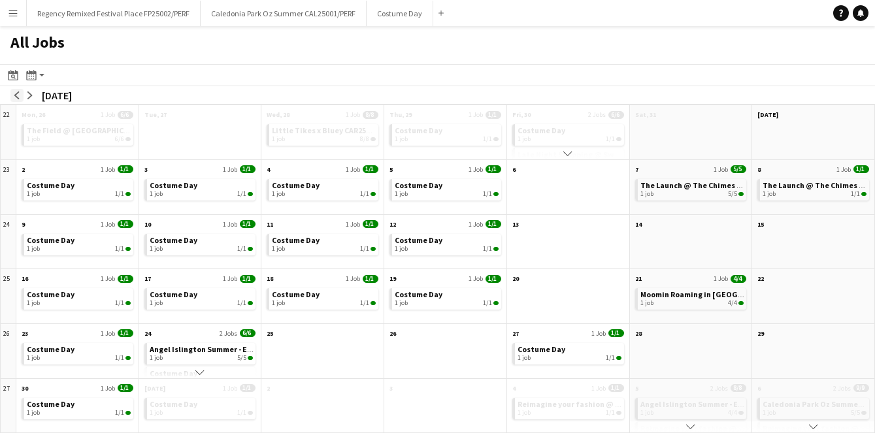
click at [19, 93] on app-icon "arrow-left" at bounding box center [17, 96] width 8 height 8
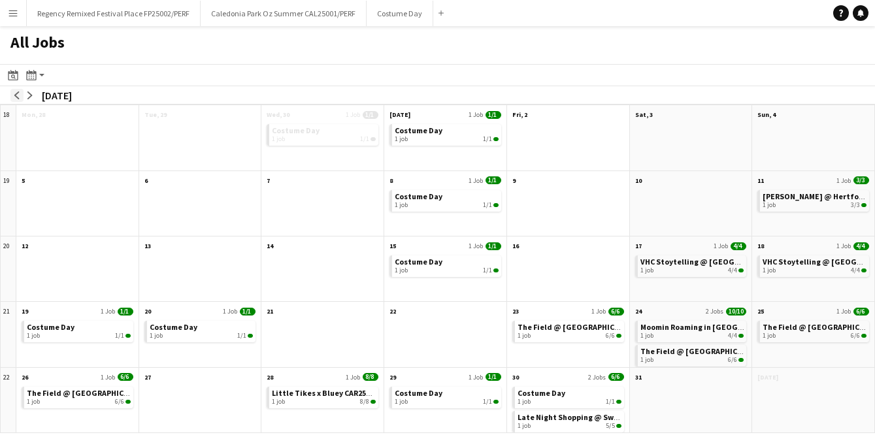
click at [19, 93] on app-icon "arrow-left" at bounding box center [17, 96] width 8 height 8
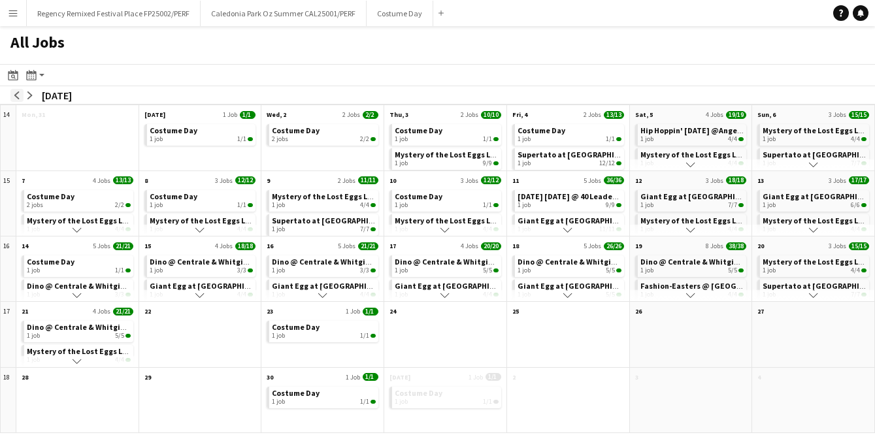
click at [19, 93] on app-icon "arrow-left" at bounding box center [17, 96] width 8 height 8
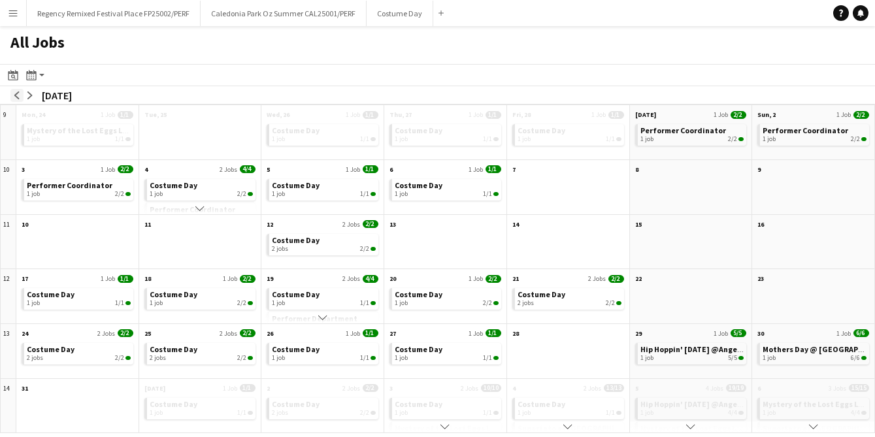
click at [19, 93] on app-icon "arrow-left" at bounding box center [17, 96] width 8 height 8
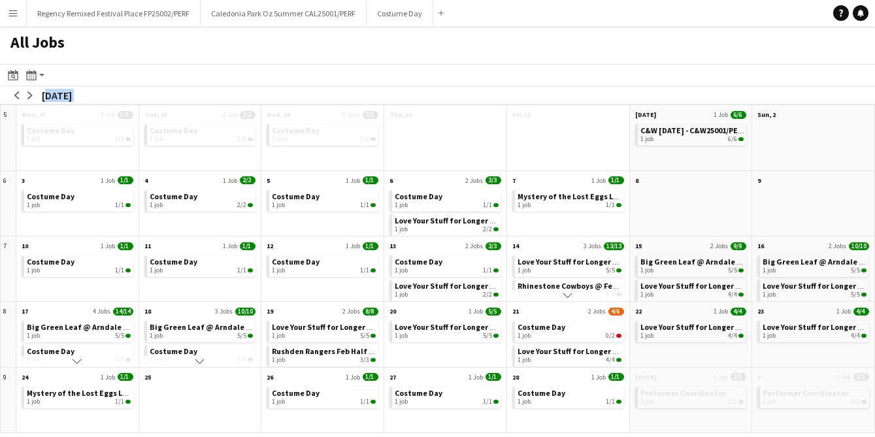
drag, startPoint x: 5, startPoint y: 98, endPoint x: 862, endPoint y: 436, distance: 921.1
click at [862, 436] on div "Menu Boards Boards Boards All jobs Status Workforce Workforce My Workforce Recr…" at bounding box center [437, 218] width 875 height 437
click at [820, 423] on div "Performer Coordinator 1 job 2/2" at bounding box center [813, 408] width 122 height 48
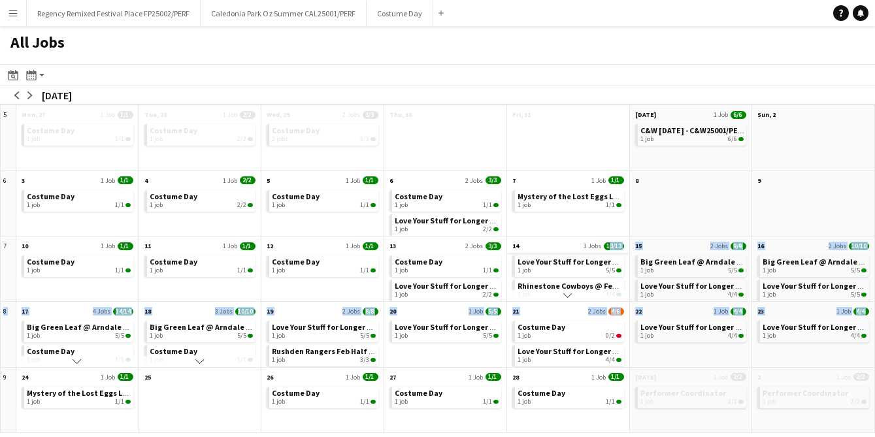
drag, startPoint x: 823, startPoint y: 344, endPoint x: 608, endPoint y: 237, distance: 240.3
click at [608, 237] on div "5 Scroll down Mon, 27 1 Job 1/1 Costume Day 1 job 1/1 Scroll down Tue, 28 1 Job…" at bounding box center [437, 269] width 875 height 329
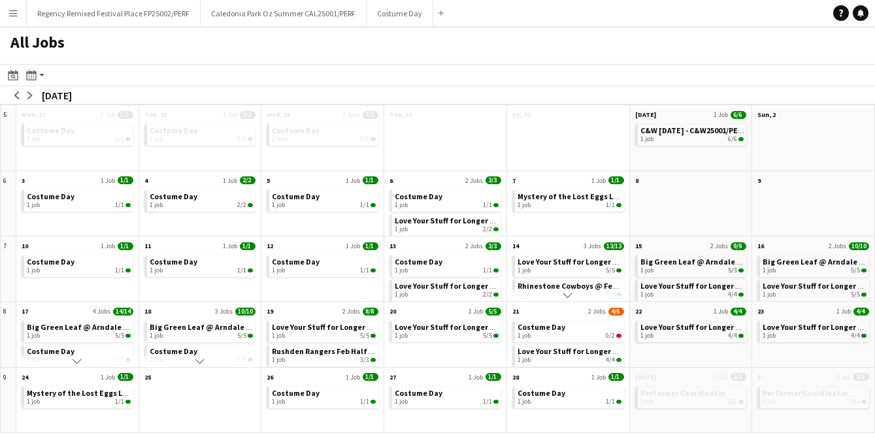
click at [816, 192] on div at bounding box center [813, 212] width 122 height 48
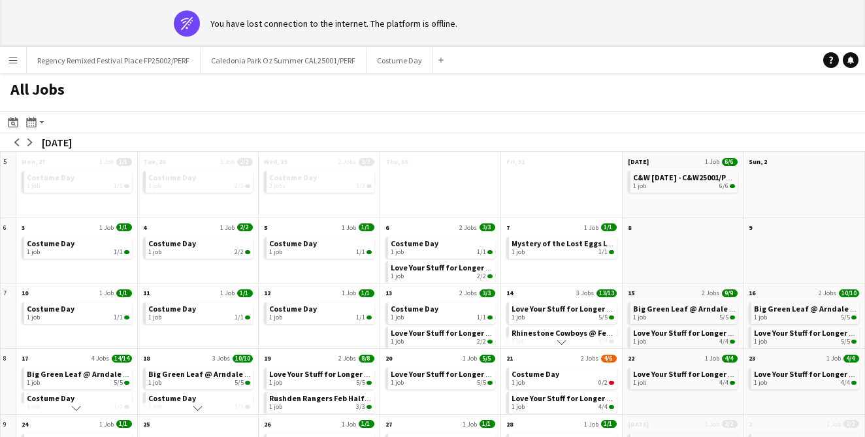
drag, startPoint x: 501, startPoint y: 345, endPoint x: 512, endPoint y: 341, distance: 11.4
click at [503, 343] on button "Scroll down" at bounding box center [561, 343] width 121 height 12
